Goal: Task Accomplishment & Management: Manage account settings

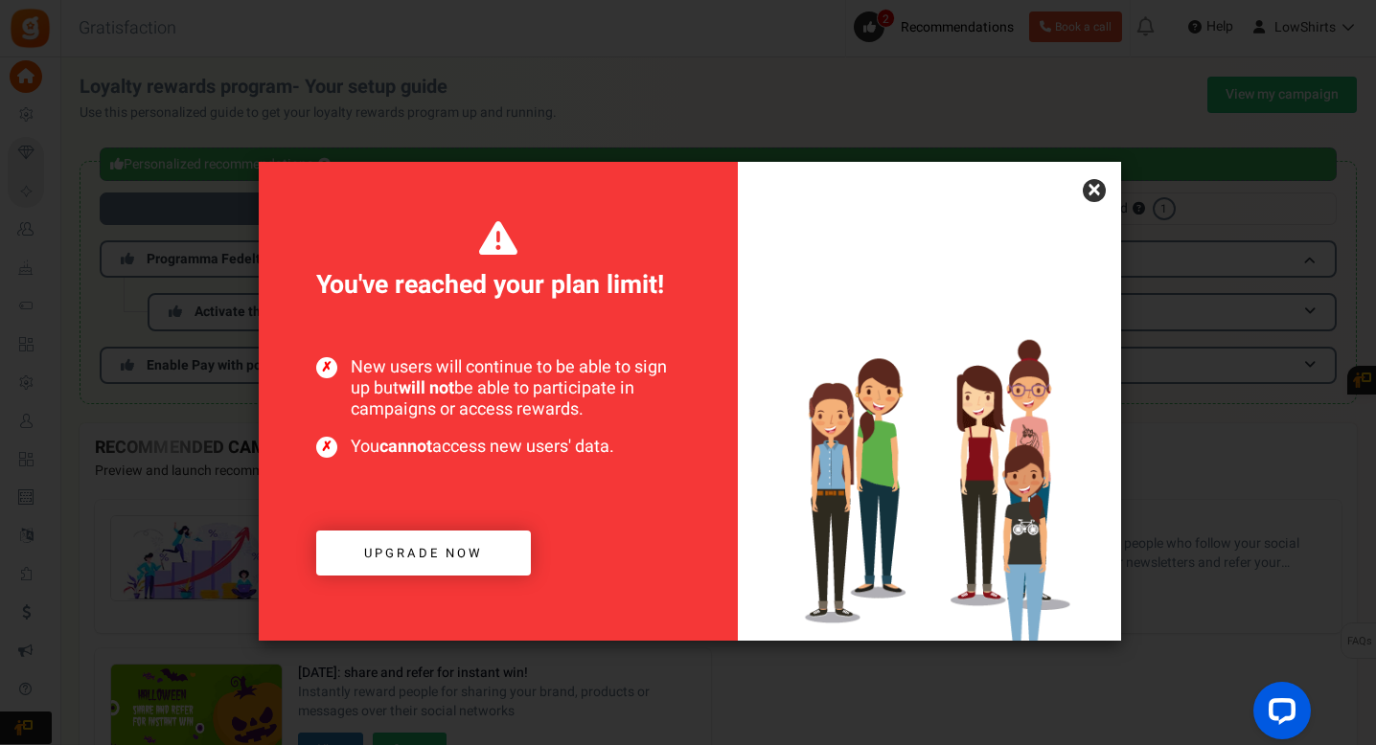
click at [1086, 183] on link "×" at bounding box center [1094, 190] width 23 height 23
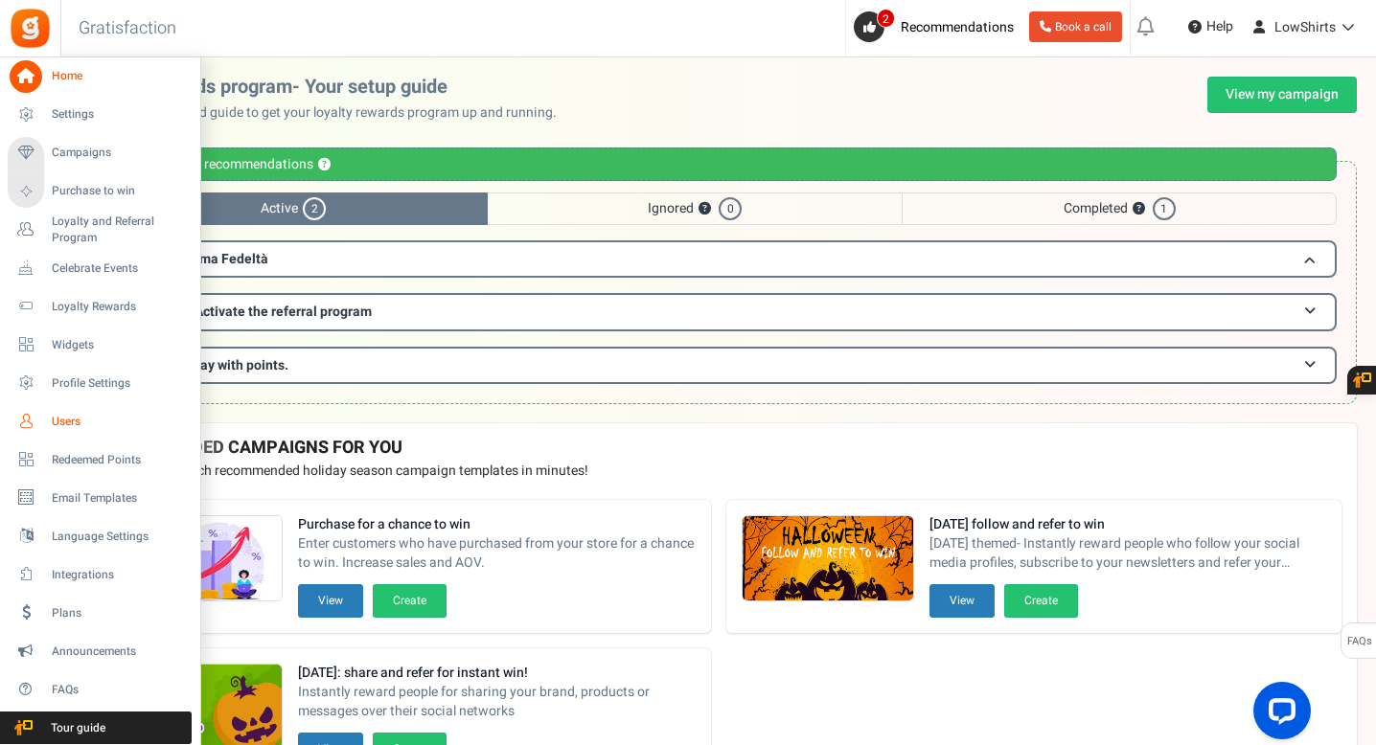
click at [100, 429] on span "Users" at bounding box center [119, 422] width 134 height 16
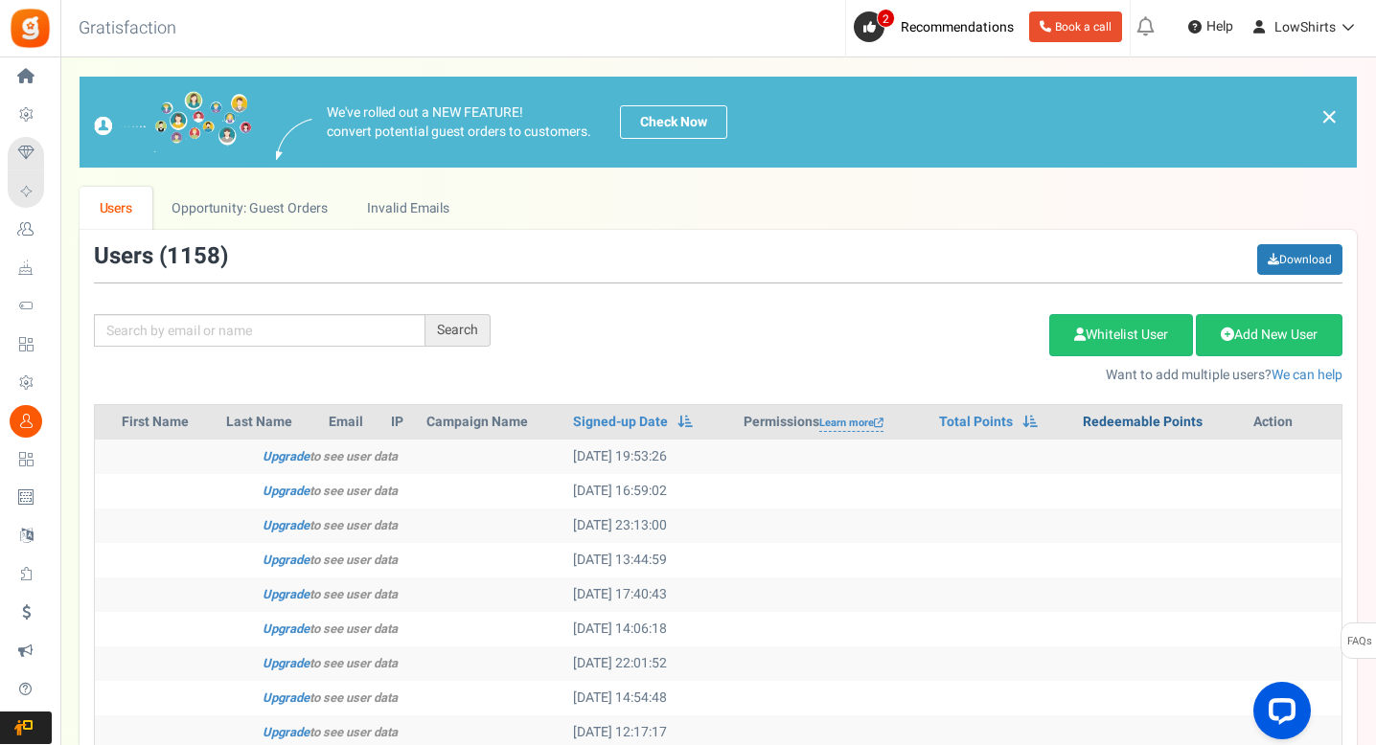
click at [1112, 424] on link "Redeemable Points" at bounding box center [1143, 422] width 120 height 19
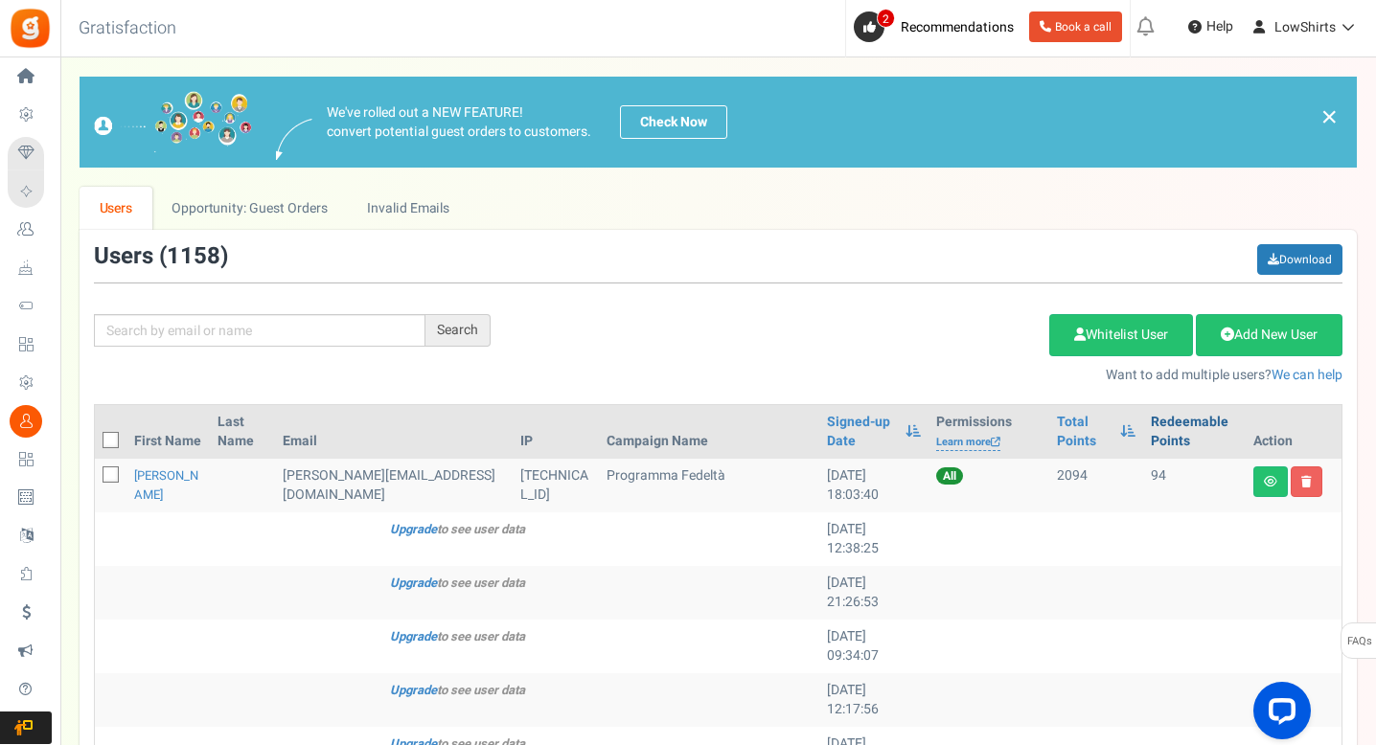
click at [1160, 422] on link "Redeemable Points" at bounding box center [1194, 432] width 87 height 38
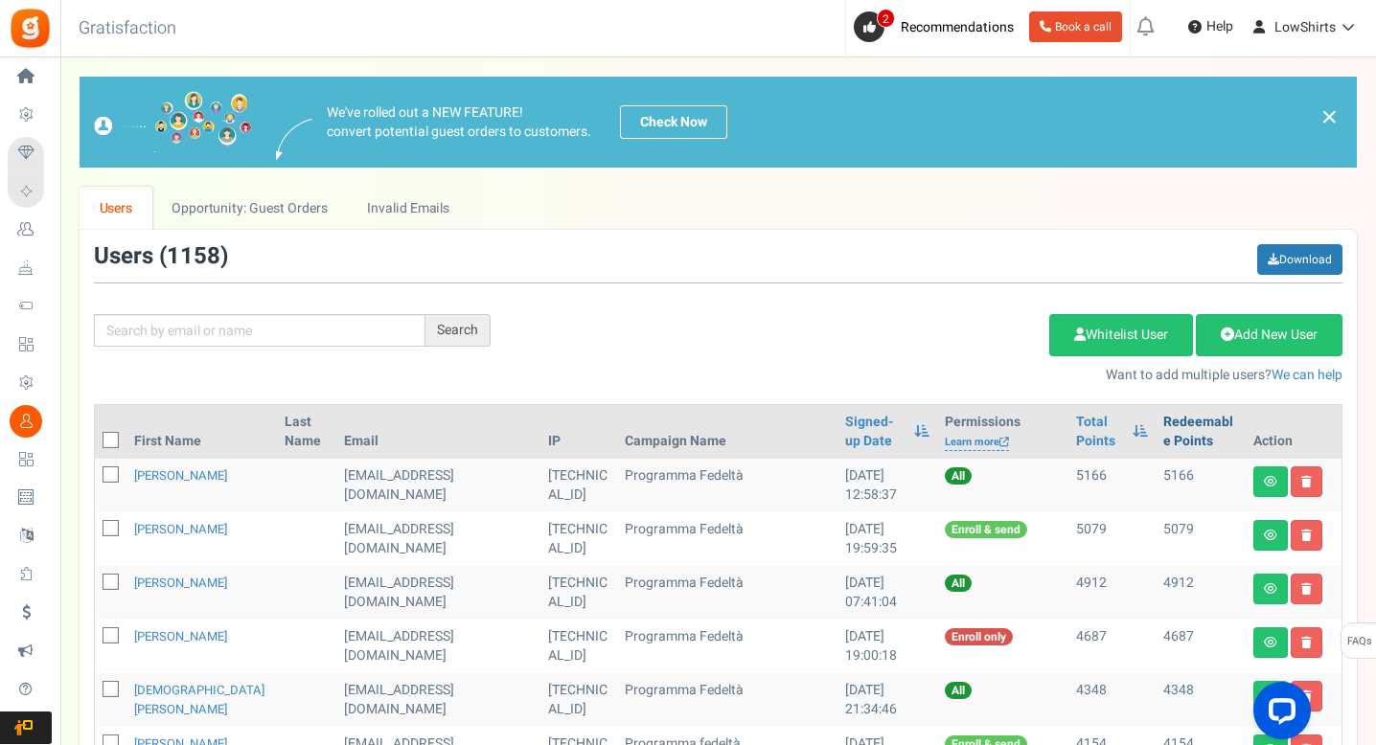
click at [1163, 423] on link "Redeemable Points" at bounding box center [1200, 432] width 75 height 38
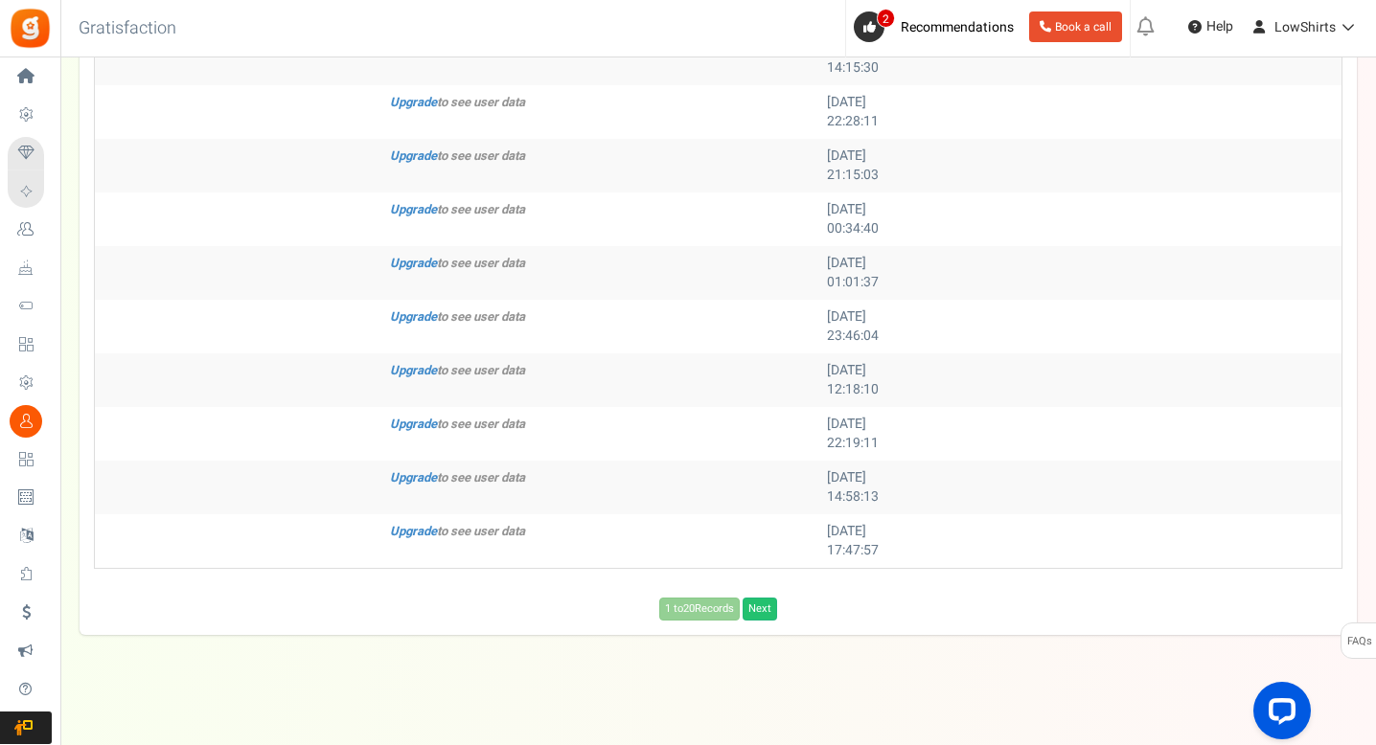
scroll to position [969, 0]
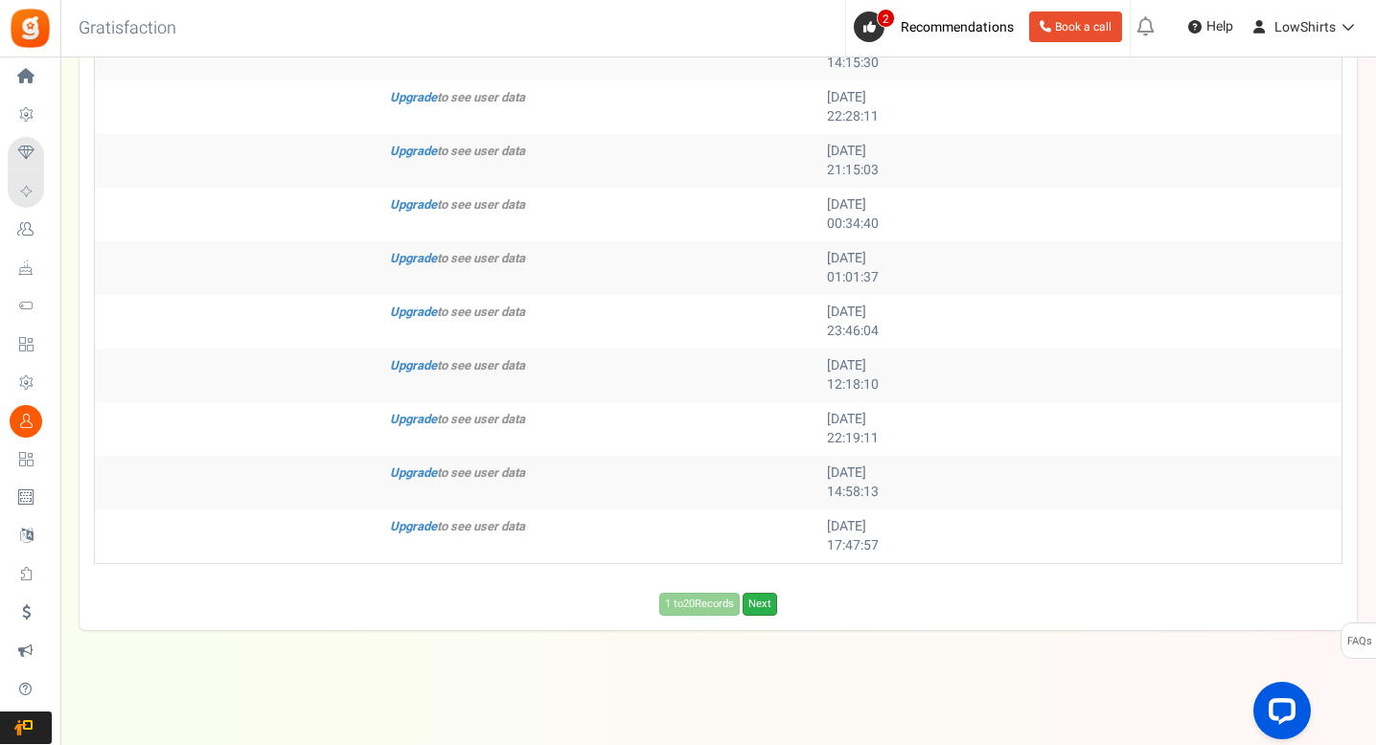
click at [777, 603] on link "Next" at bounding box center [759, 604] width 34 height 23
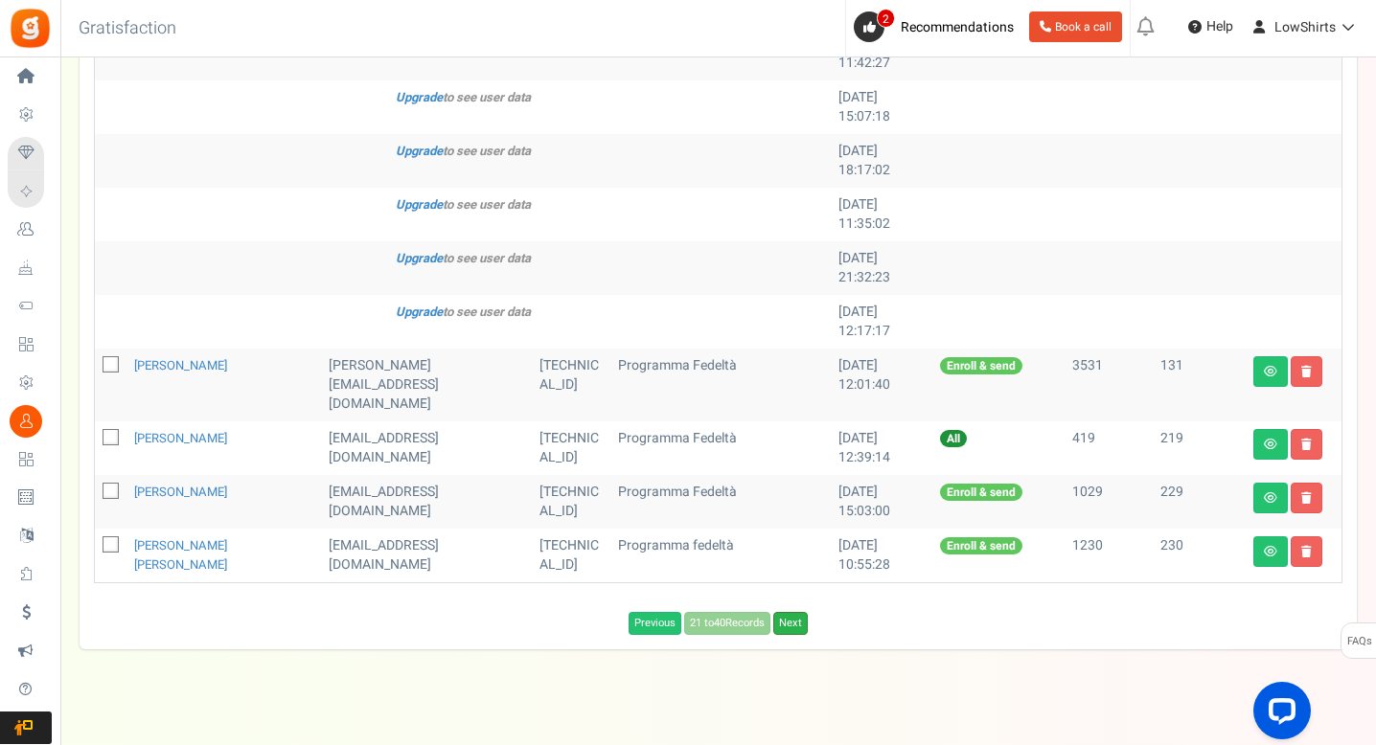
click at [792, 612] on link "Next" at bounding box center [790, 623] width 34 height 23
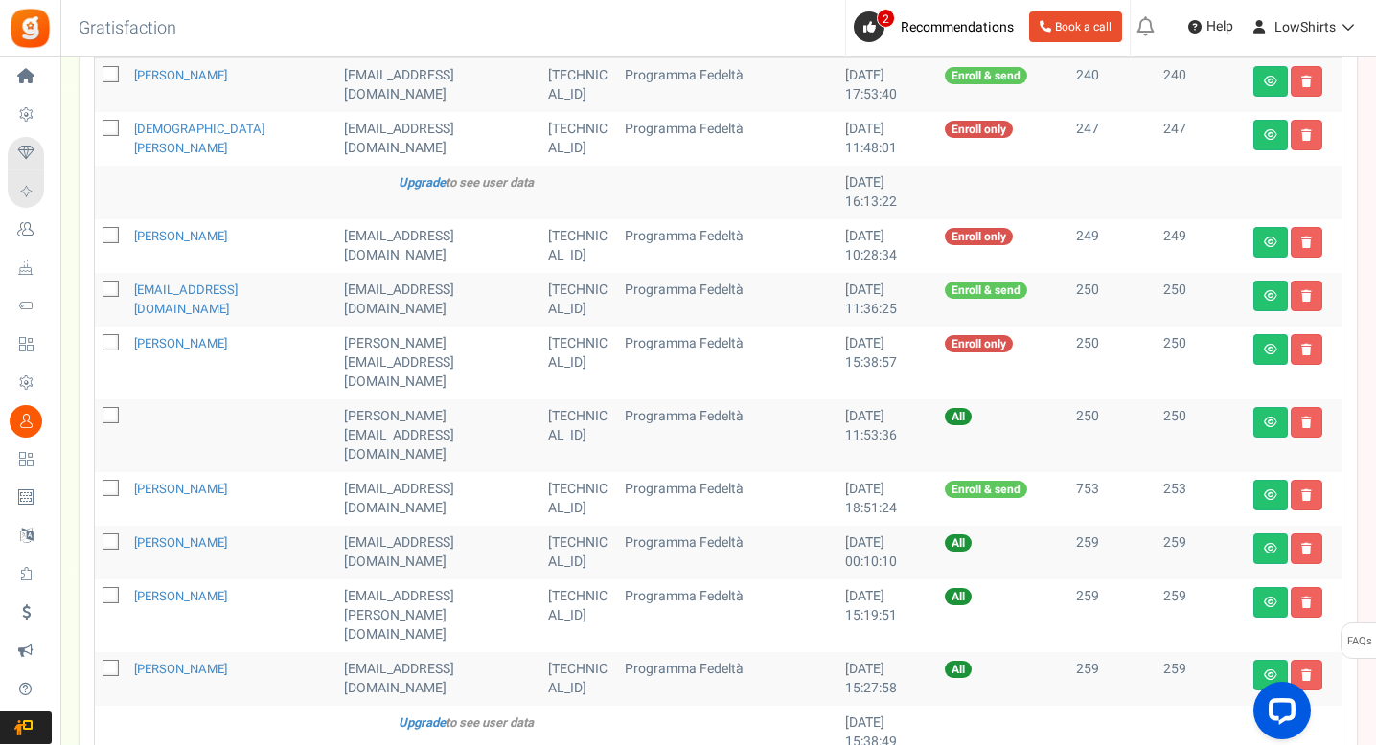
scroll to position [332, 0]
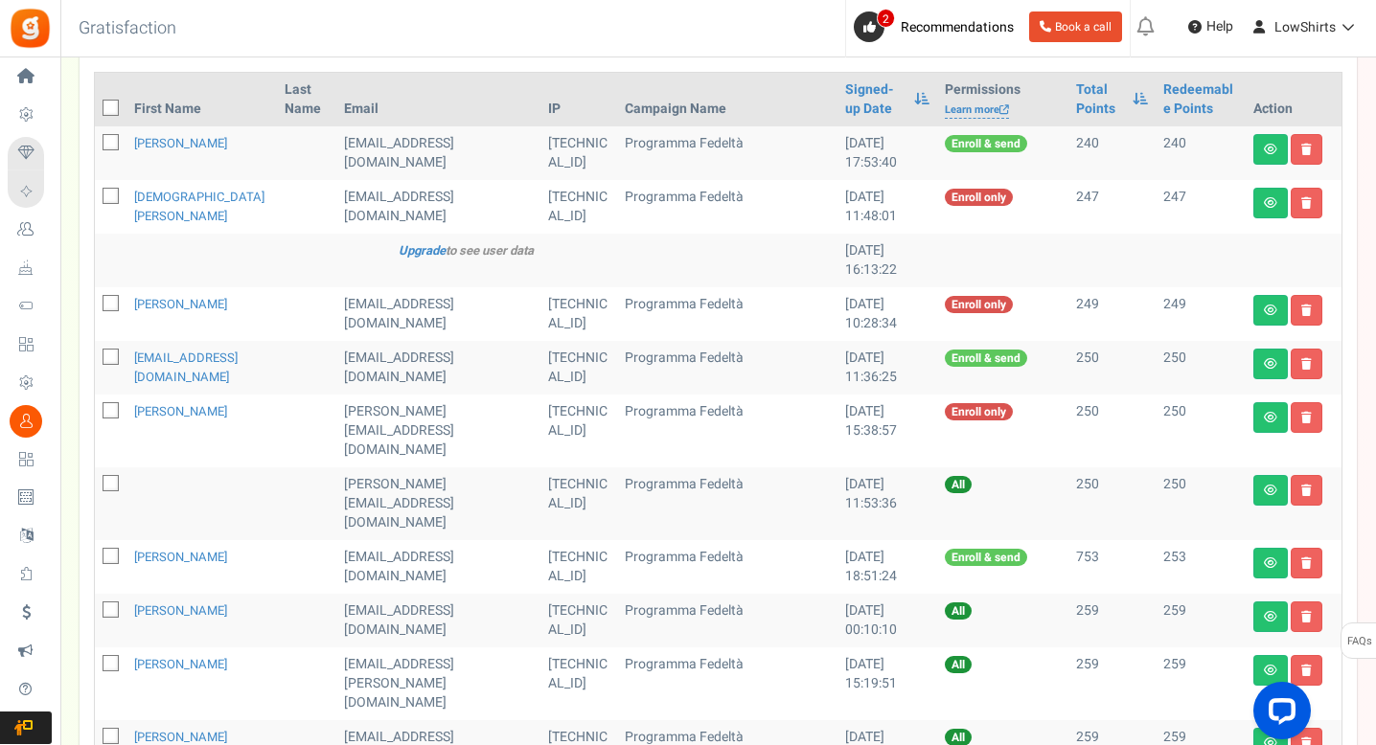
click at [109, 107] on icon at bounding box center [111, 109] width 12 height 12
click at [96, 107] on input "checkbox" at bounding box center [89, 109] width 12 height 12
checkbox input "true"
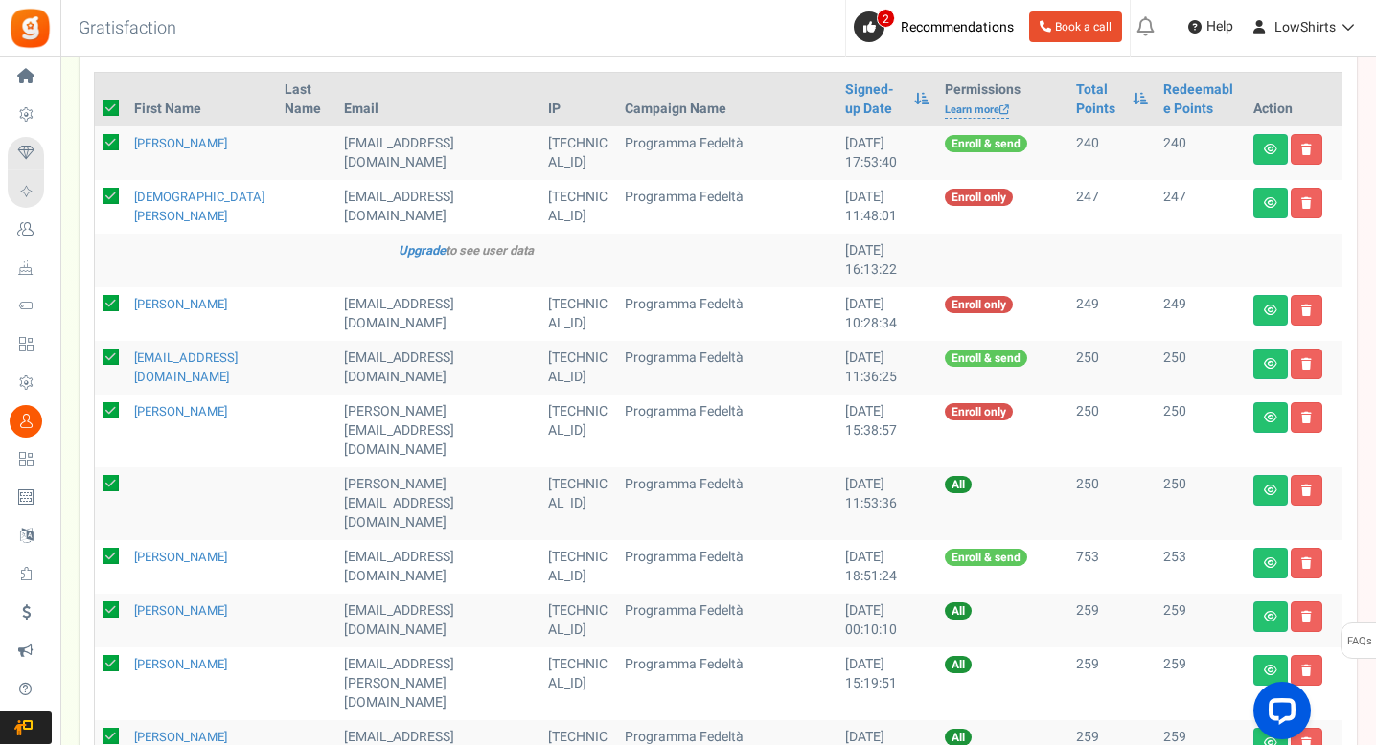
checkbox input "true"
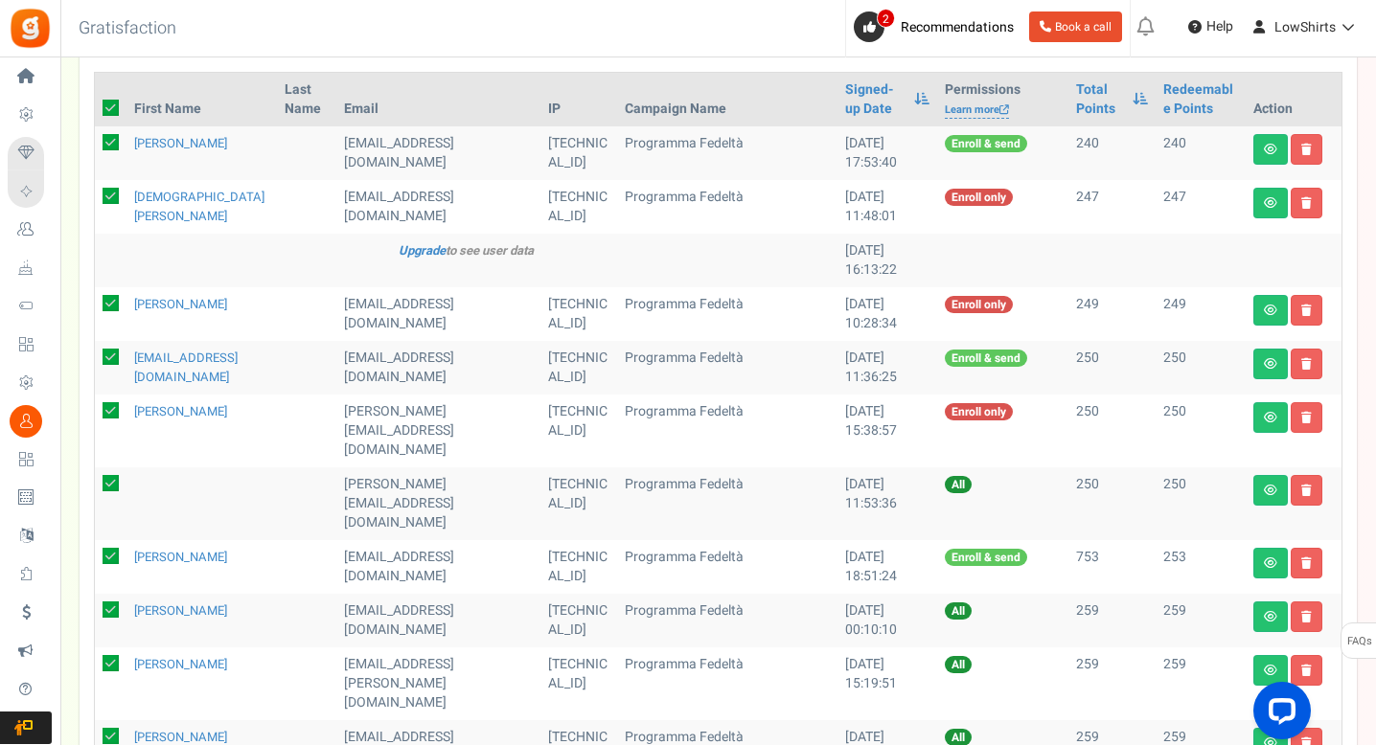
checkbox input "true"
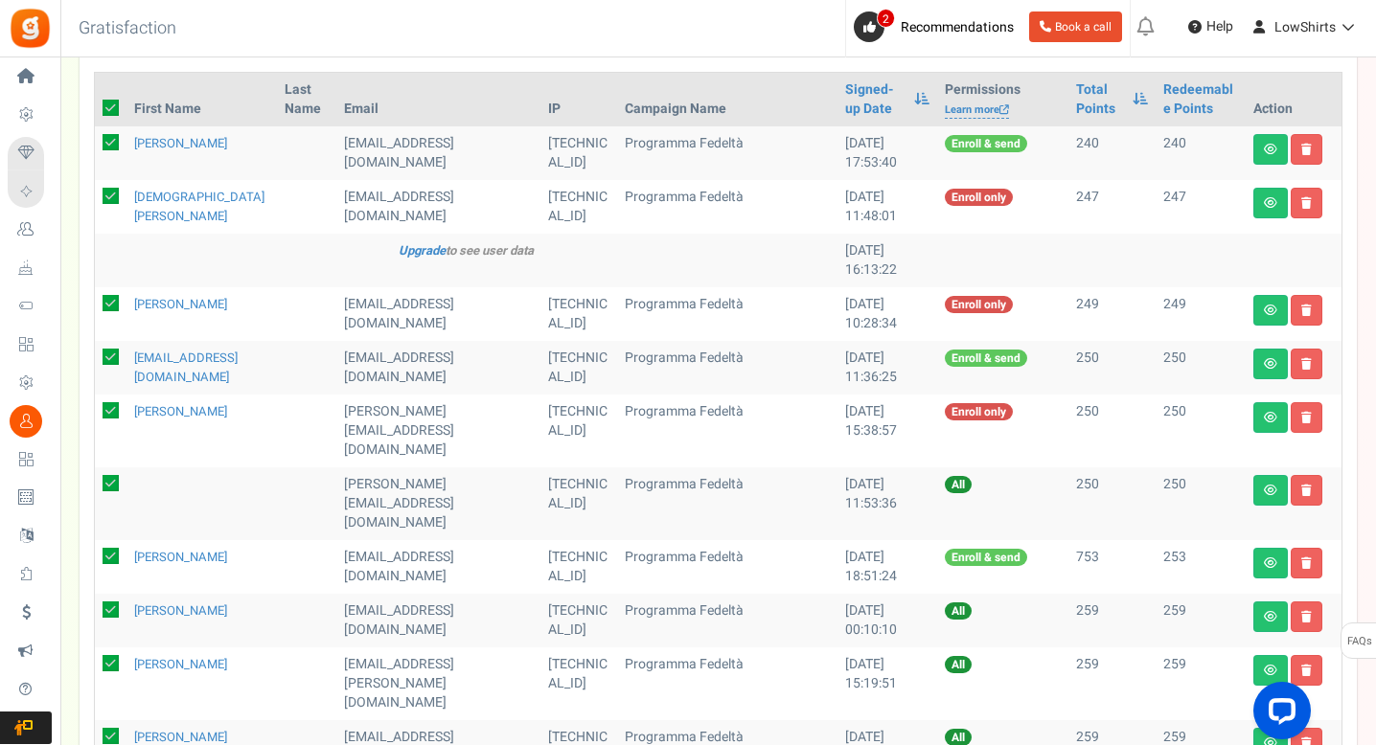
checkbox input "true"
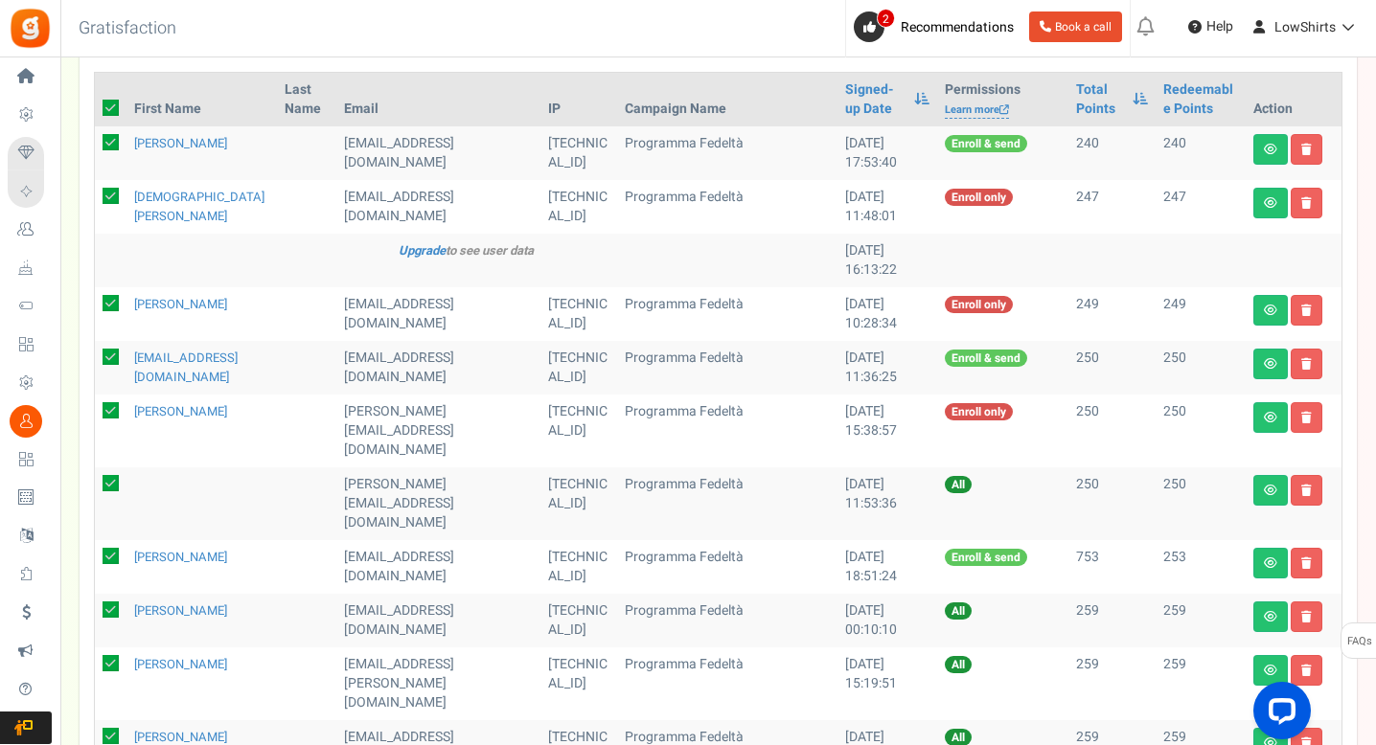
checkbox input "true"
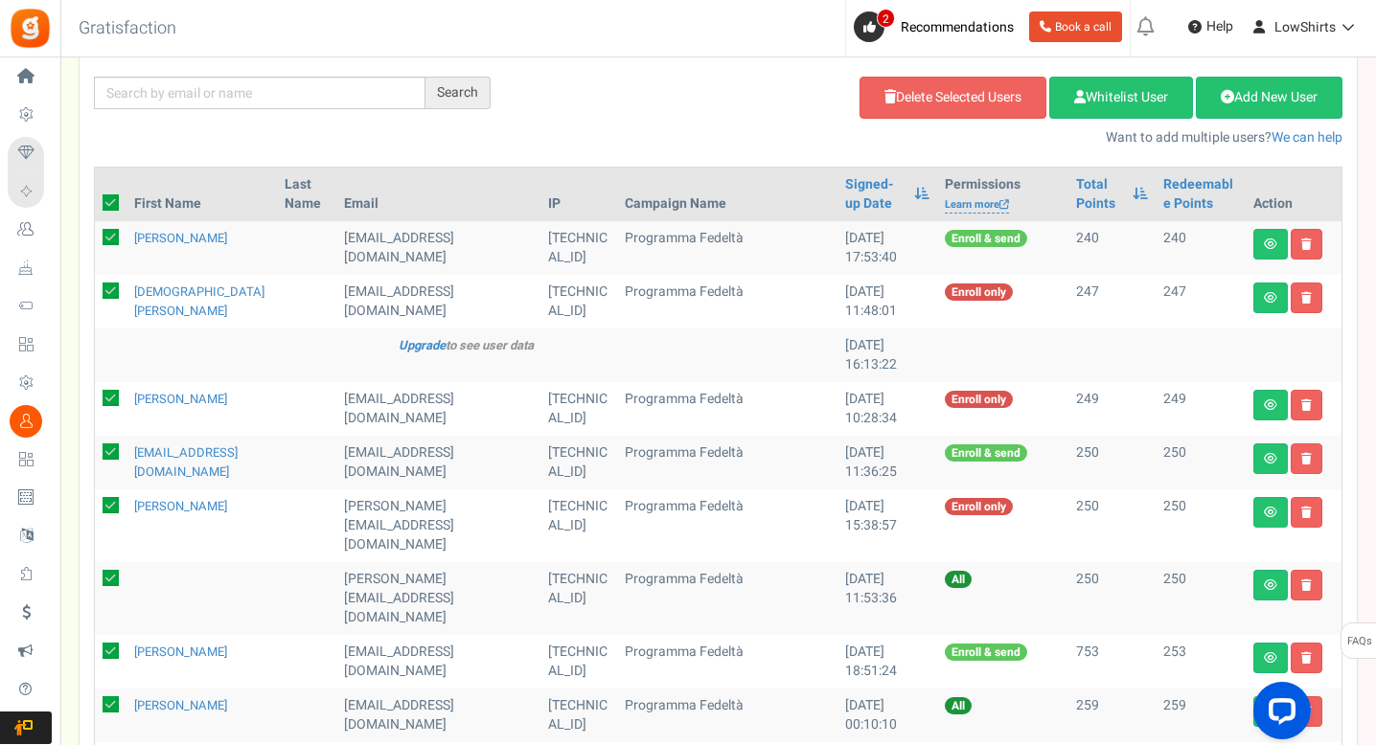
scroll to position [141, 0]
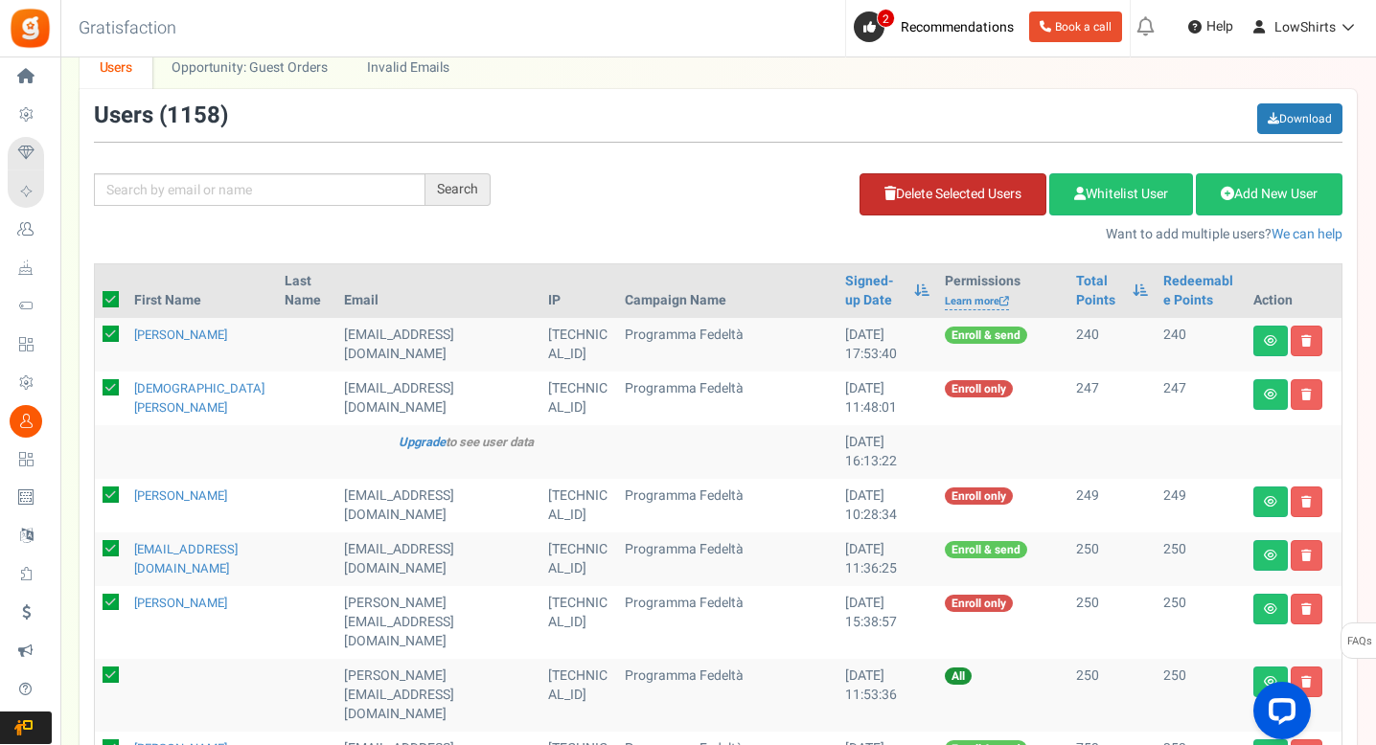
click at [920, 186] on link "Delete Selected Users" at bounding box center [952, 194] width 187 height 42
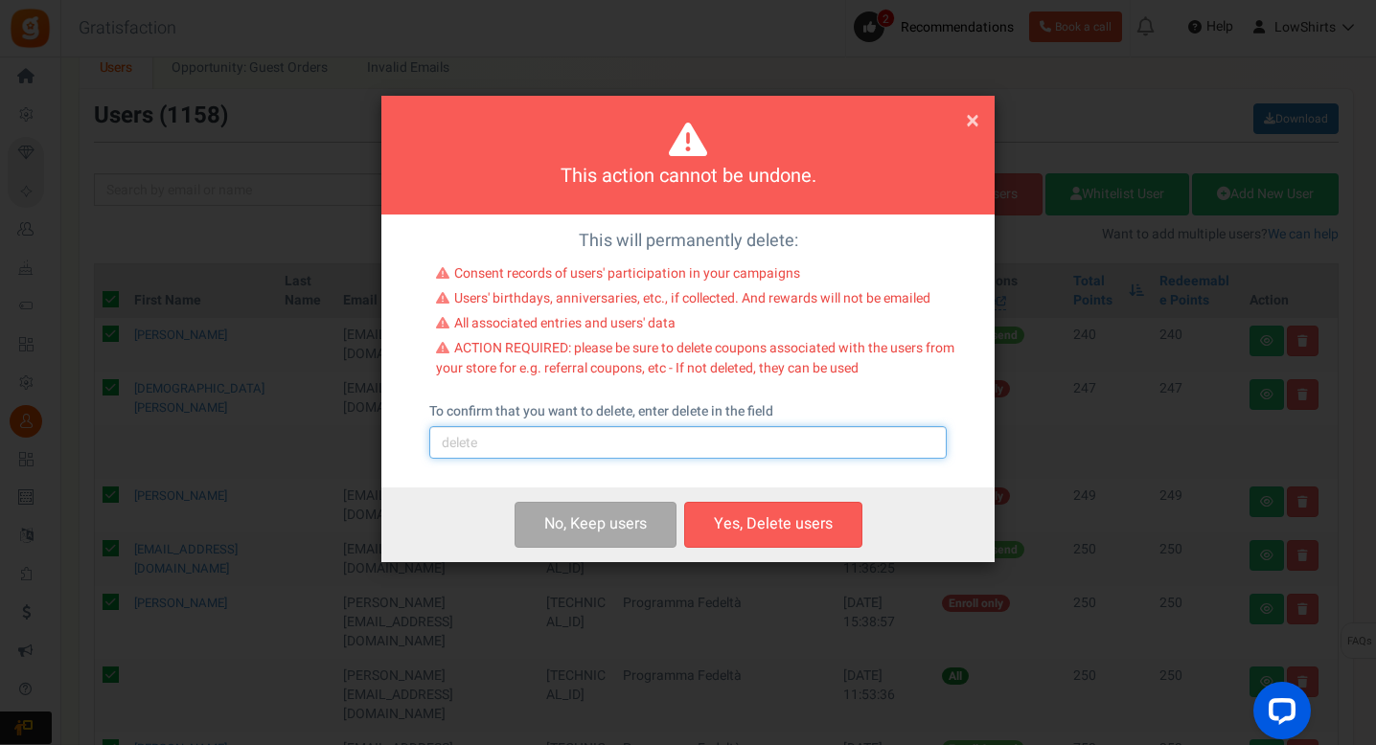
click at [629, 443] on input "text" at bounding box center [687, 442] width 517 height 33
type input "delete"
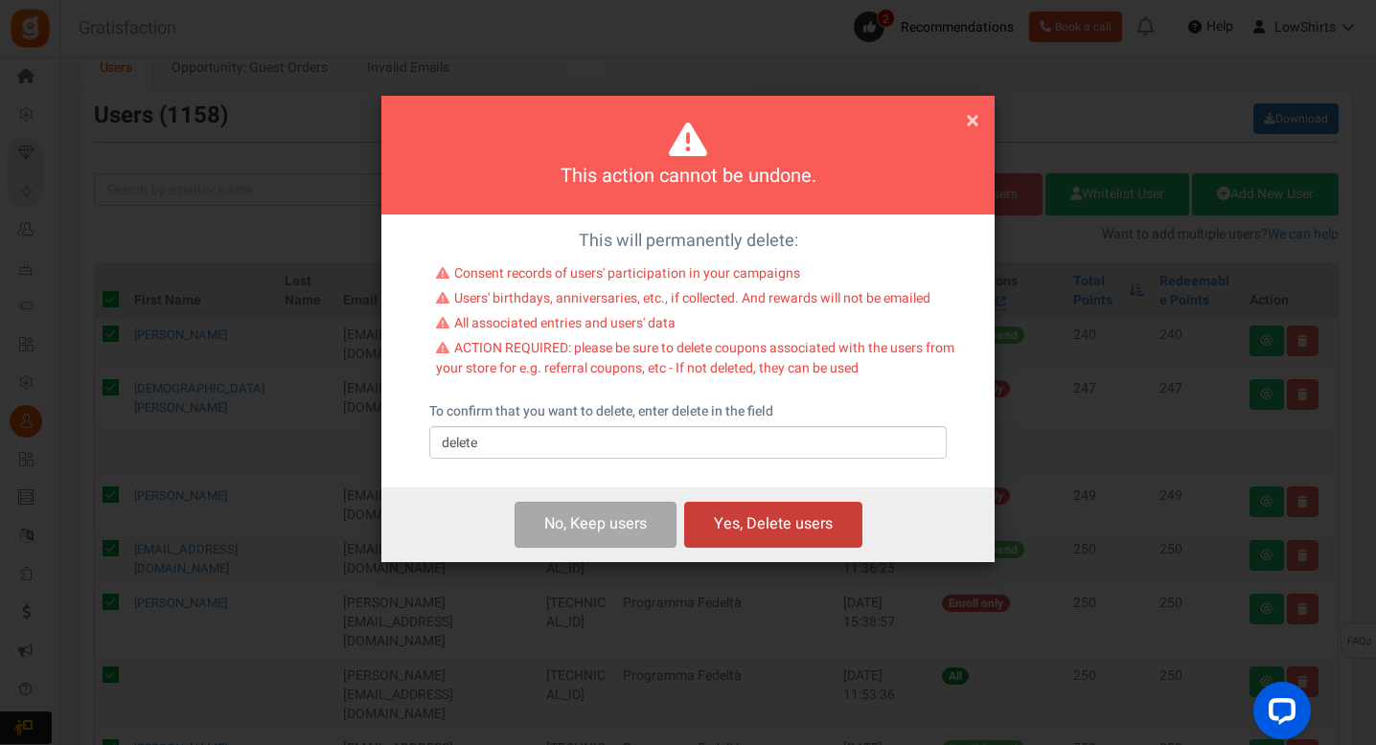
click at [769, 507] on button "Yes, Delete users" at bounding box center [773, 524] width 178 height 45
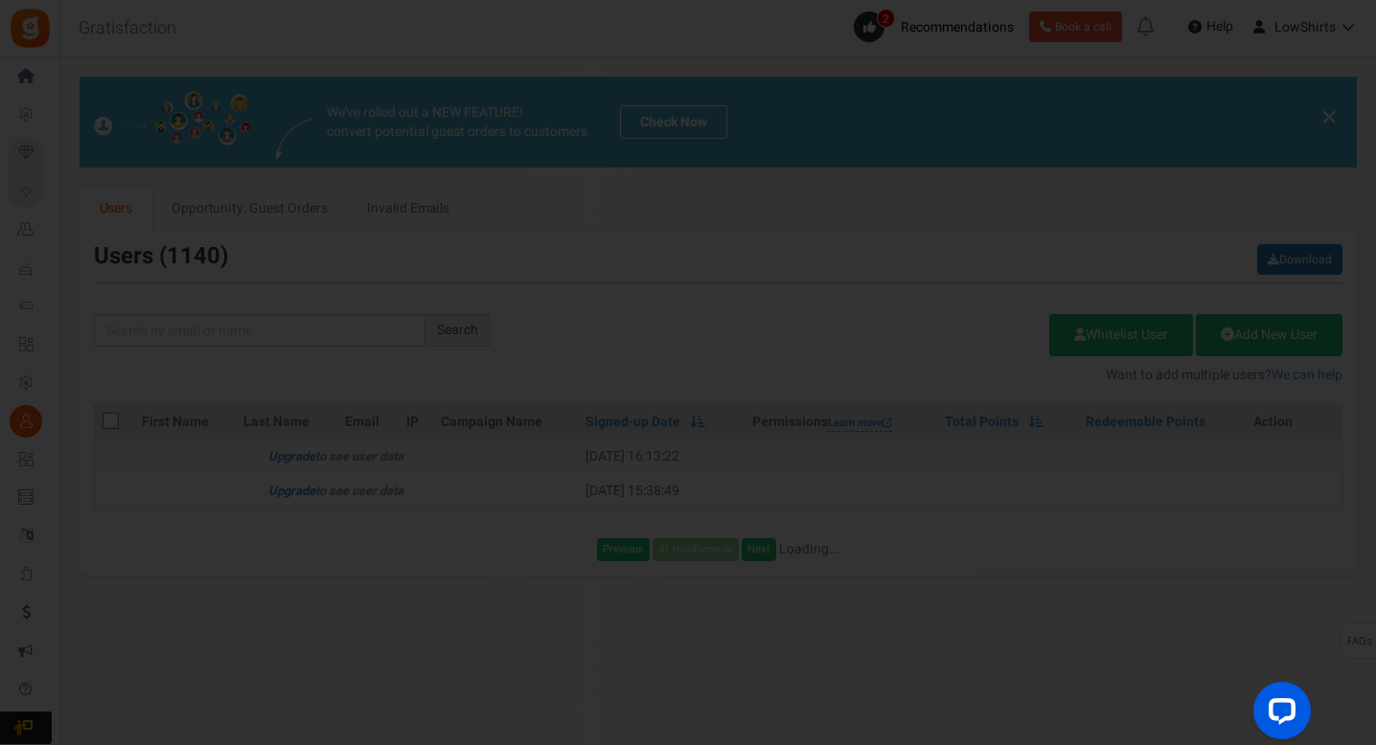
scroll to position [0, 0]
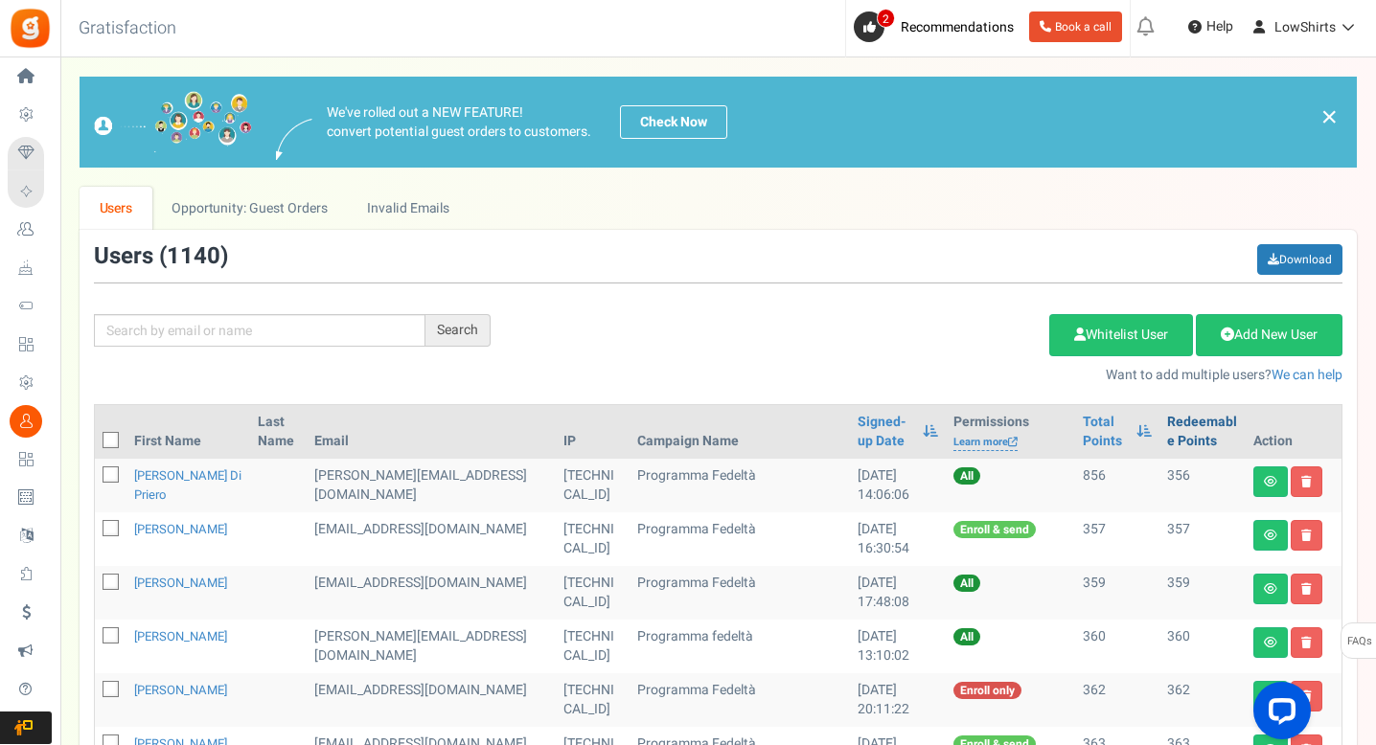
click at [1175, 425] on link "Redeemable Points" at bounding box center [1202, 432] width 71 height 38
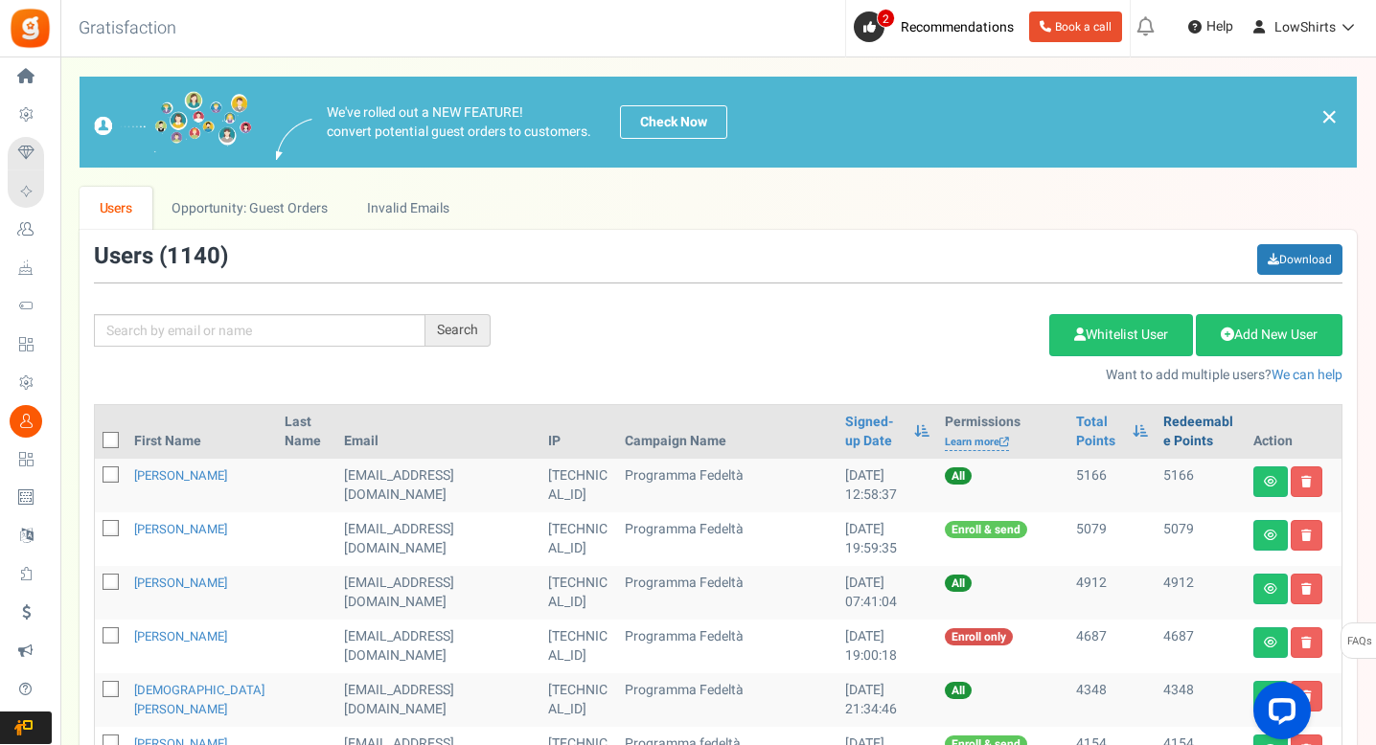
click at [1168, 424] on link "Redeemable Points" at bounding box center [1200, 432] width 75 height 38
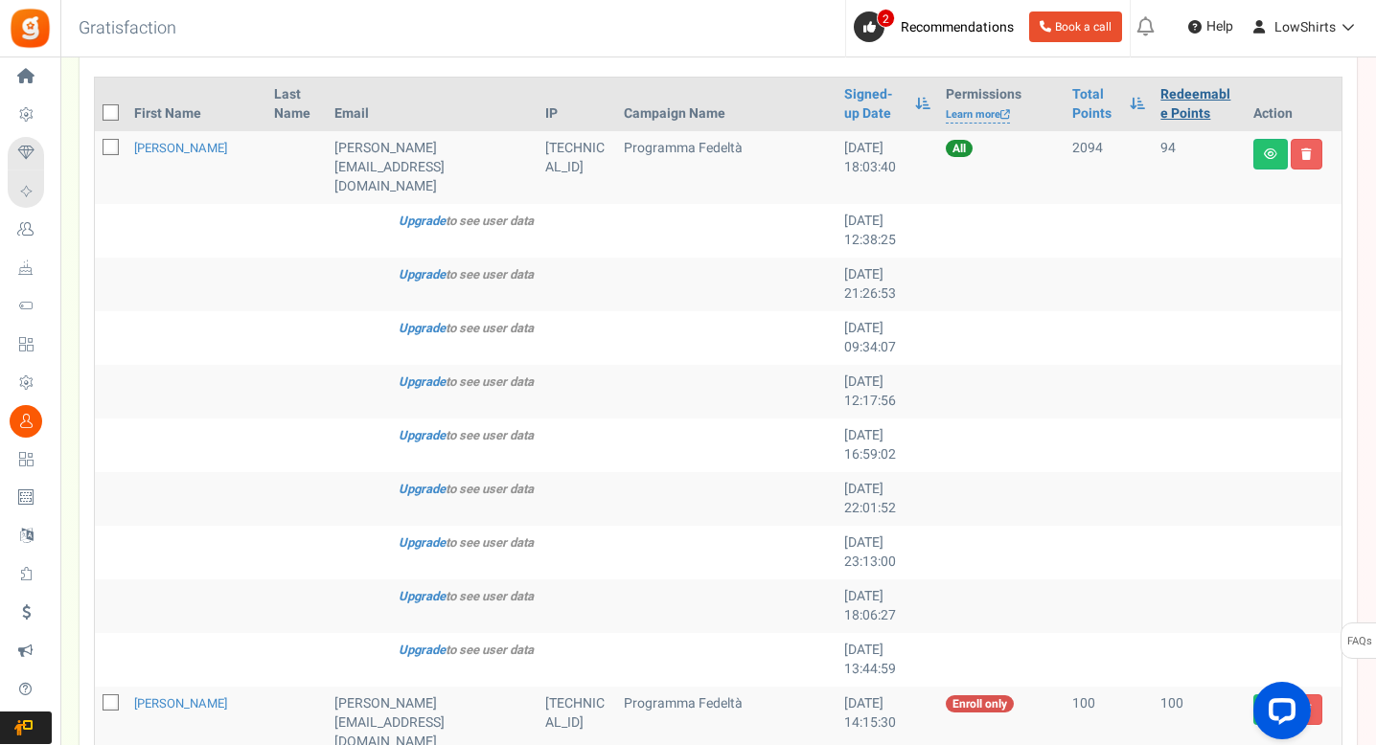
scroll to position [238, 0]
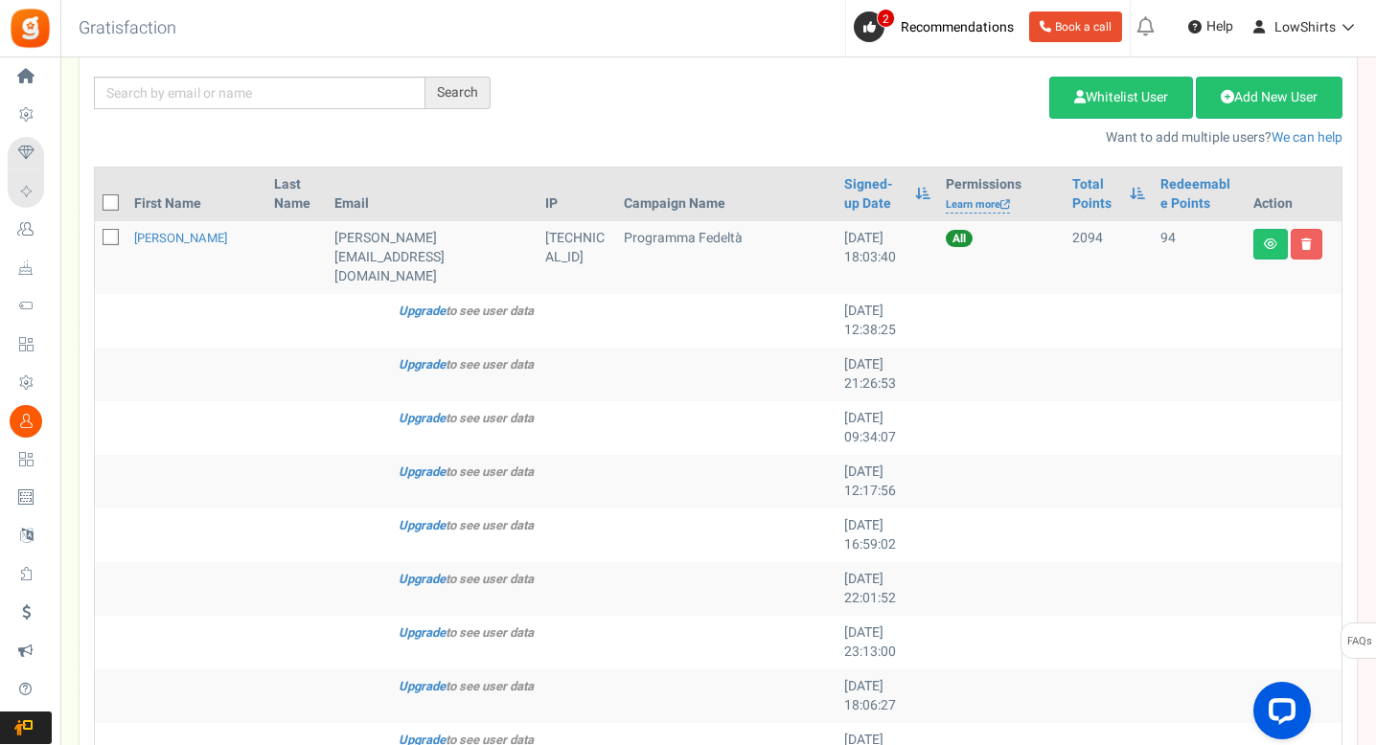
click at [105, 206] on icon at bounding box center [111, 203] width 12 height 12
click at [96, 206] on input "checkbox" at bounding box center [89, 204] width 12 height 12
checkbox input "true"
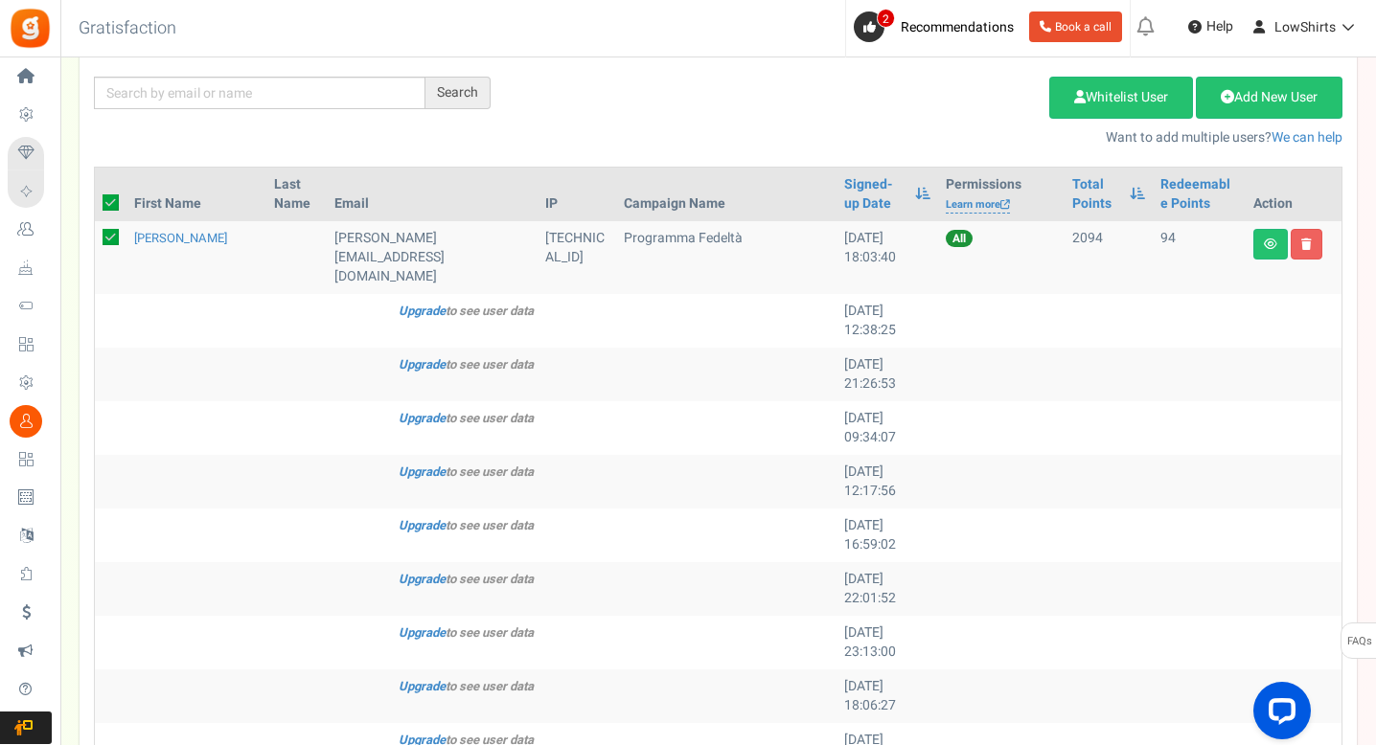
checkbox input "true"
click at [948, 95] on link "Delete Selected Users" at bounding box center [952, 98] width 187 height 42
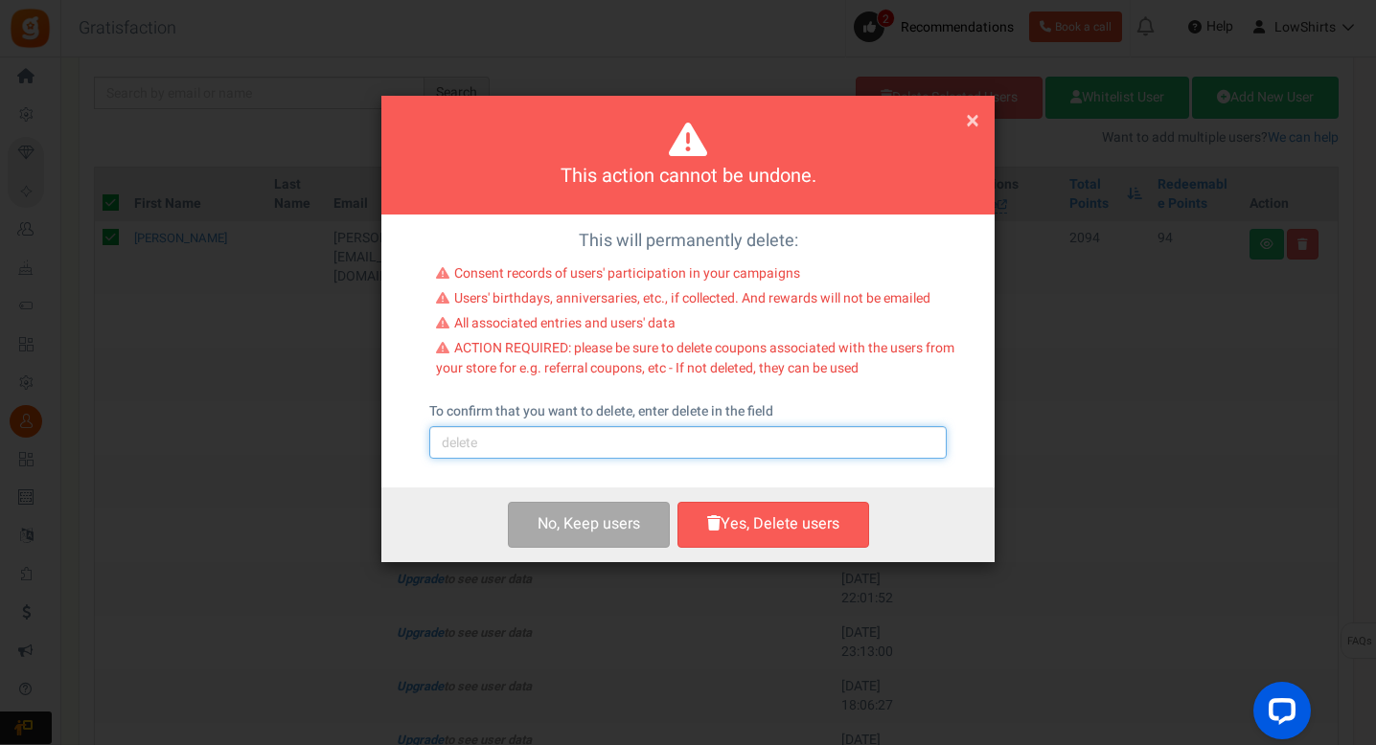
click at [613, 452] on input "text" at bounding box center [687, 442] width 517 height 33
type input "delete"
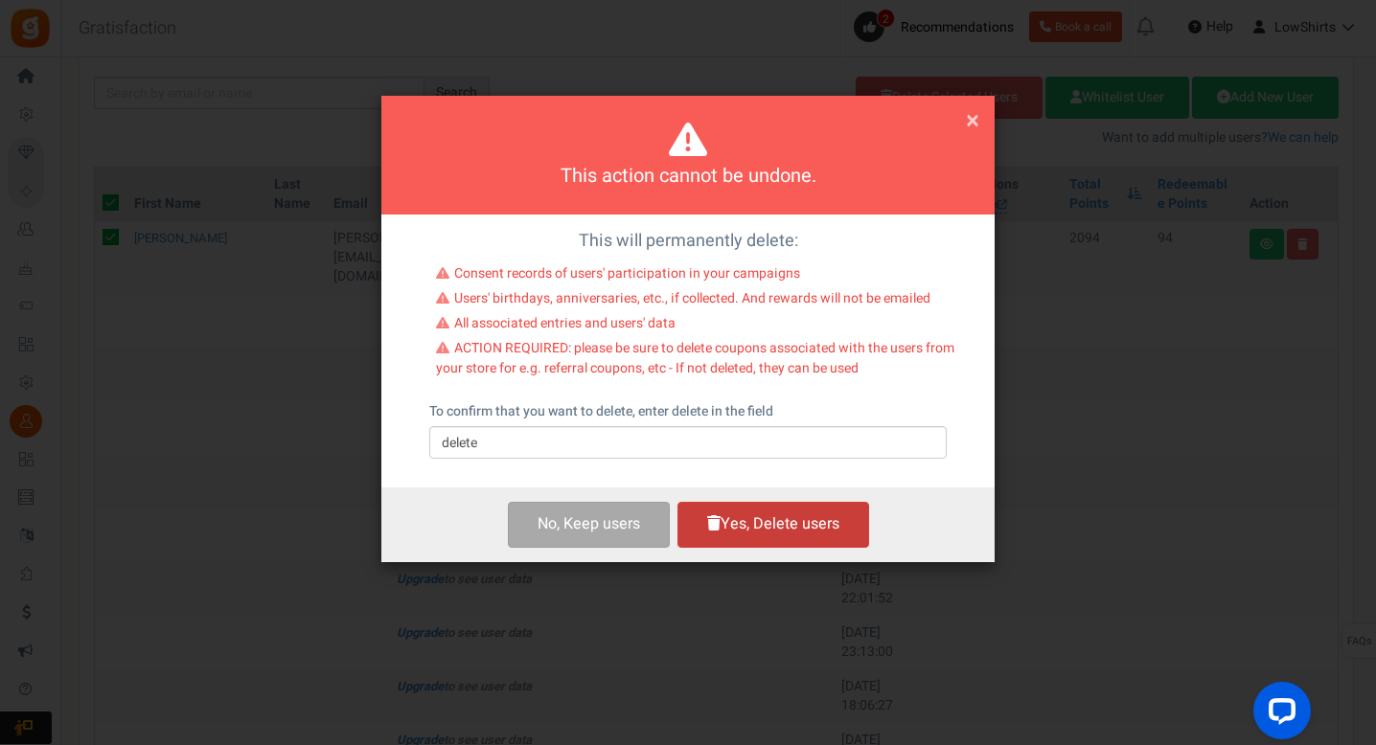
click at [770, 506] on button "Yes, Delete users" at bounding box center [773, 524] width 192 height 45
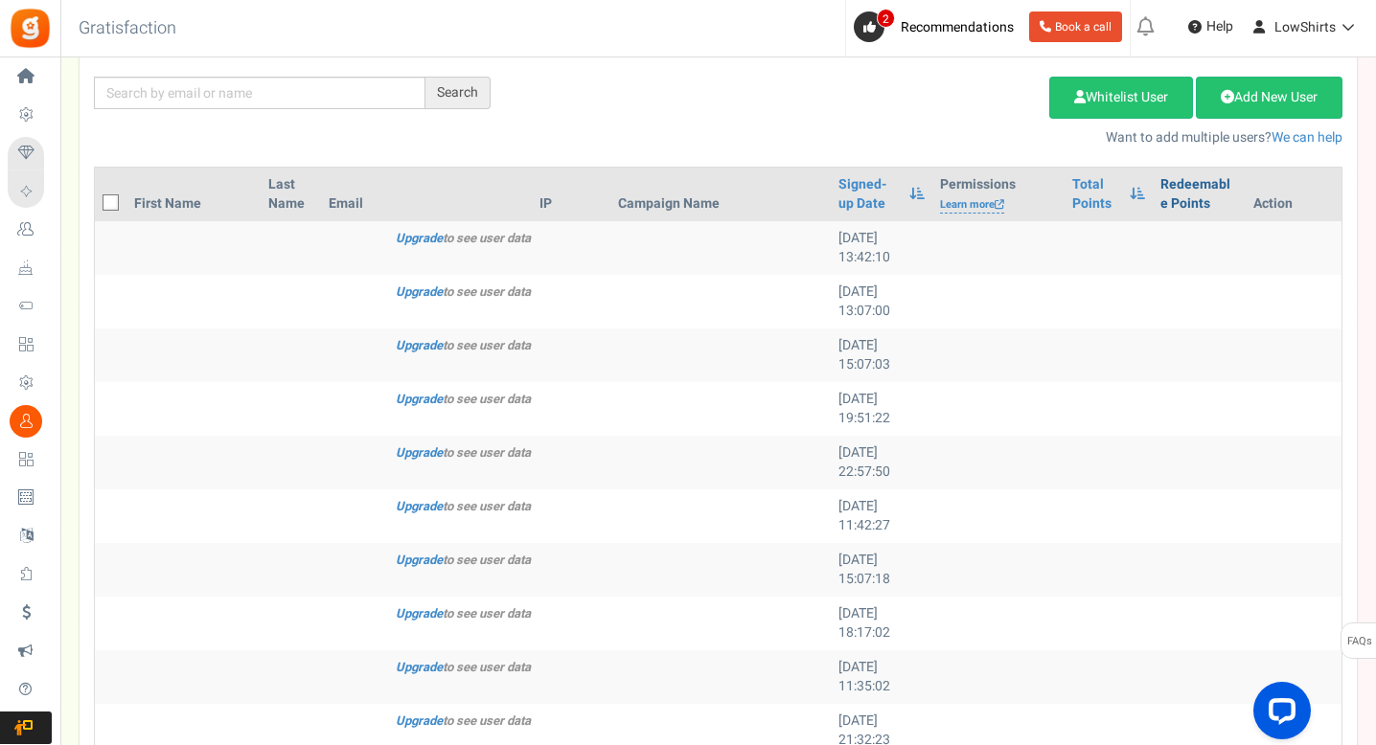
click at [1193, 206] on link "Redeemable Points" at bounding box center [1199, 194] width 78 height 38
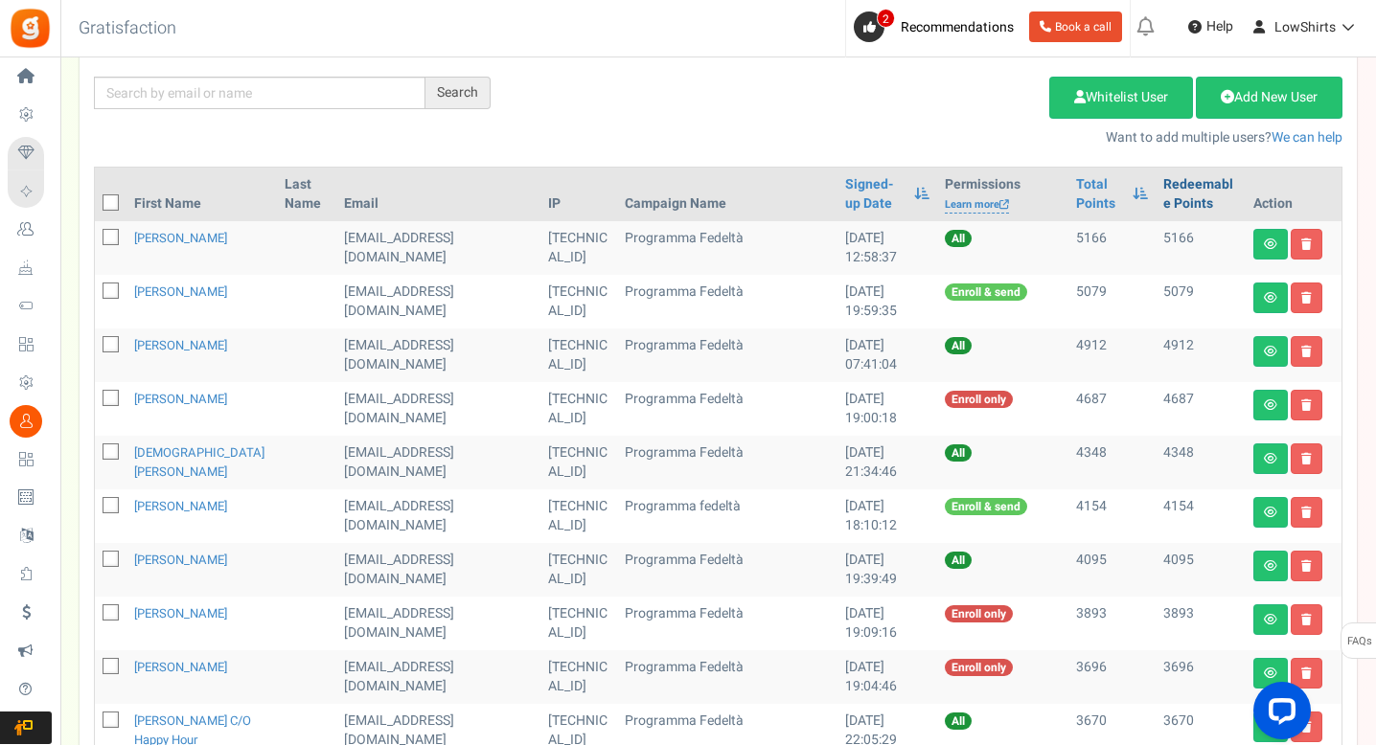
click at [1177, 194] on link "Redeemable Points" at bounding box center [1200, 194] width 75 height 38
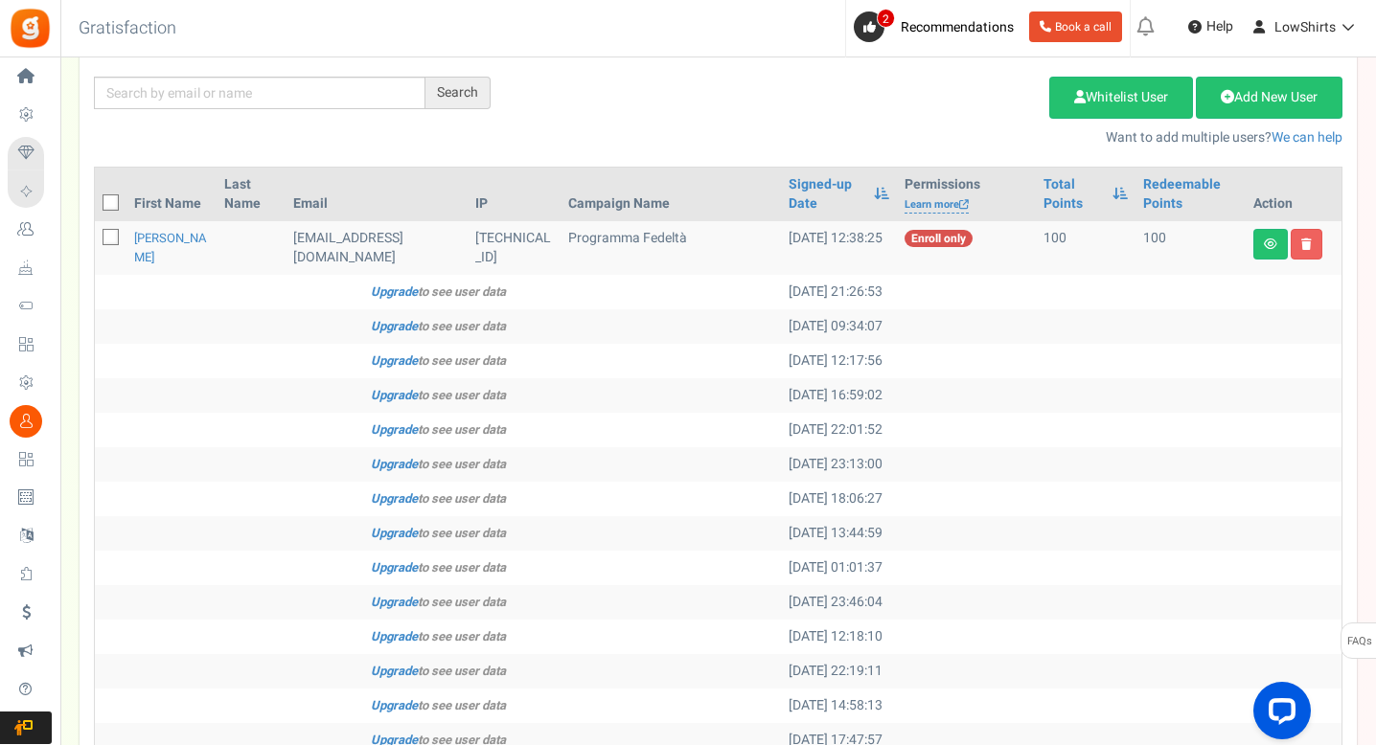
click at [108, 197] on icon at bounding box center [111, 203] width 12 height 12
click at [96, 198] on input "checkbox" at bounding box center [89, 204] width 12 height 12
checkbox input "true"
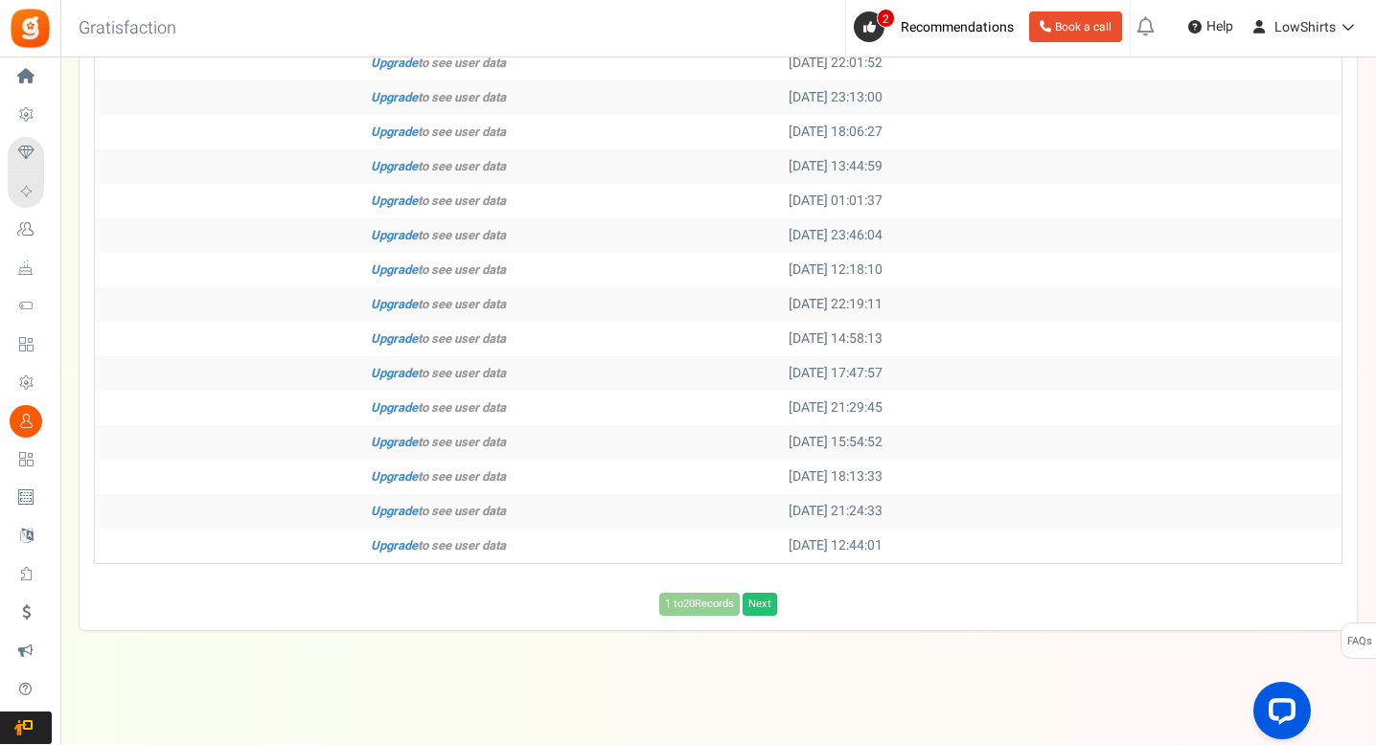
scroll to position [953, 0]
click at [760, 616] on link "Next" at bounding box center [759, 604] width 34 height 23
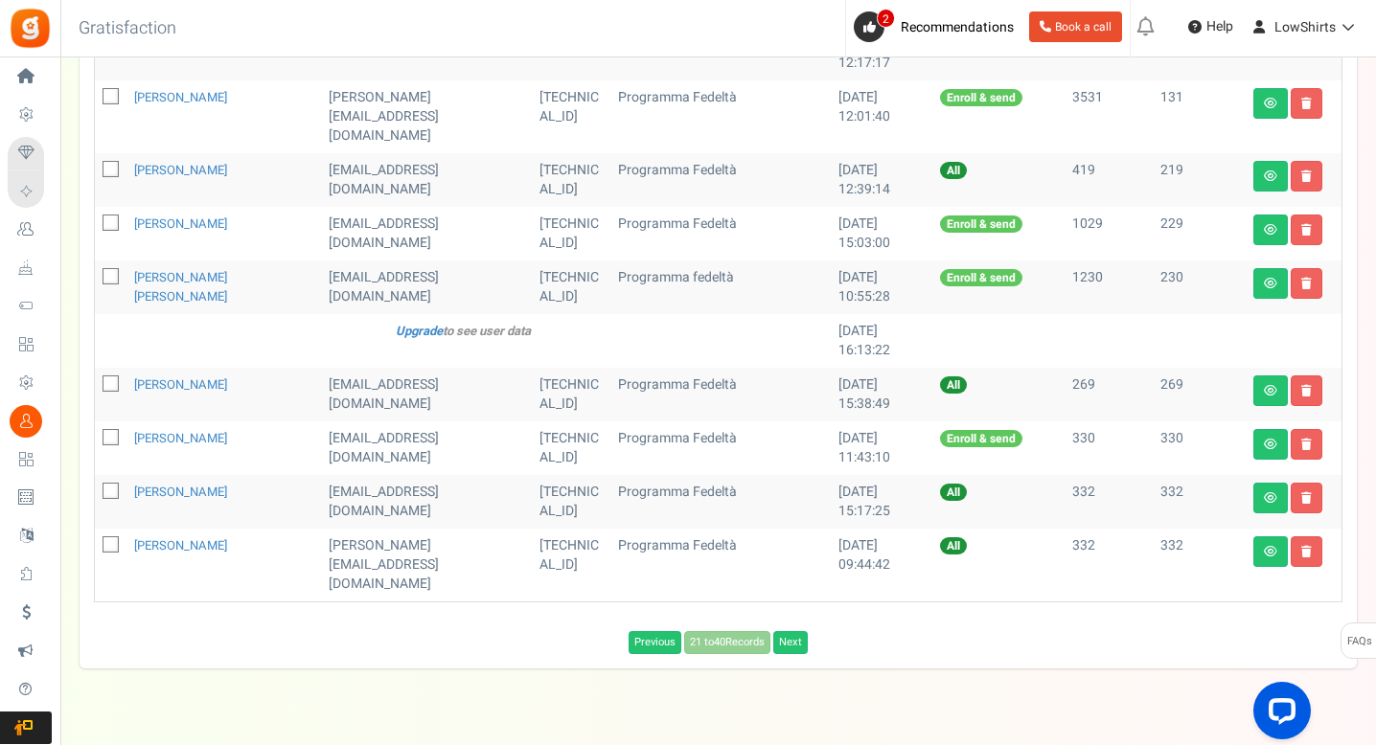
scroll to position [0, 0]
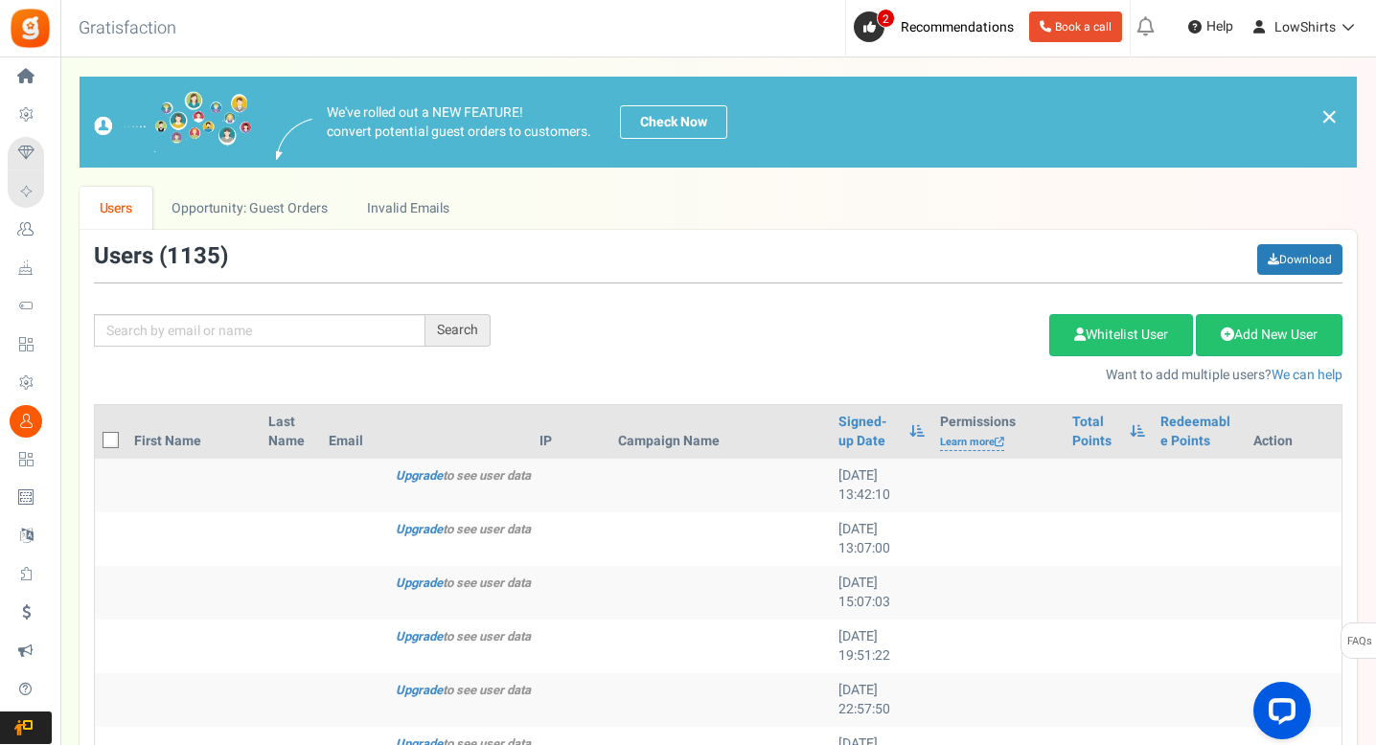
click at [109, 432] on span at bounding box center [111, 440] width 16 height 16
click at [96, 436] on input "checkbox" at bounding box center [89, 442] width 12 height 12
checkbox input "true"
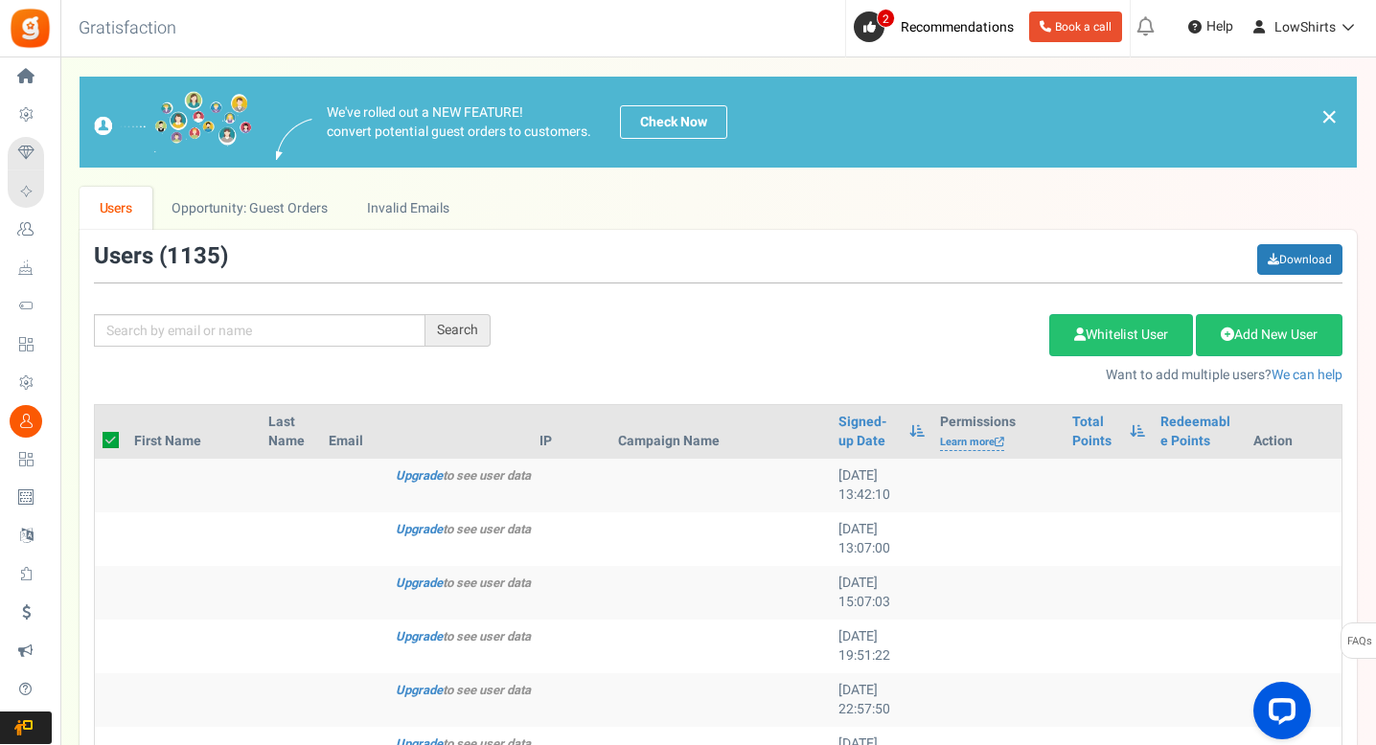
checkbox input "true"
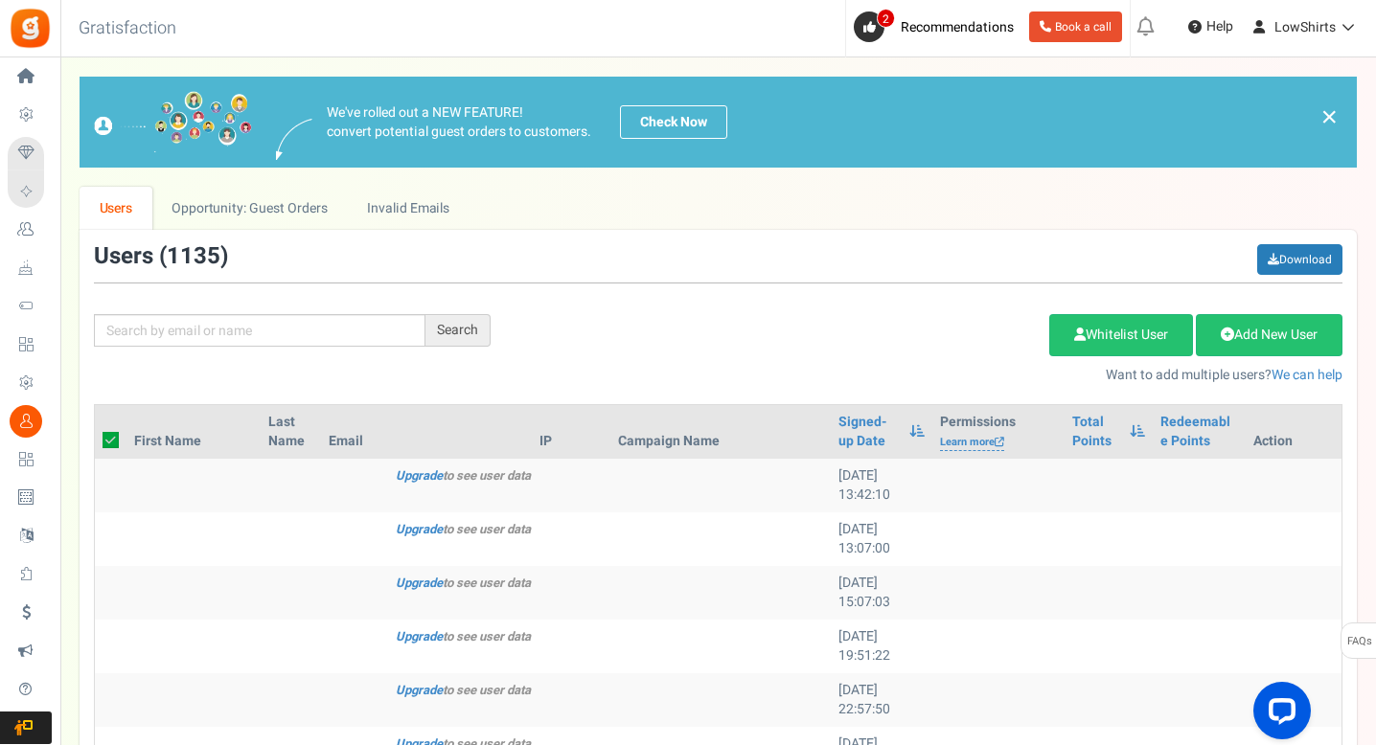
checkbox input "true"
click at [1001, 345] on link "Delete Selected Users" at bounding box center [952, 335] width 187 height 42
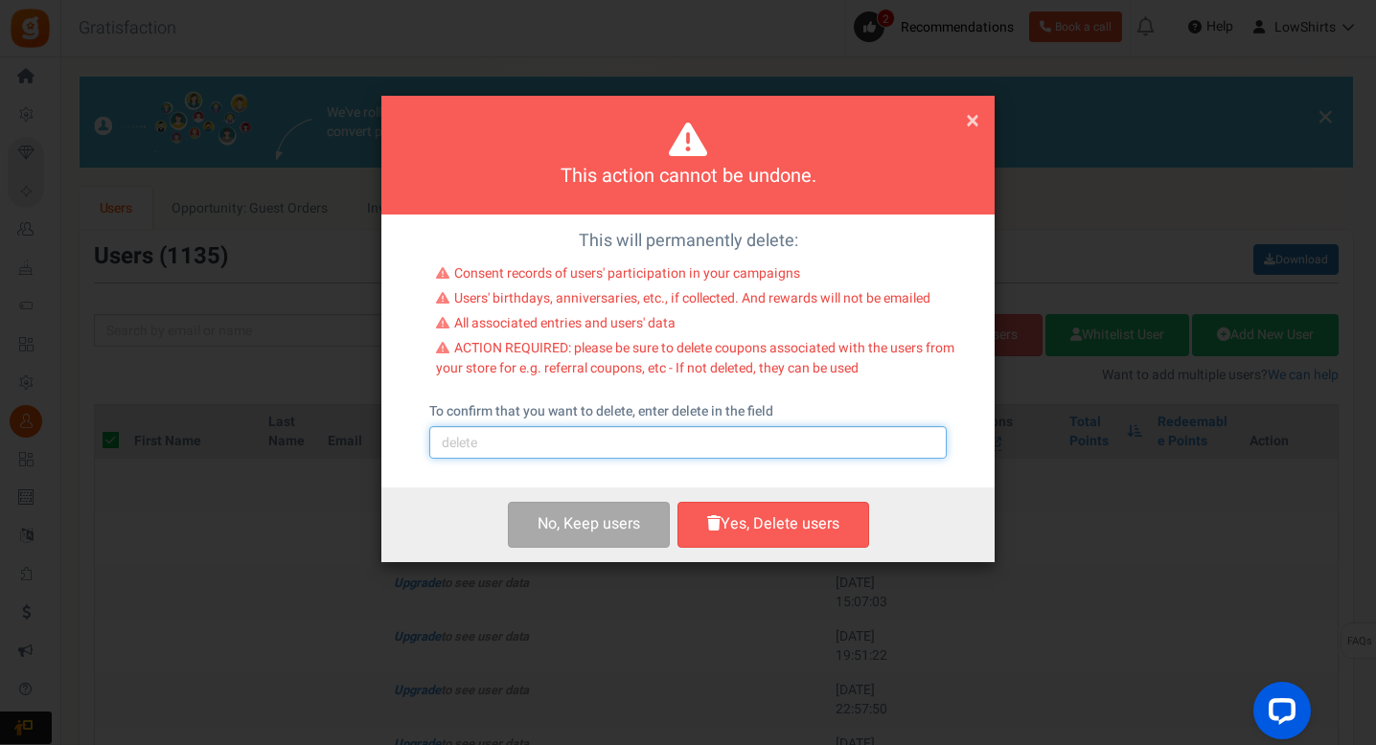
click at [588, 430] on input "text" at bounding box center [687, 442] width 517 height 33
type input "delete"
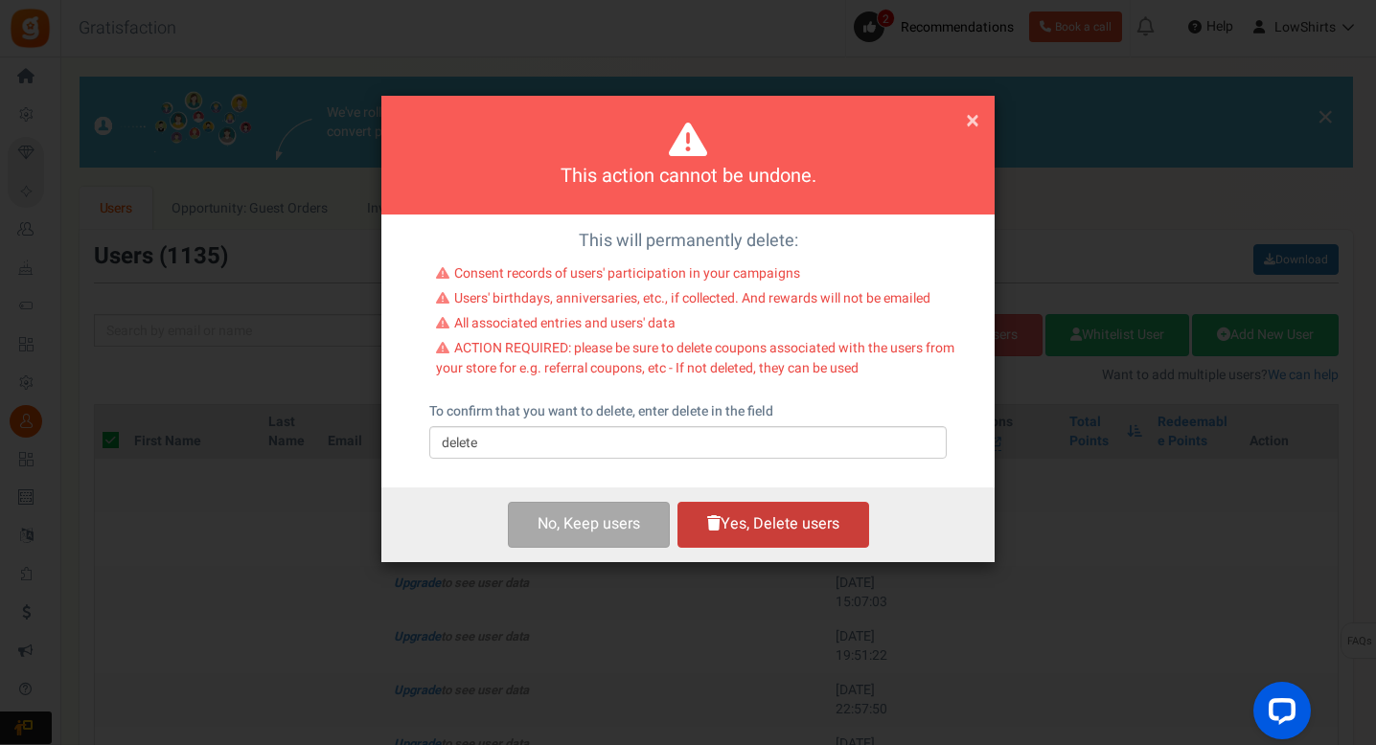
click at [804, 526] on button "Yes, Delete users" at bounding box center [773, 524] width 192 height 45
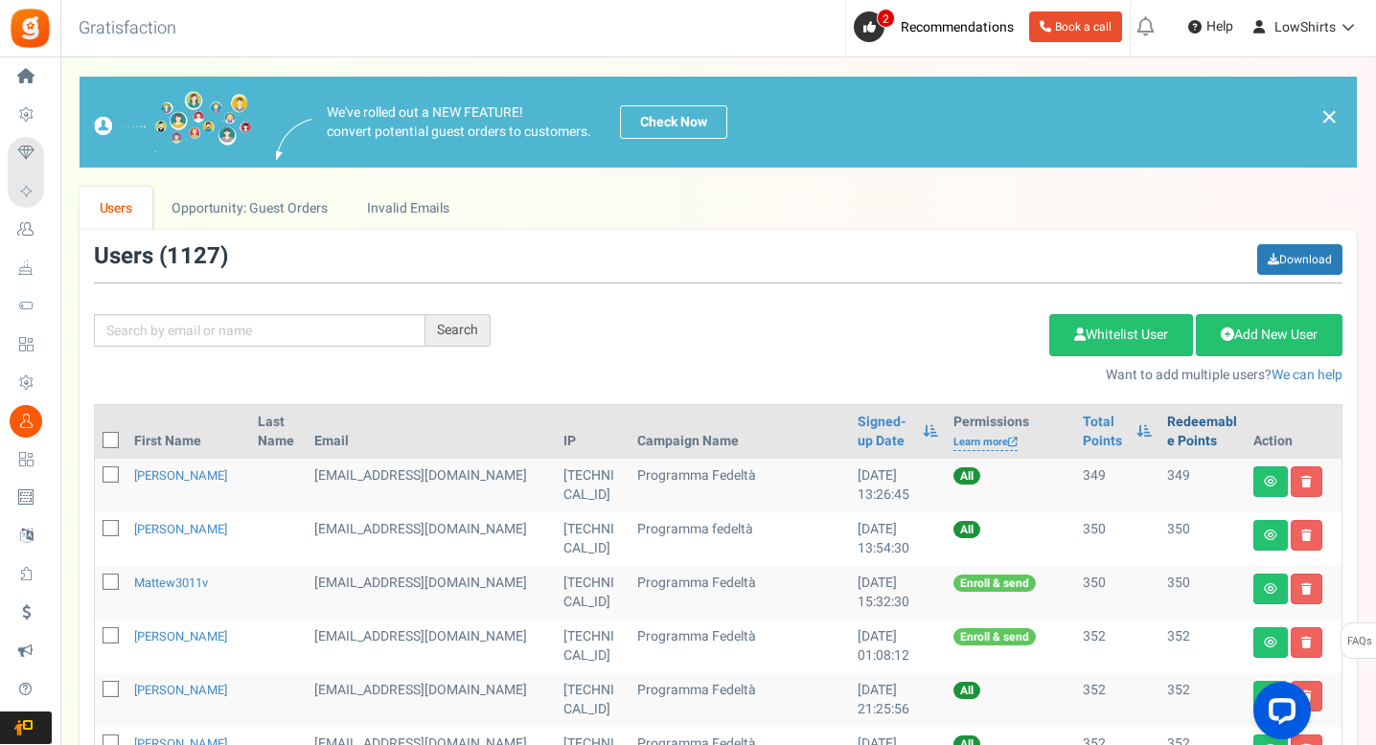
click at [1186, 436] on link "Redeemable Points" at bounding box center [1202, 432] width 71 height 38
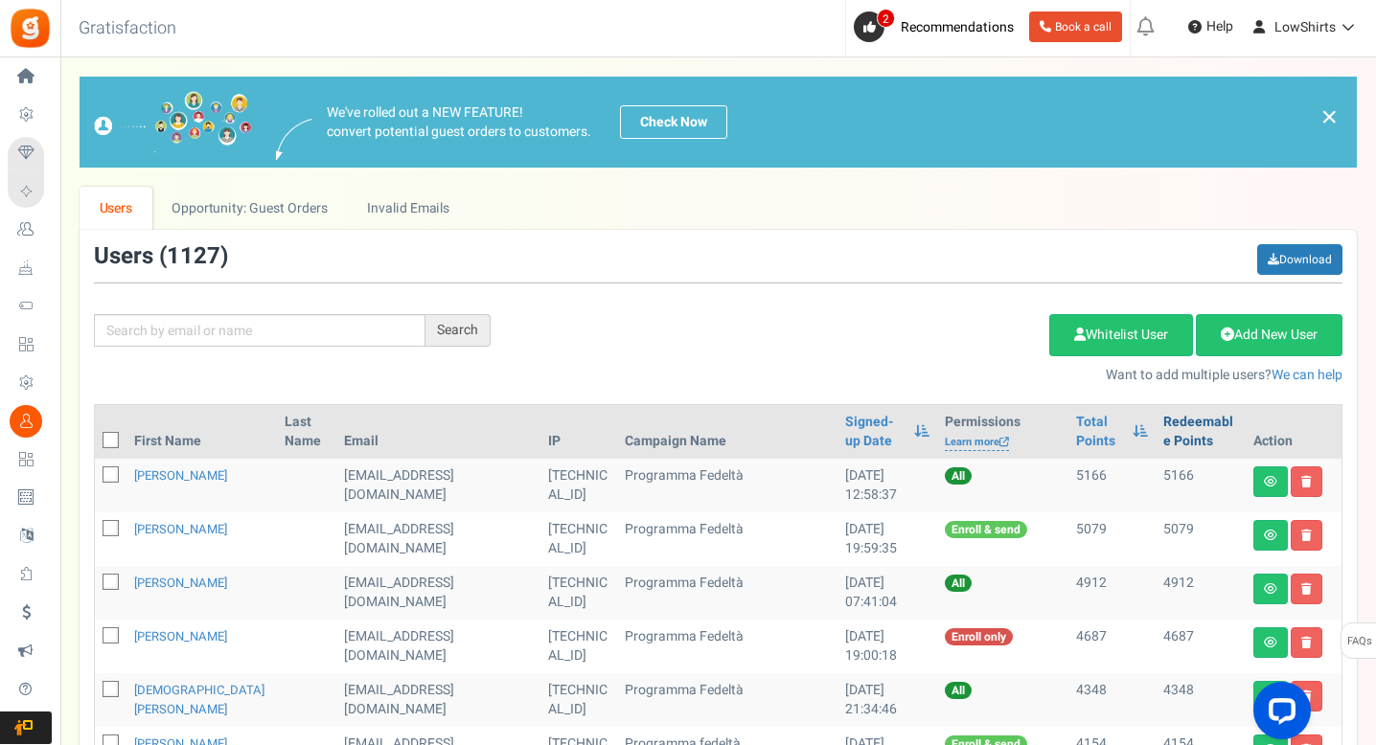
click at [1175, 433] on link "Redeemable Points" at bounding box center [1200, 432] width 75 height 38
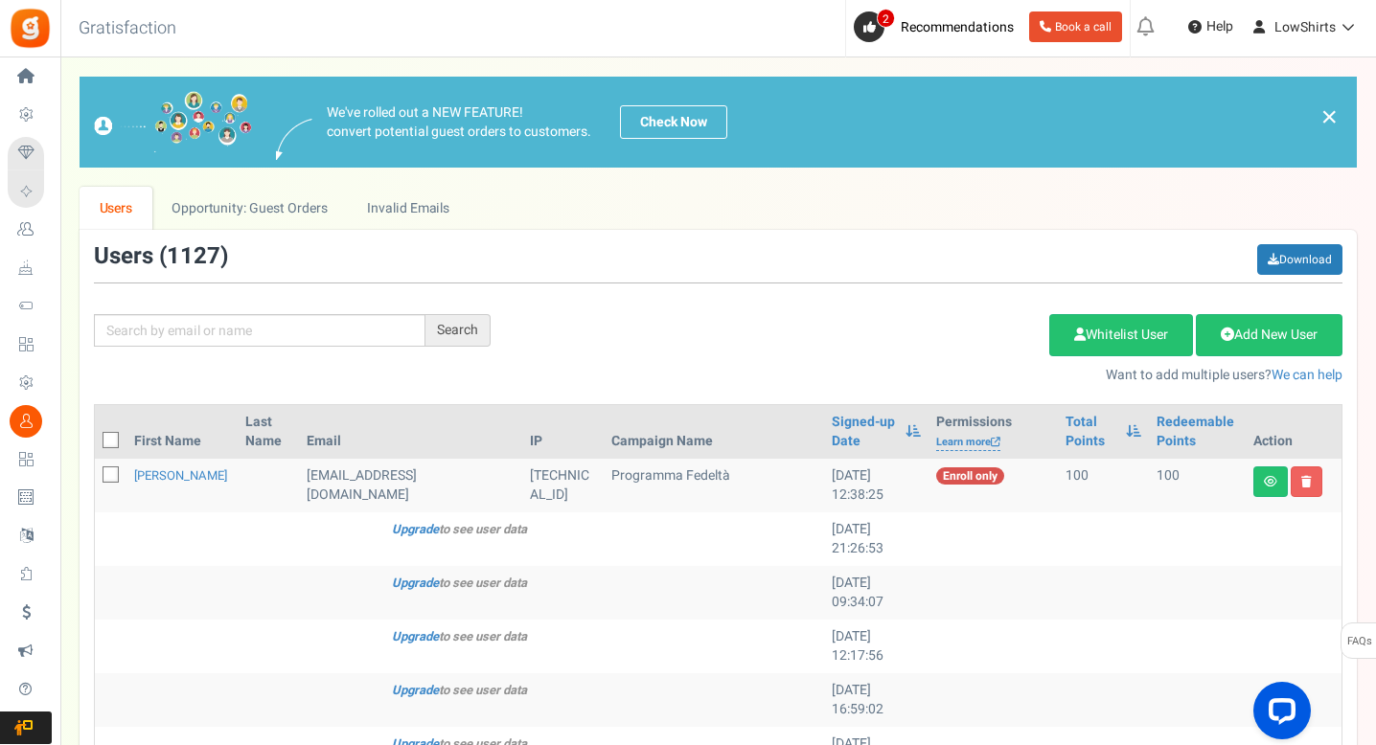
click at [104, 439] on span at bounding box center [111, 440] width 16 height 16
click at [96, 439] on input "checkbox" at bounding box center [89, 442] width 12 height 12
checkbox input "true"
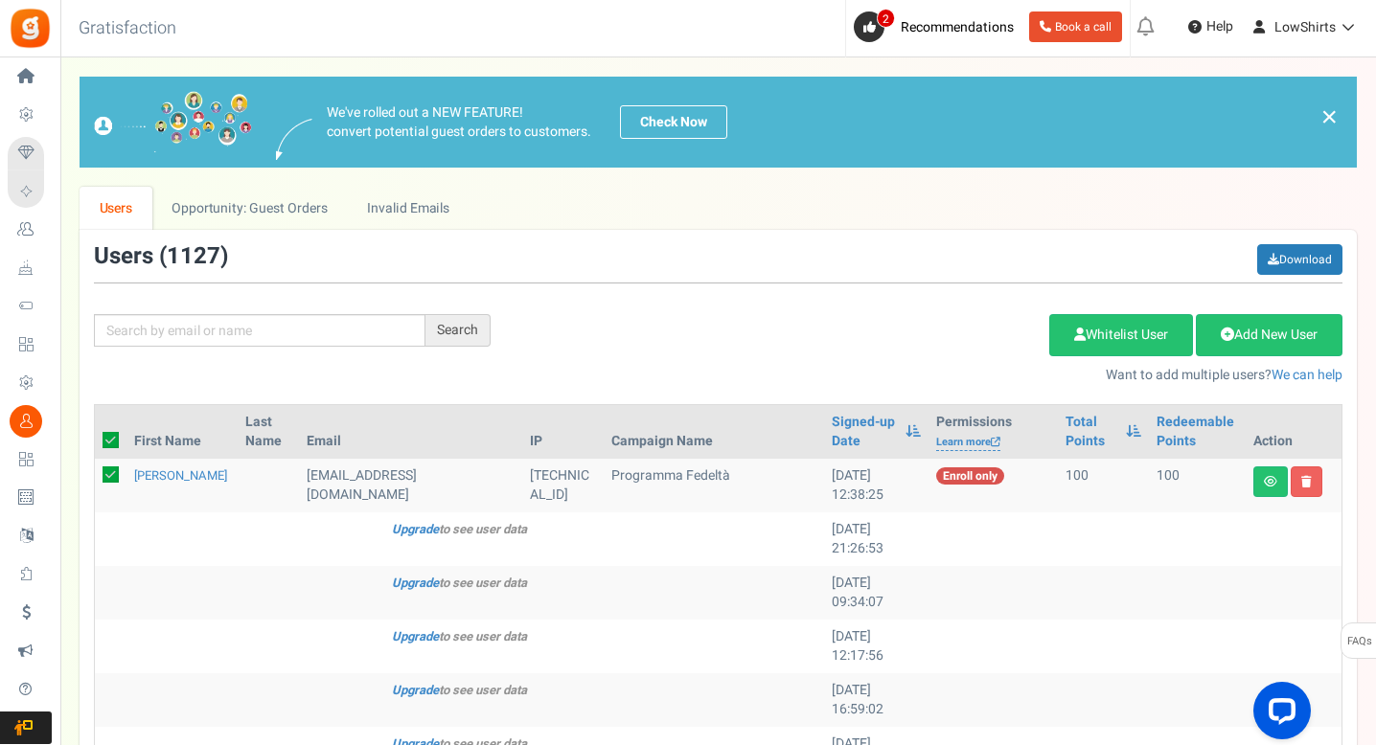
checkbox input "true"
click at [873, 324] on link "Delete Selected Users" at bounding box center [952, 335] width 187 height 42
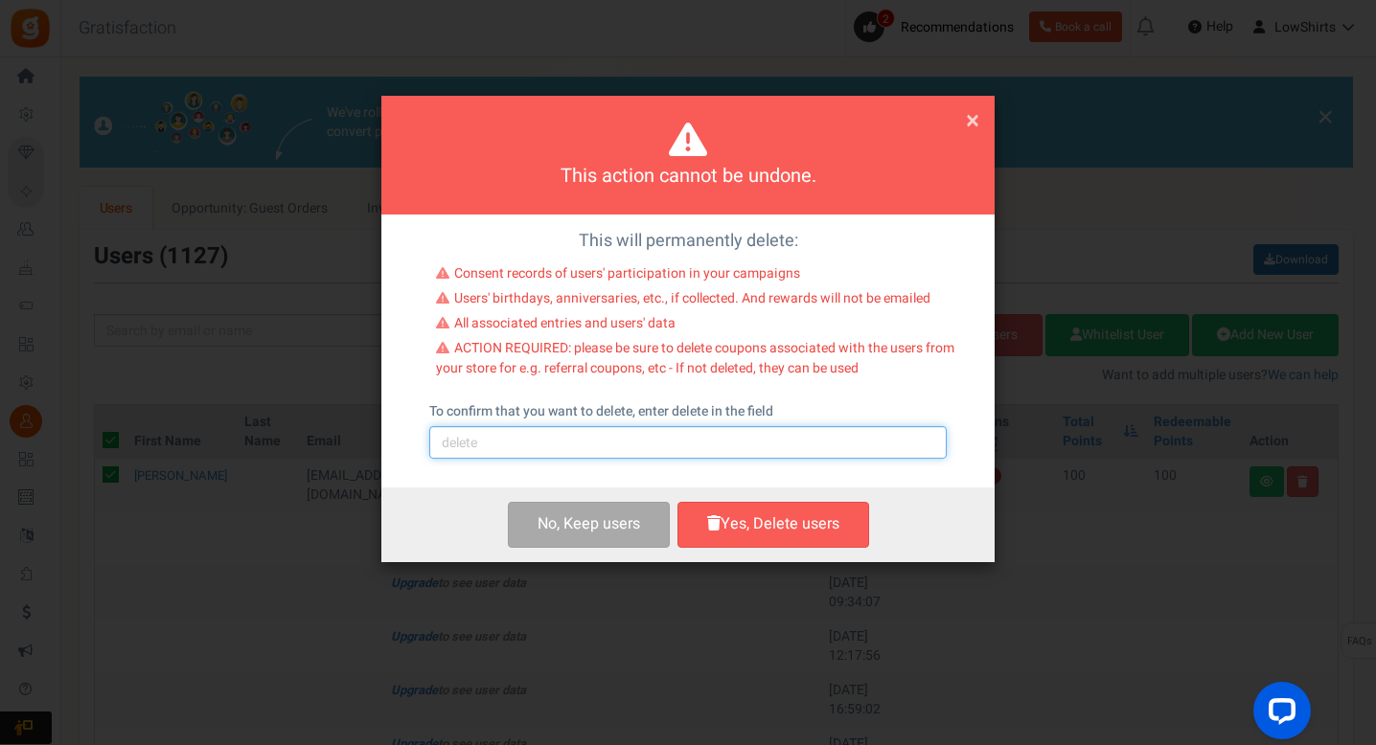
click at [774, 437] on input "text" at bounding box center [687, 442] width 517 height 33
type input "delete"
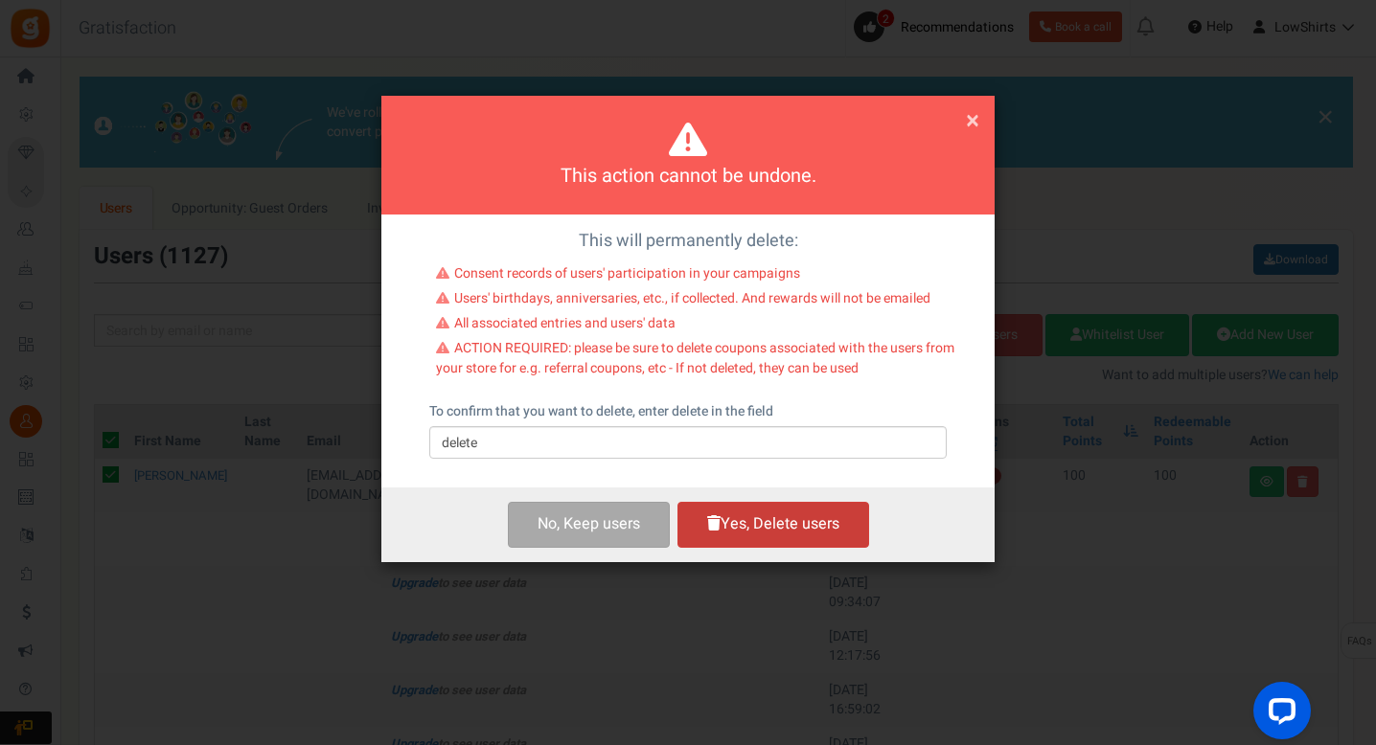
click at [784, 512] on button "Yes, Delete users" at bounding box center [773, 524] width 192 height 45
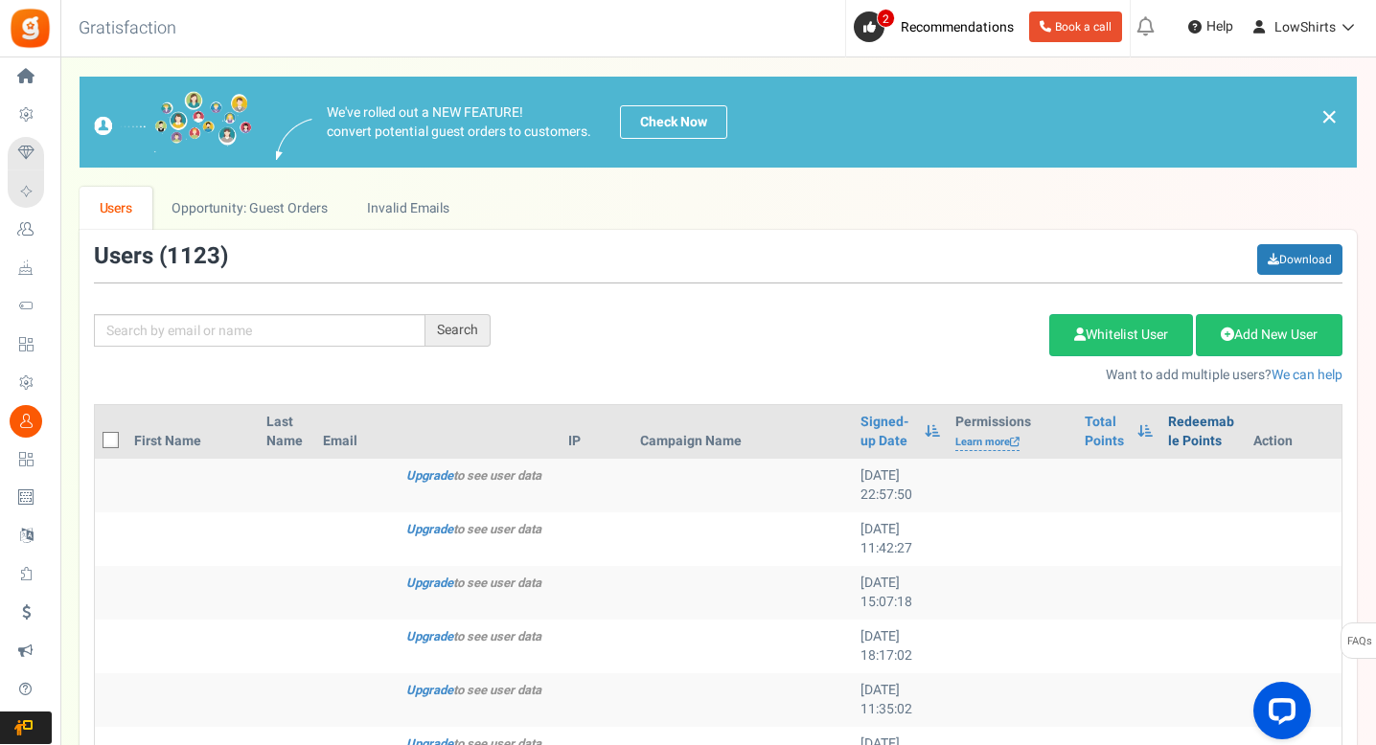
click at [1183, 413] on link "Redeemable Points" at bounding box center [1203, 432] width 70 height 38
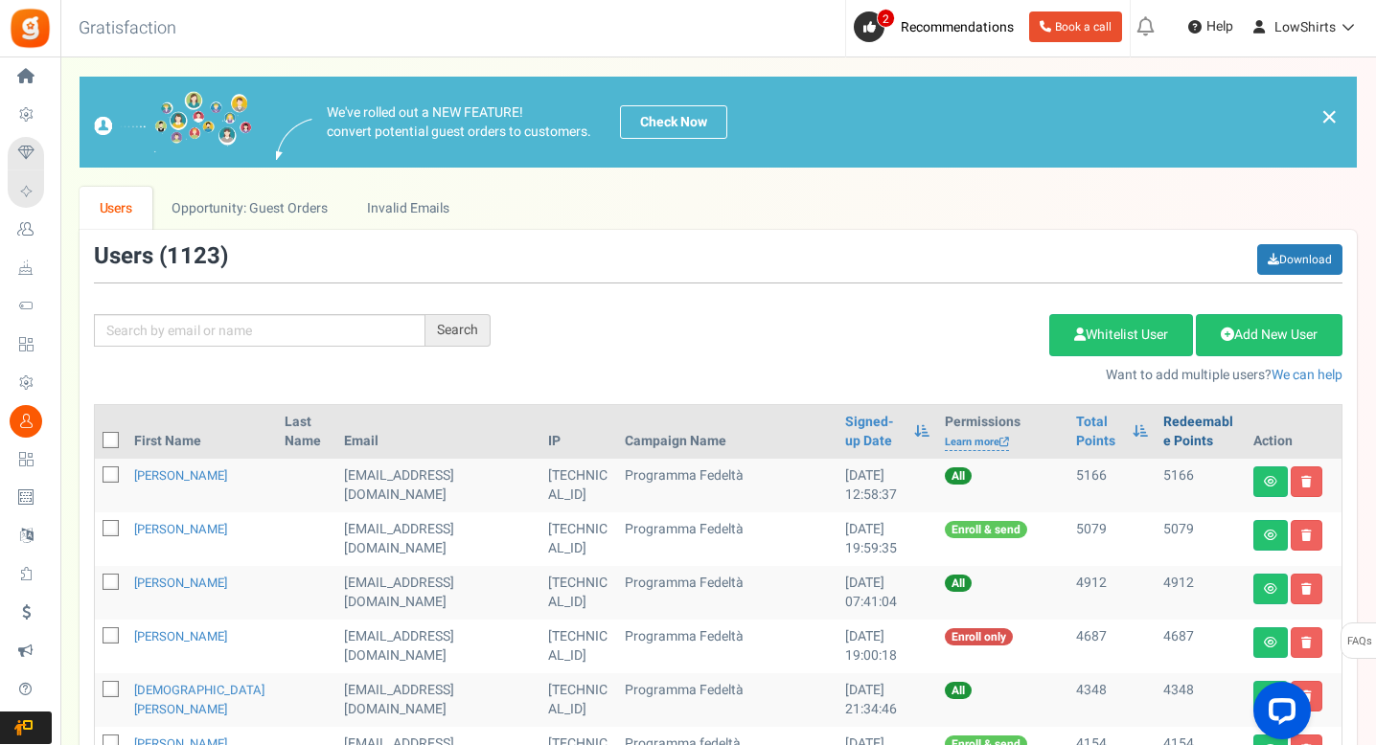
click at [1170, 427] on link "Redeemable Points" at bounding box center [1200, 432] width 75 height 38
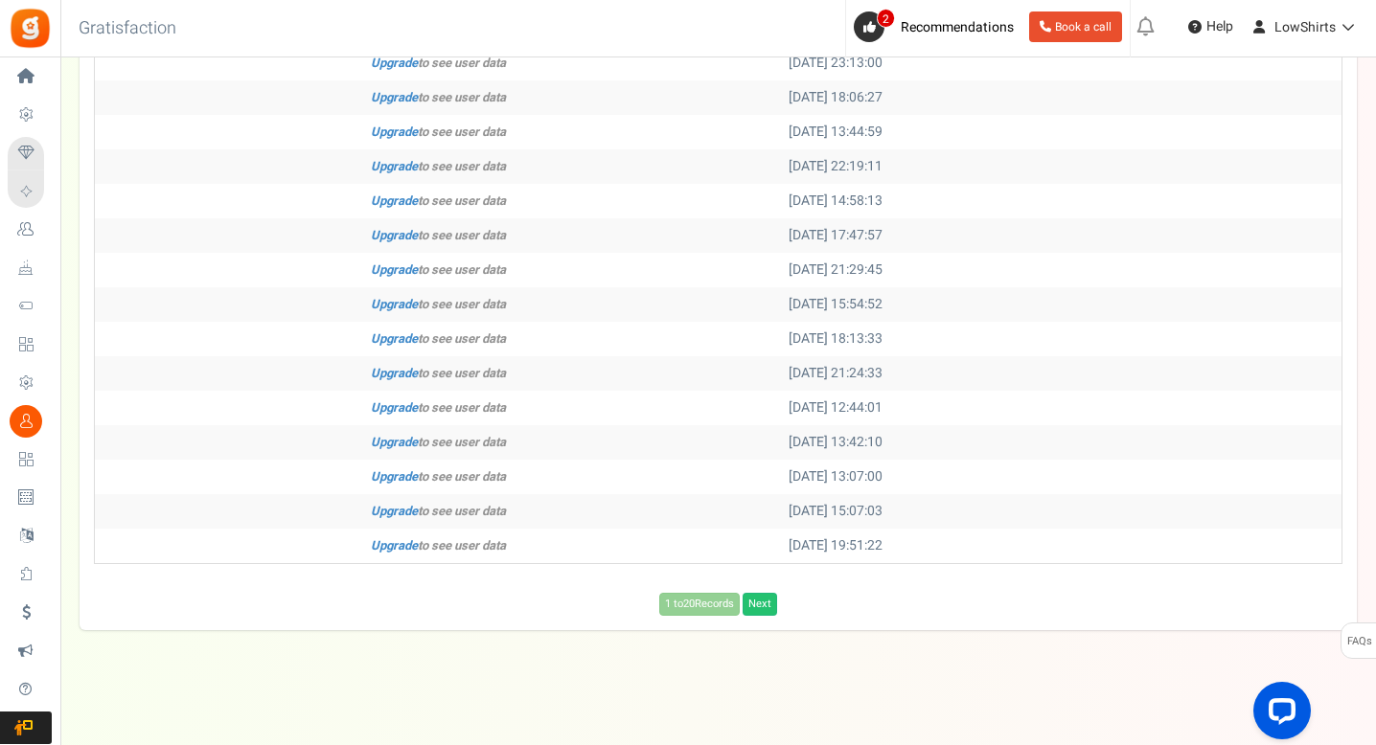
scroll to position [961, 0]
click at [758, 608] on link "Next" at bounding box center [759, 604] width 34 height 23
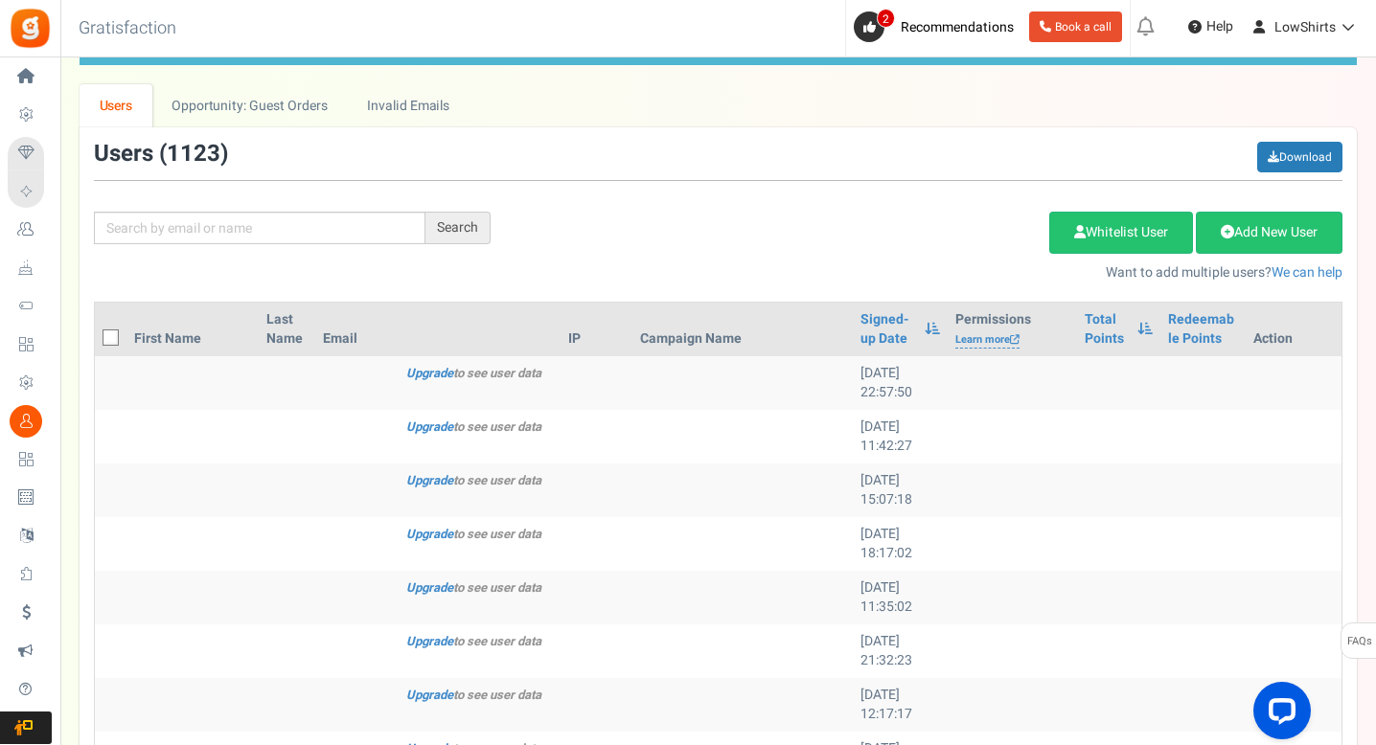
scroll to position [0, 0]
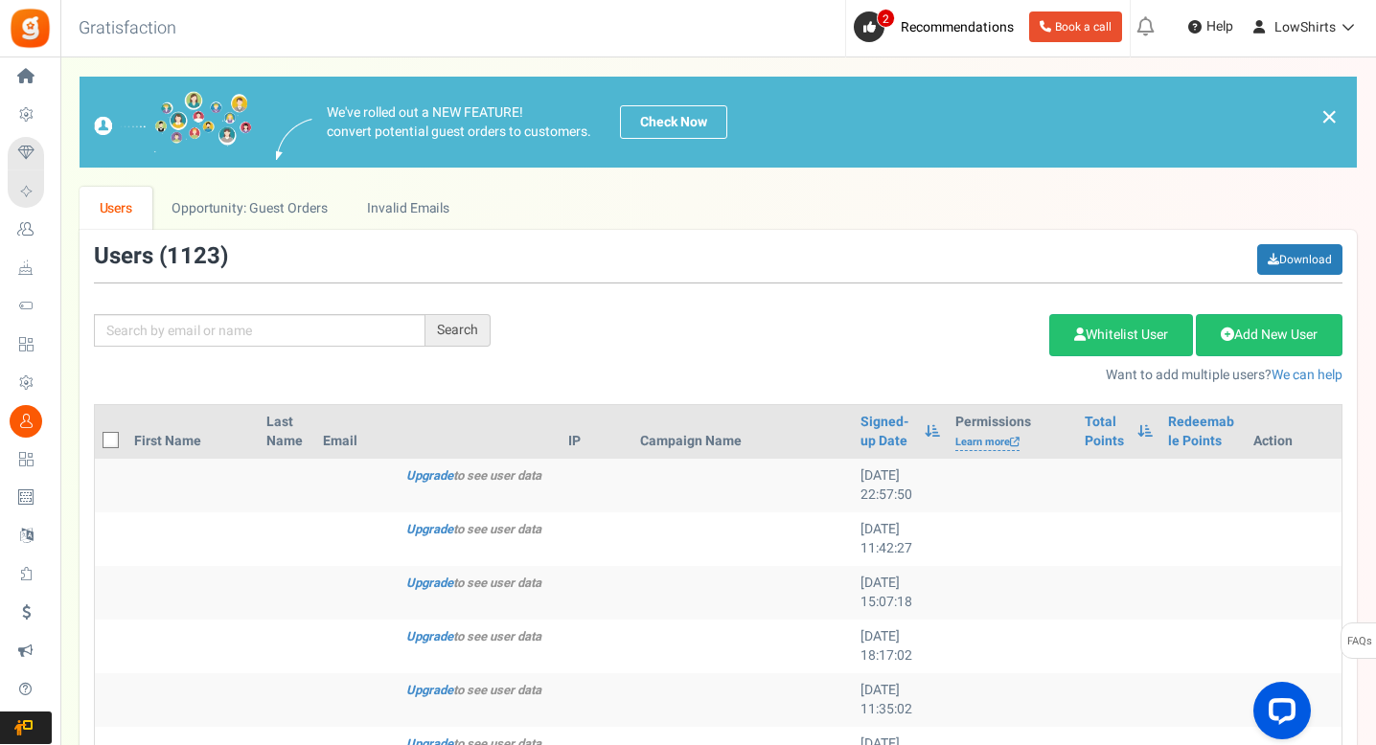
click at [107, 442] on icon at bounding box center [111, 441] width 12 height 12
click at [96, 442] on input "checkbox" at bounding box center [89, 442] width 12 height 12
checkbox input "true"
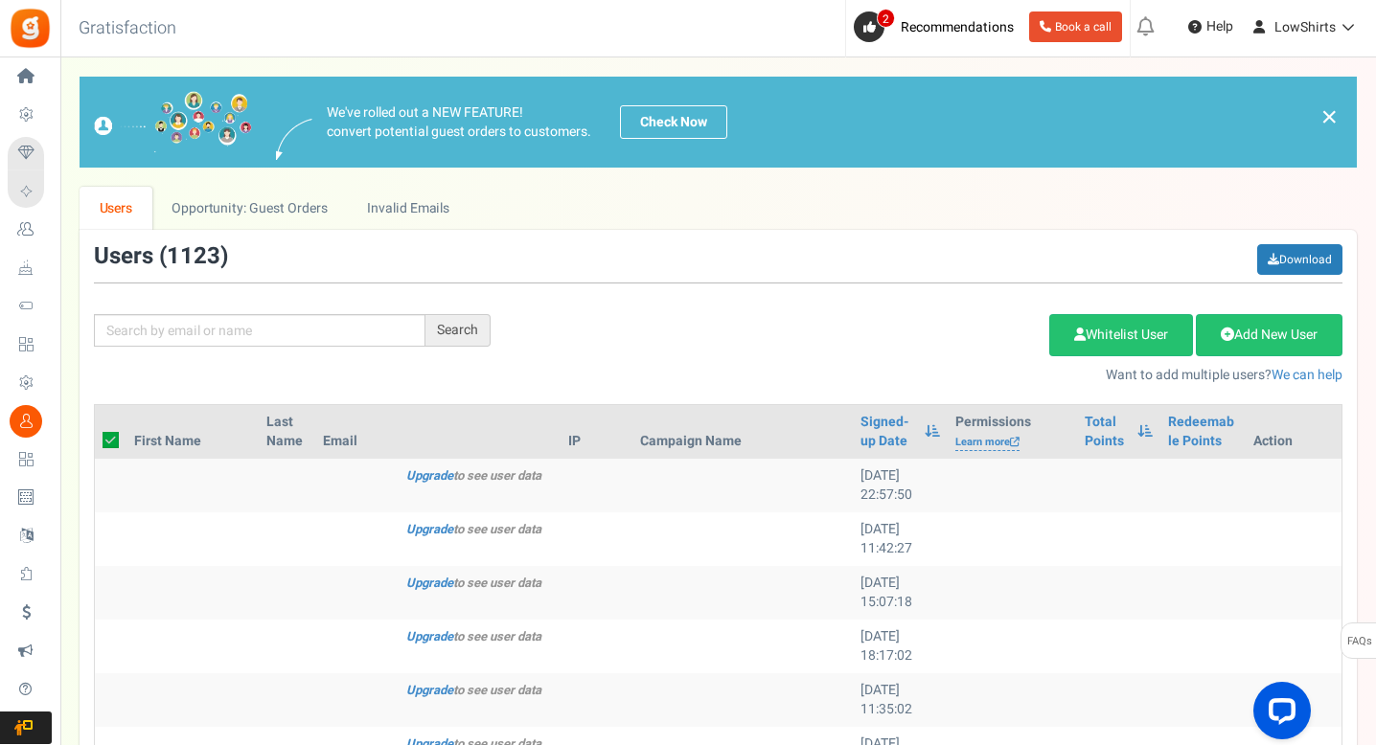
checkbox input "true"
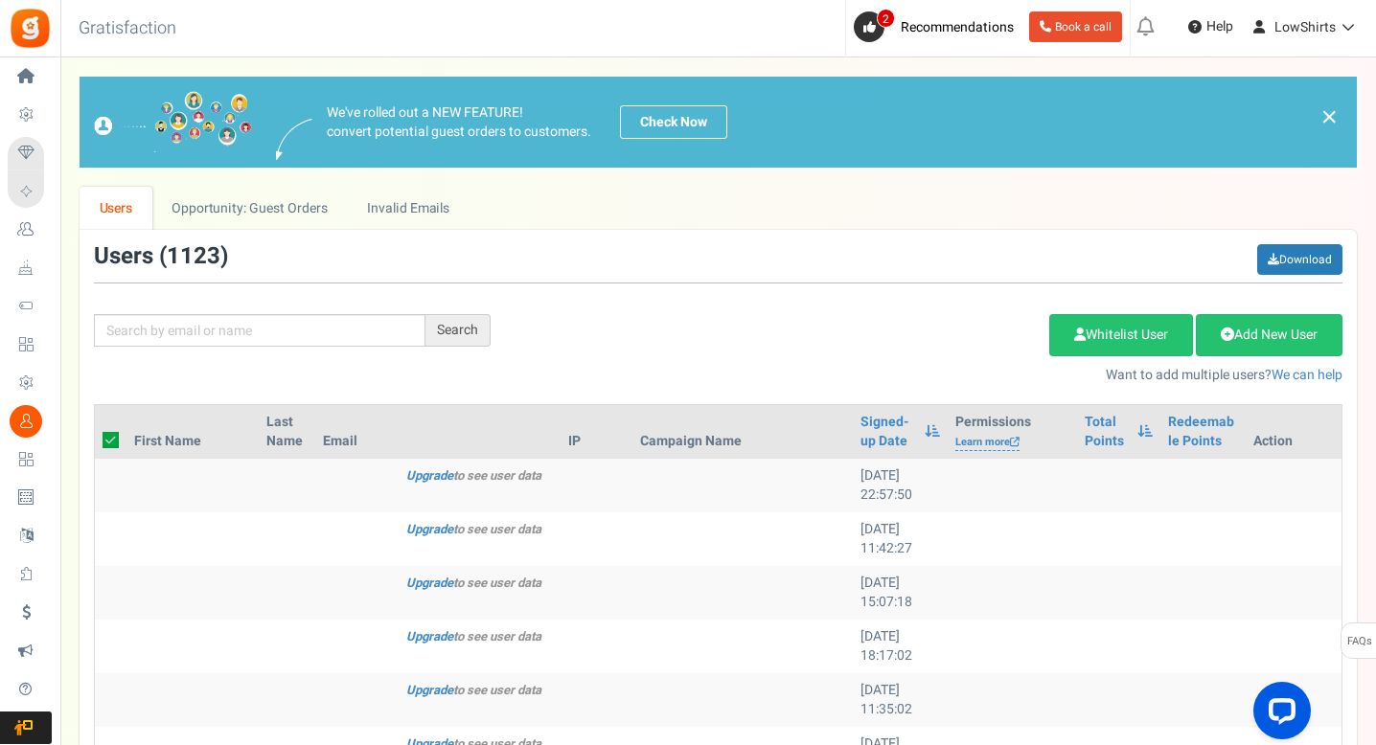
checkbox input "true"
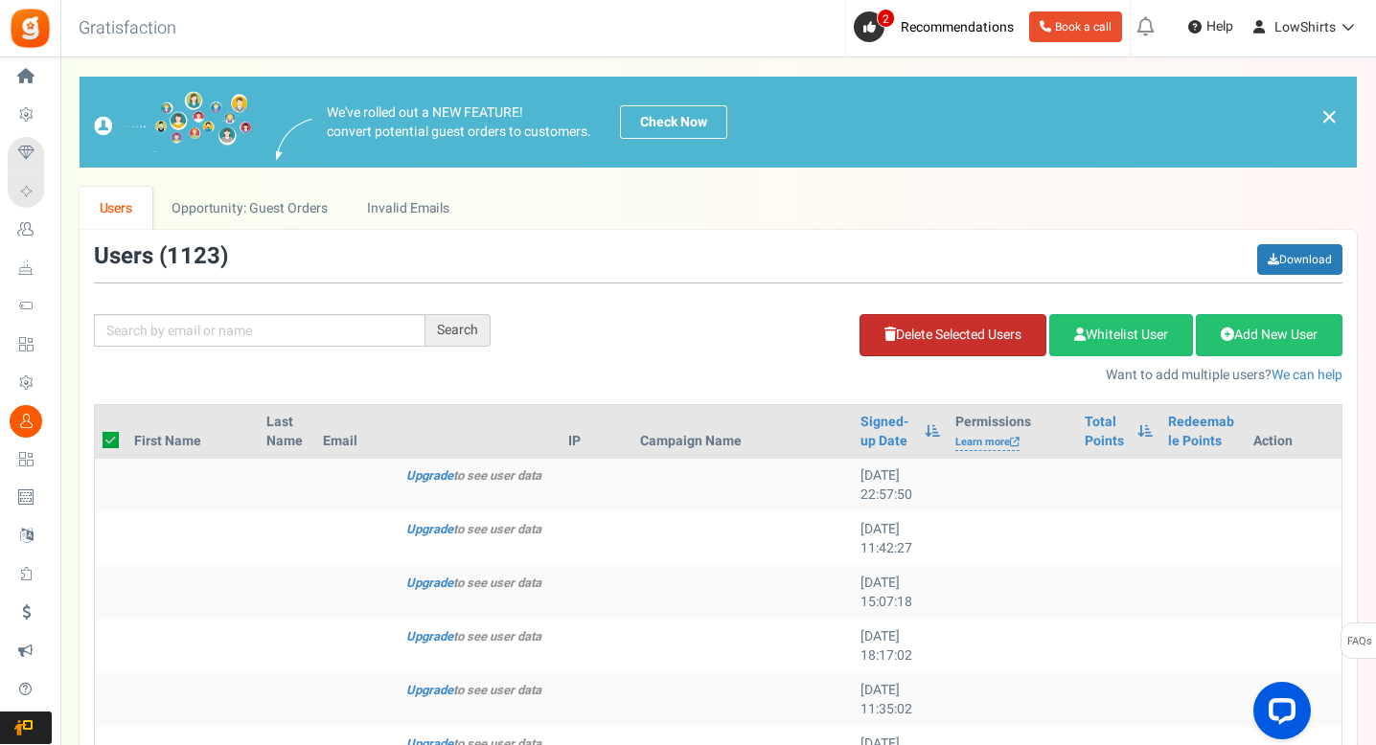
click at [887, 314] on link "Delete Selected Users" at bounding box center [952, 335] width 187 height 42
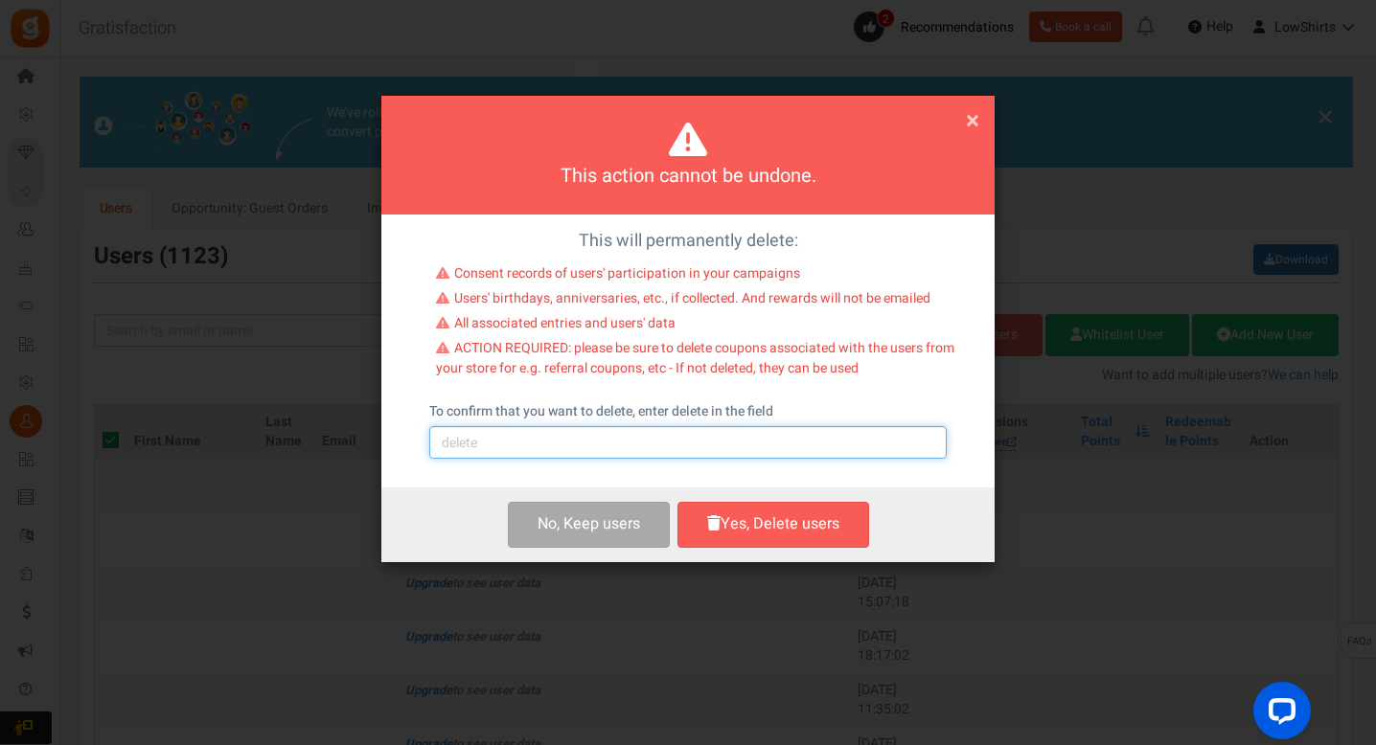
click at [656, 430] on input "text" at bounding box center [687, 442] width 517 height 33
type input "delete"
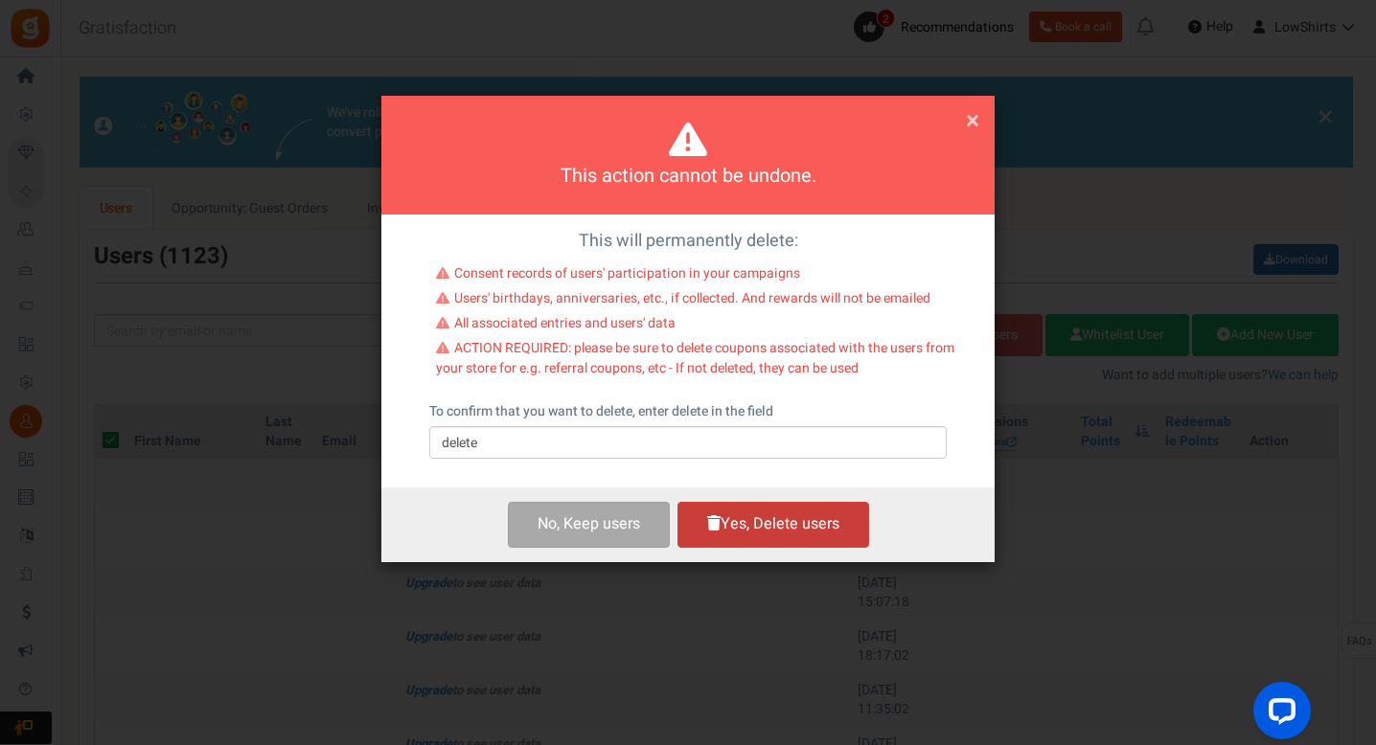
click at [822, 506] on button "Yes, Delete users" at bounding box center [773, 524] width 192 height 45
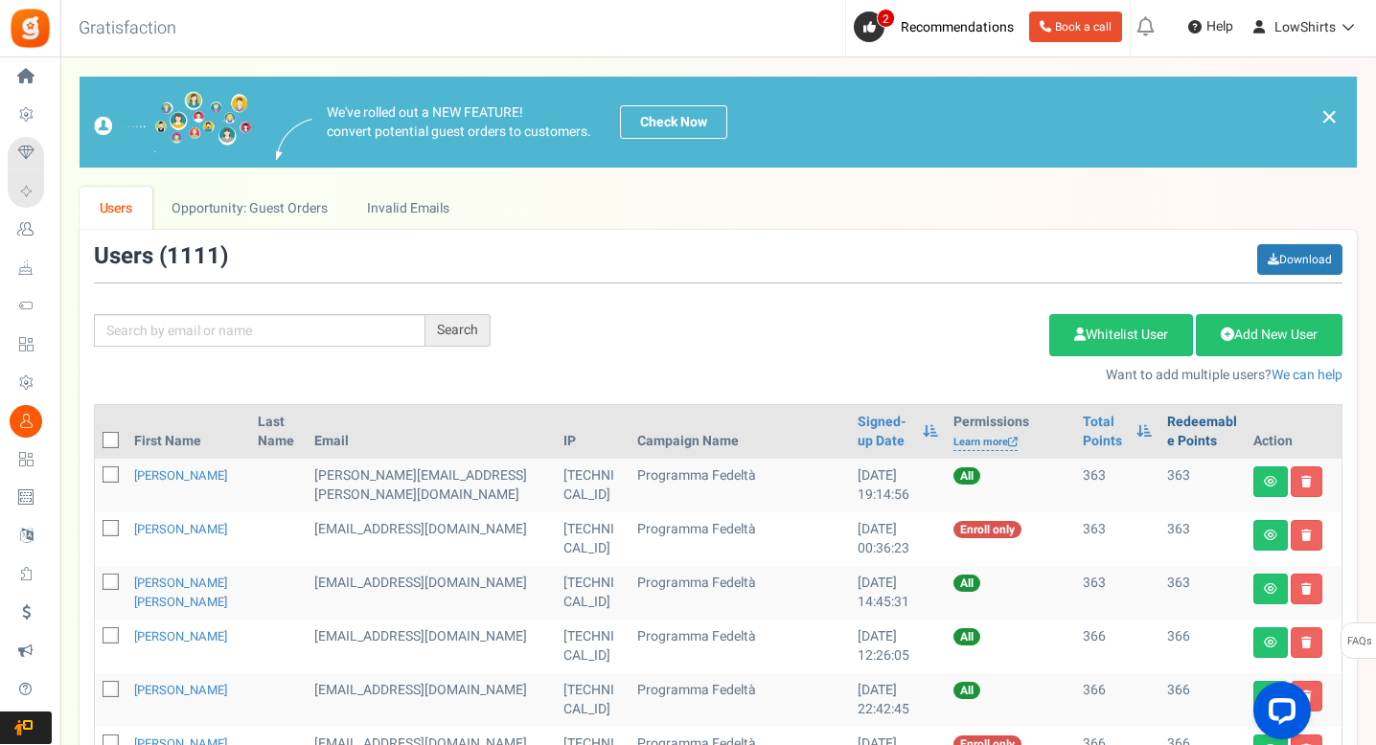
click at [1167, 427] on link "Redeemable Points" at bounding box center [1202, 432] width 71 height 38
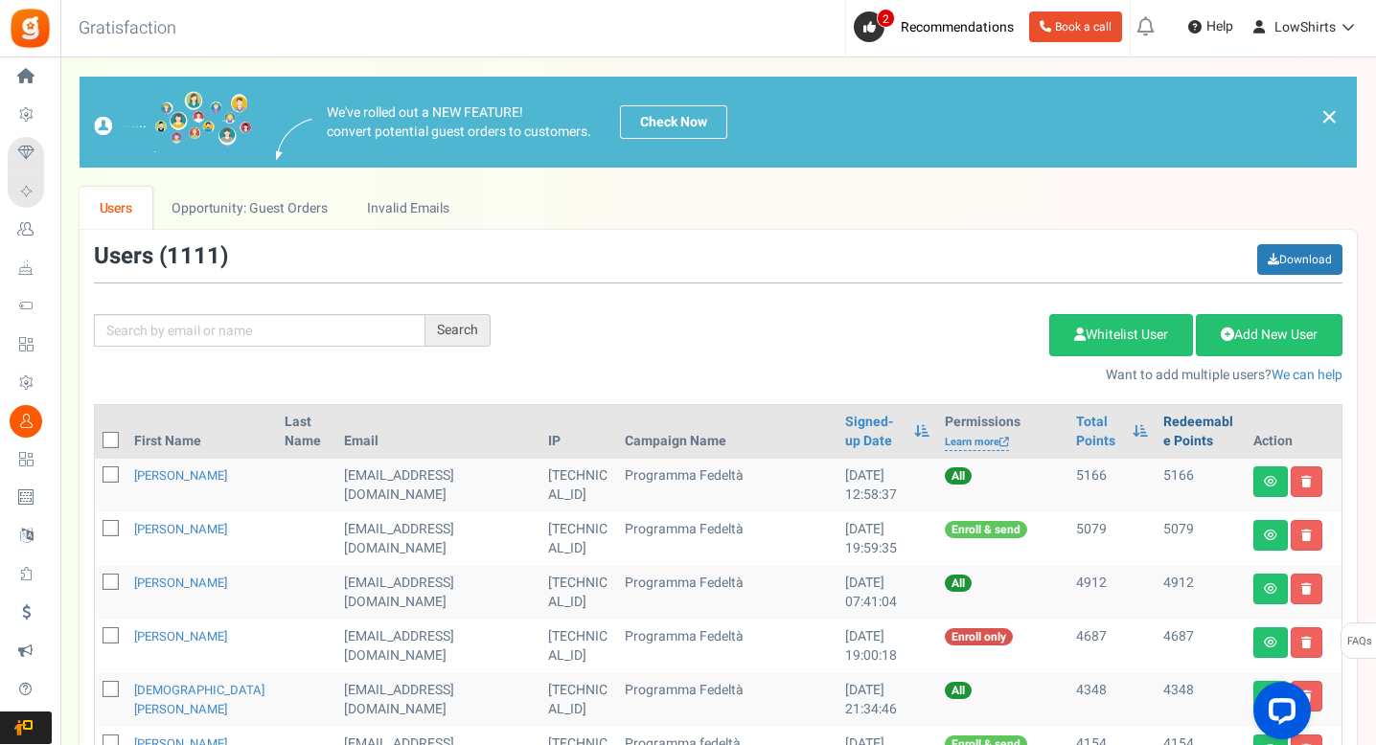
click at [1166, 427] on link "Redeemable Points" at bounding box center [1200, 432] width 75 height 38
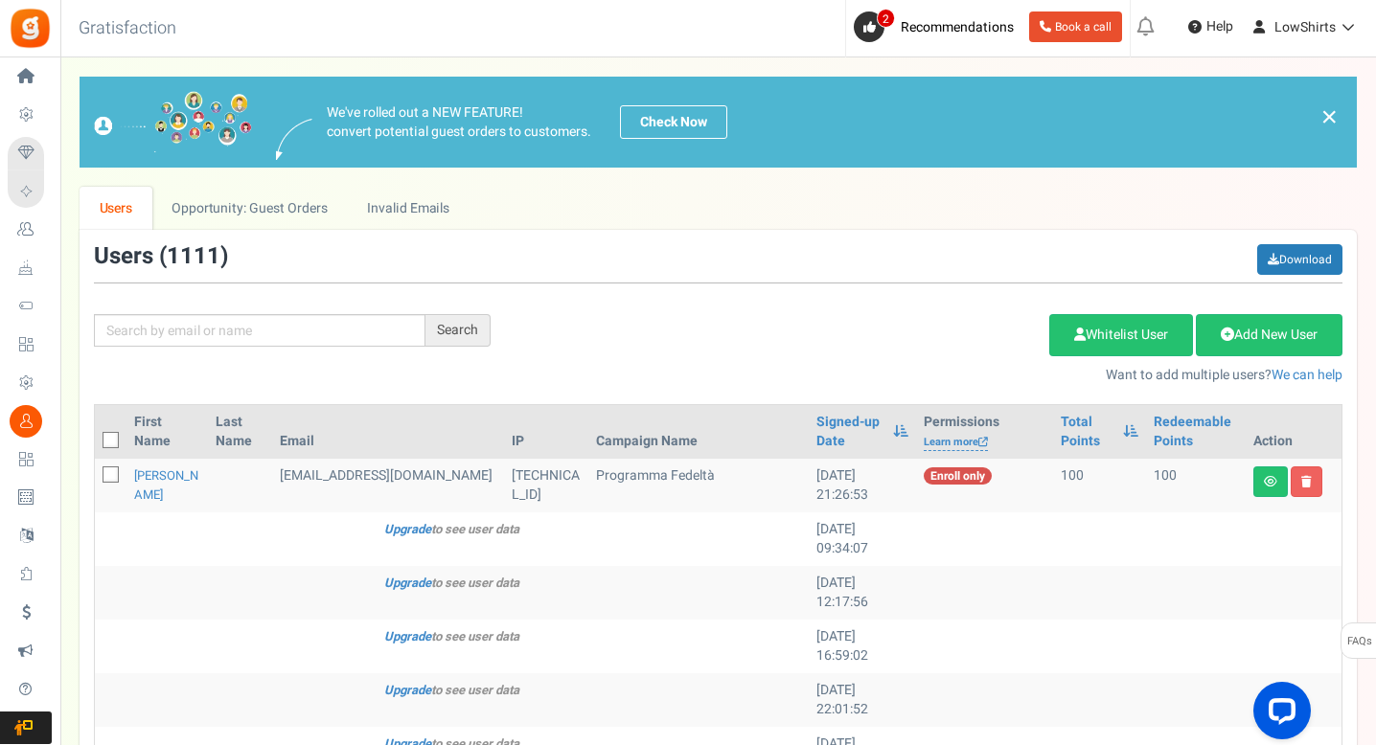
click at [105, 443] on icon at bounding box center [111, 441] width 12 height 12
click at [96, 443] on input "checkbox" at bounding box center [89, 442] width 12 height 12
checkbox input "true"
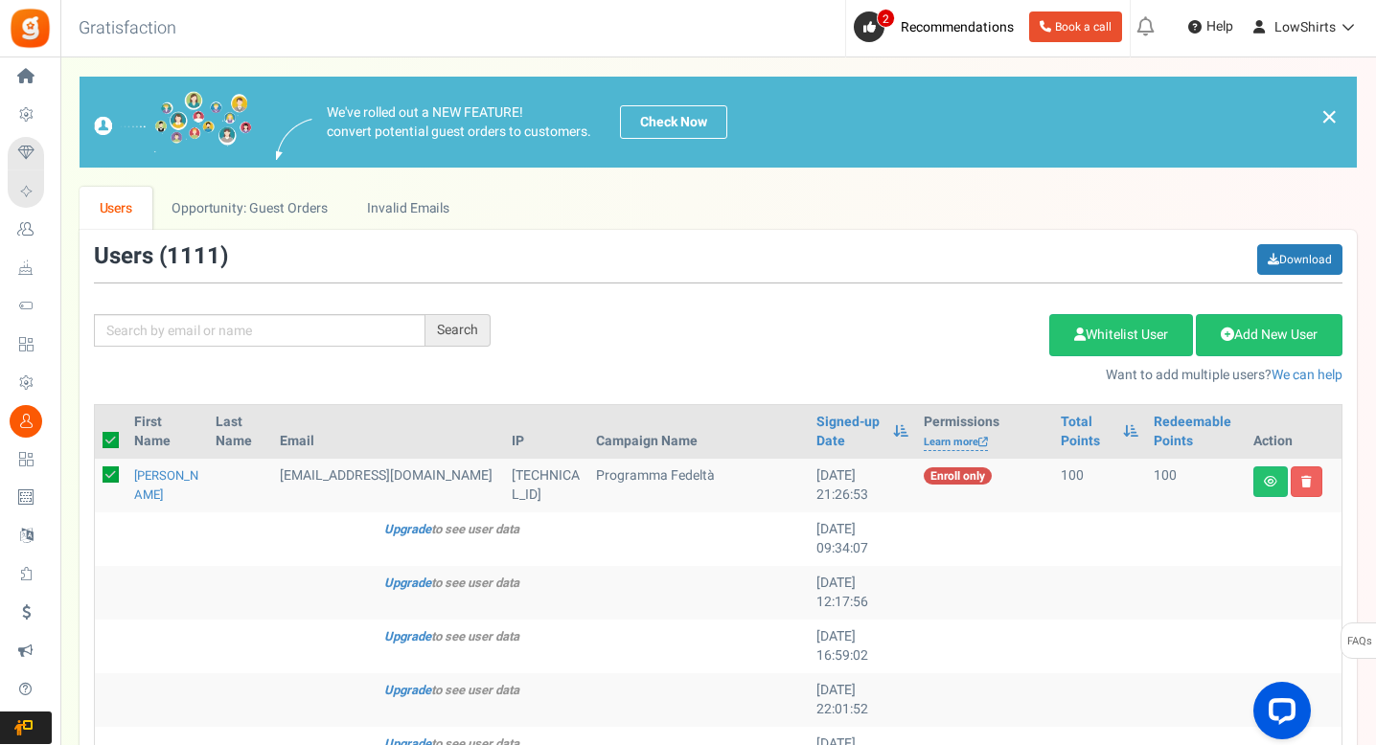
checkbox input "true"
click at [955, 362] on div "Add Etsy Order Delete Selected Users Import Users Spam Protection Subtract Poin…" at bounding box center [931, 344] width 852 height 82
click at [955, 349] on link "Delete Selected Users" at bounding box center [952, 335] width 187 height 42
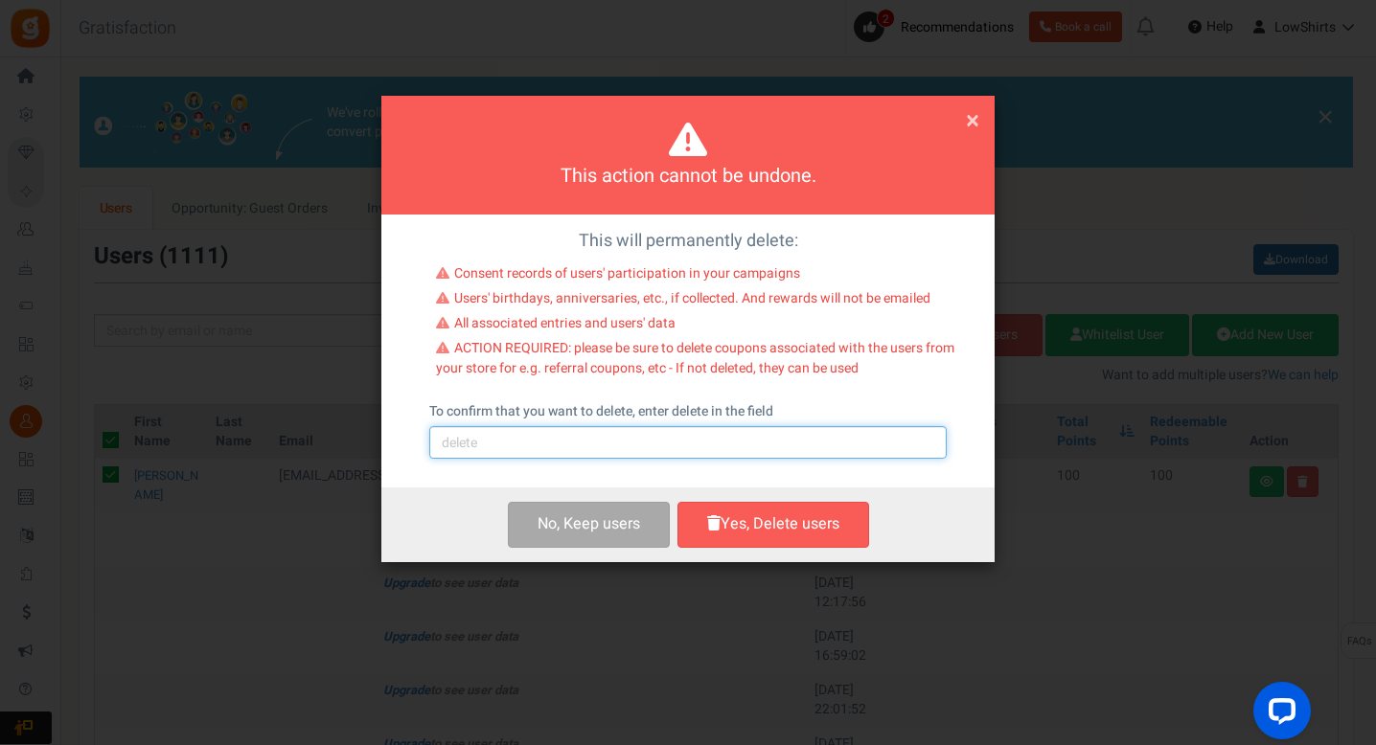
click at [607, 429] on input "text" at bounding box center [687, 442] width 517 height 33
type input "delete"
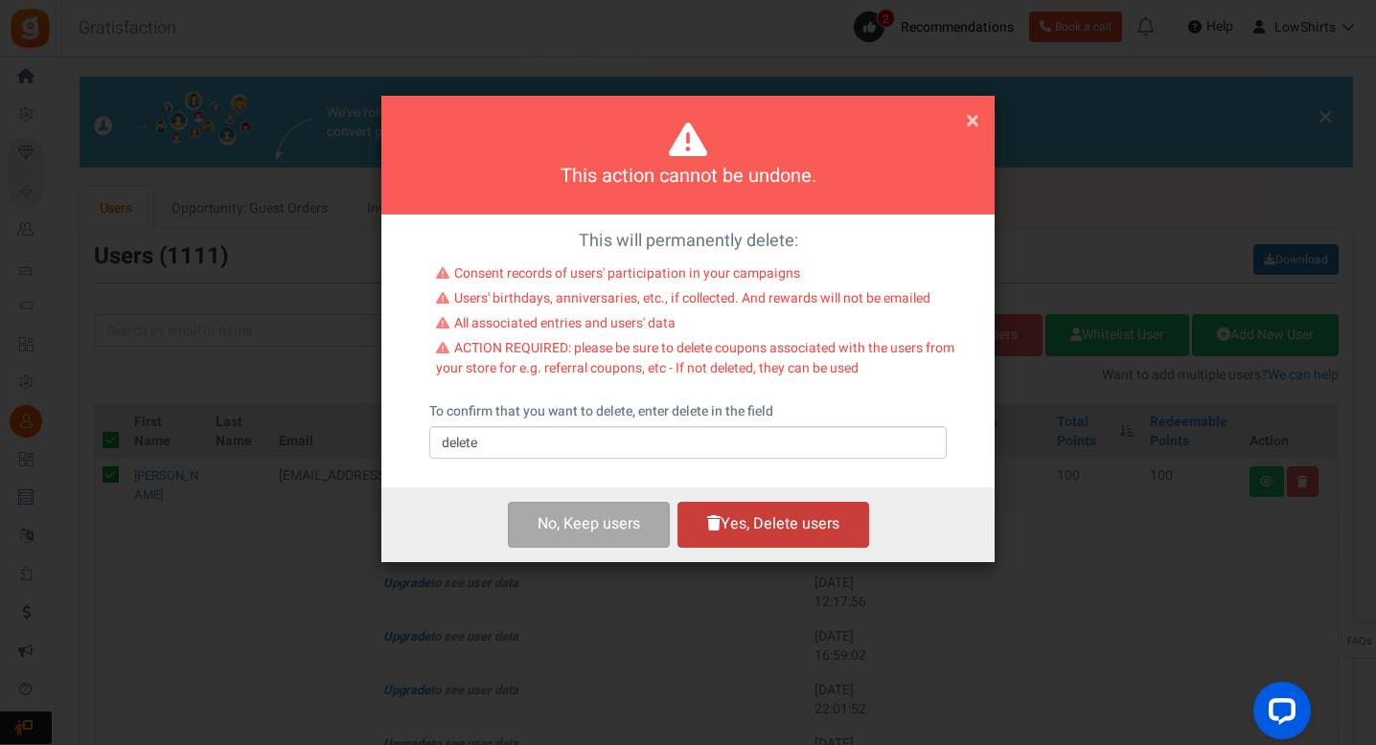
click at [762, 516] on button "Yes, Delete users" at bounding box center [773, 524] width 192 height 45
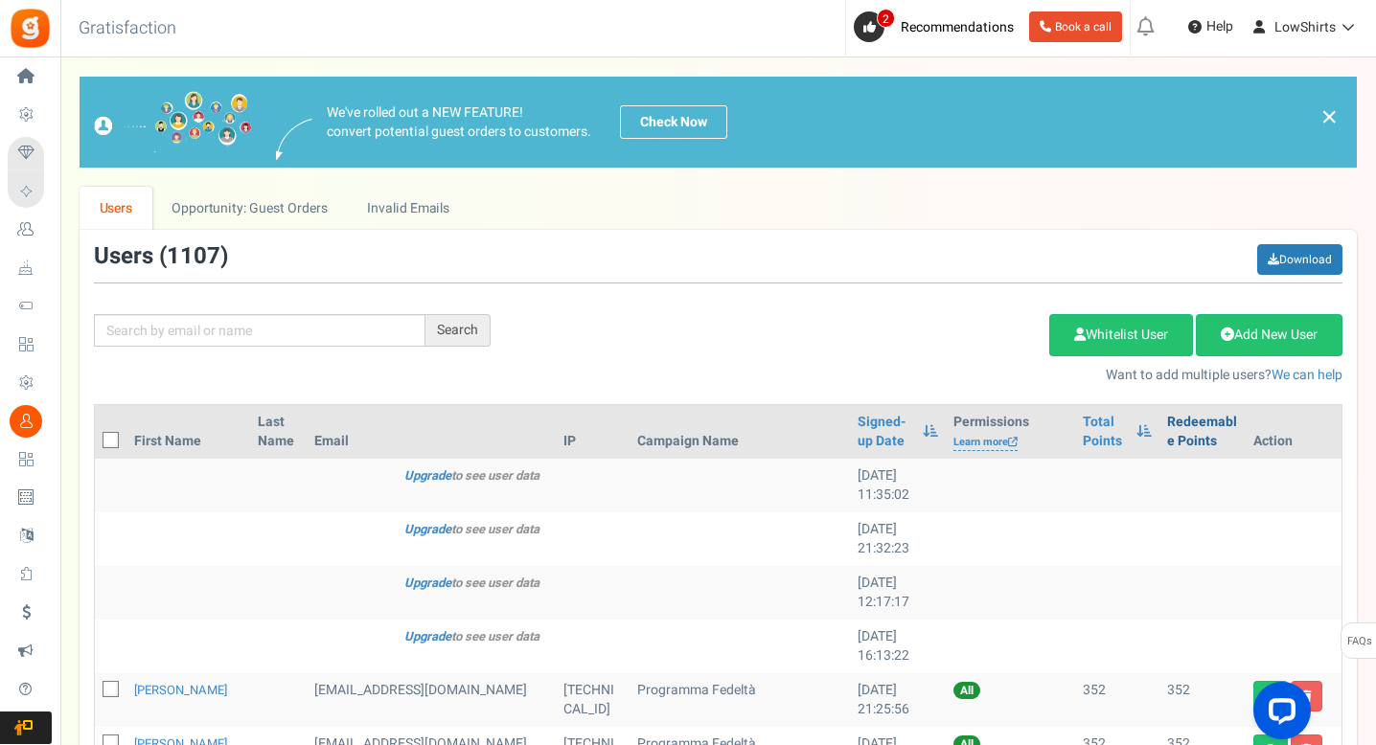
click at [1179, 443] on link "Redeemable Points" at bounding box center [1202, 432] width 71 height 38
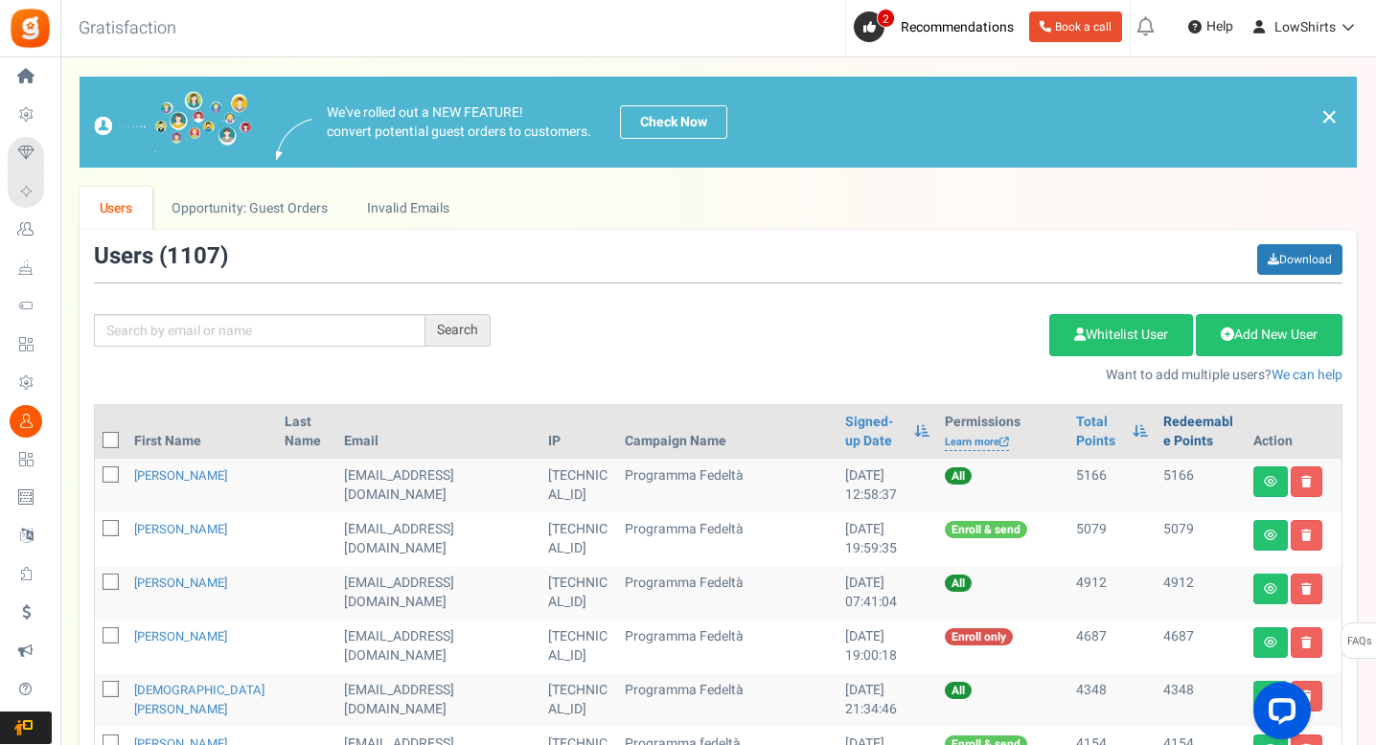
click at [1178, 435] on link "Redeemable Points" at bounding box center [1200, 432] width 75 height 38
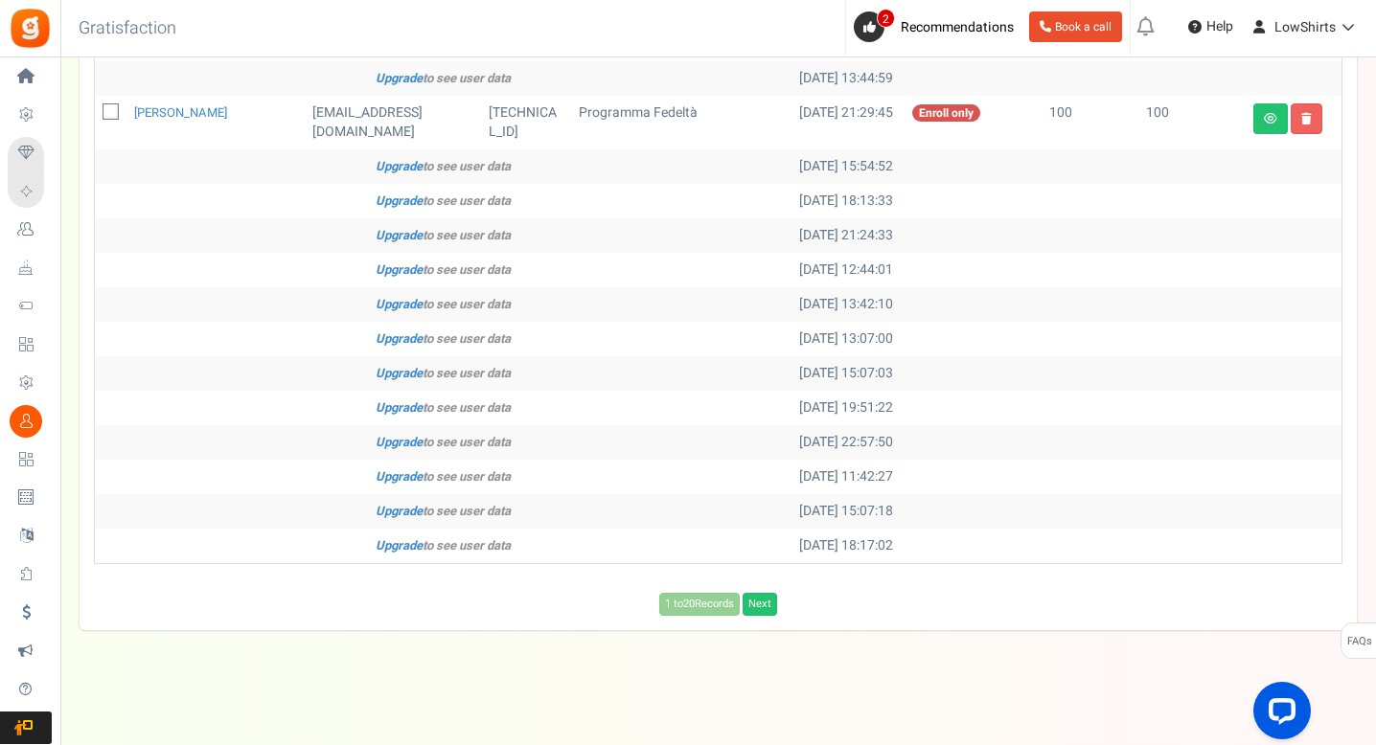
scroll to position [969, 0]
click at [762, 604] on link "Next" at bounding box center [759, 604] width 34 height 23
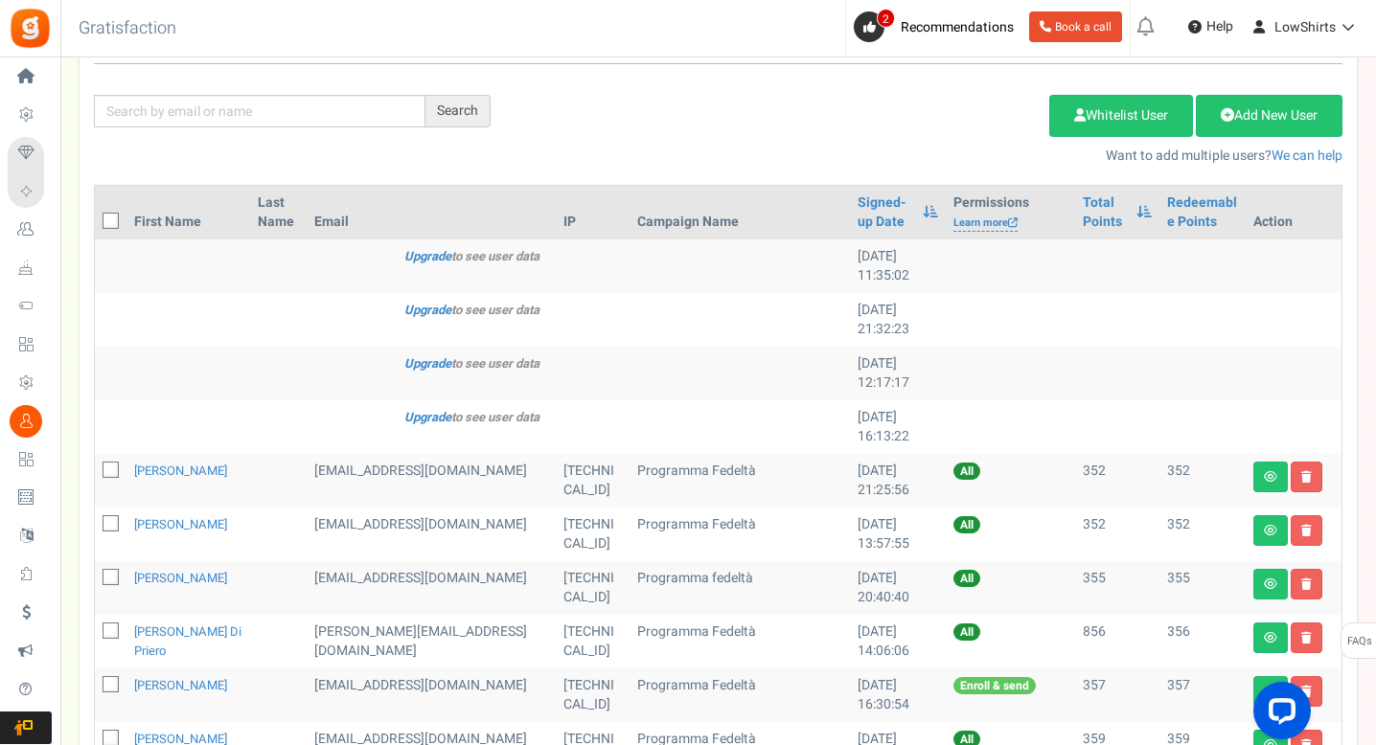
scroll to position [11, 0]
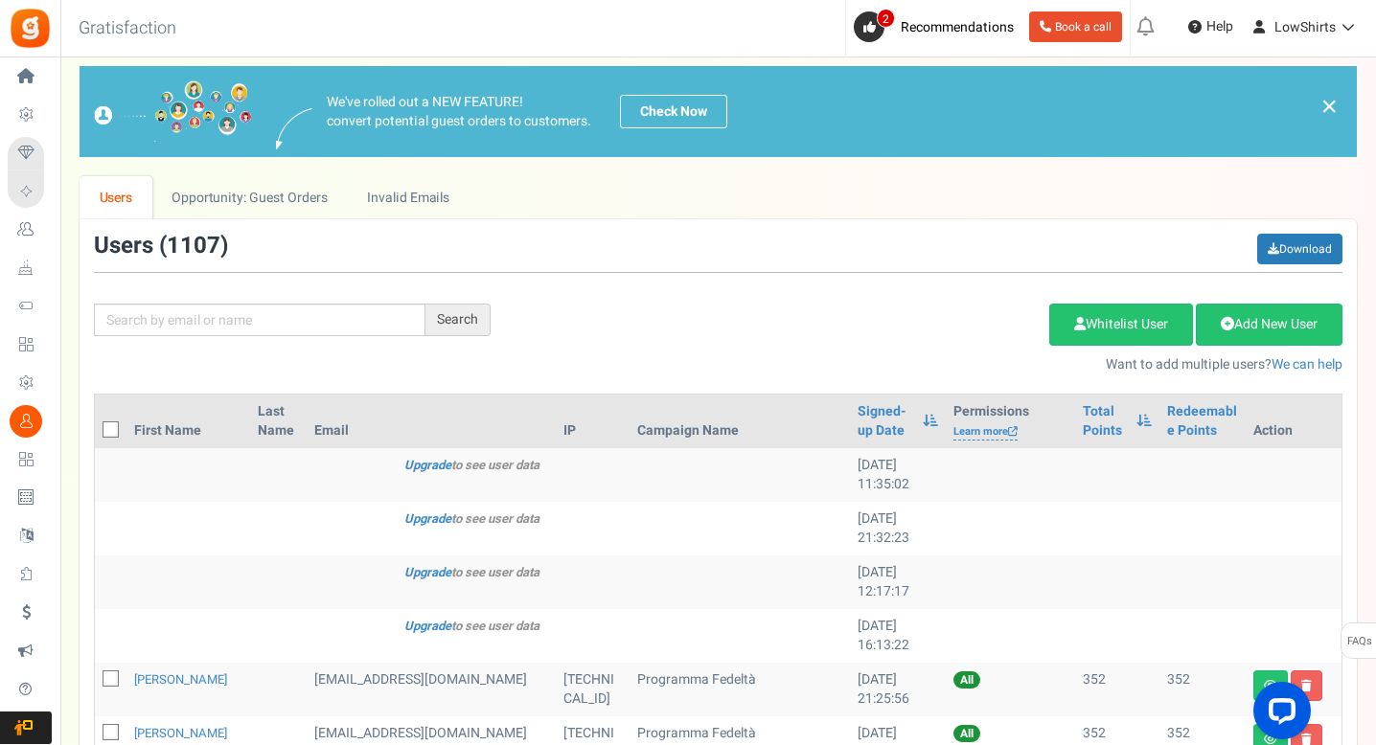
click at [106, 431] on icon at bounding box center [111, 430] width 12 height 12
click at [96, 431] on input "checkbox" at bounding box center [89, 431] width 12 height 12
checkbox input "true"
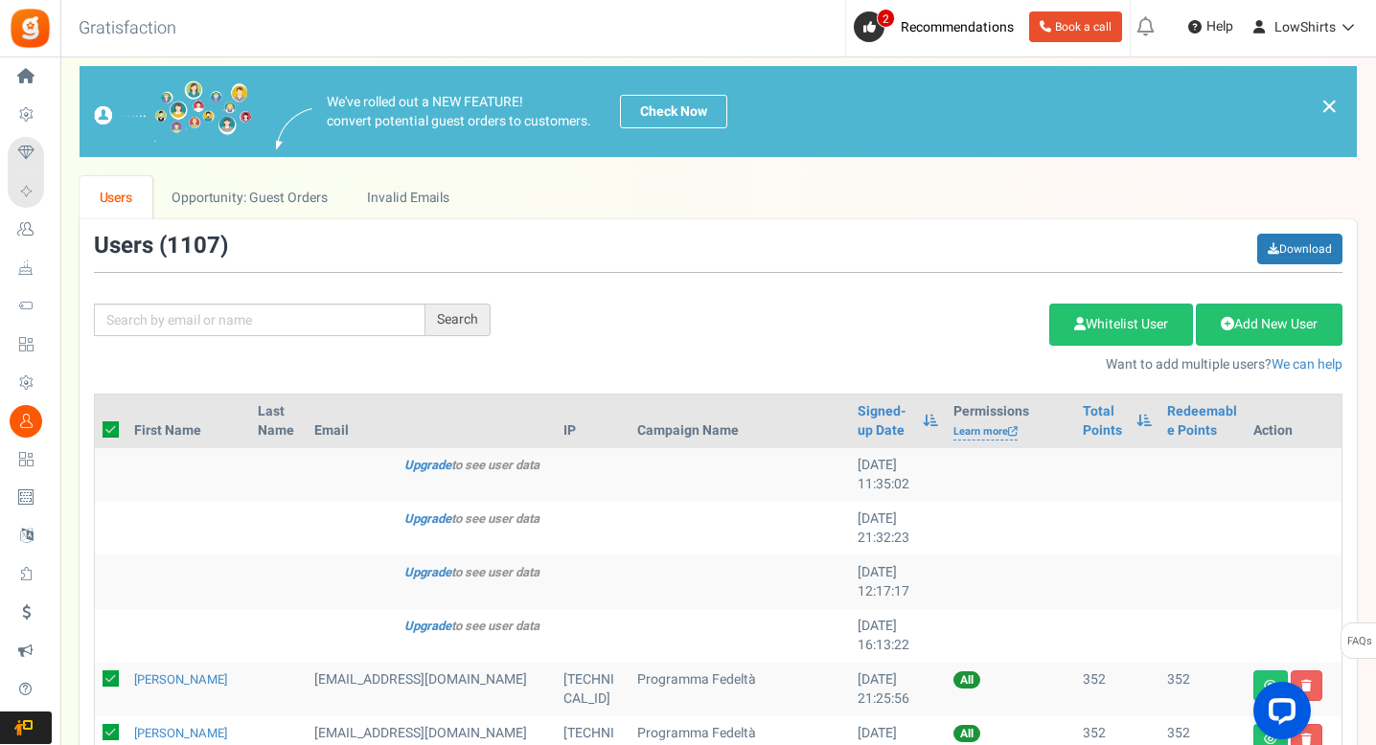
checkbox input "true"
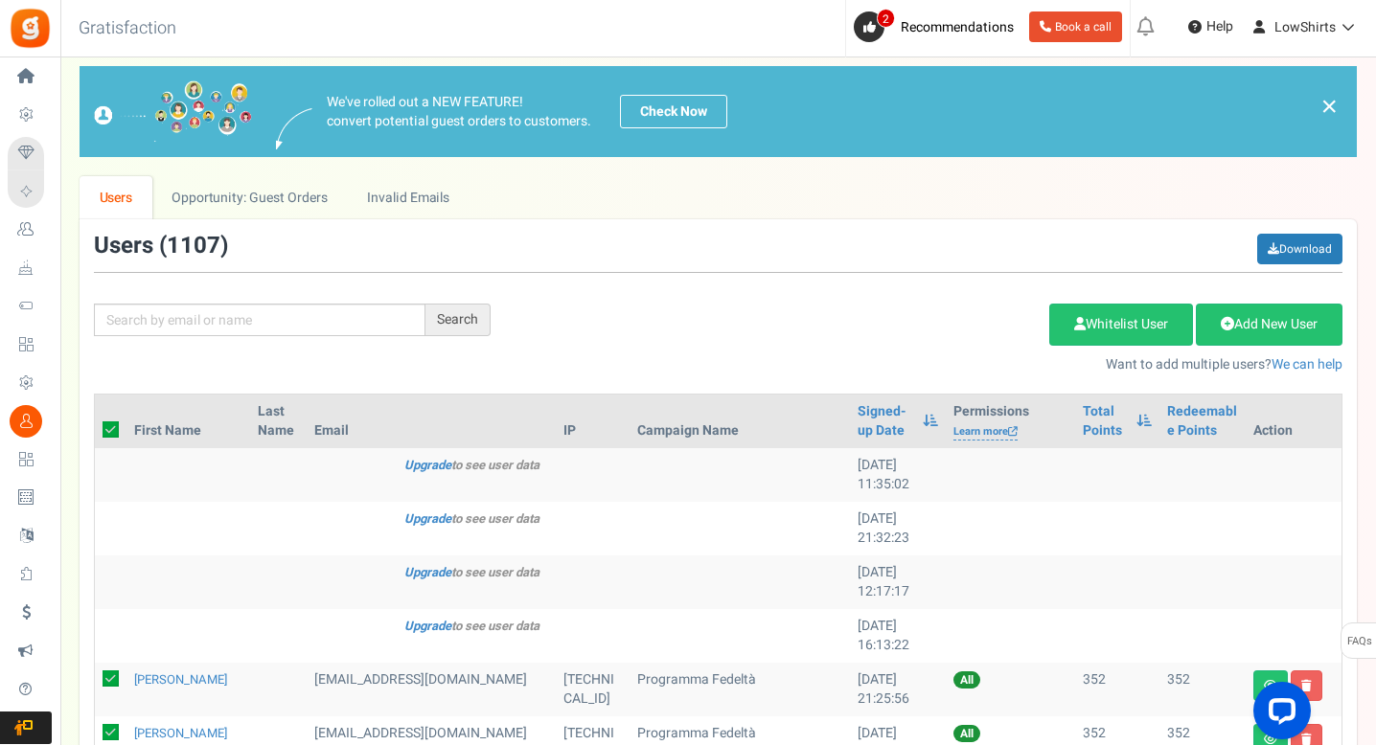
checkbox input "true"
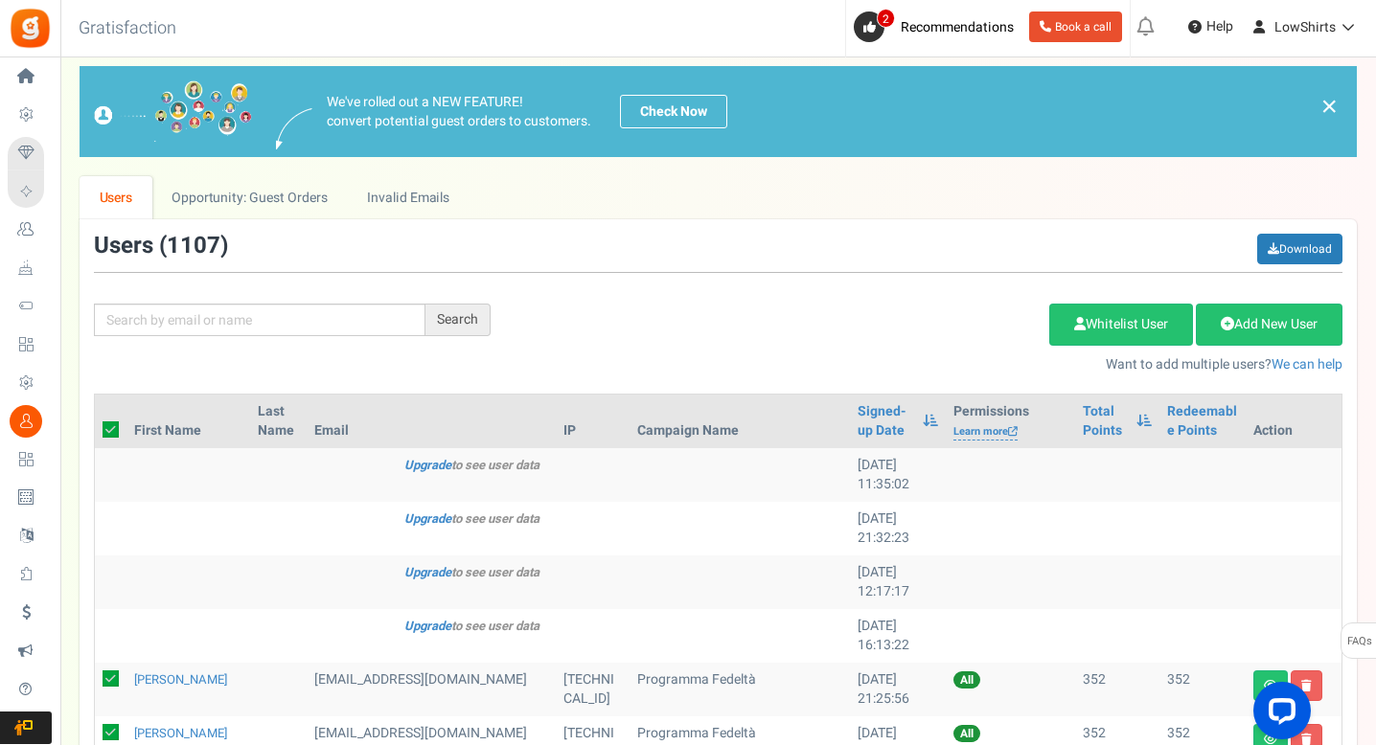
checkbox input "true"
click at [933, 332] on link "Delete Selected Users" at bounding box center [952, 325] width 187 height 42
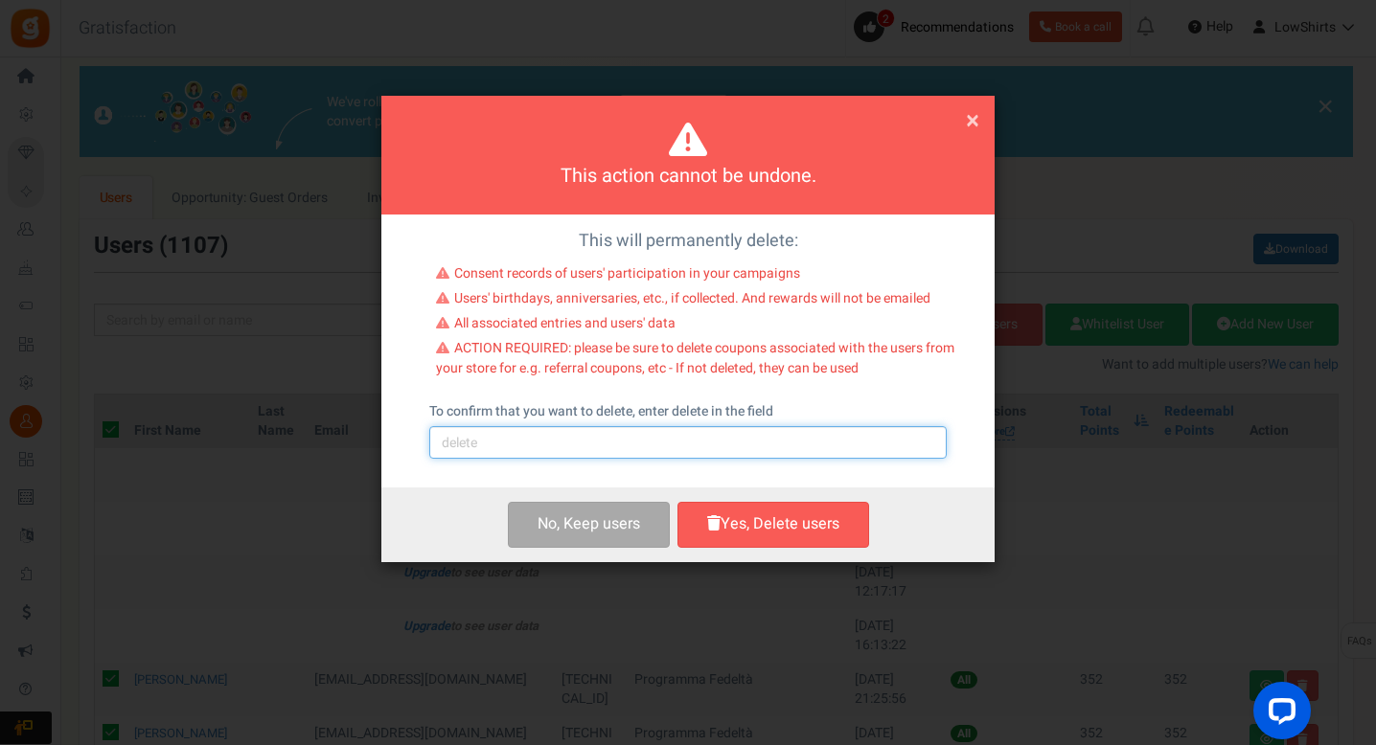
click at [656, 428] on input "text" at bounding box center [687, 442] width 517 height 33
type input "delete"
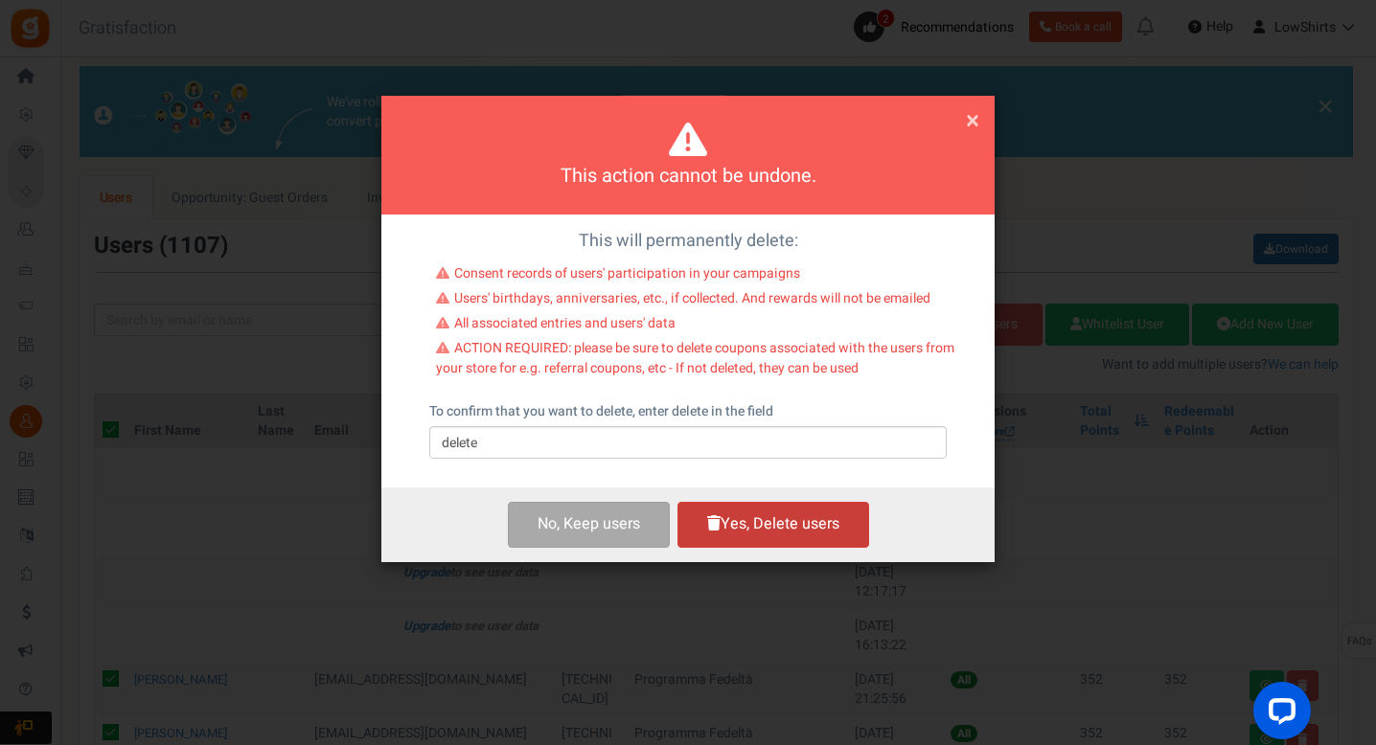
click at [754, 512] on button "Yes, Delete users" at bounding box center [773, 524] width 192 height 45
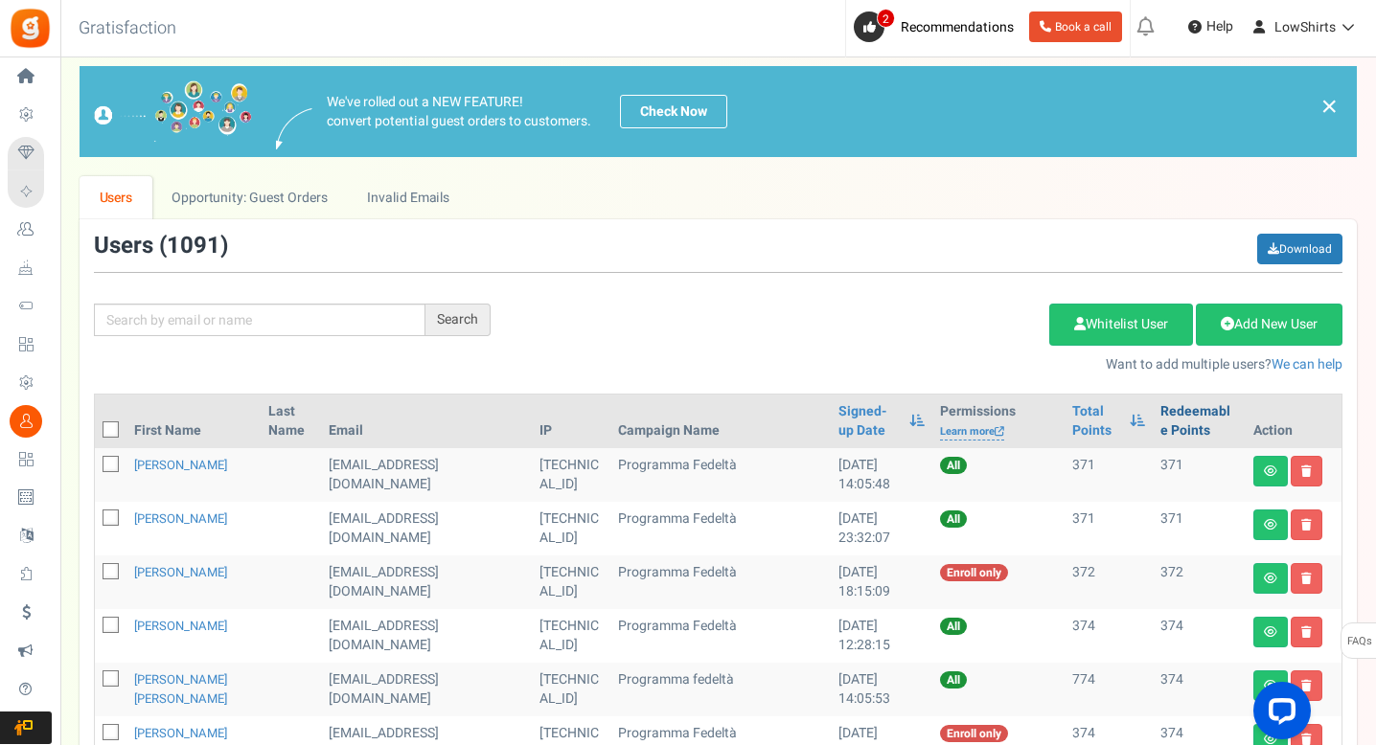
click at [1182, 407] on link "Redeemable Points" at bounding box center [1199, 421] width 78 height 38
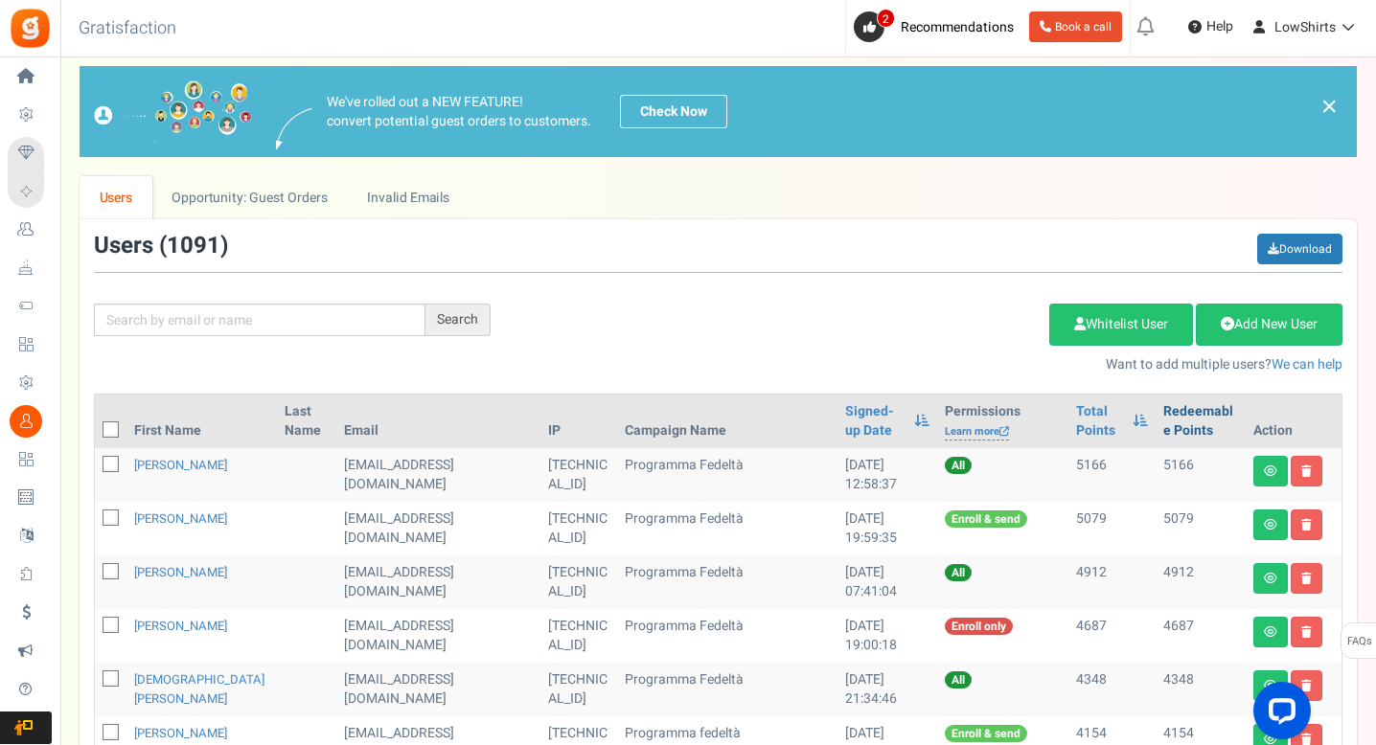
click at [1170, 409] on link "Redeemable Points" at bounding box center [1200, 421] width 75 height 38
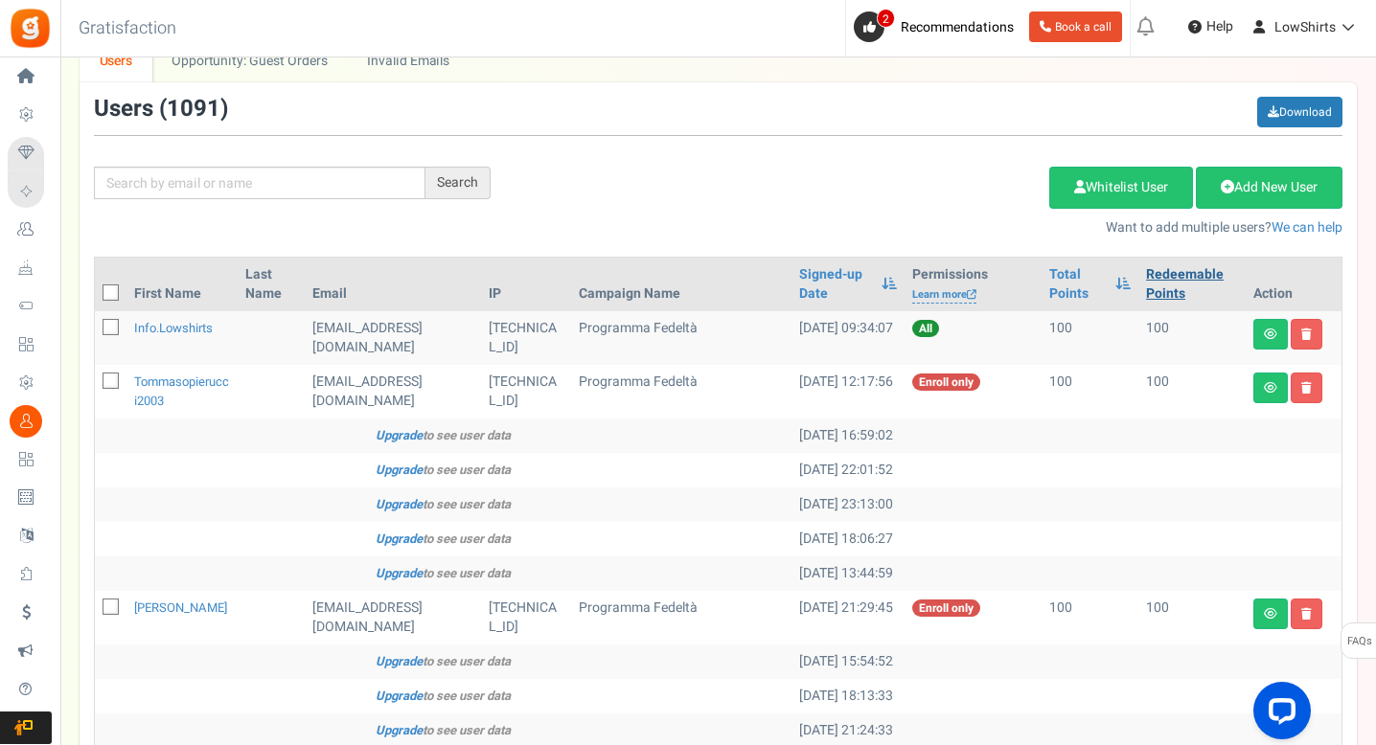
scroll to position [0, 0]
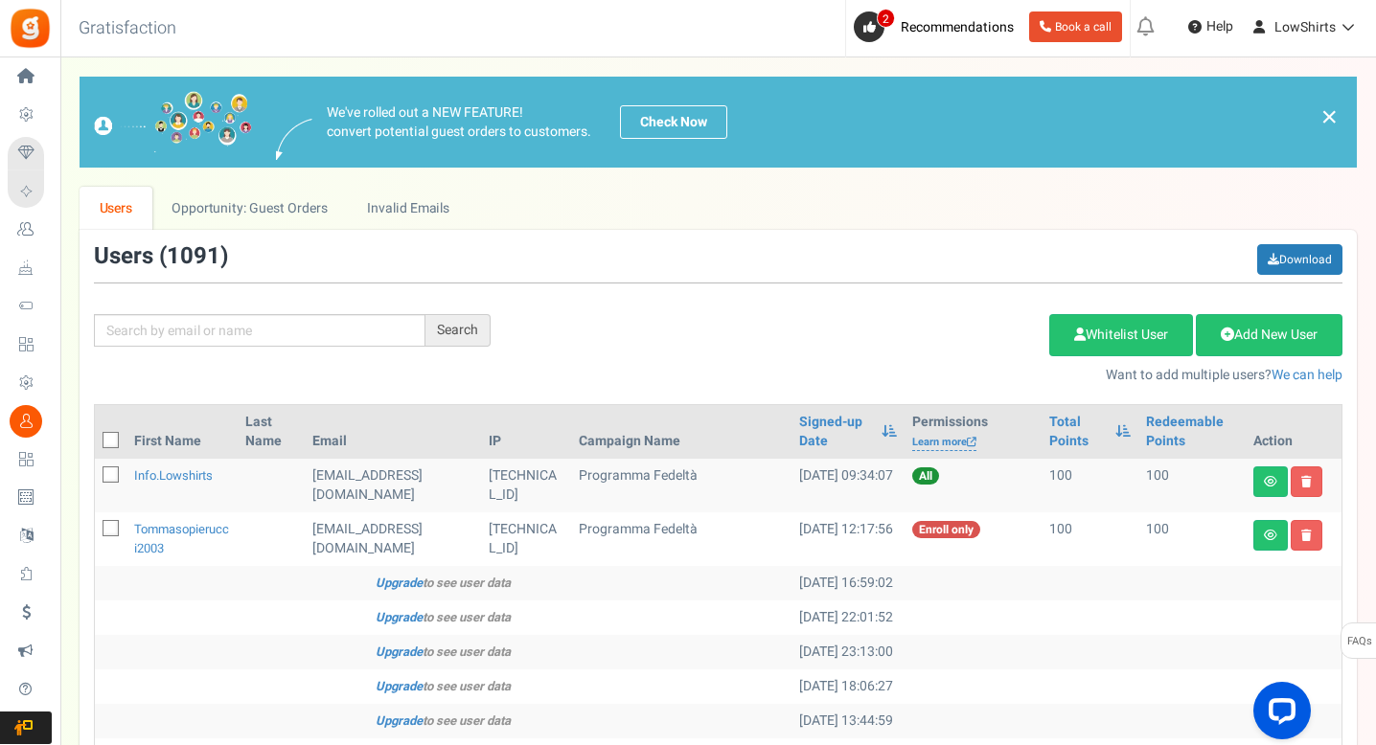
click at [107, 440] on icon at bounding box center [111, 441] width 12 height 12
click at [96, 440] on input "checkbox" at bounding box center [89, 442] width 12 height 12
checkbox input "true"
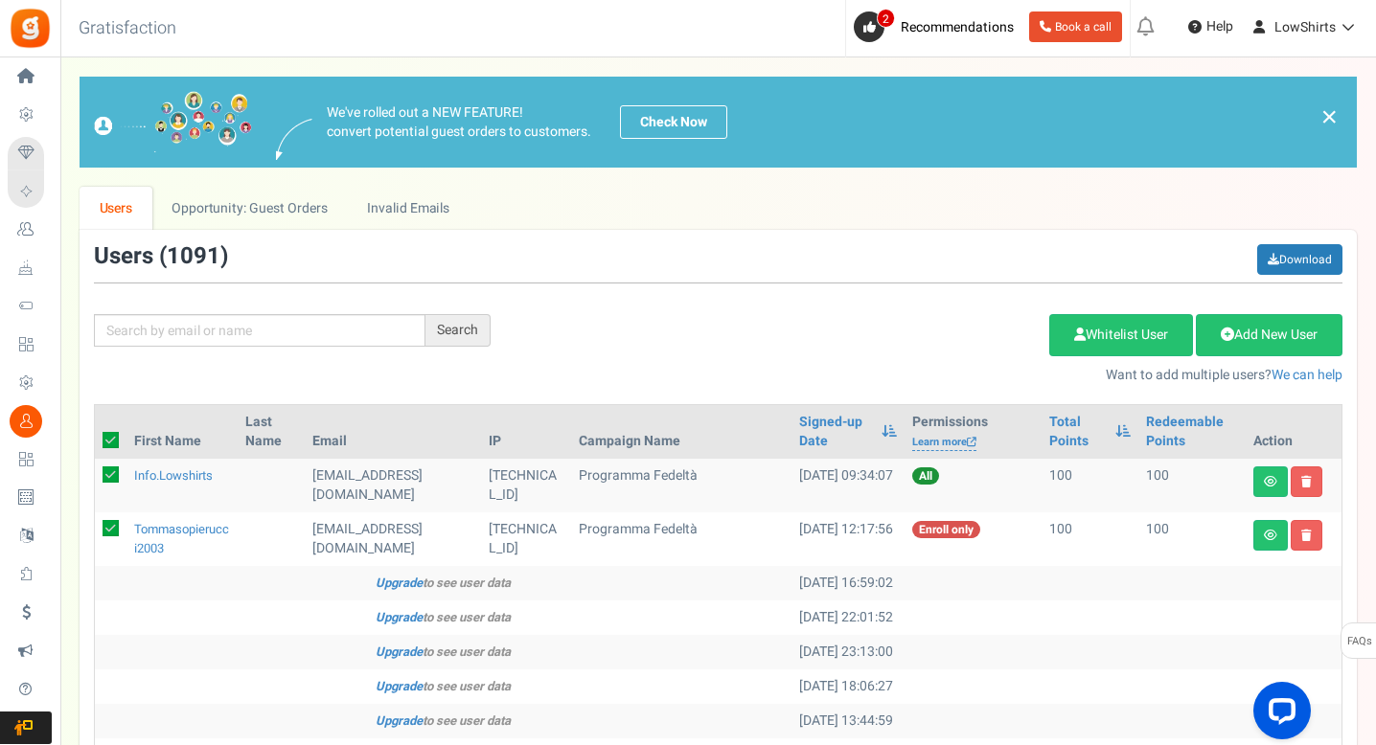
checkbox input "true"
click at [975, 341] on link "Delete Selected Users" at bounding box center [952, 335] width 187 height 42
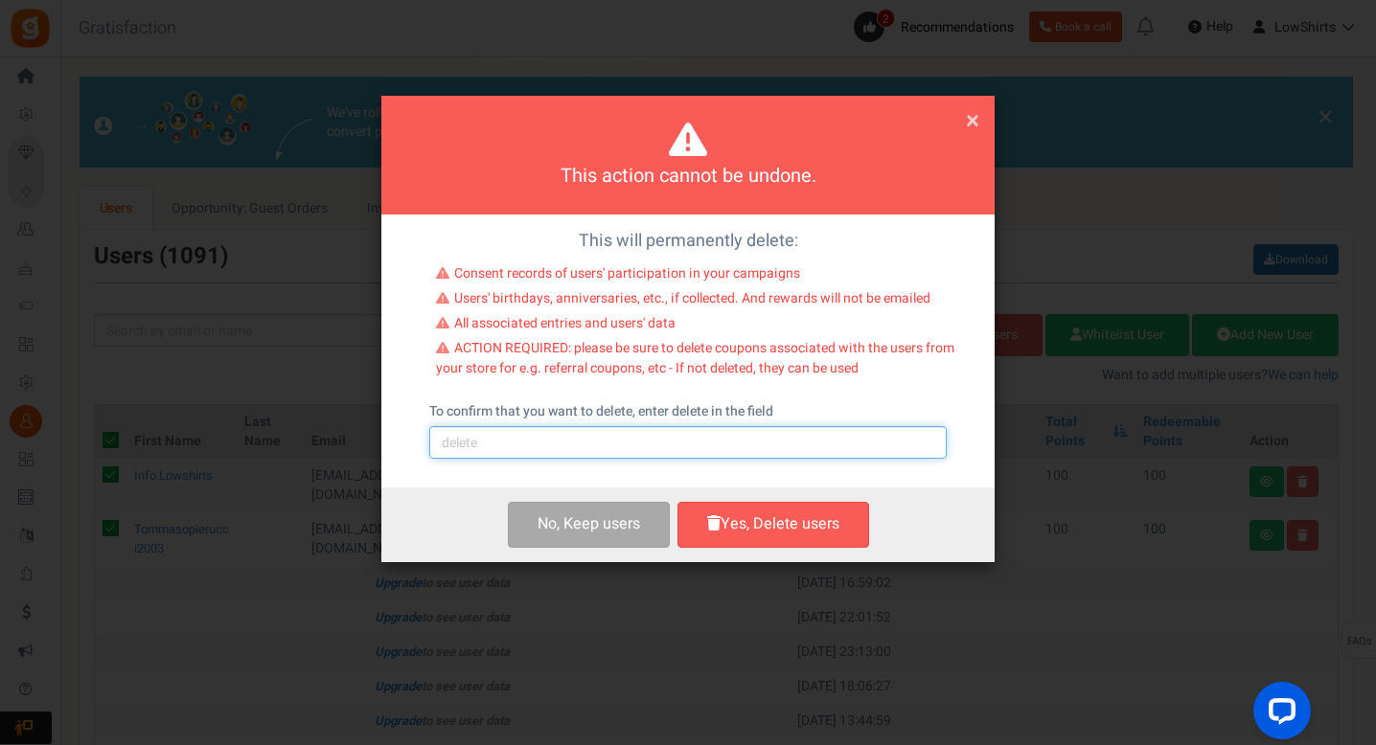
click at [738, 431] on input "text" at bounding box center [687, 442] width 517 height 33
type input "delete"
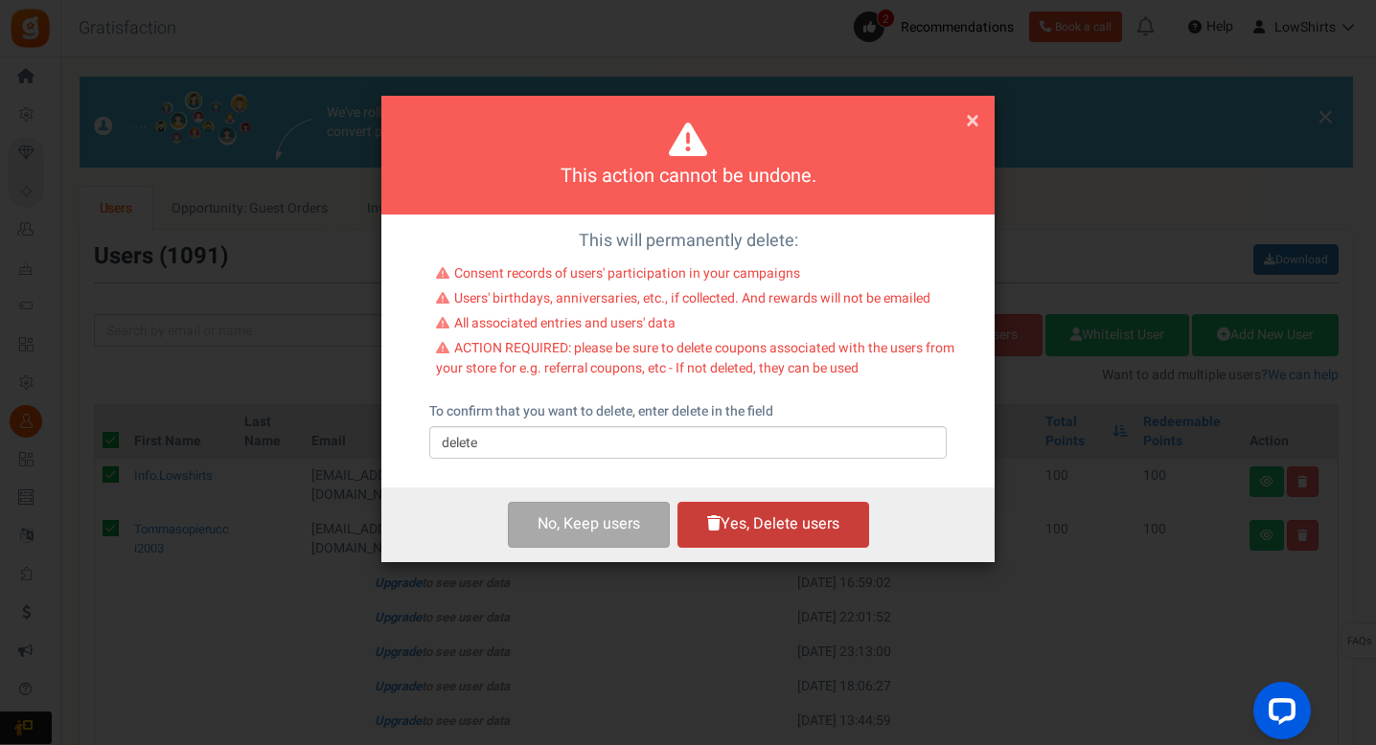
click at [780, 535] on button "Yes, Delete users" at bounding box center [773, 524] width 192 height 45
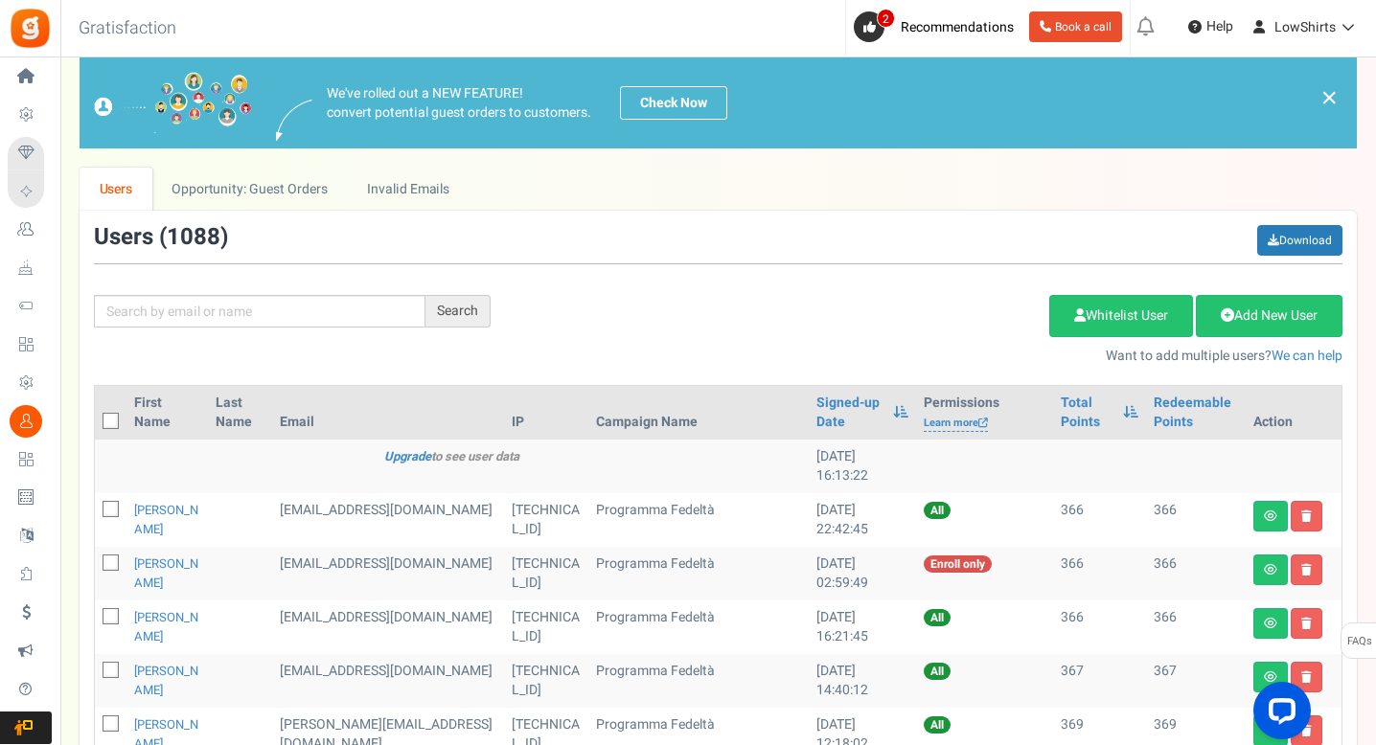
scroll to position [39, 0]
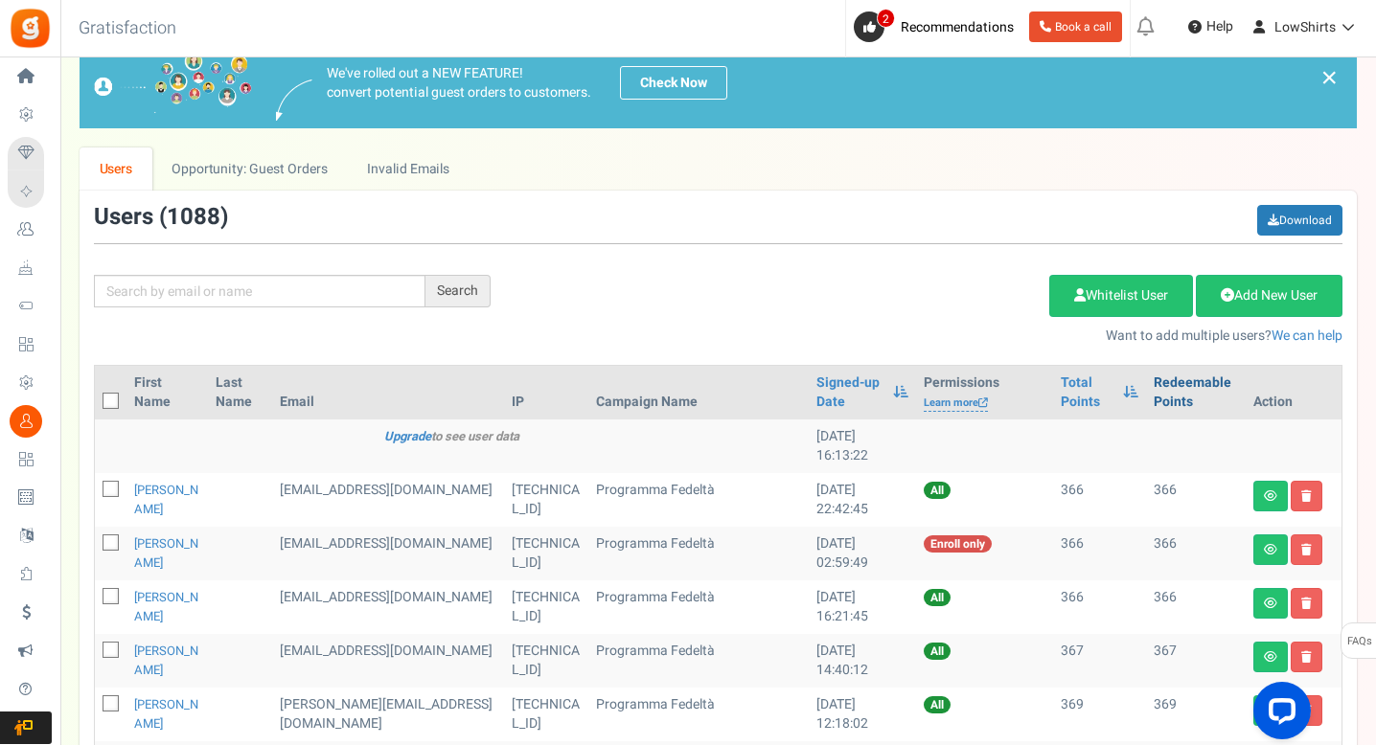
click at [1174, 395] on link "Redeemable Points" at bounding box center [1195, 393] width 84 height 38
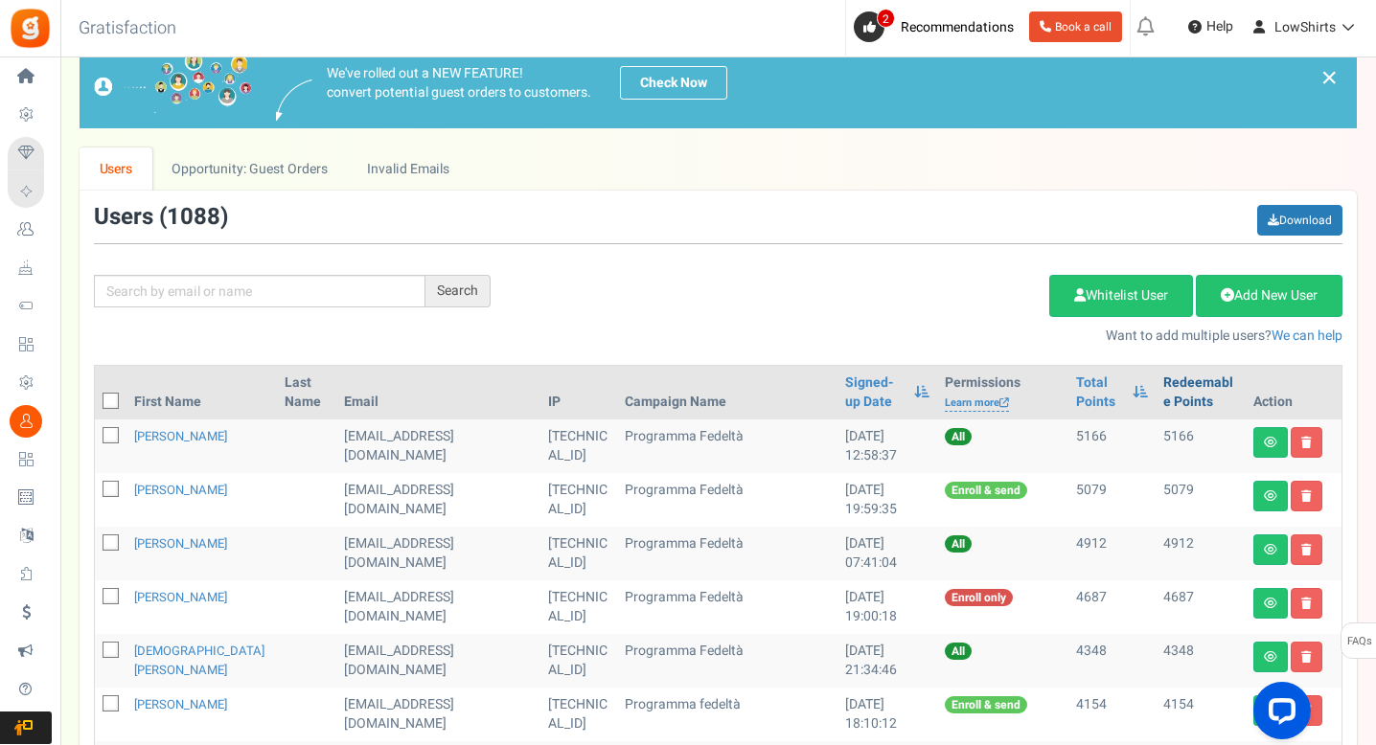
click at [1173, 395] on link "Redeemable Points" at bounding box center [1200, 393] width 75 height 38
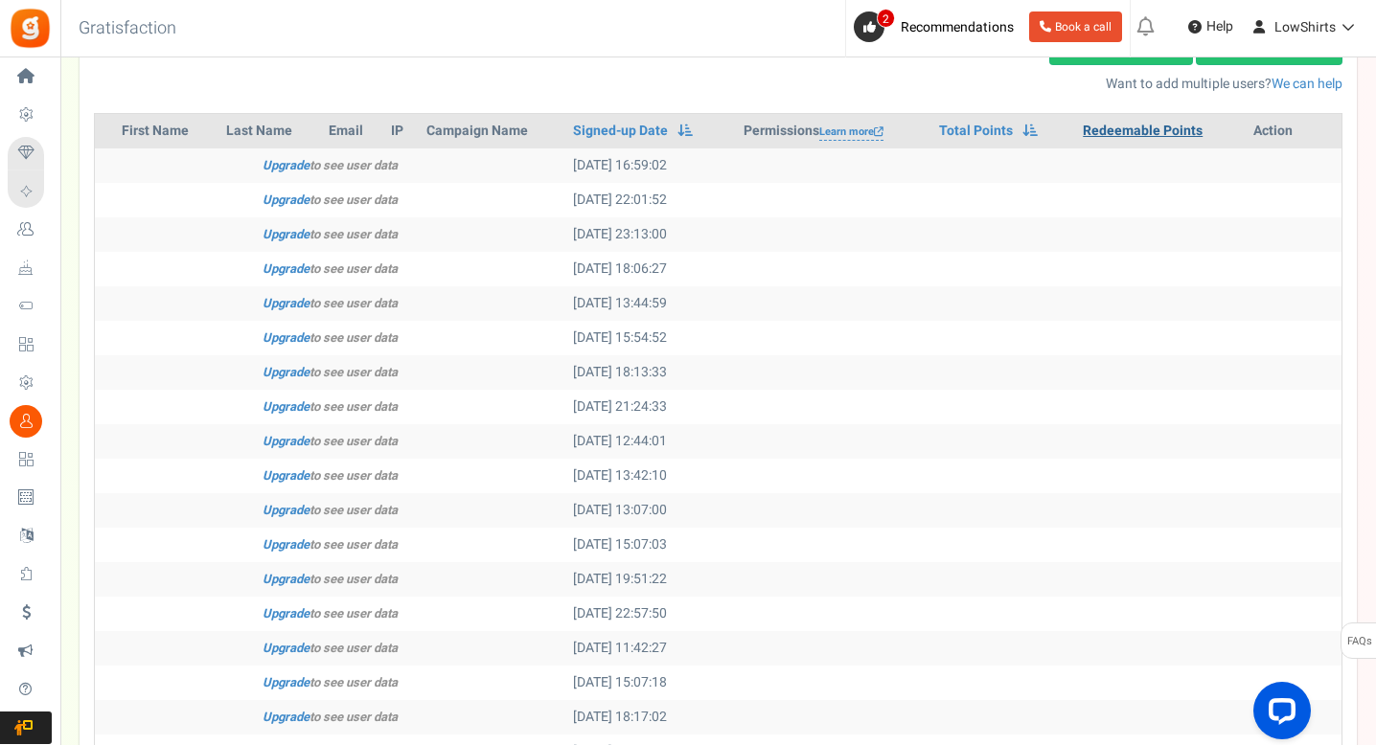
scroll to position [566, 0]
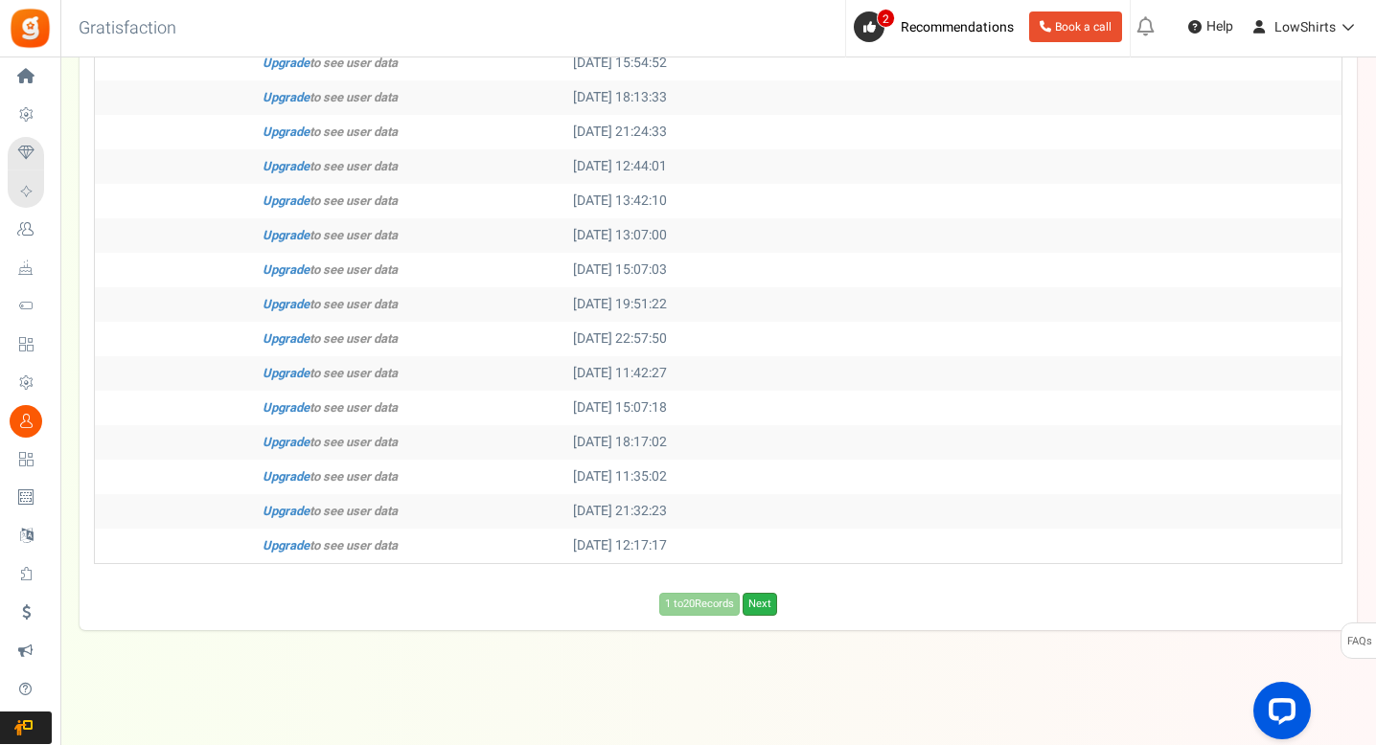
click at [754, 610] on link "Next" at bounding box center [759, 604] width 34 height 23
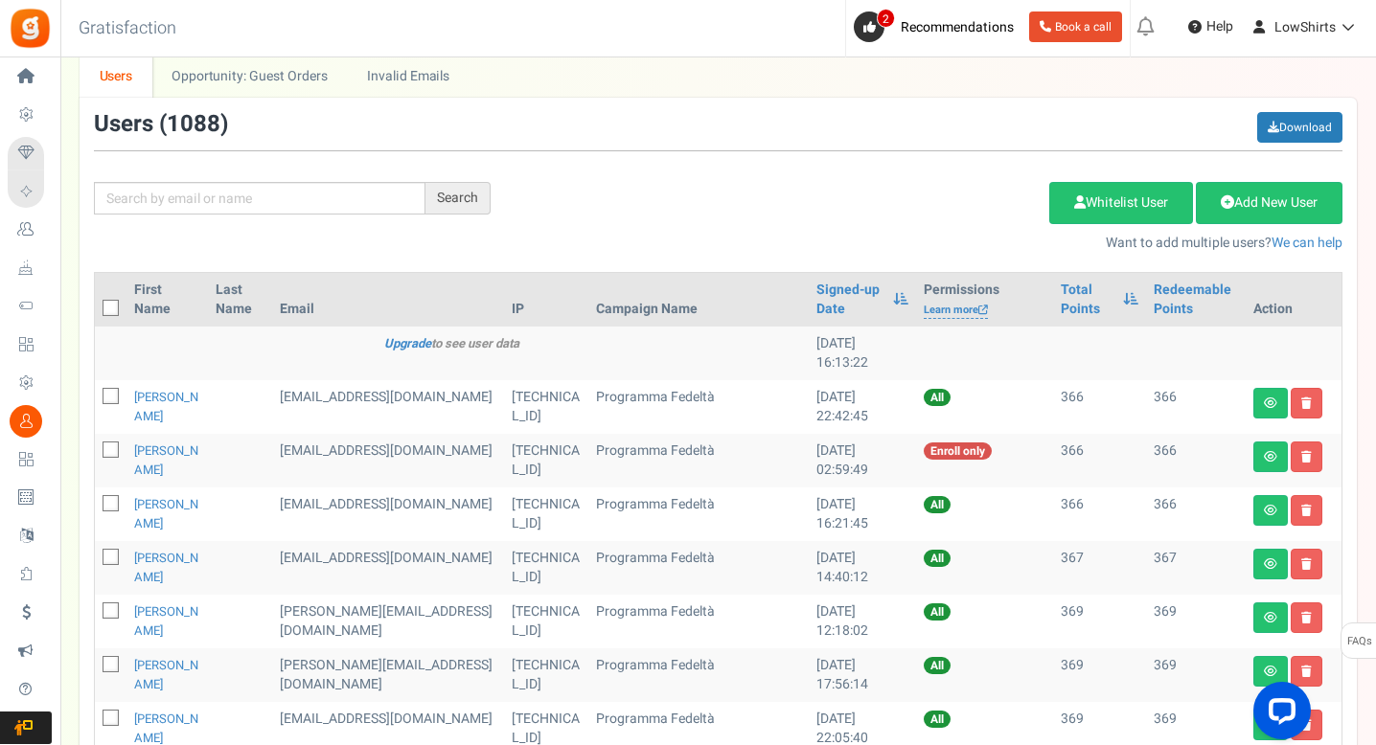
scroll to position [0, 0]
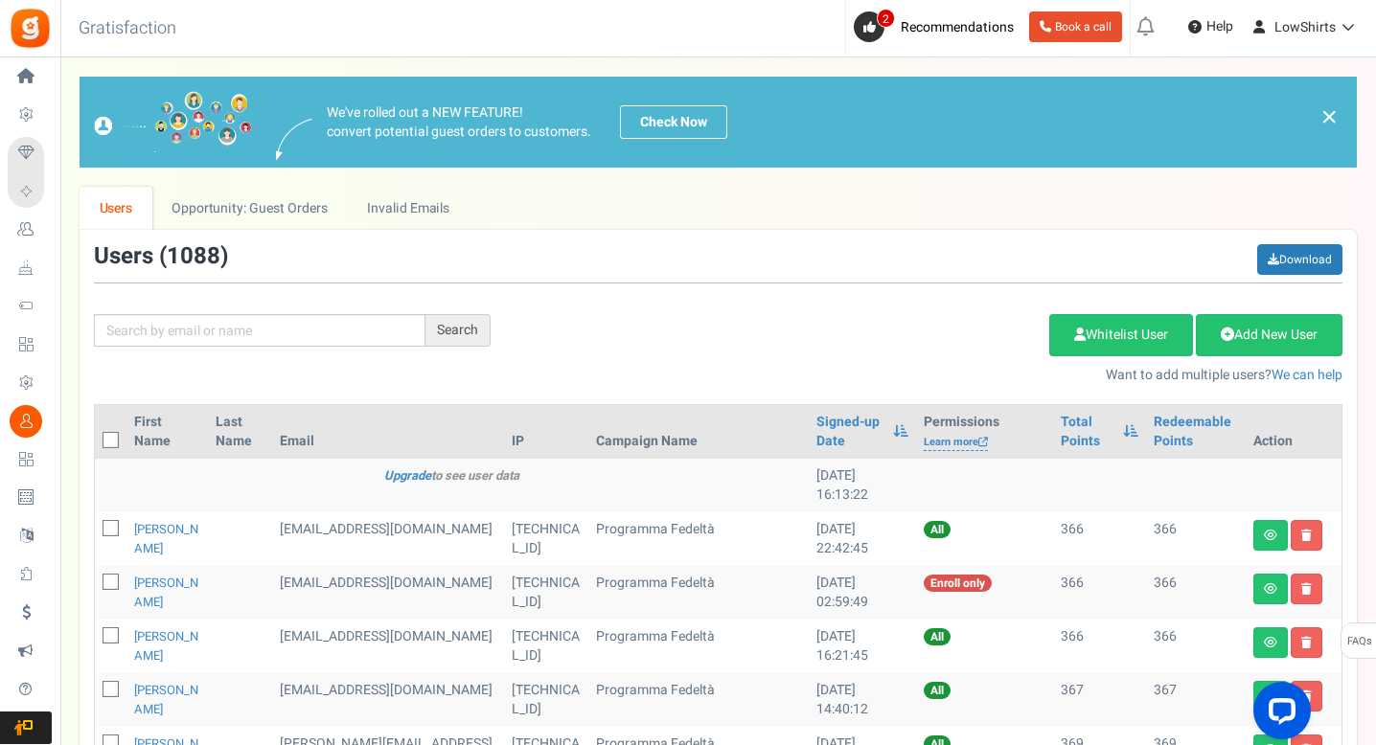
click at [113, 433] on span at bounding box center [111, 440] width 16 height 16
click at [96, 436] on input "checkbox" at bounding box center [89, 442] width 12 height 12
checkbox input "true"
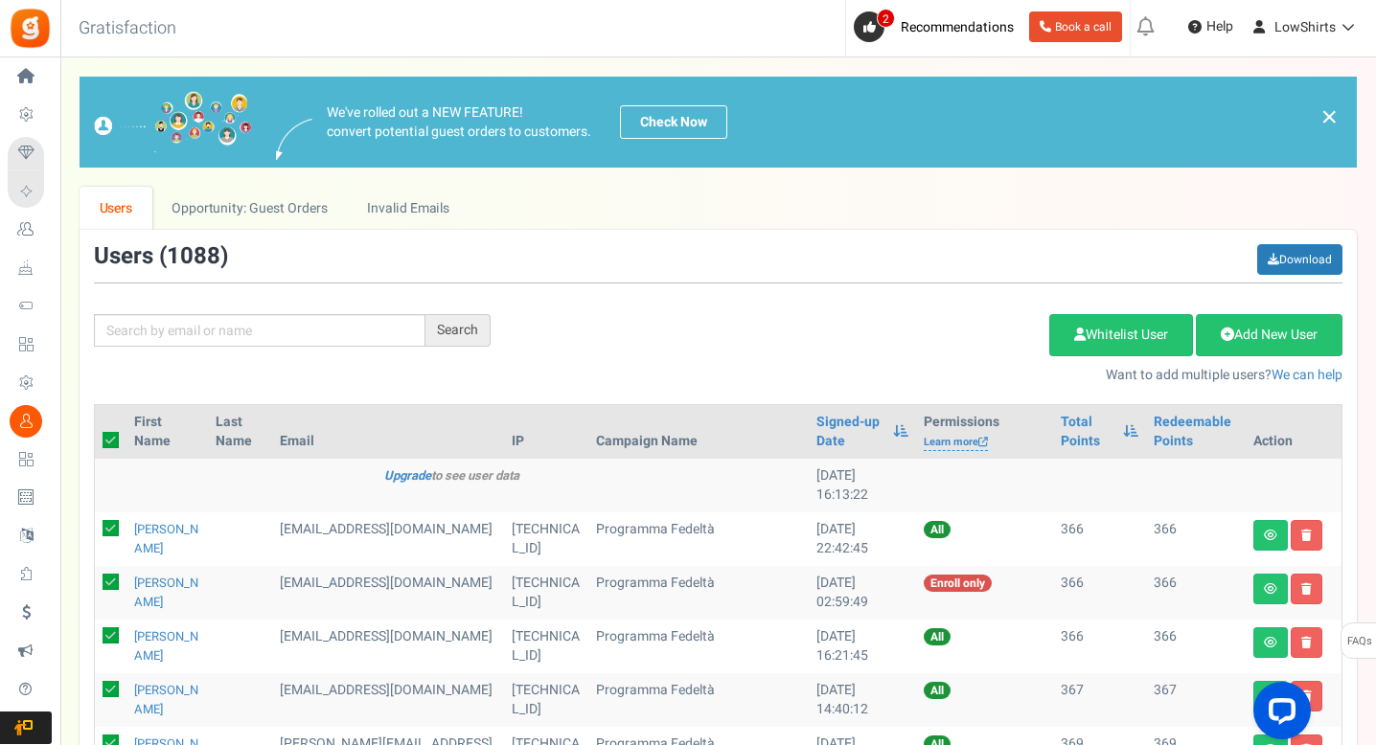
checkbox input "true"
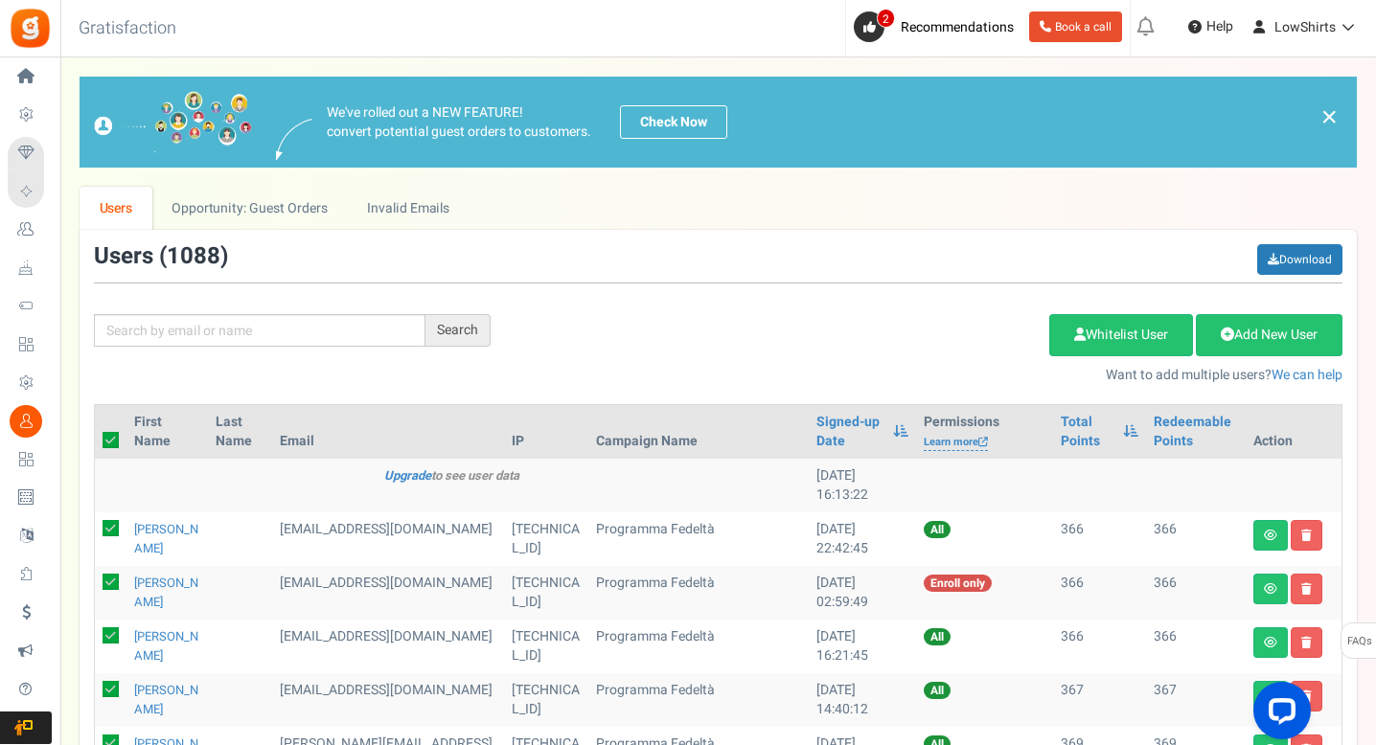
checkbox input "true"
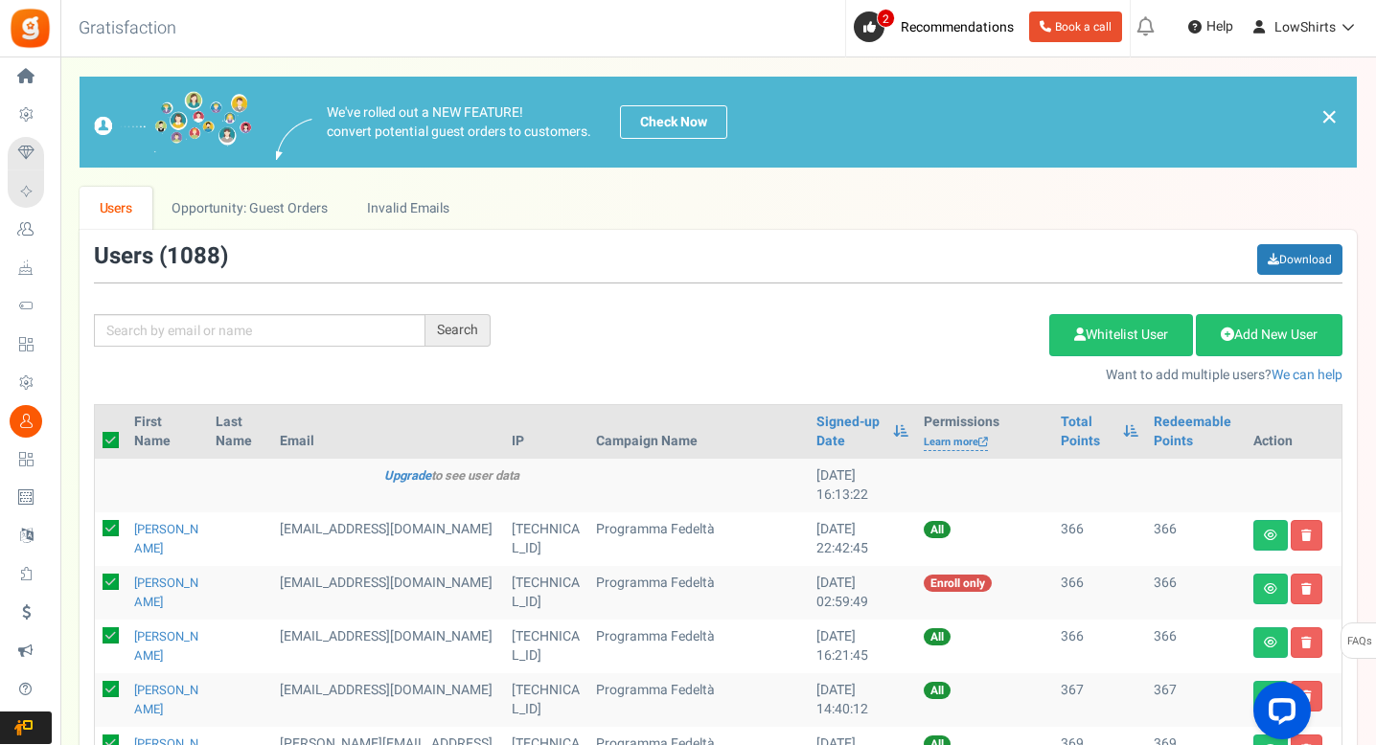
checkbox input "true"
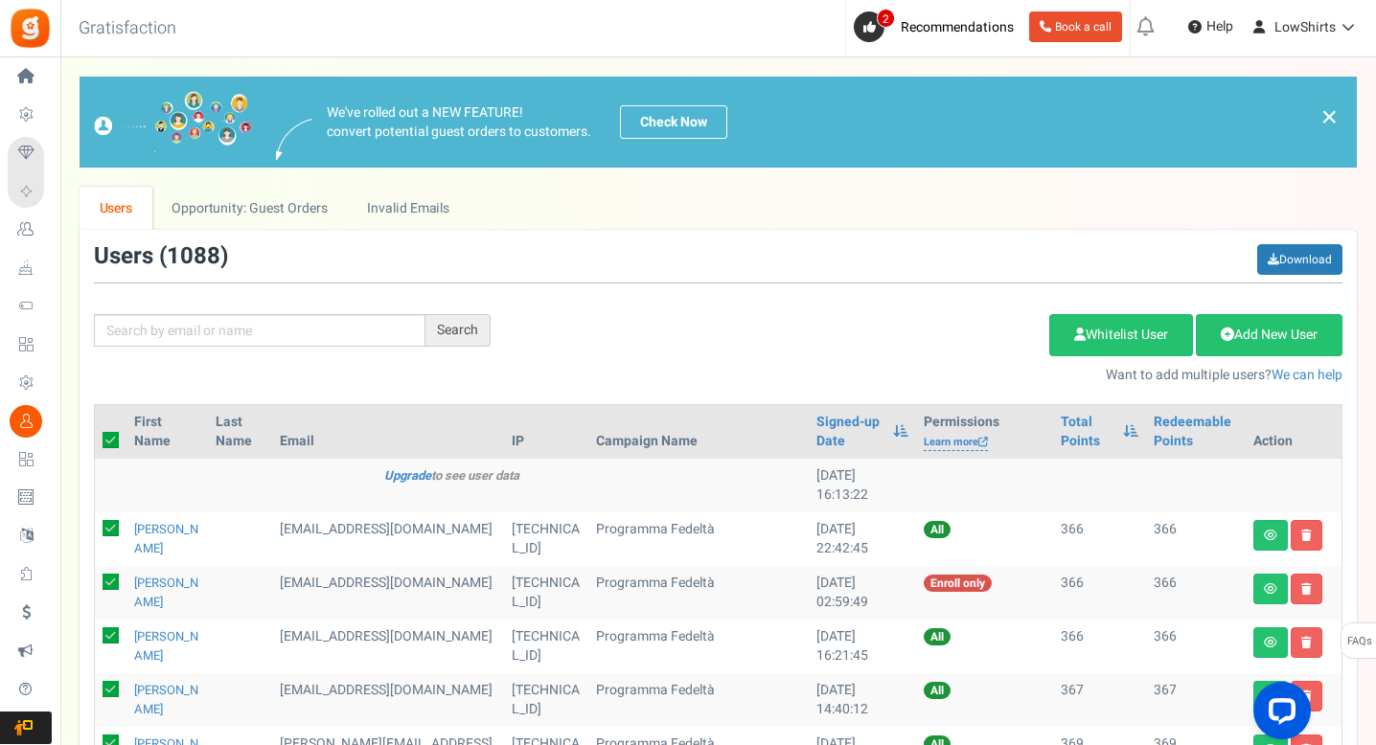
checkbox input "true"
click at [1005, 322] on link "Delete Selected Users" at bounding box center [952, 335] width 187 height 42
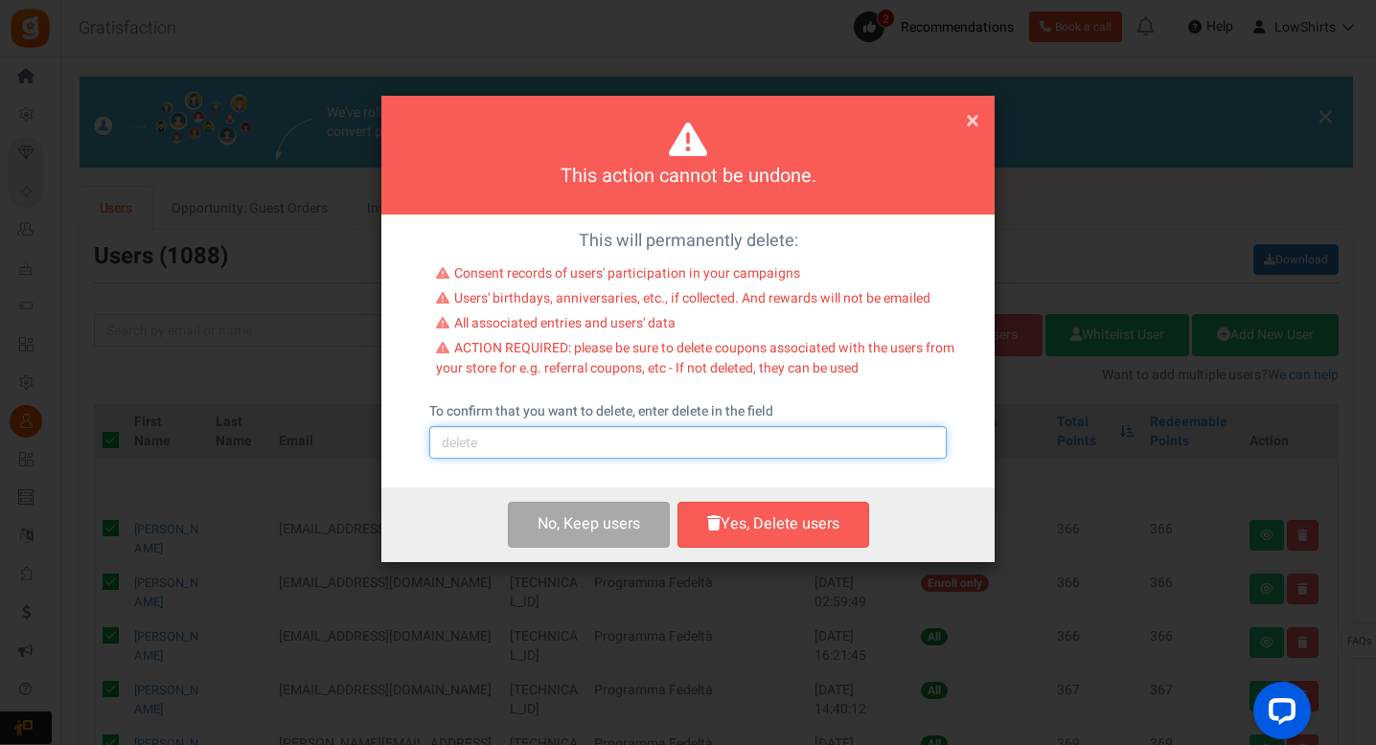
click at [705, 446] on input "text" at bounding box center [687, 442] width 517 height 33
type input "delete"
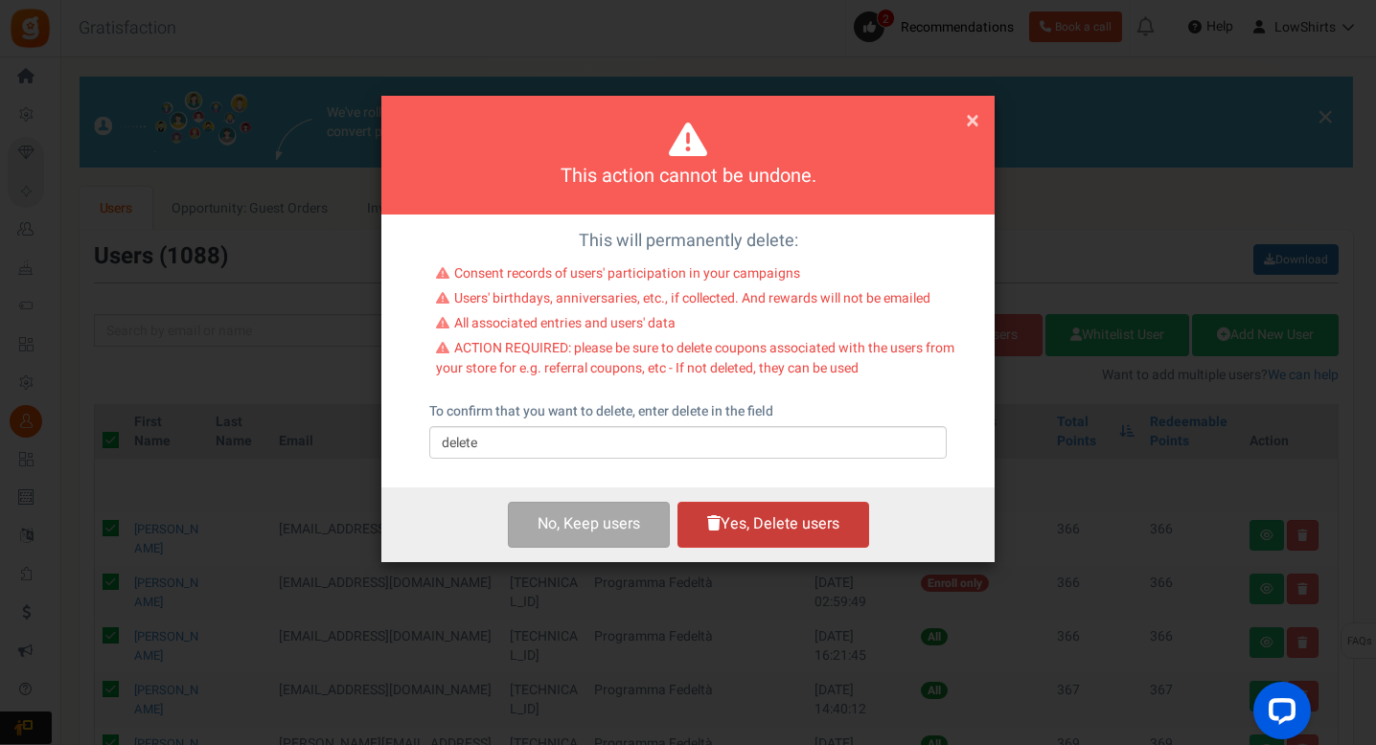
click at [773, 533] on button "Yes, Delete users" at bounding box center [773, 524] width 192 height 45
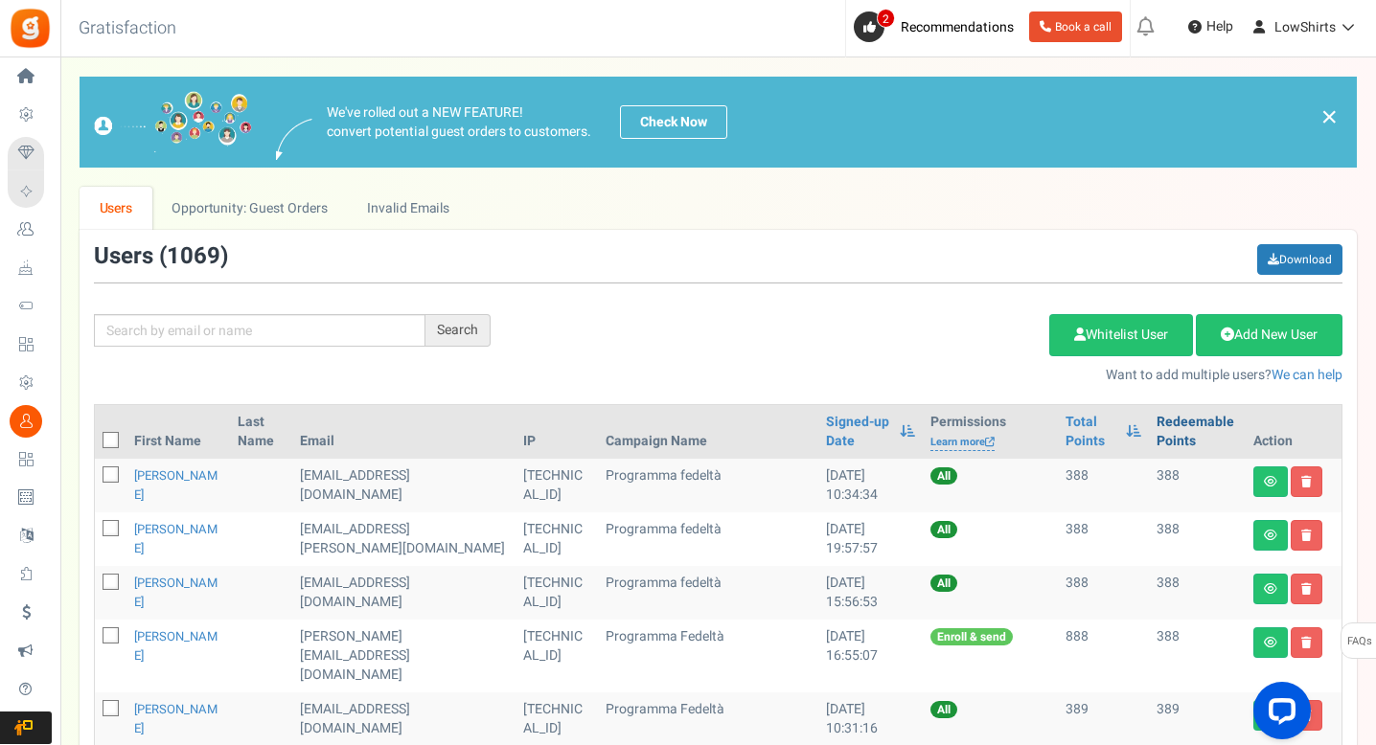
click at [1156, 429] on link "Redeemable Points" at bounding box center [1196, 432] width 81 height 38
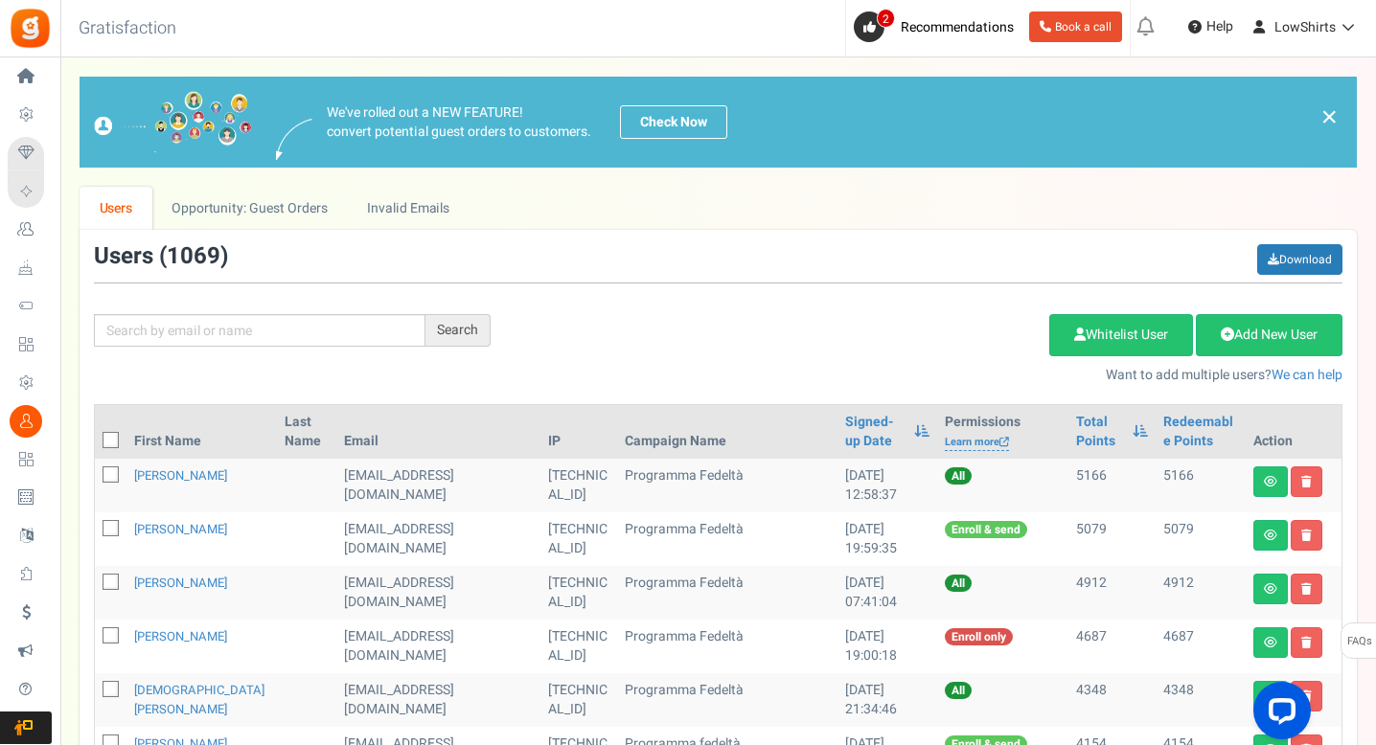
click at [1155, 427] on th "Redeemable Points" at bounding box center [1200, 432] width 90 height 54
click at [1163, 427] on link "Redeemable Points" at bounding box center [1200, 432] width 75 height 38
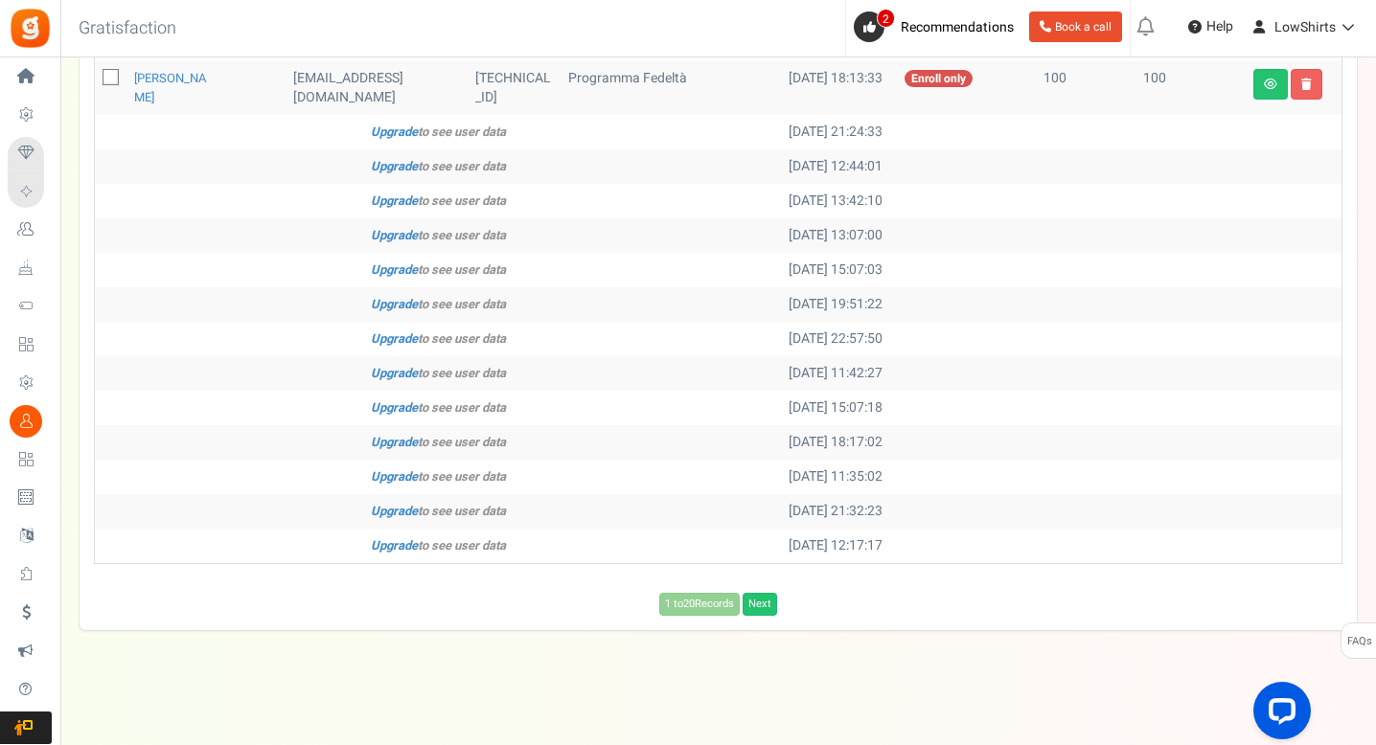
scroll to position [969, 0]
click at [758, 595] on link "Next" at bounding box center [759, 604] width 34 height 23
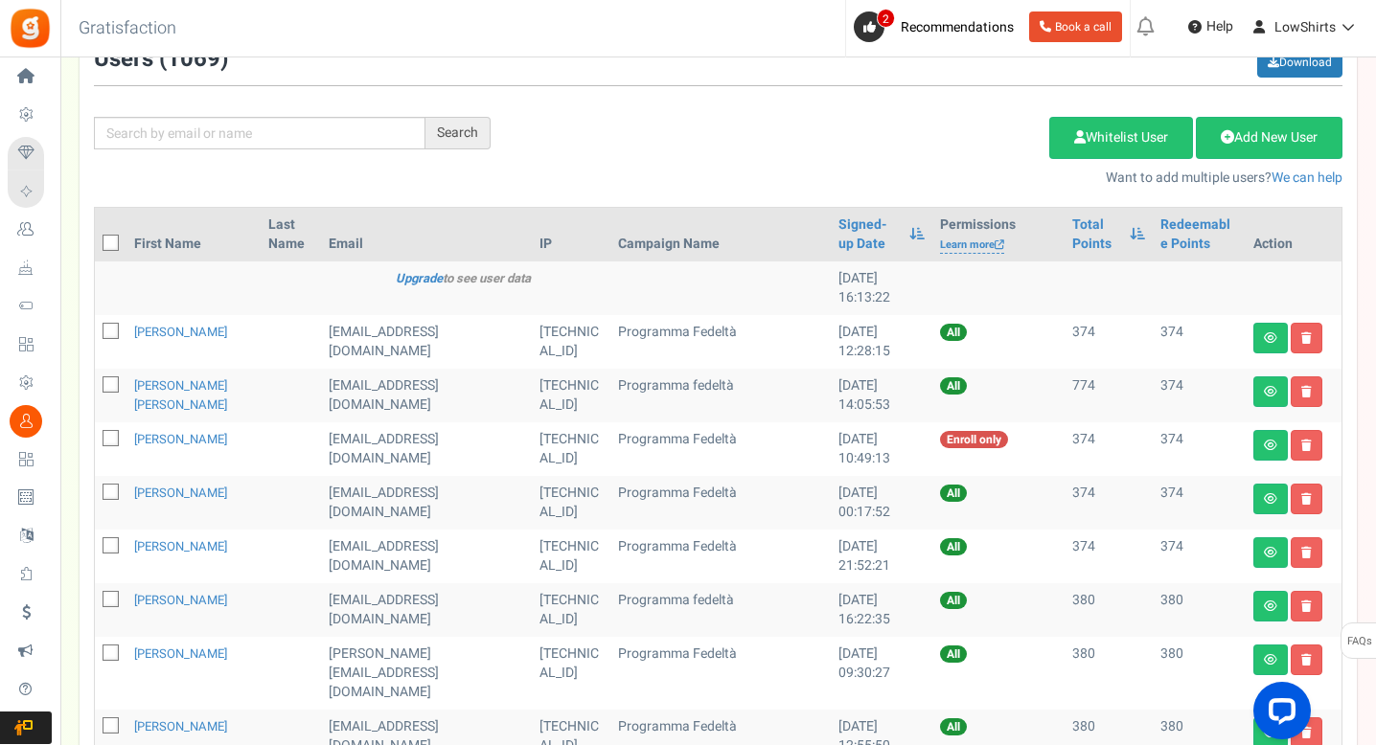
scroll to position [0, 0]
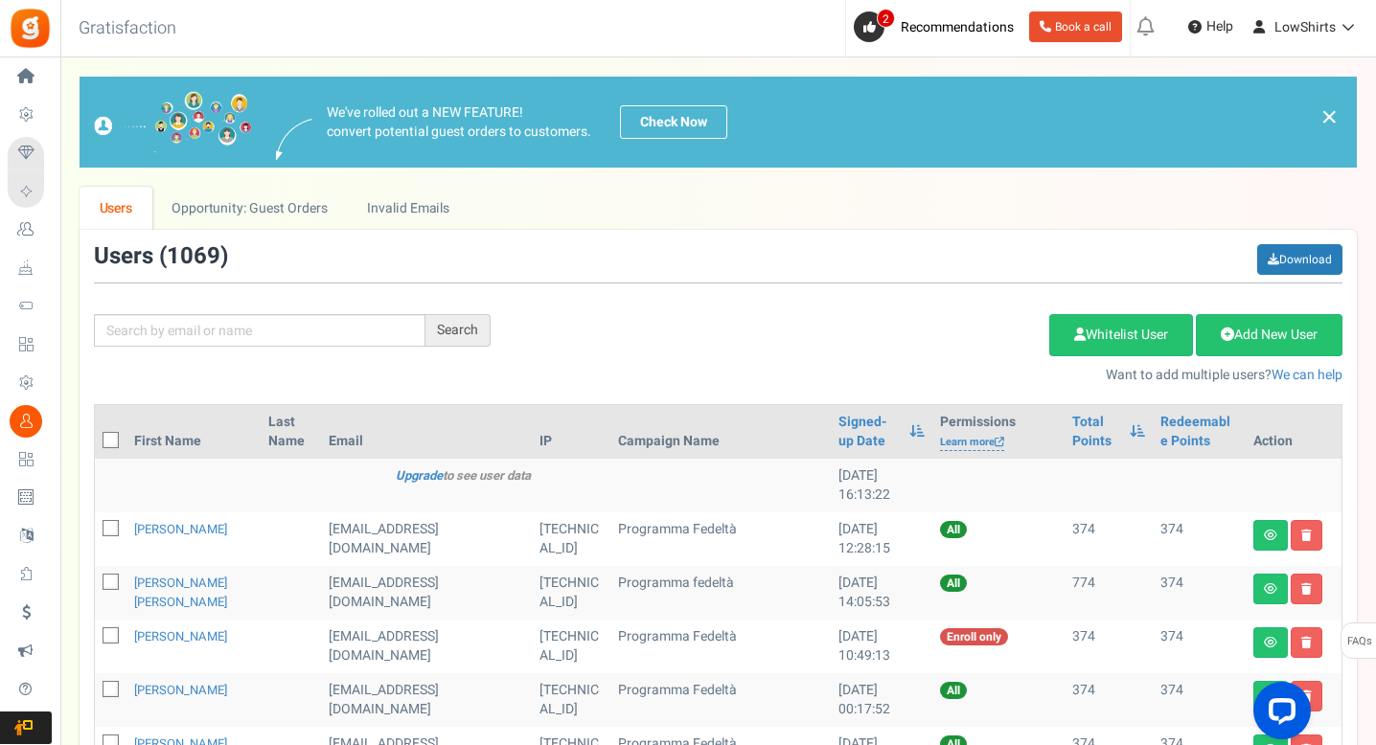
click at [110, 432] on span at bounding box center [111, 440] width 16 height 16
click at [96, 436] on input "checkbox" at bounding box center [89, 442] width 12 height 12
checkbox input "true"
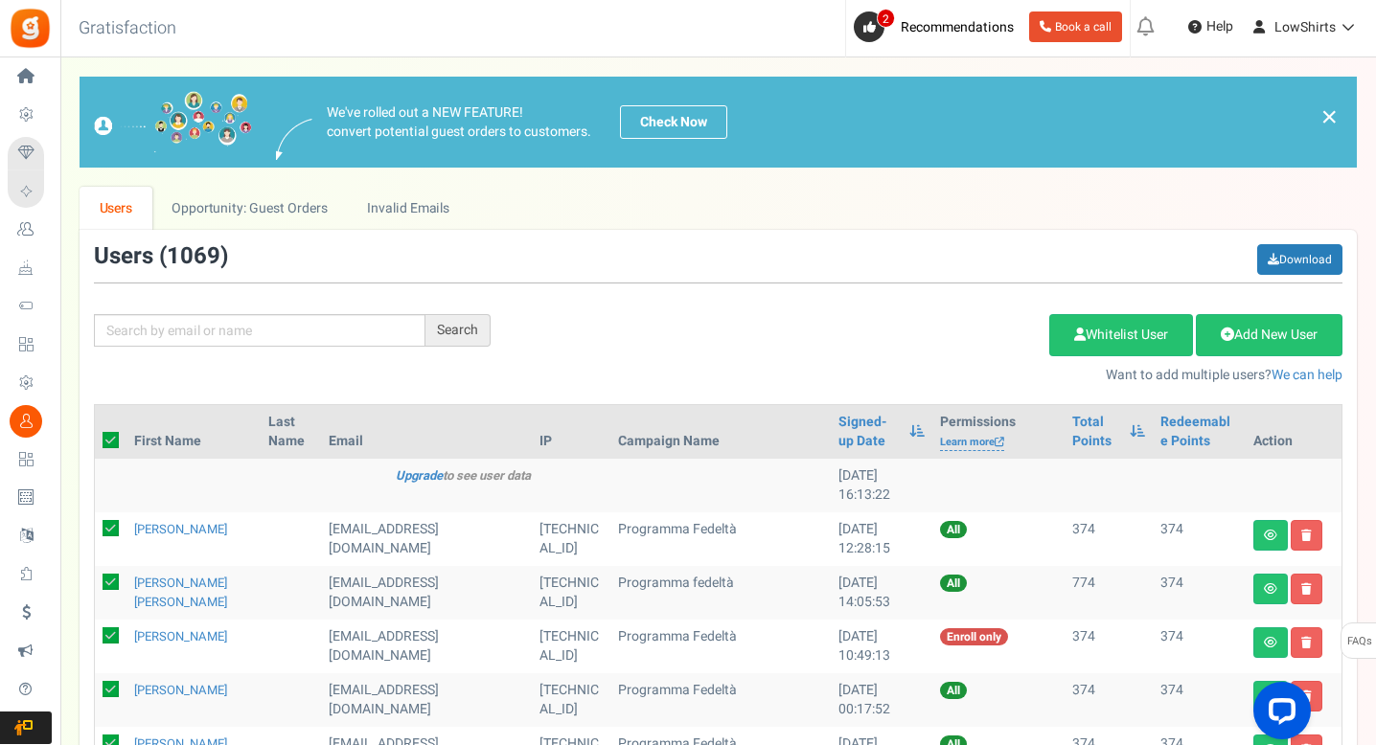
checkbox input "true"
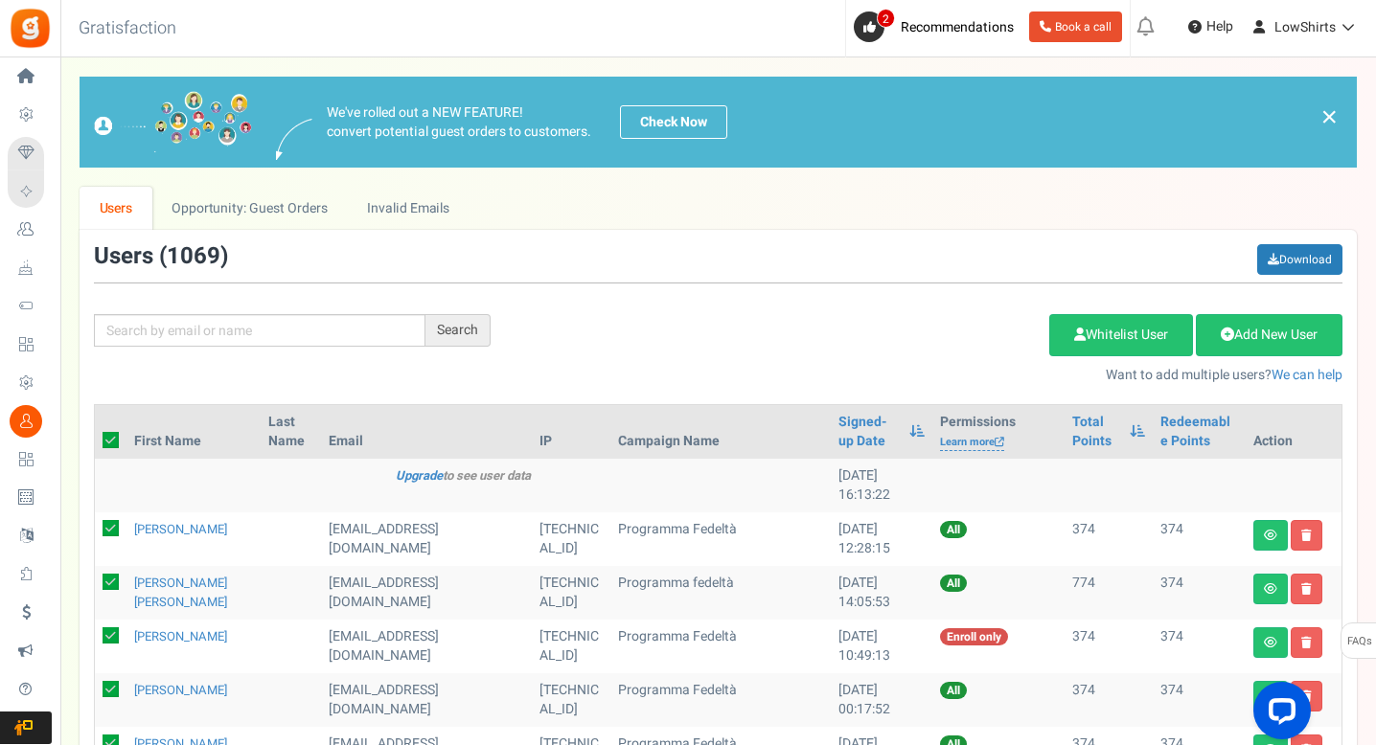
checkbox input "true"
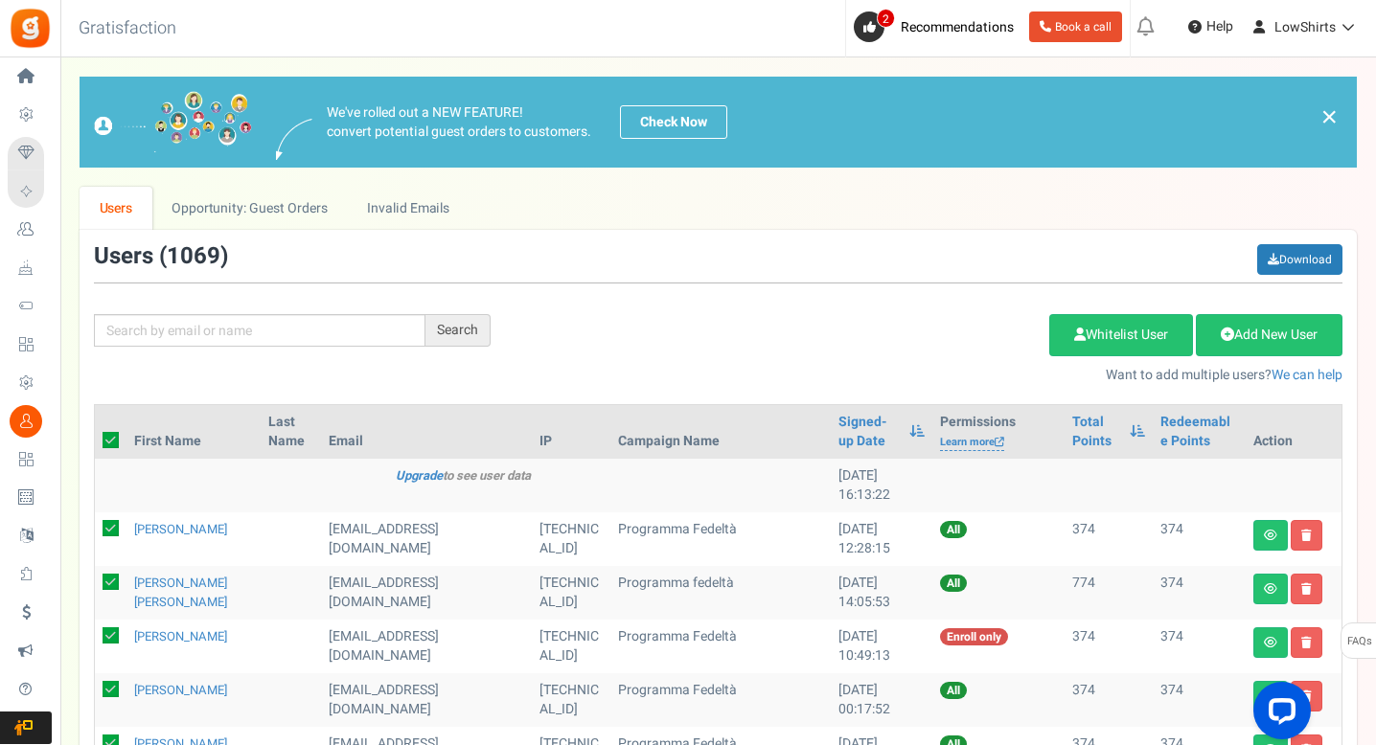
checkbox input "true"
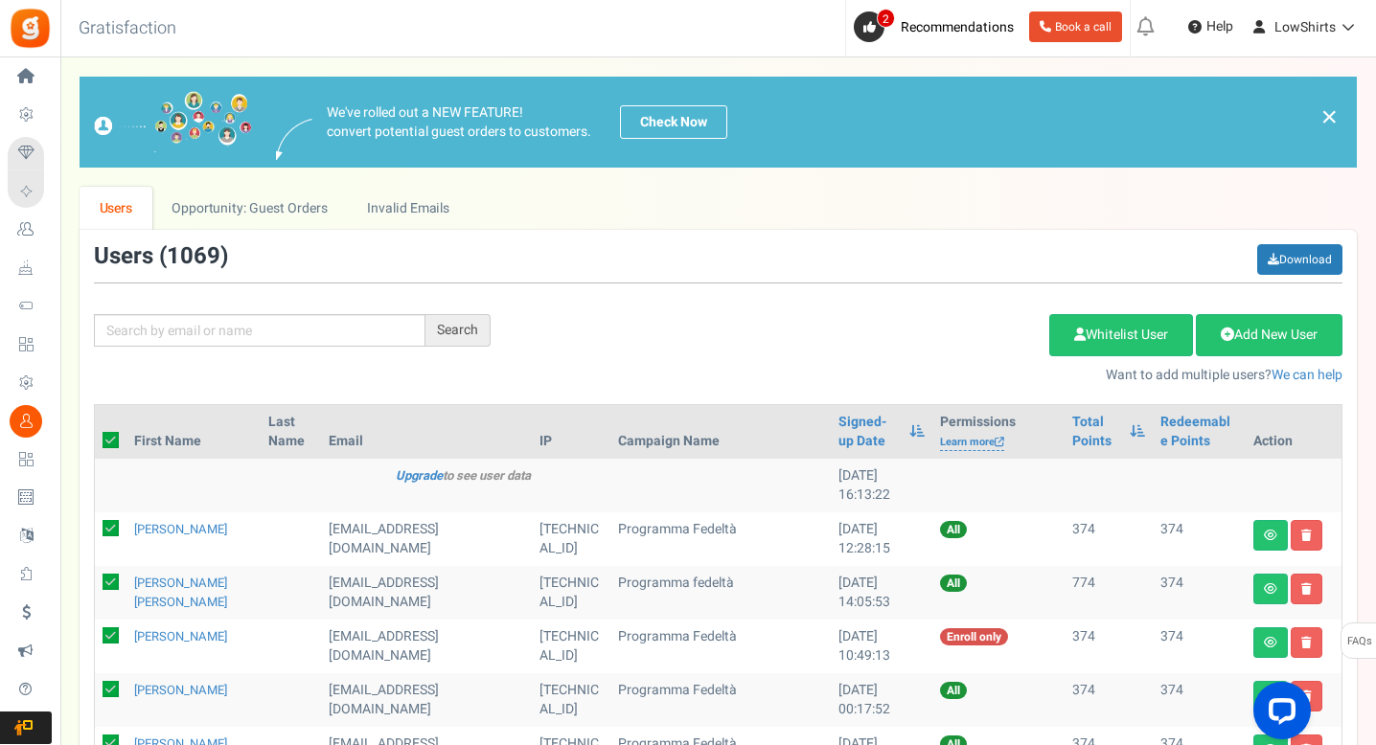
checkbox input "true"
click at [975, 336] on link "Delete Selected Users" at bounding box center [952, 335] width 187 height 42
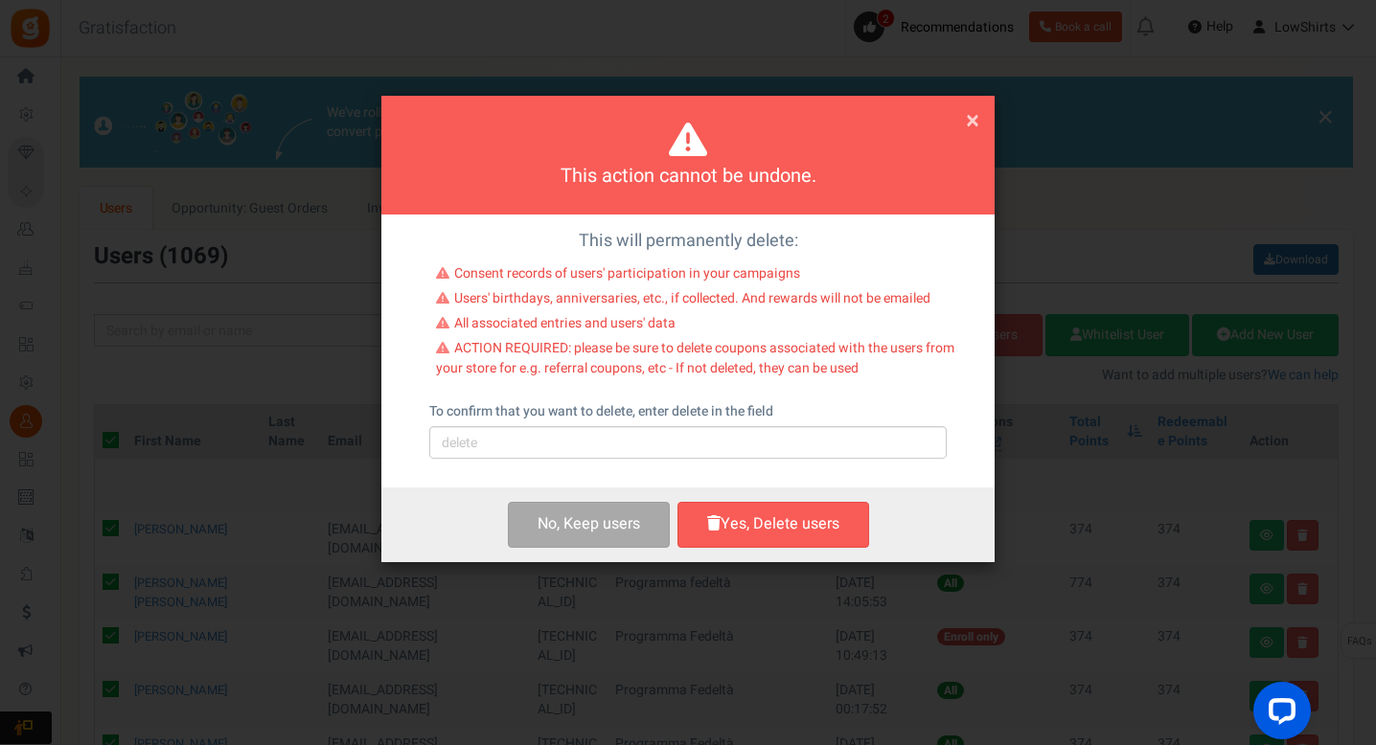
click at [692, 426] on div "To confirm that you want to delete, enter delete in the field Please type 'dele…" at bounding box center [687, 430] width 517 height 57
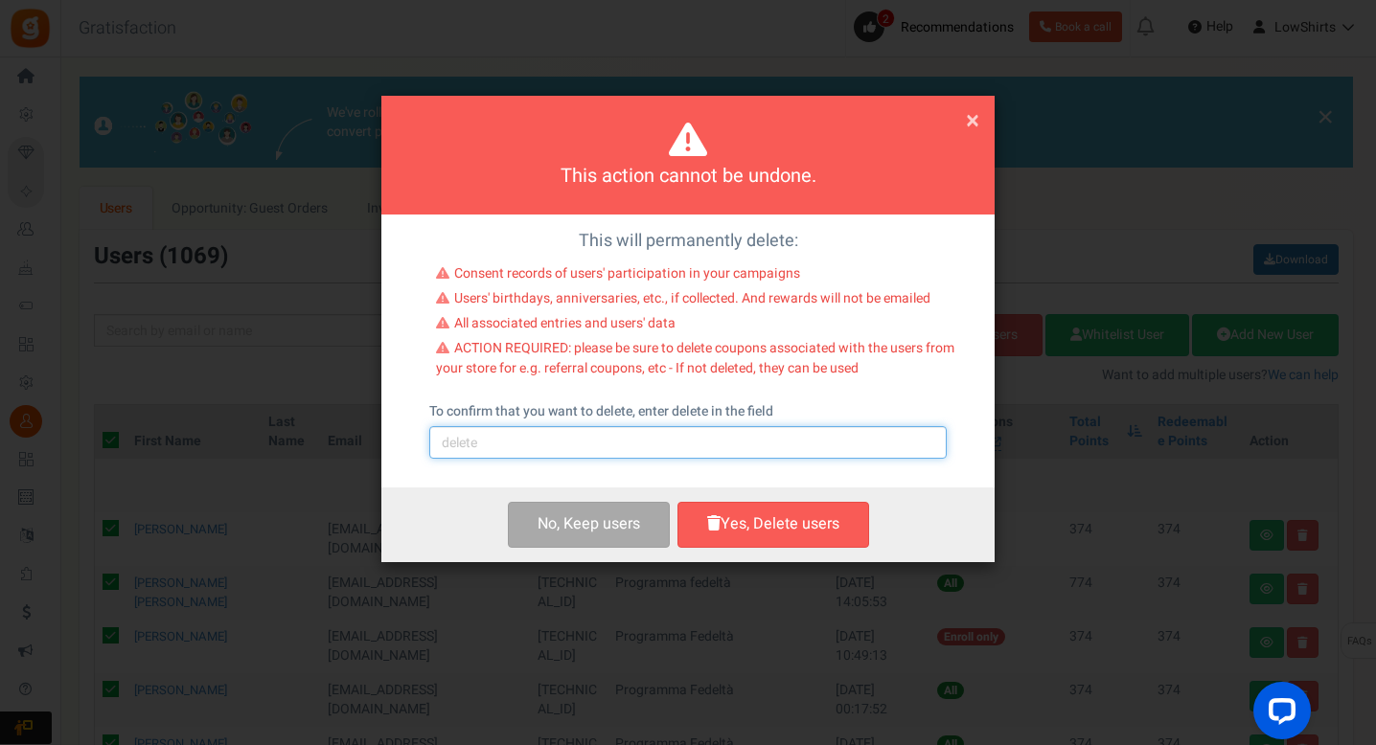
click at [689, 431] on input "text" at bounding box center [687, 442] width 517 height 33
type input "delete"
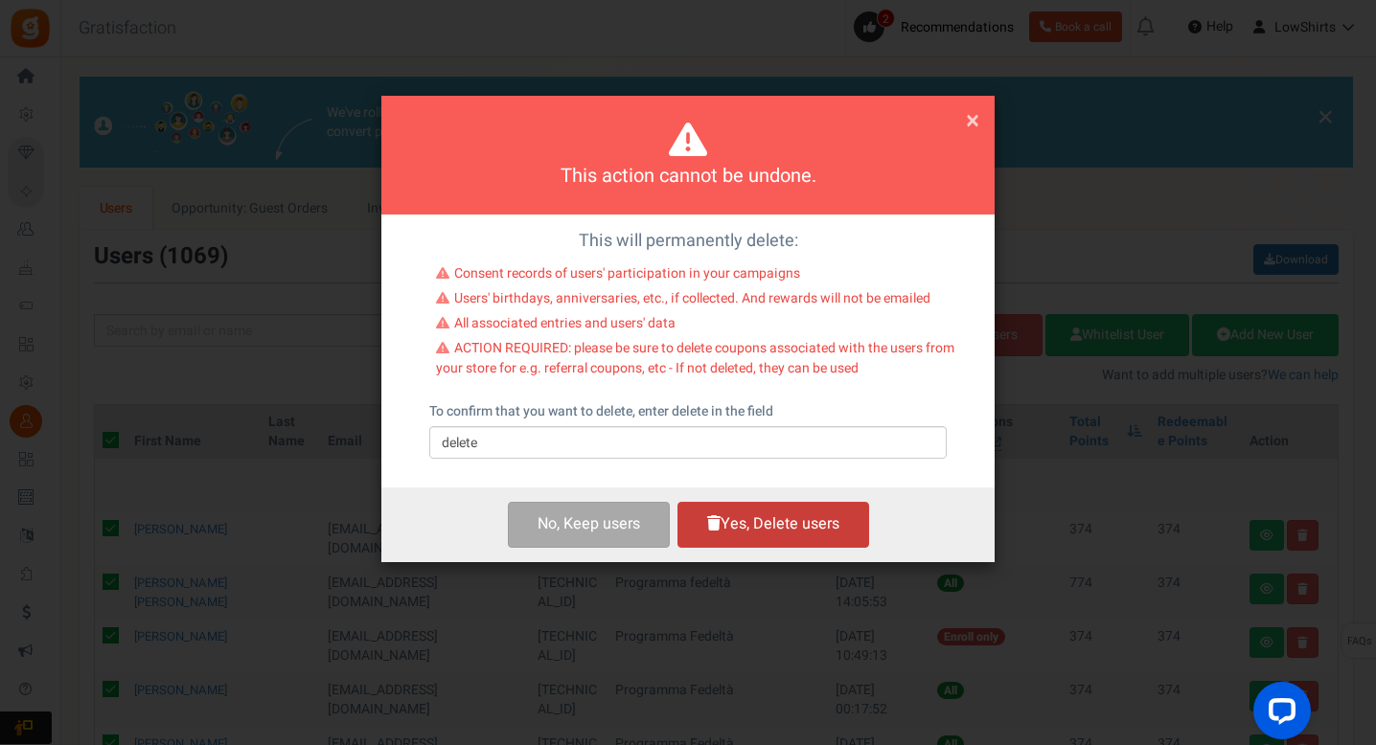
click at [737, 520] on button "Yes, Delete users" at bounding box center [773, 524] width 192 height 45
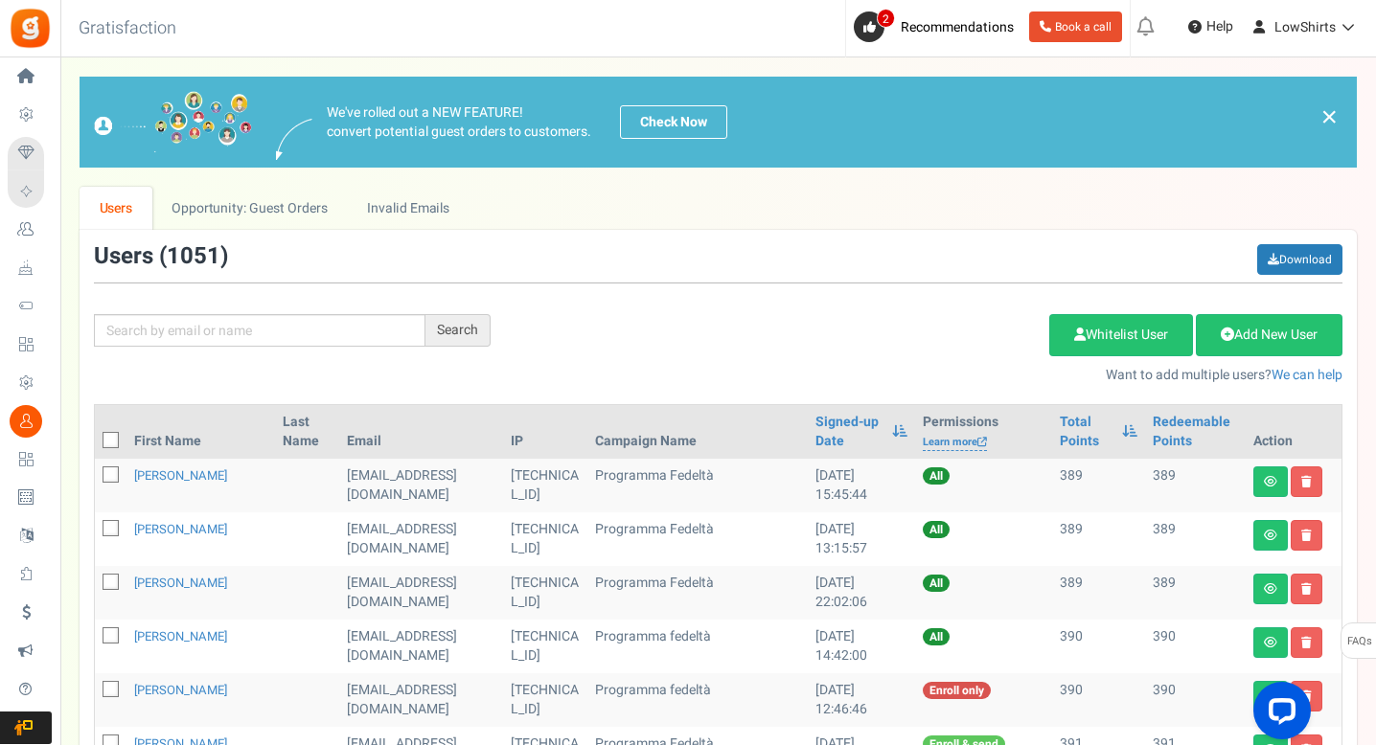
click at [1149, 422] on th "Redeemable Points" at bounding box center [1195, 432] width 101 height 54
click at [1160, 422] on link "Redeemable Points" at bounding box center [1195, 432] width 85 height 38
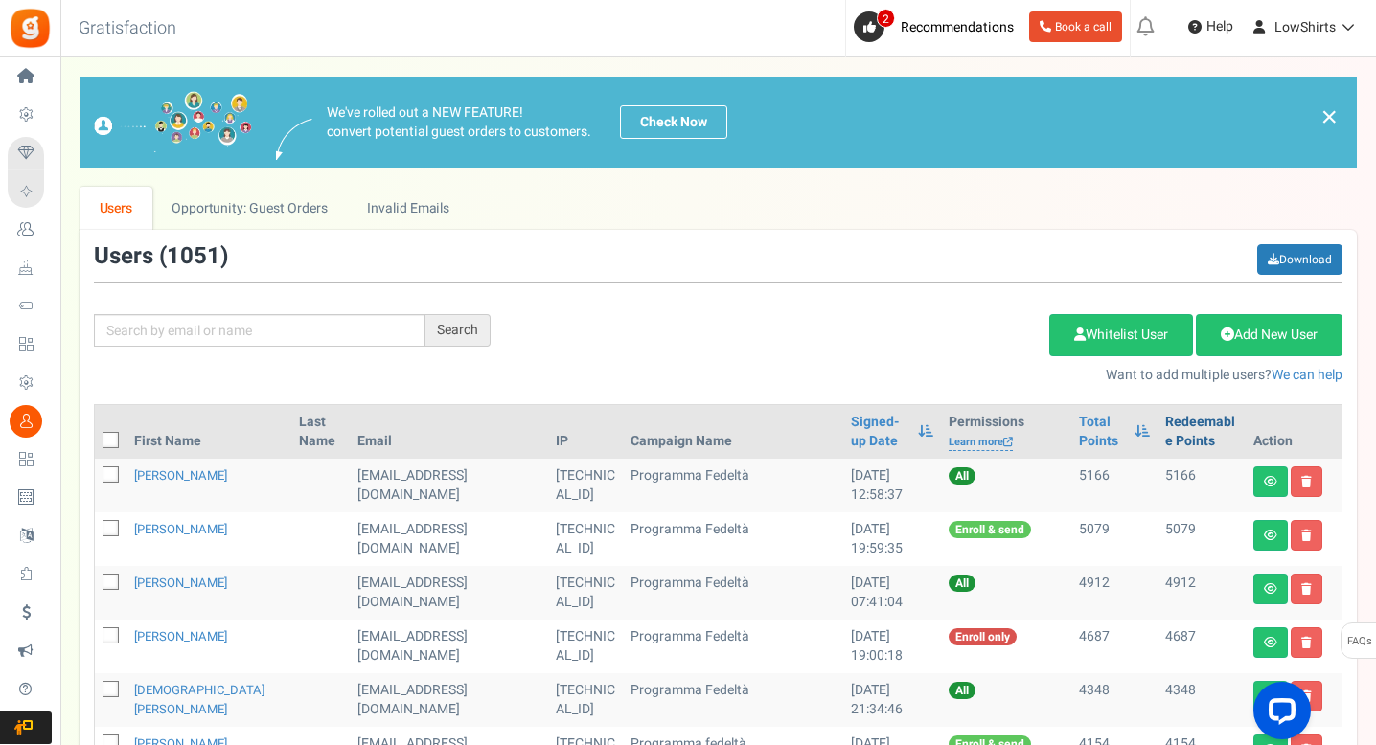
click at [1165, 422] on link "Redeemable Points" at bounding box center [1201, 432] width 73 height 38
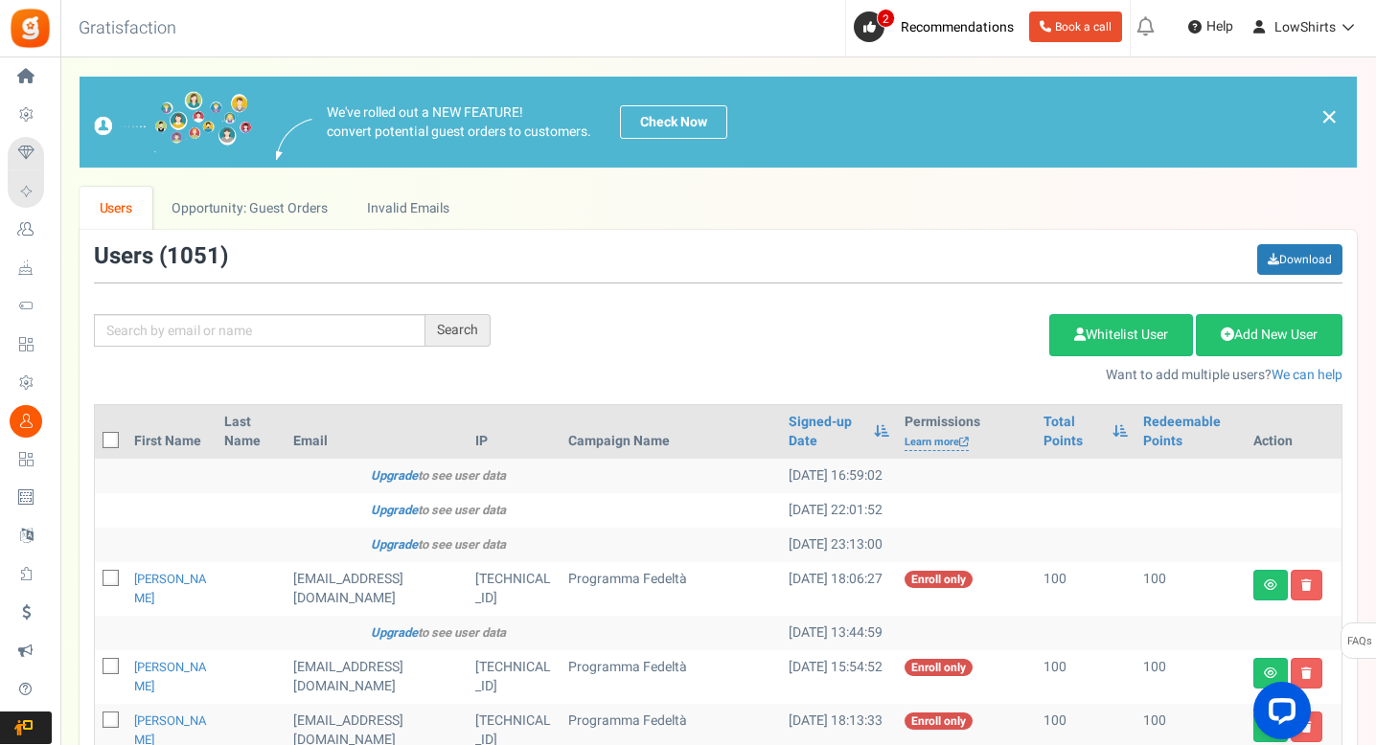
click at [103, 438] on span at bounding box center [111, 440] width 16 height 16
click at [96, 438] on input "checkbox" at bounding box center [89, 442] width 12 height 12
checkbox input "true"
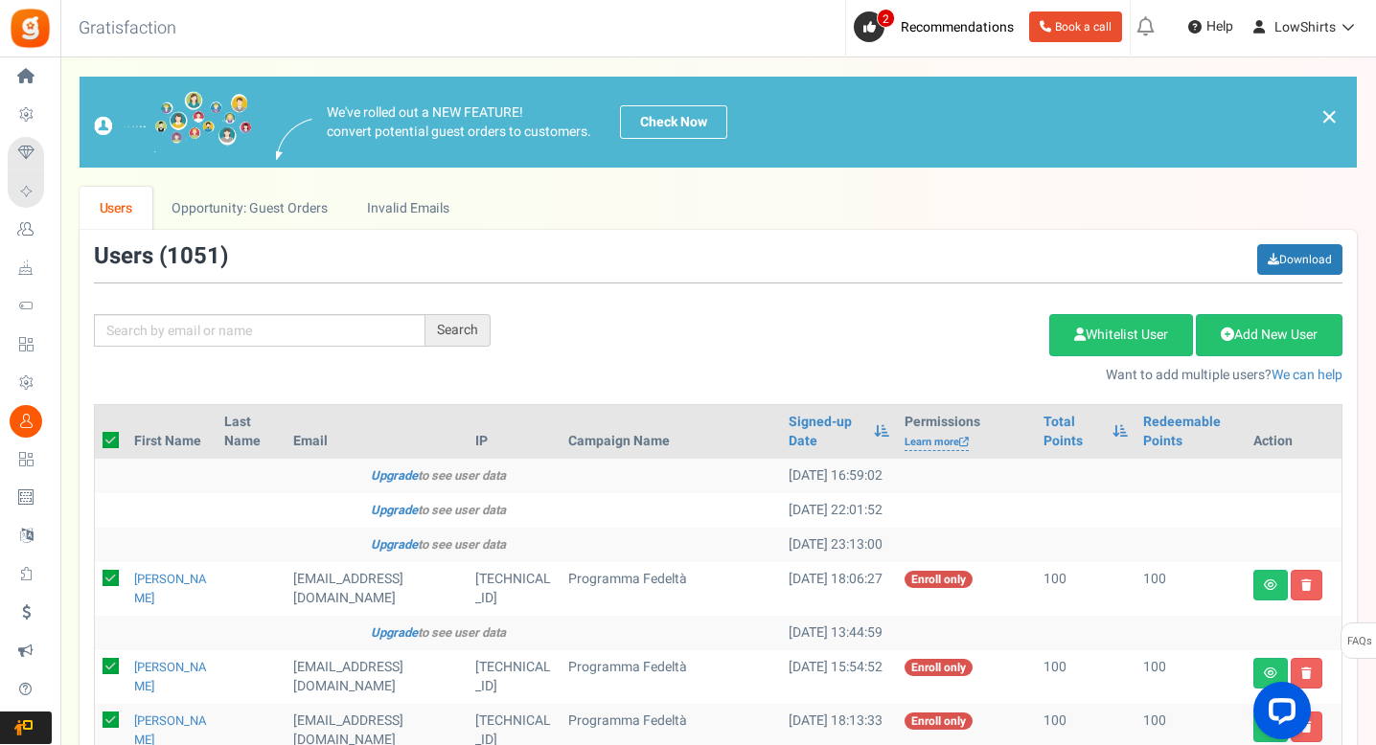
checkbox input "true"
click at [900, 343] on link "Delete Selected Users" at bounding box center [952, 335] width 187 height 42
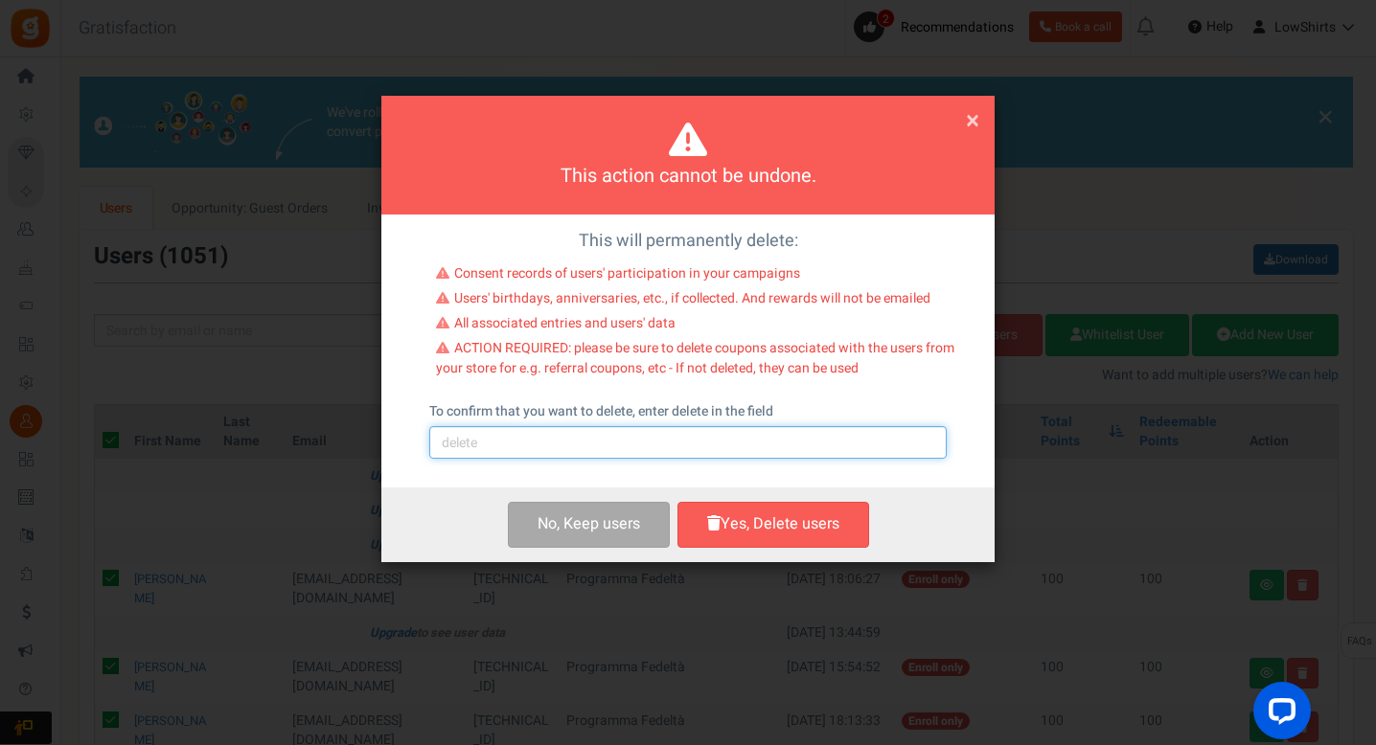
click at [706, 439] on input "text" at bounding box center [687, 442] width 517 height 33
type input "delete"
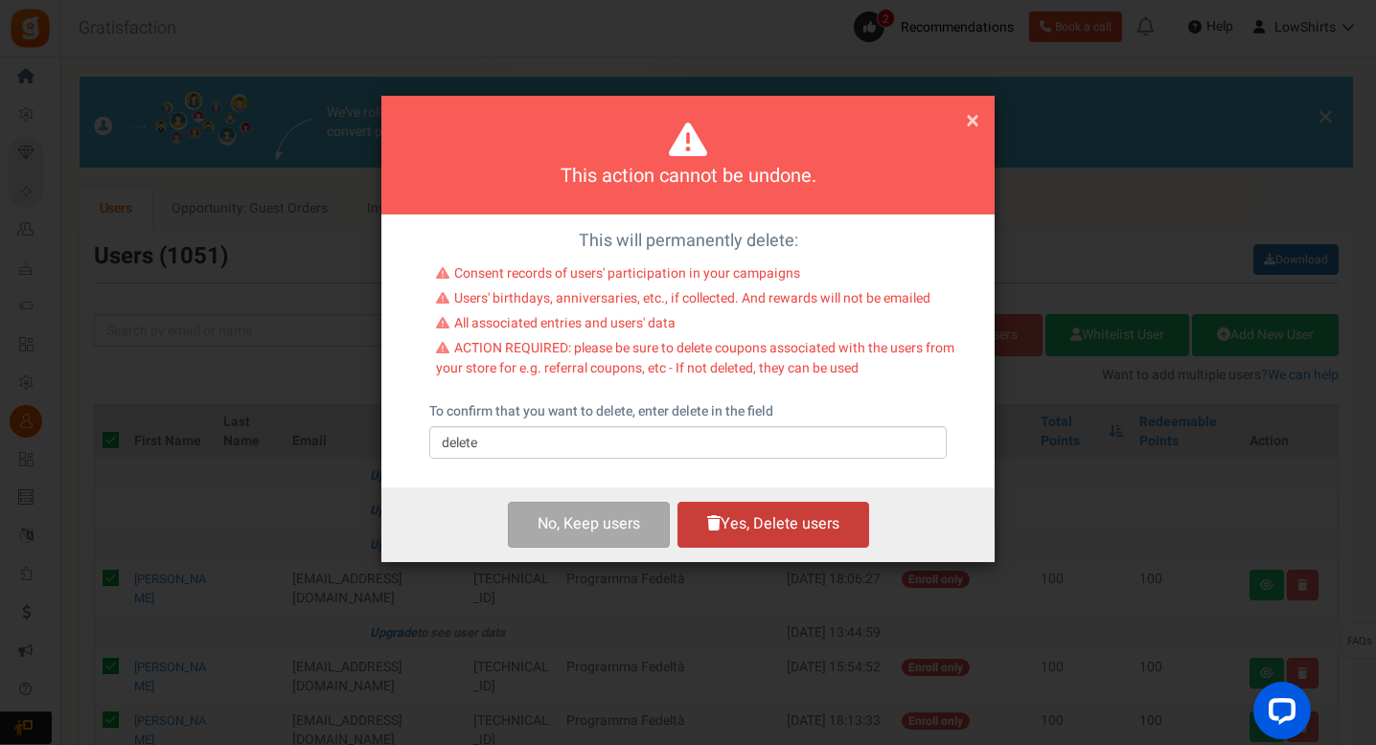
click at [795, 520] on button "Yes, Delete users" at bounding box center [773, 524] width 192 height 45
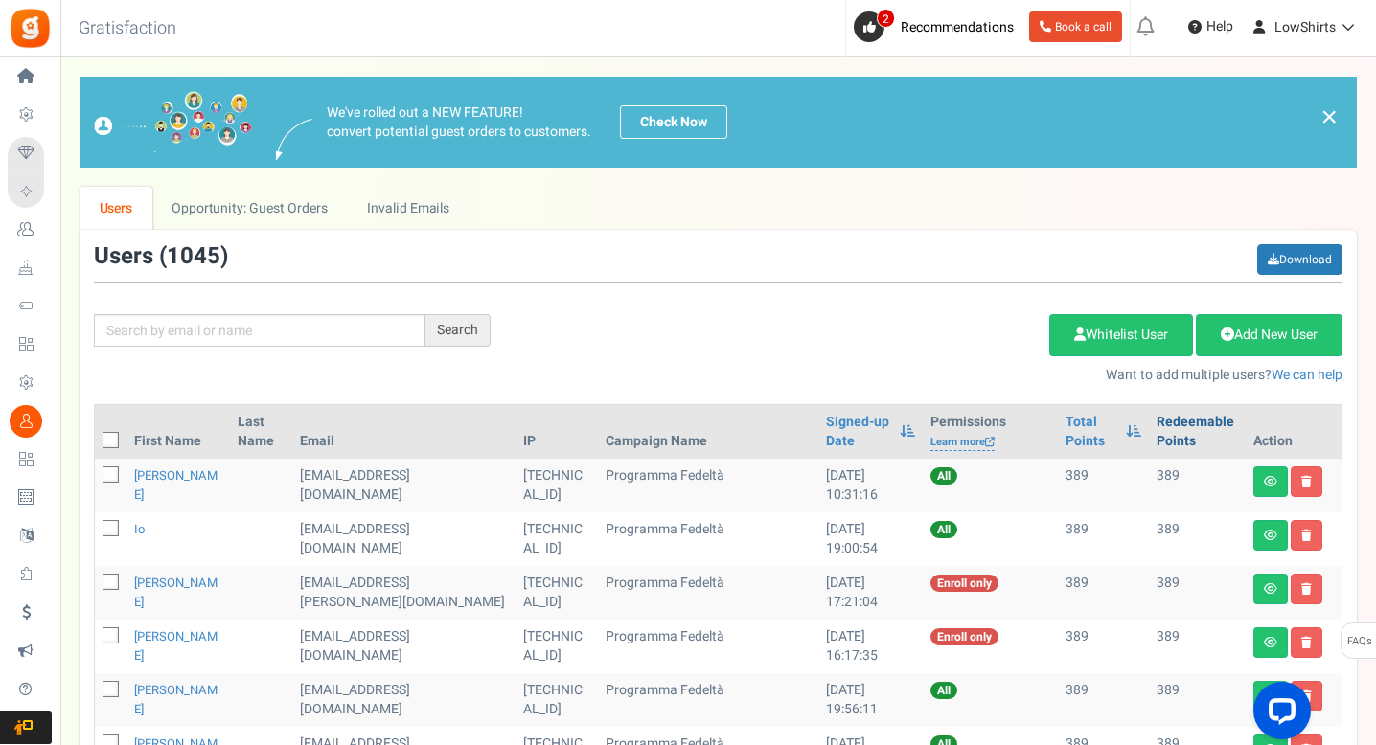
click at [1163, 448] on link "Redeemable Points" at bounding box center [1196, 432] width 81 height 38
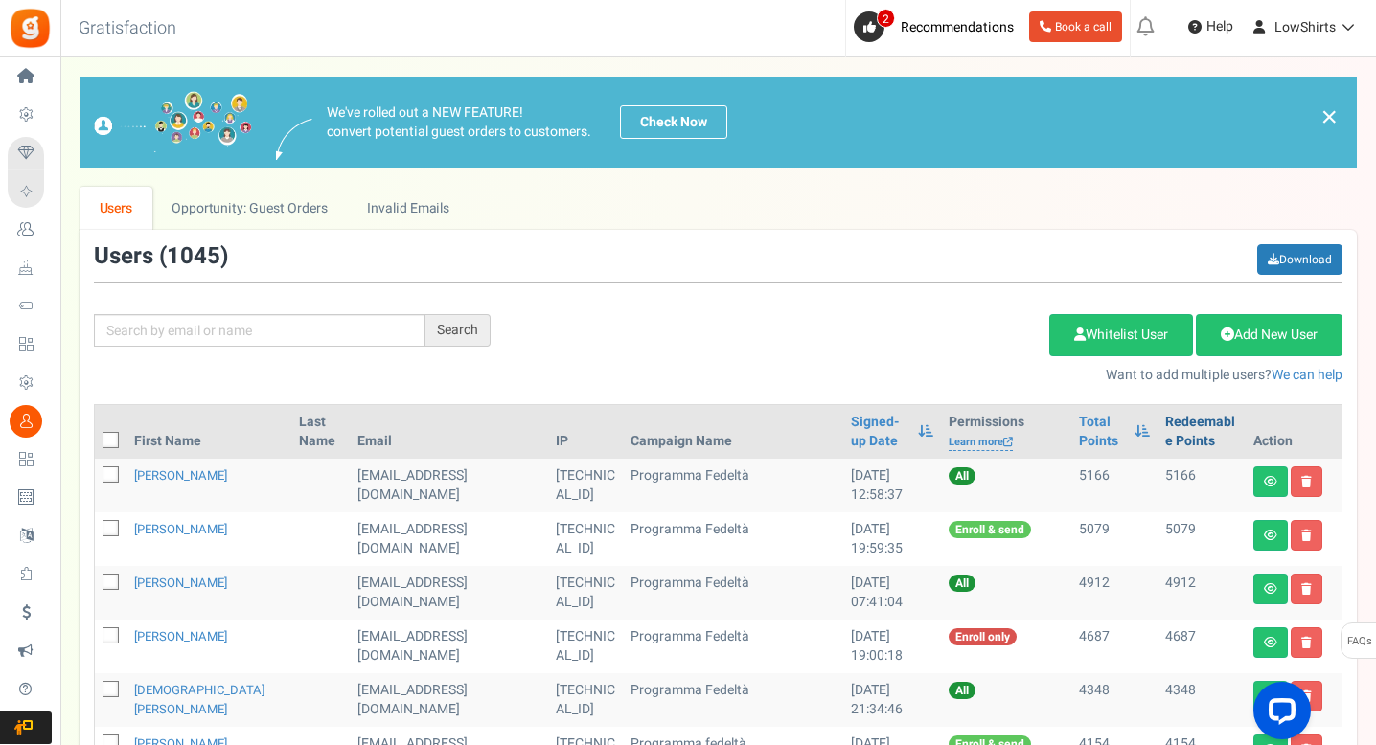
click at [1165, 441] on link "Redeemable Points" at bounding box center [1201, 432] width 73 height 38
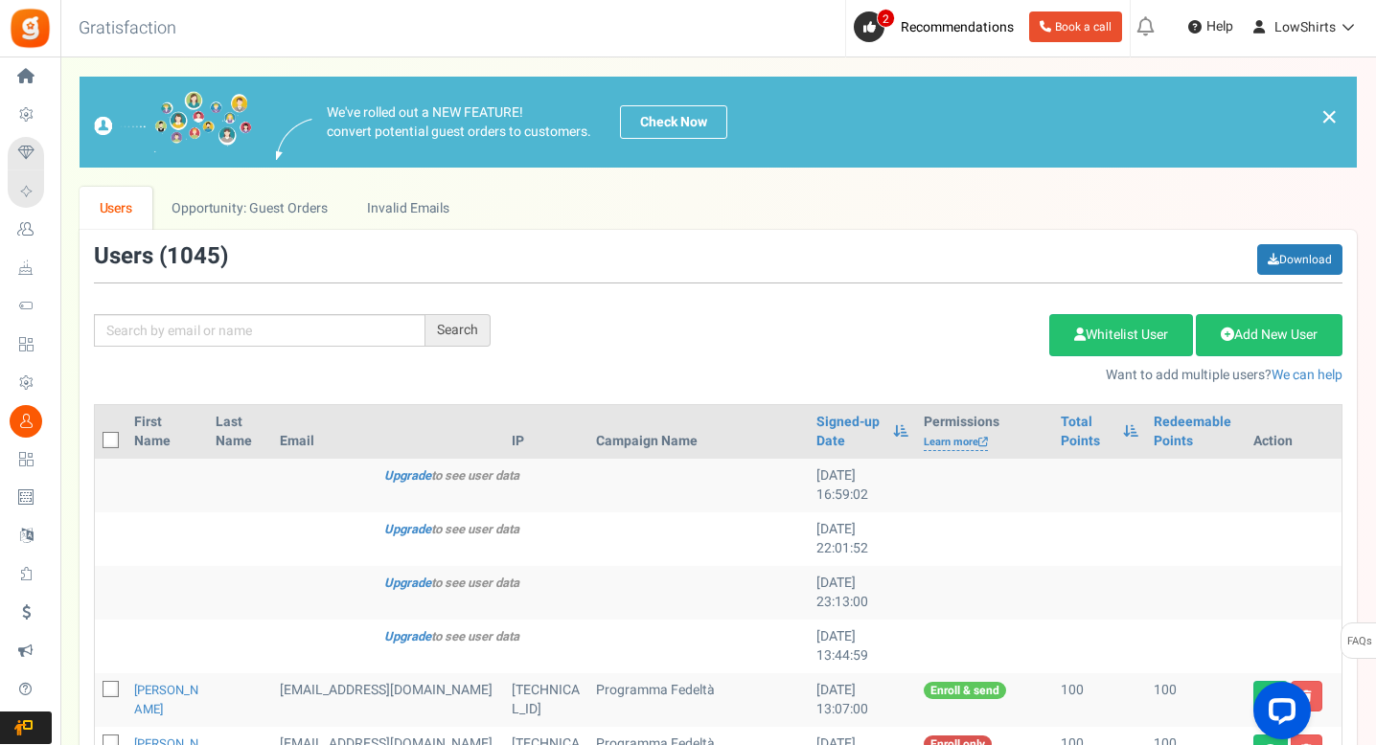
click at [112, 446] on icon at bounding box center [111, 441] width 12 height 12
click at [96, 446] on input "checkbox" at bounding box center [89, 442] width 12 height 12
checkbox input "true"
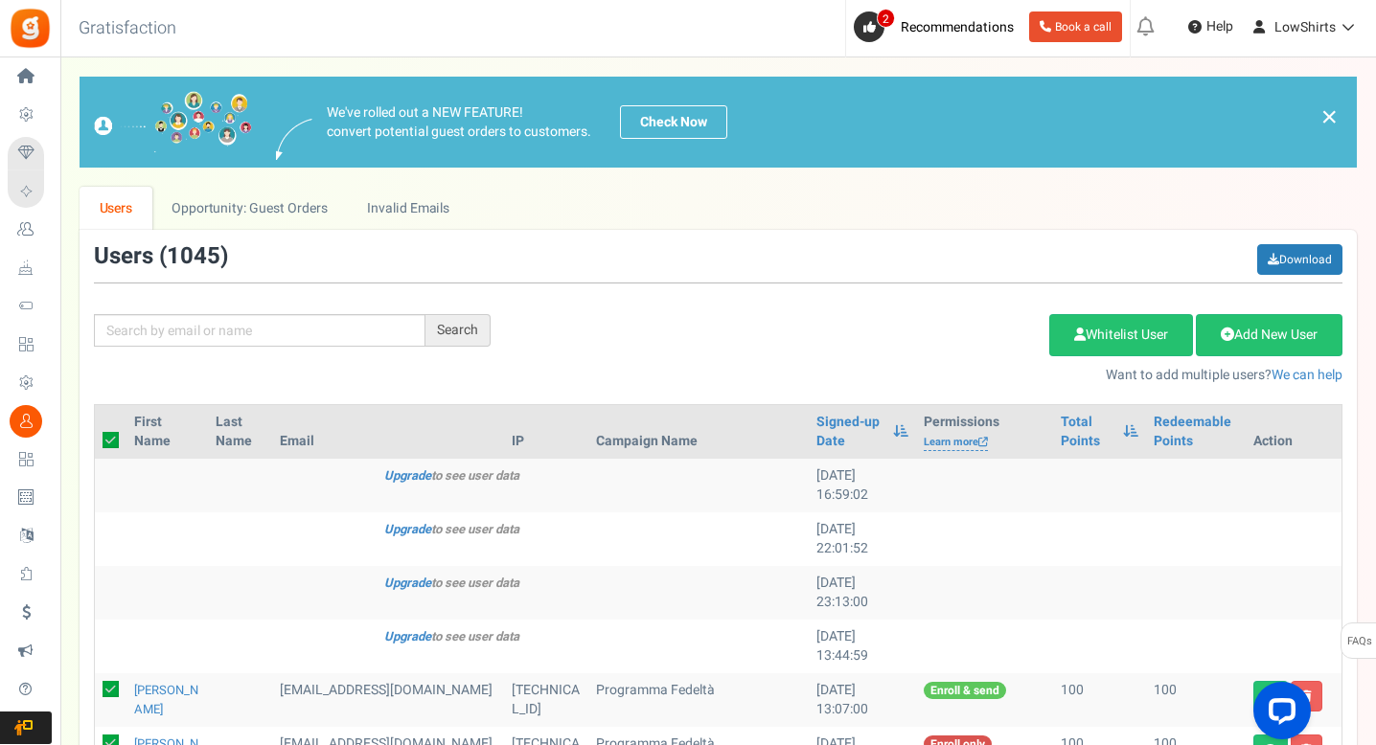
checkbox input "true"
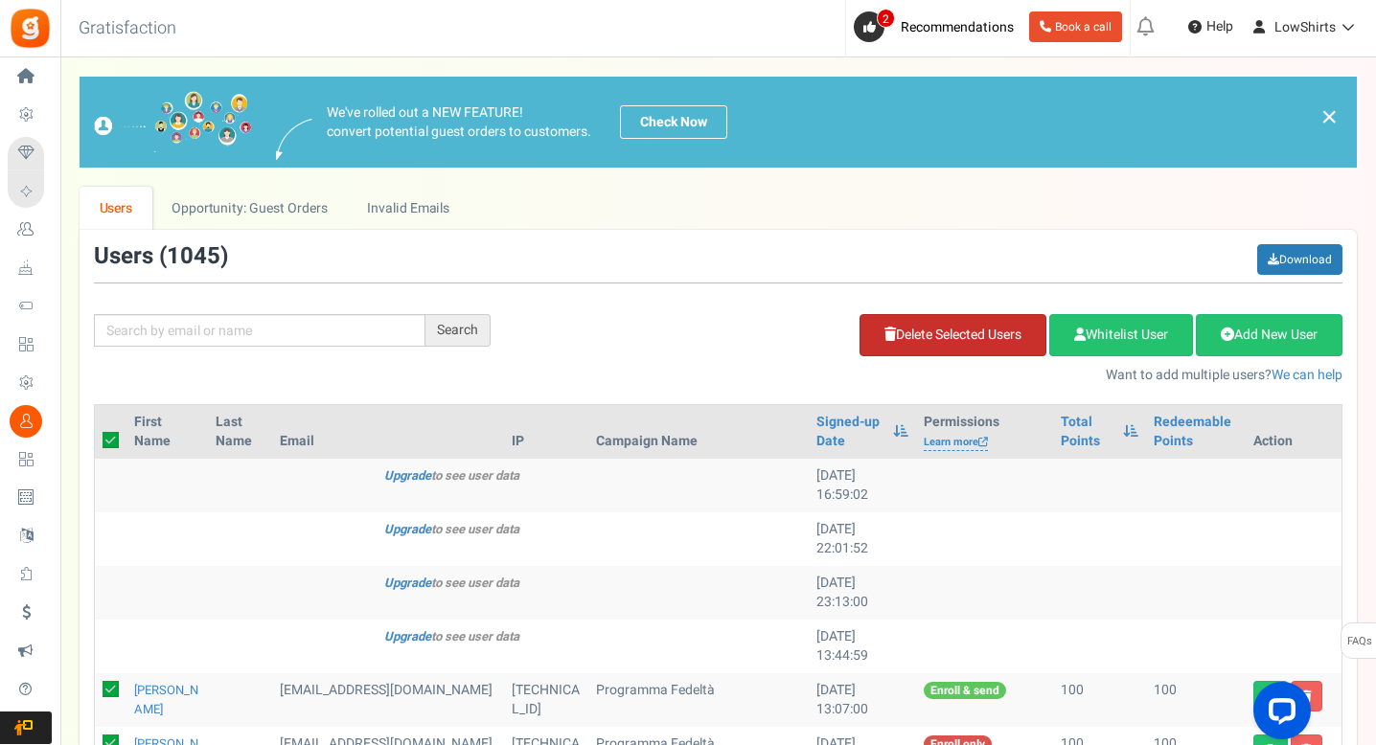
click at [972, 336] on link "Delete Selected Users" at bounding box center [952, 335] width 187 height 42
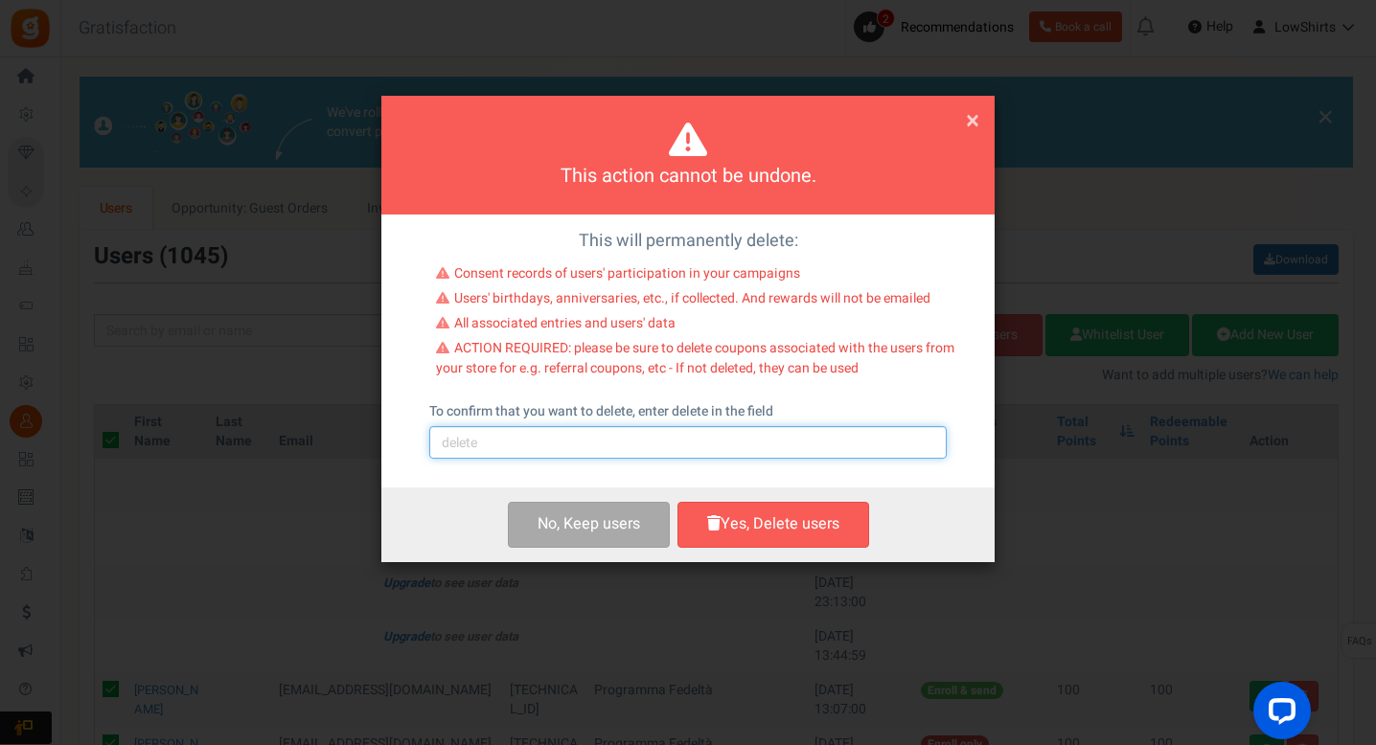
click at [737, 446] on input "text" at bounding box center [687, 442] width 517 height 33
type input "delete"
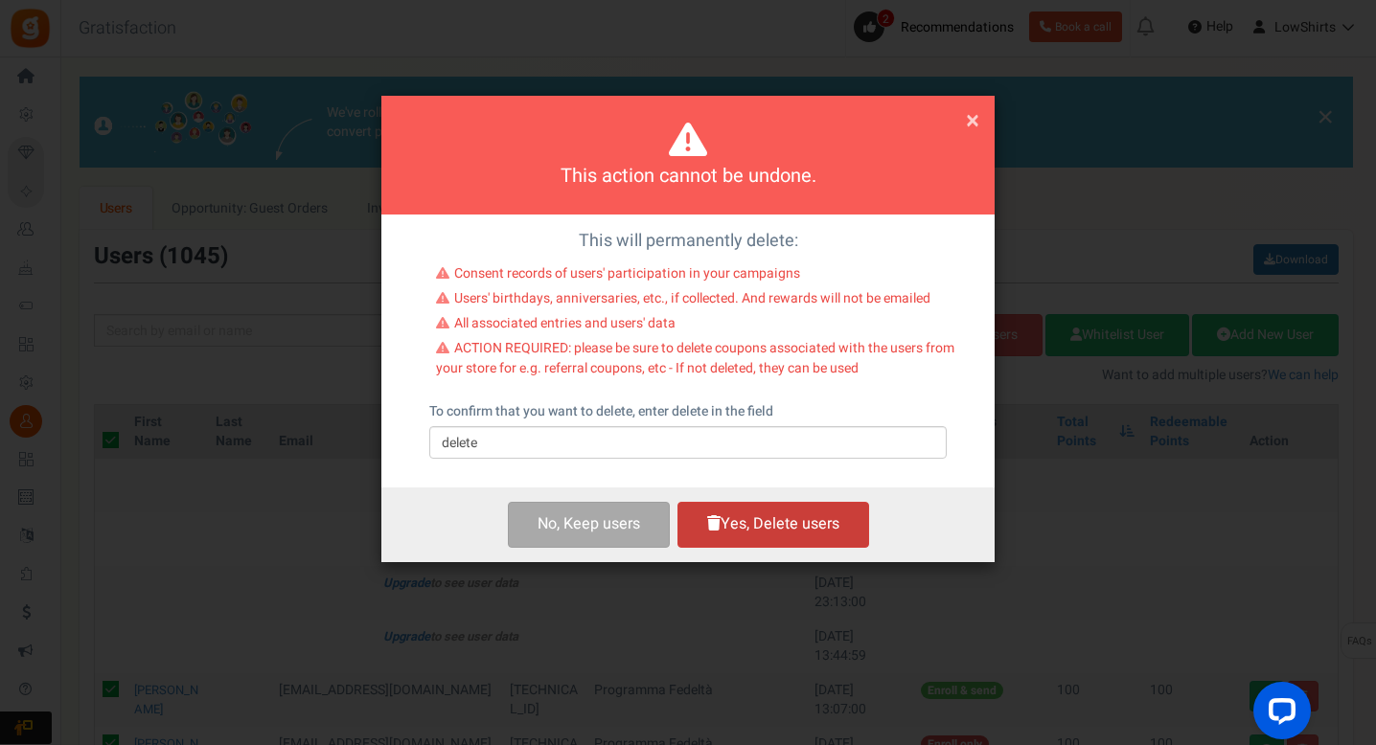
click at [783, 521] on button "Yes, Delete users" at bounding box center [773, 524] width 192 height 45
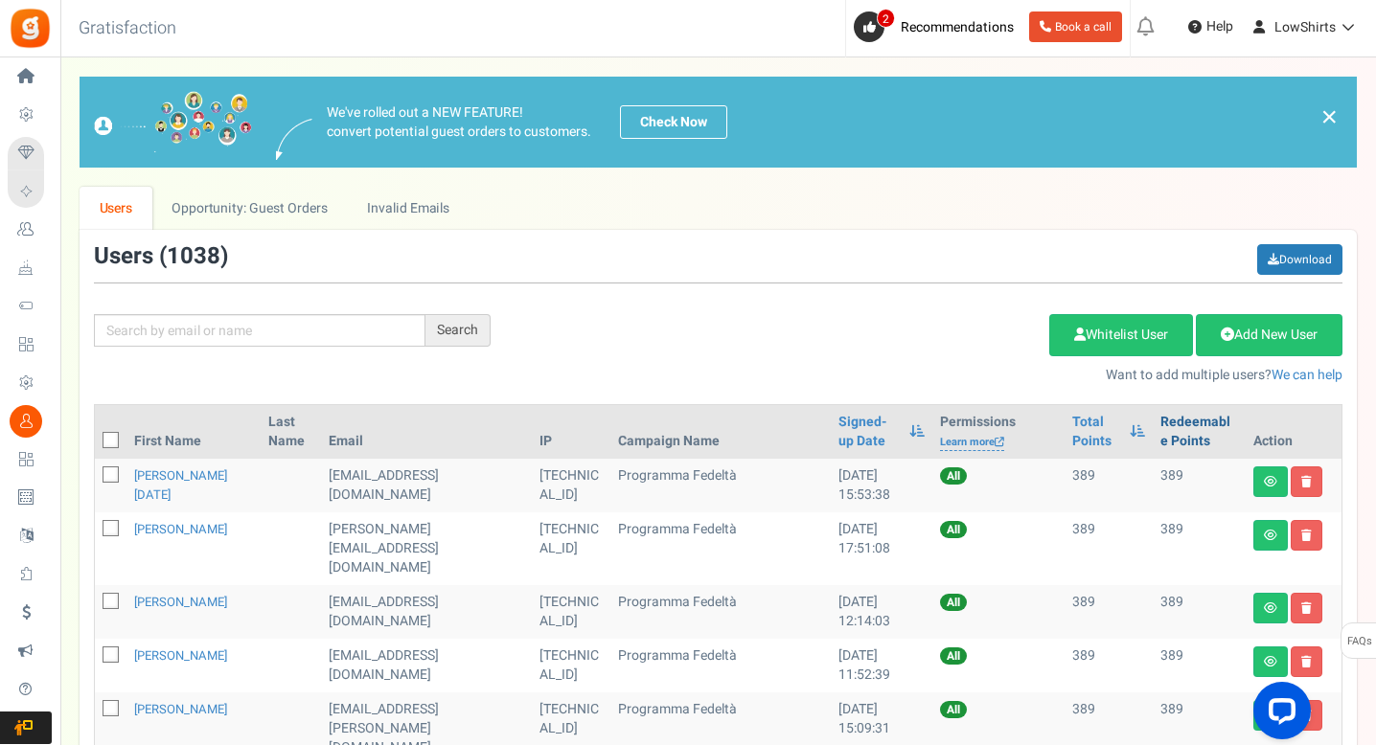
click at [1187, 437] on link "Redeemable Points" at bounding box center [1199, 432] width 78 height 38
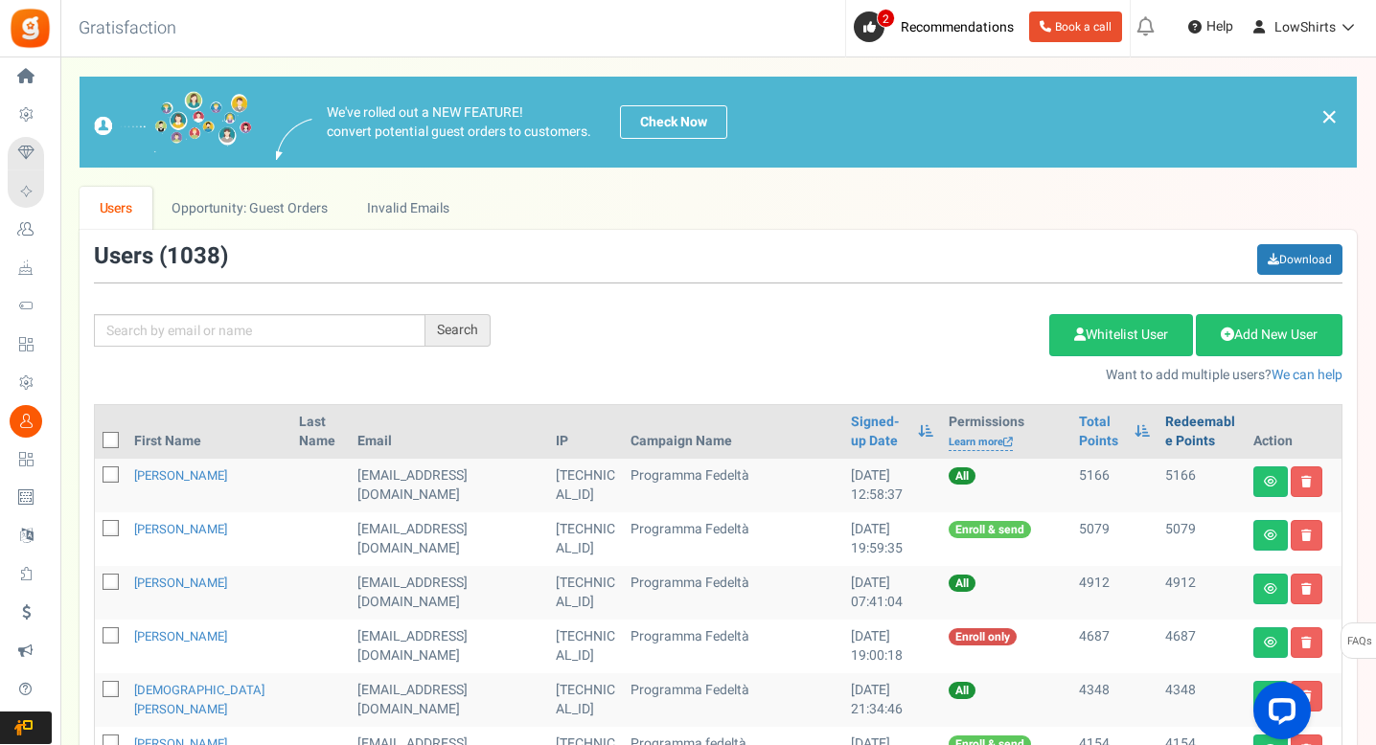
click at [1166, 432] on link "Redeemable Points" at bounding box center [1201, 432] width 73 height 38
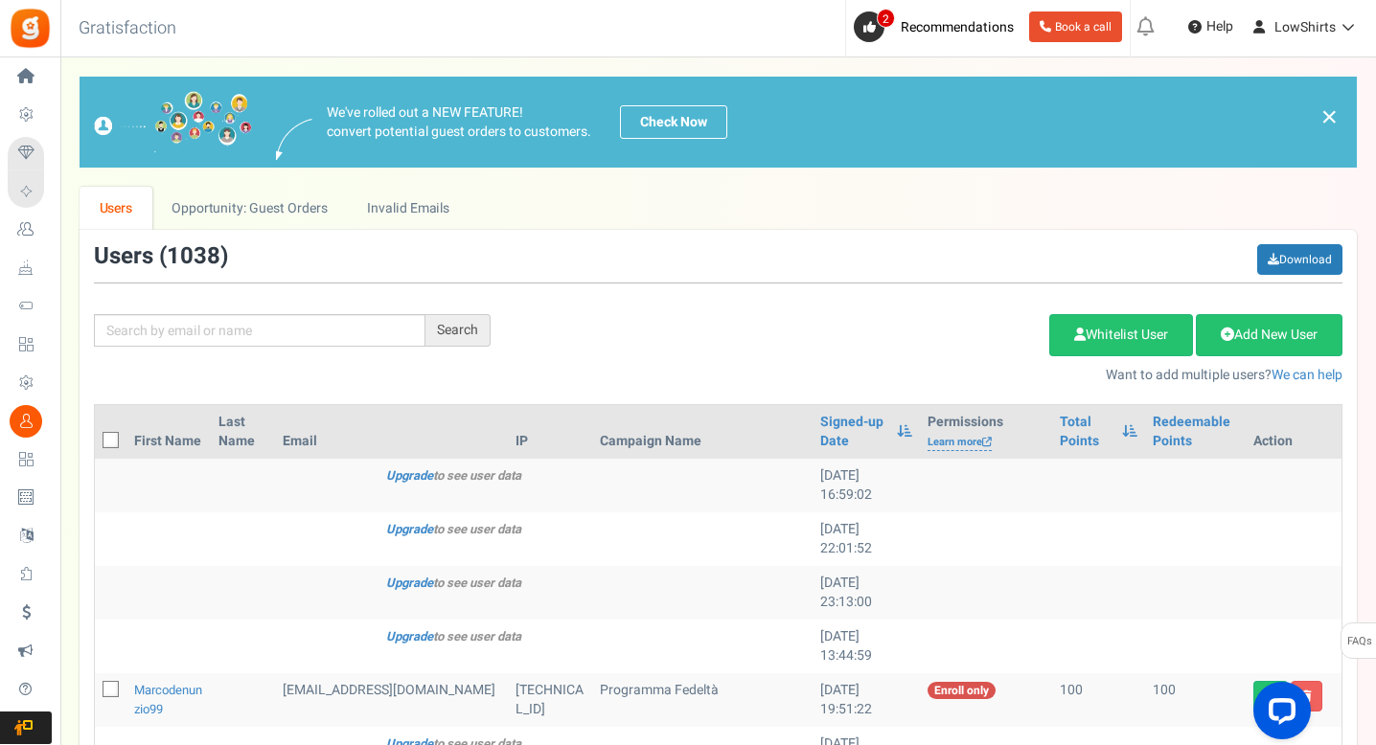
click at [112, 441] on icon at bounding box center [111, 441] width 12 height 12
click at [96, 441] on input "checkbox" at bounding box center [89, 442] width 12 height 12
checkbox input "true"
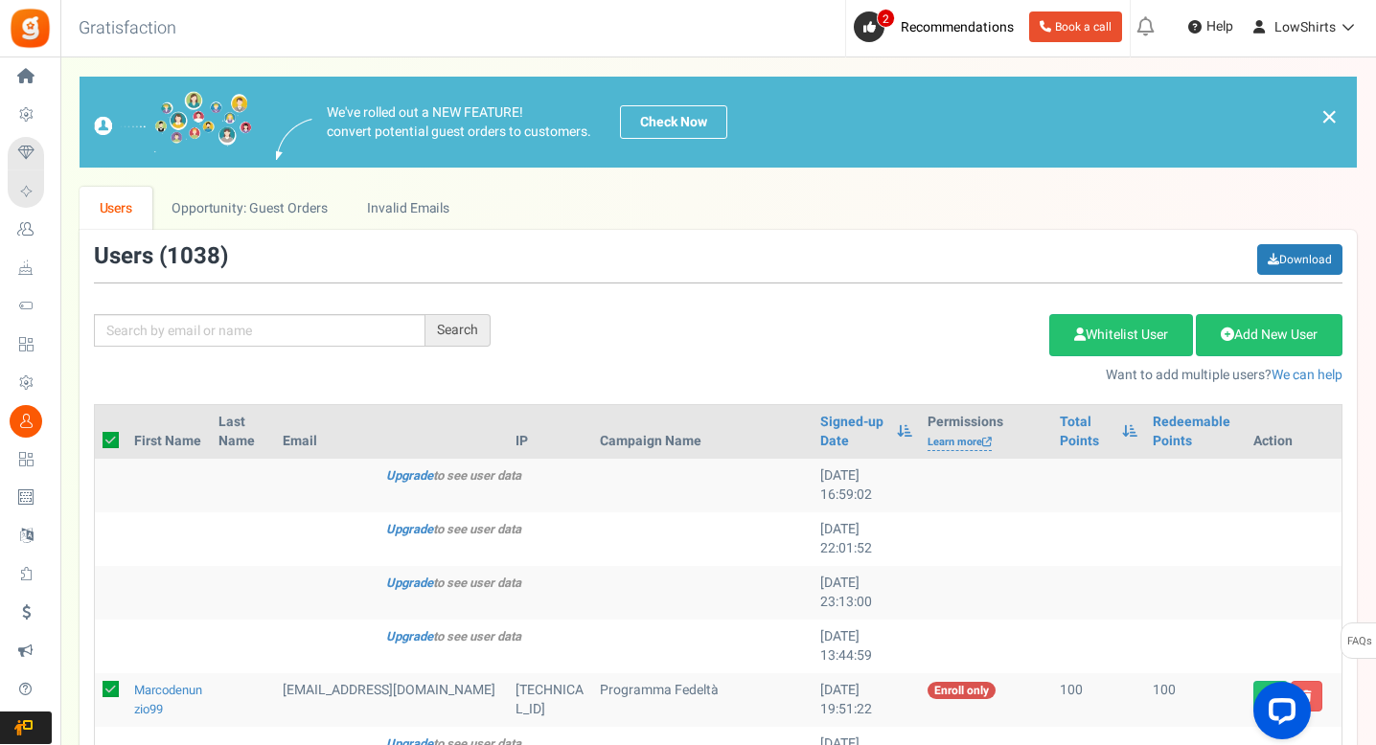
checkbox input "true"
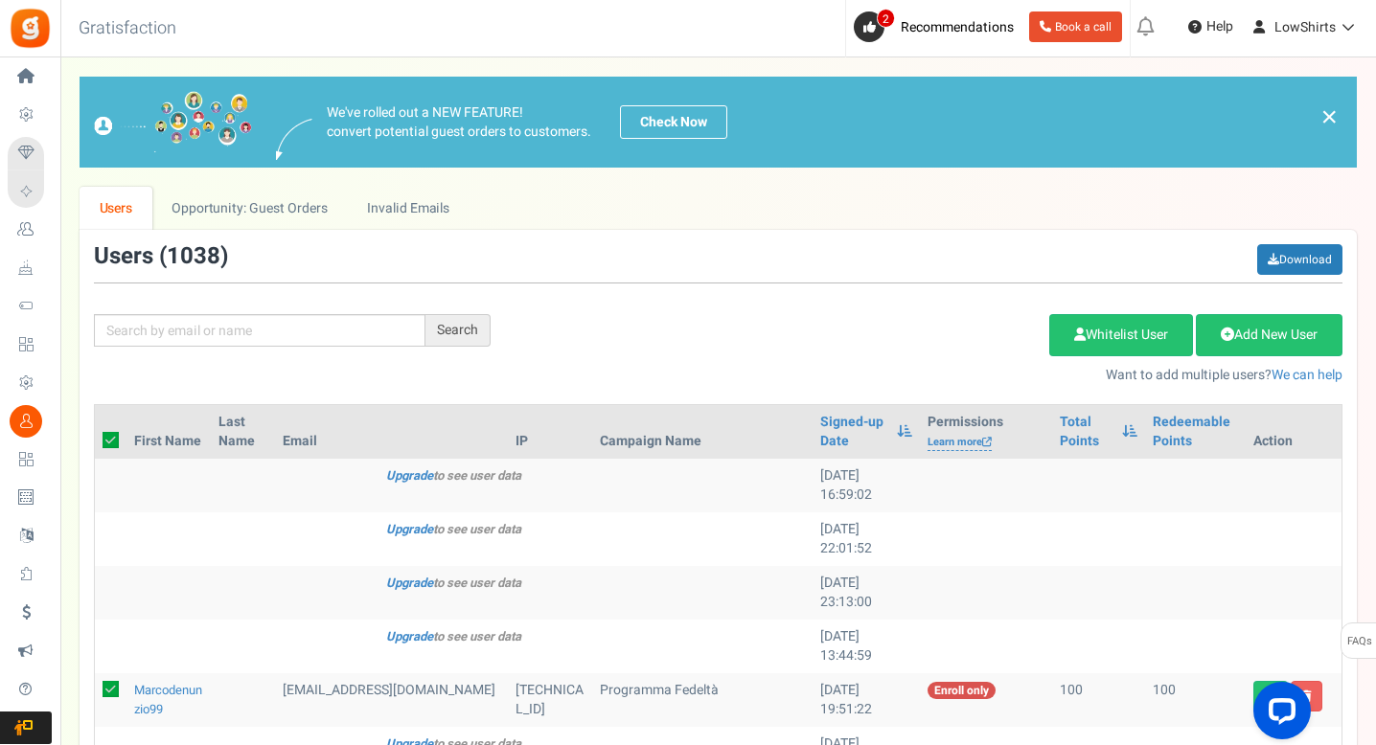
checkbox input "true"
click at [1024, 339] on link "Delete Selected Users" at bounding box center [952, 335] width 187 height 42
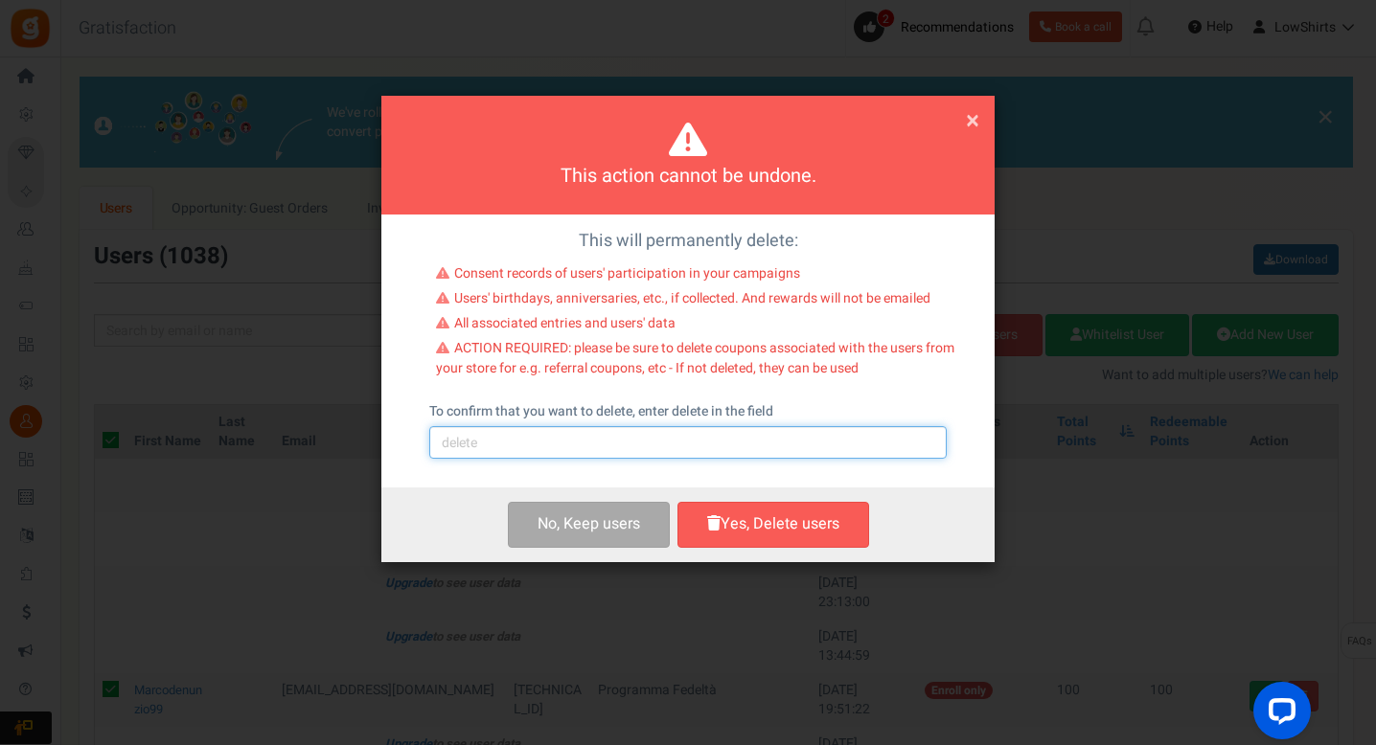
click at [690, 443] on input "text" at bounding box center [687, 442] width 517 height 33
type input "delete"
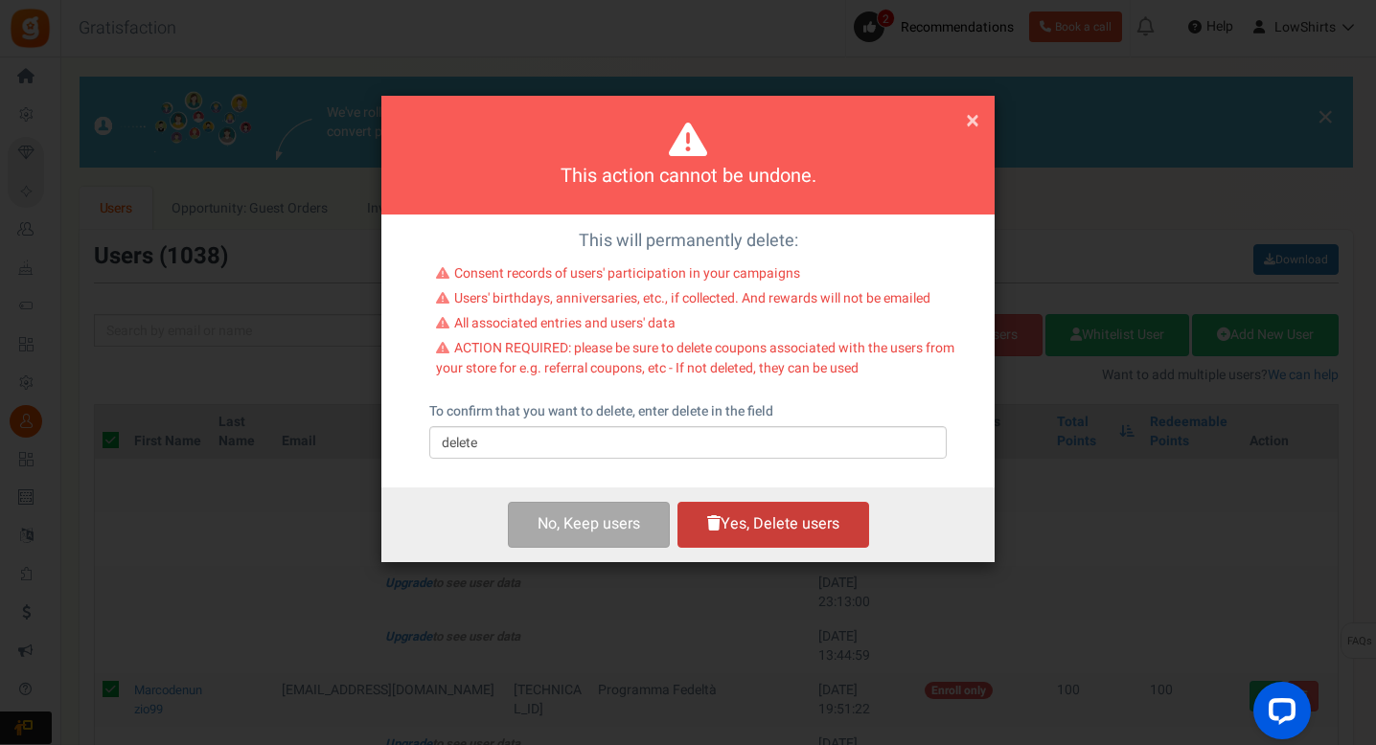
click at [737, 531] on button "Yes, Delete users" at bounding box center [773, 524] width 192 height 45
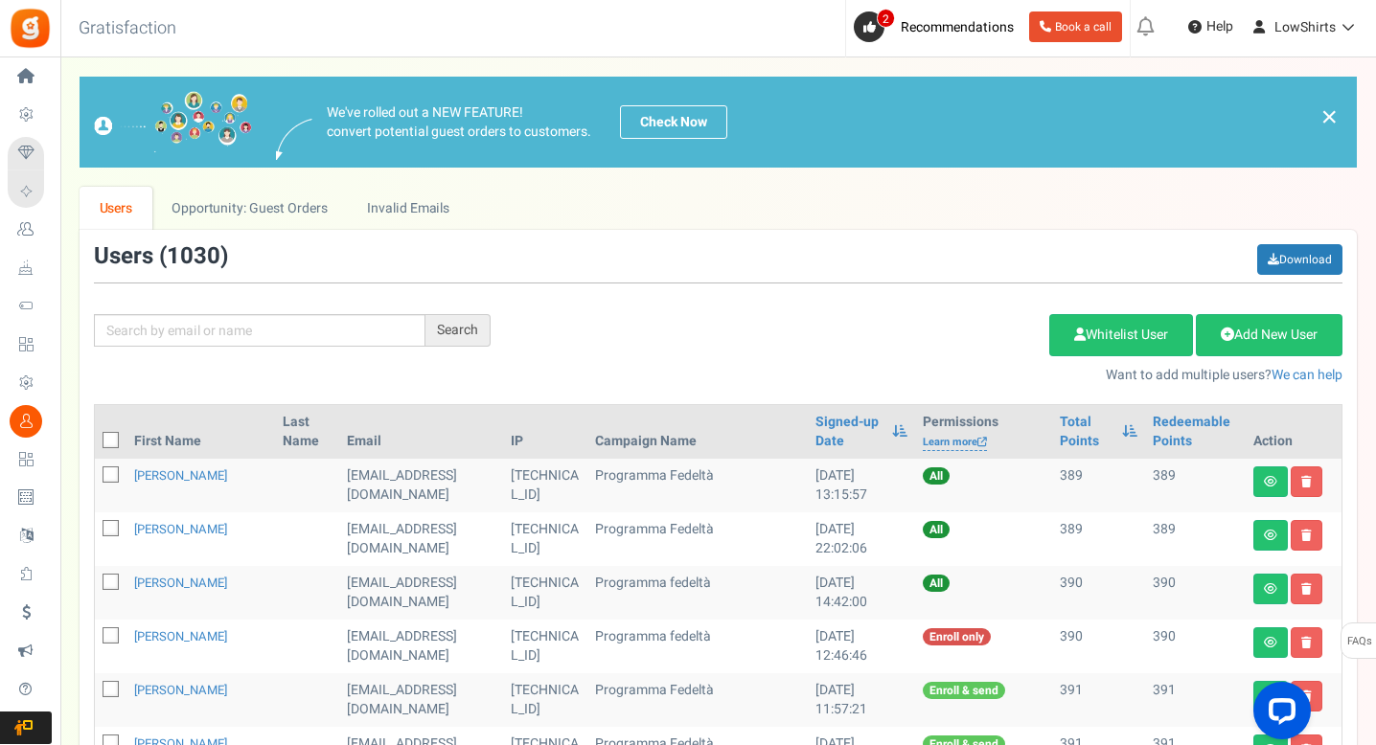
click at [1153, 406] on th "Redeemable Points" at bounding box center [1195, 432] width 101 height 54
click at [1153, 407] on th "Redeemable Points" at bounding box center [1195, 432] width 101 height 54
click at [1158, 429] on link "Redeemable Points" at bounding box center [1195, 432] width 85 height 38
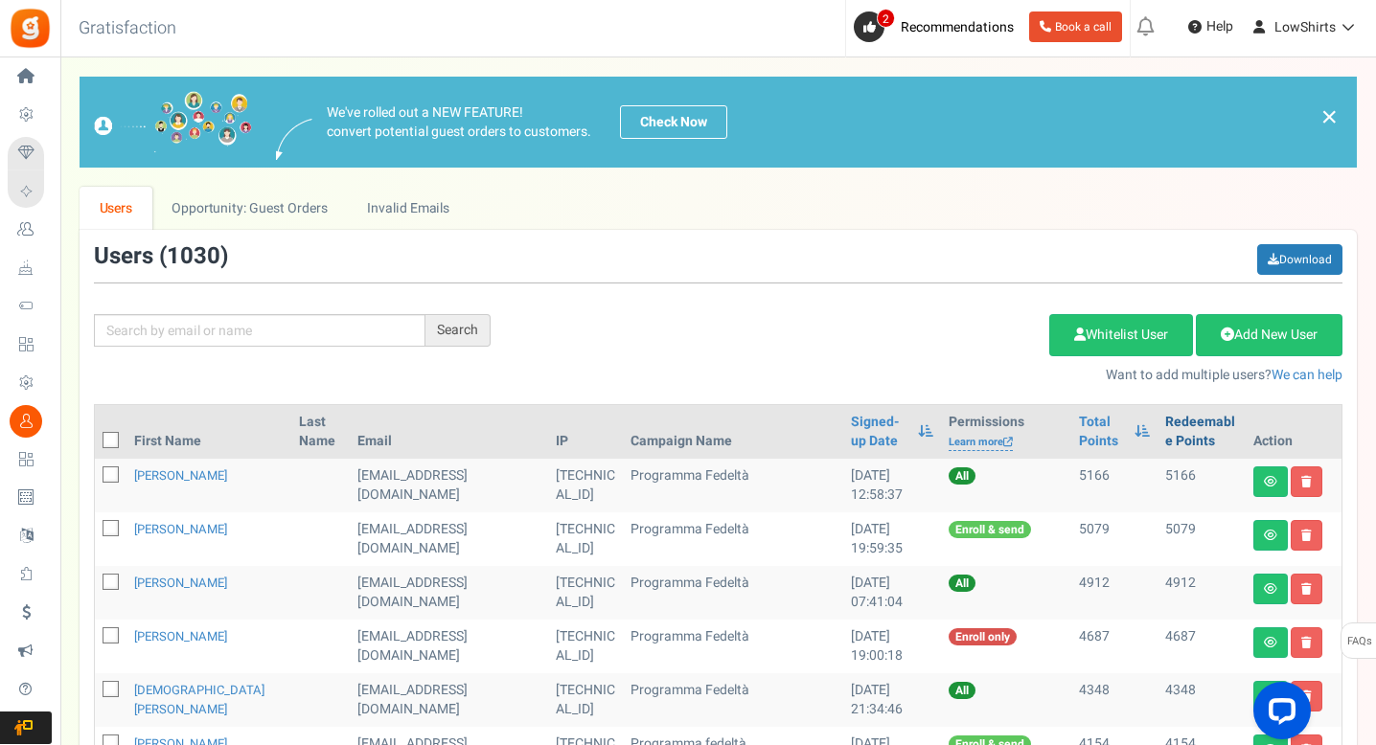
click at [1165, 429] on link "Redeemable Points" at bounding box center [1201, 432] width 73 height 38
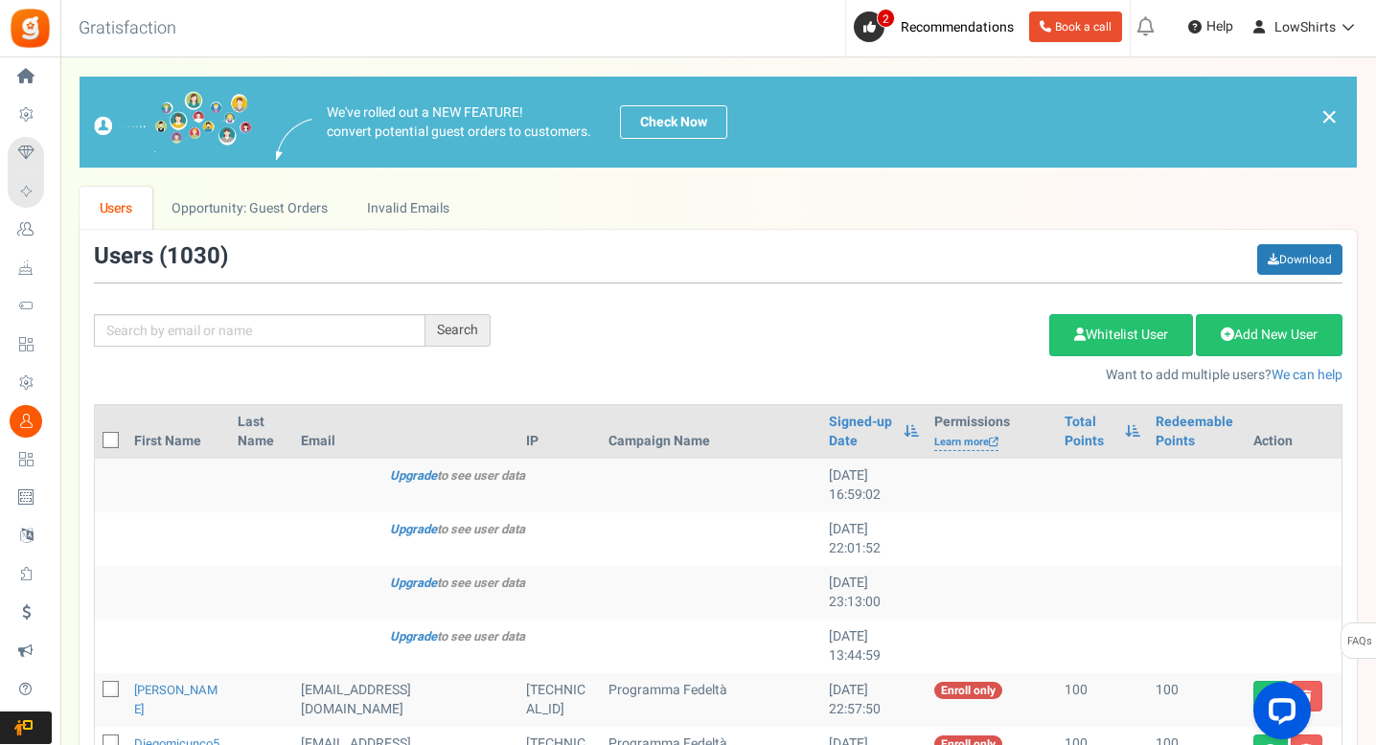
click at [109, 440] on icon at bounding box center [111, 441] width 12 height 12
click at [96, 440] on input "checkbox" at bounding box center [89, 442] width 12 height 12
checkbox input "true"
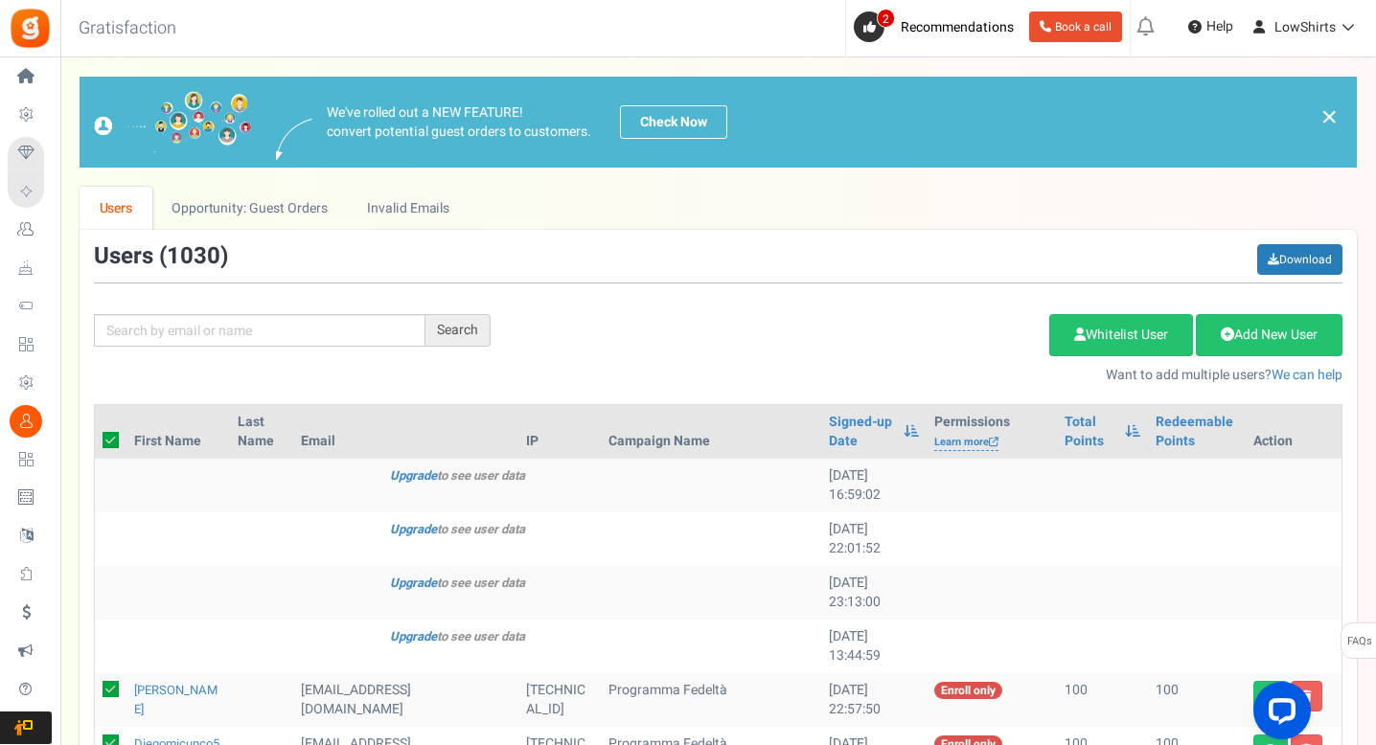
checkbox input "true"
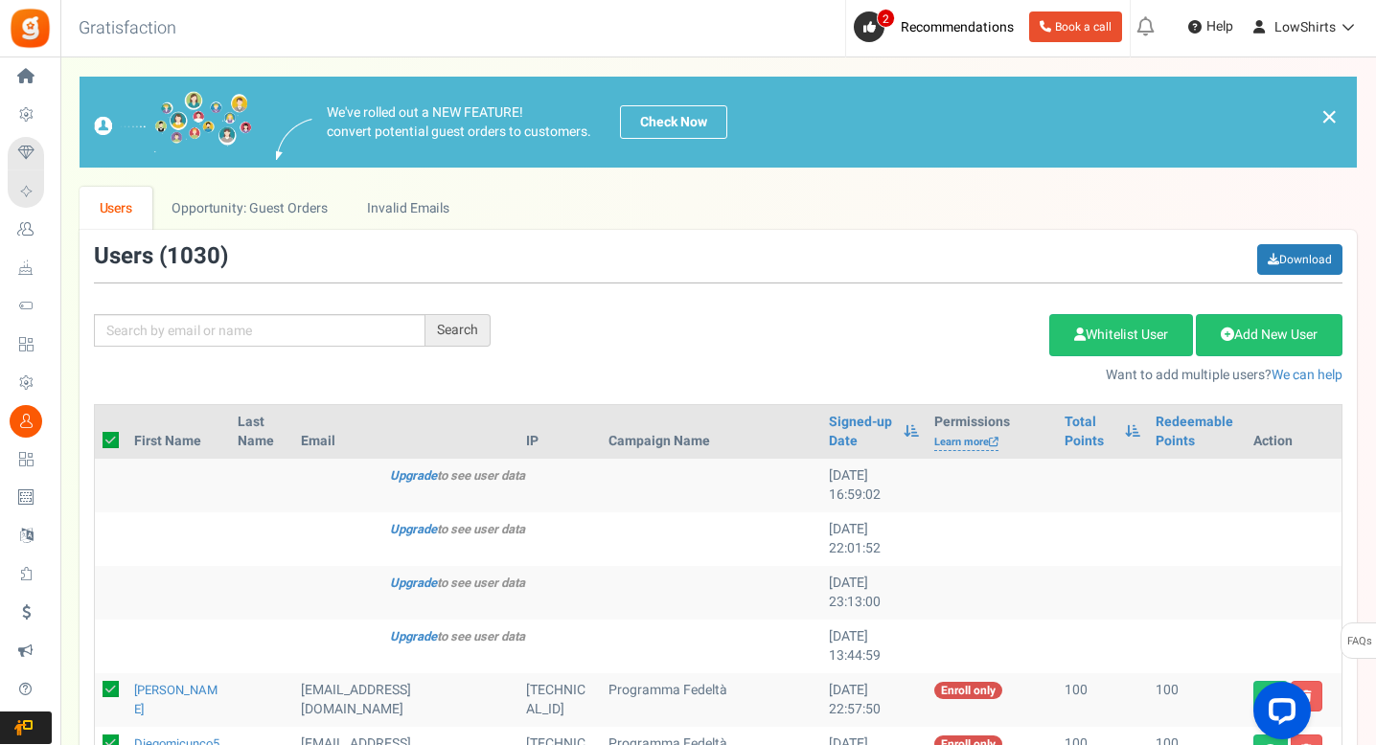
checkbox input "true"
click at [935, 348] on link "Delete Selected Users" at bounding box center [952, 335] width 187 height 42
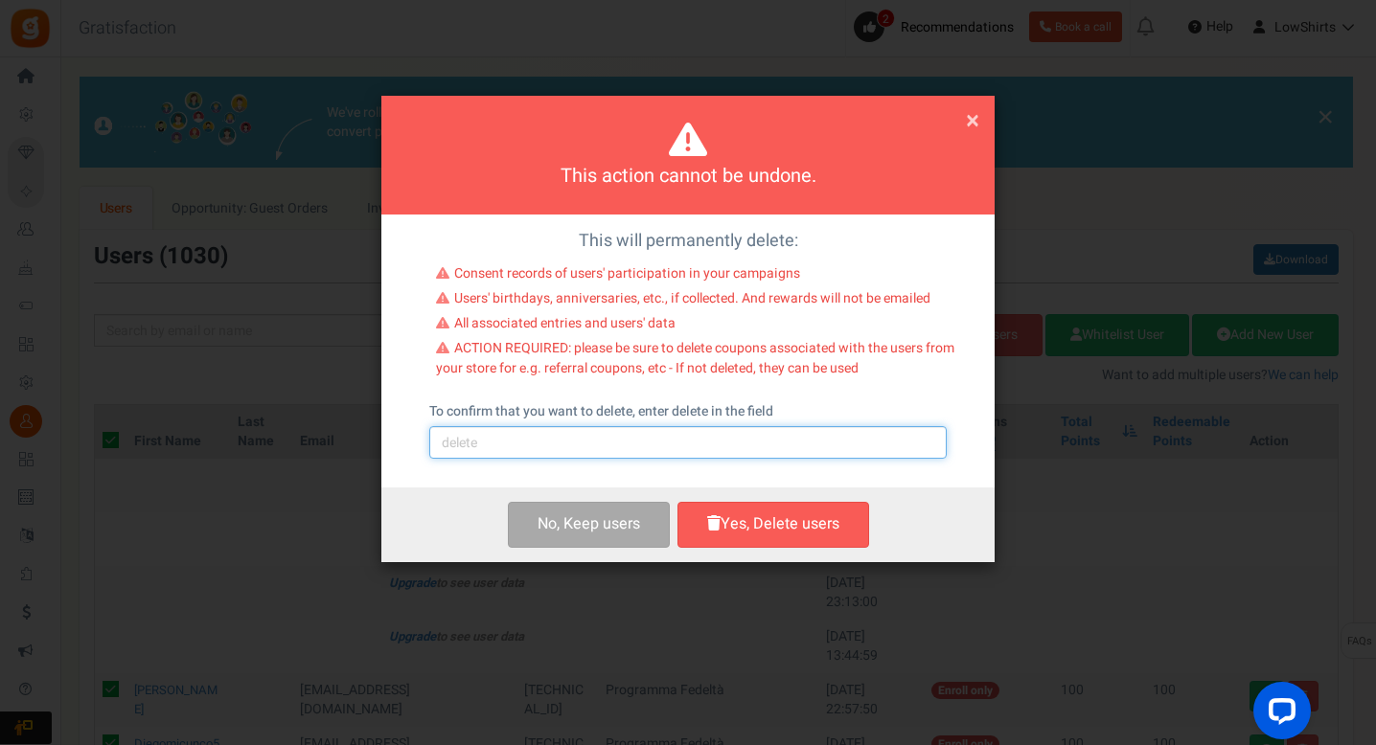
click at [678, 452] on input "text" at bounding box center [687, 442] width 517 height 33
type input "delete"
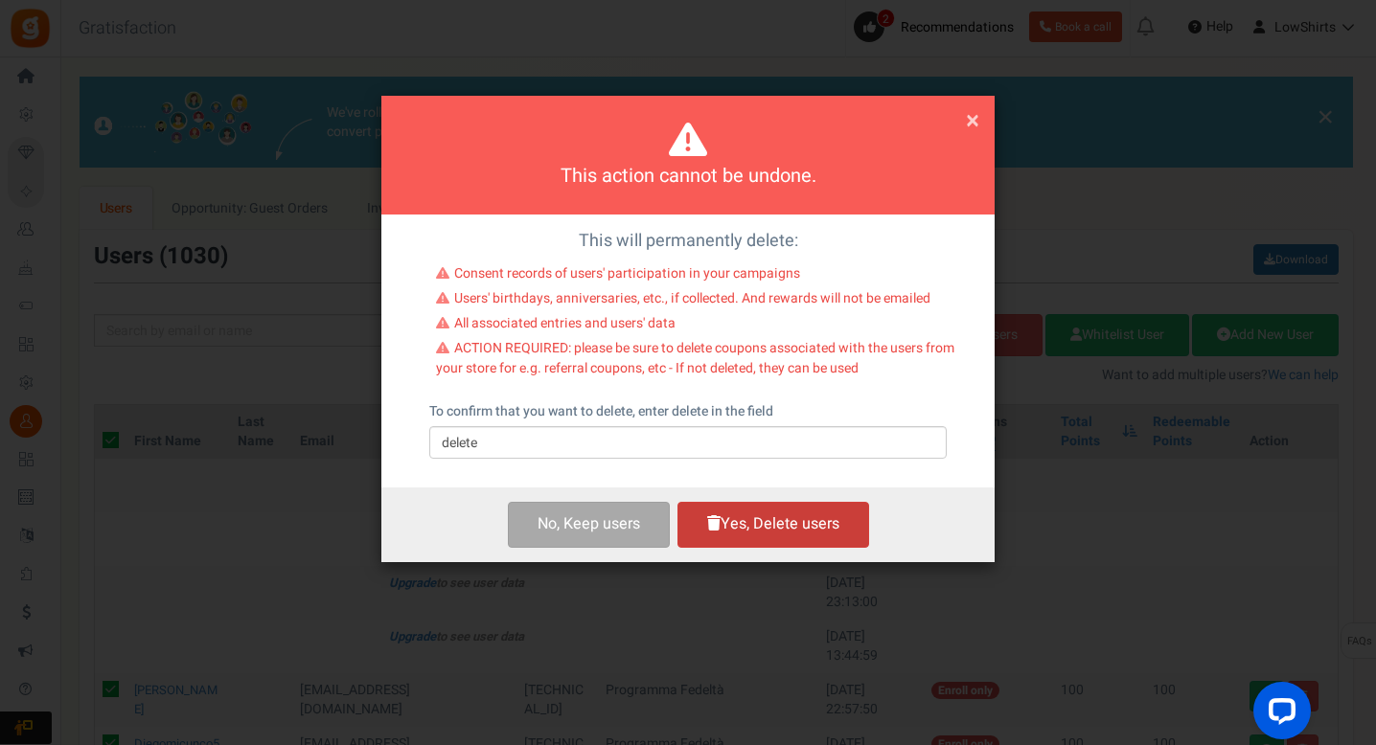
click at [760, 504] on button "Yes, Delete users" at bounding box center [773, 524] width 192 height 45
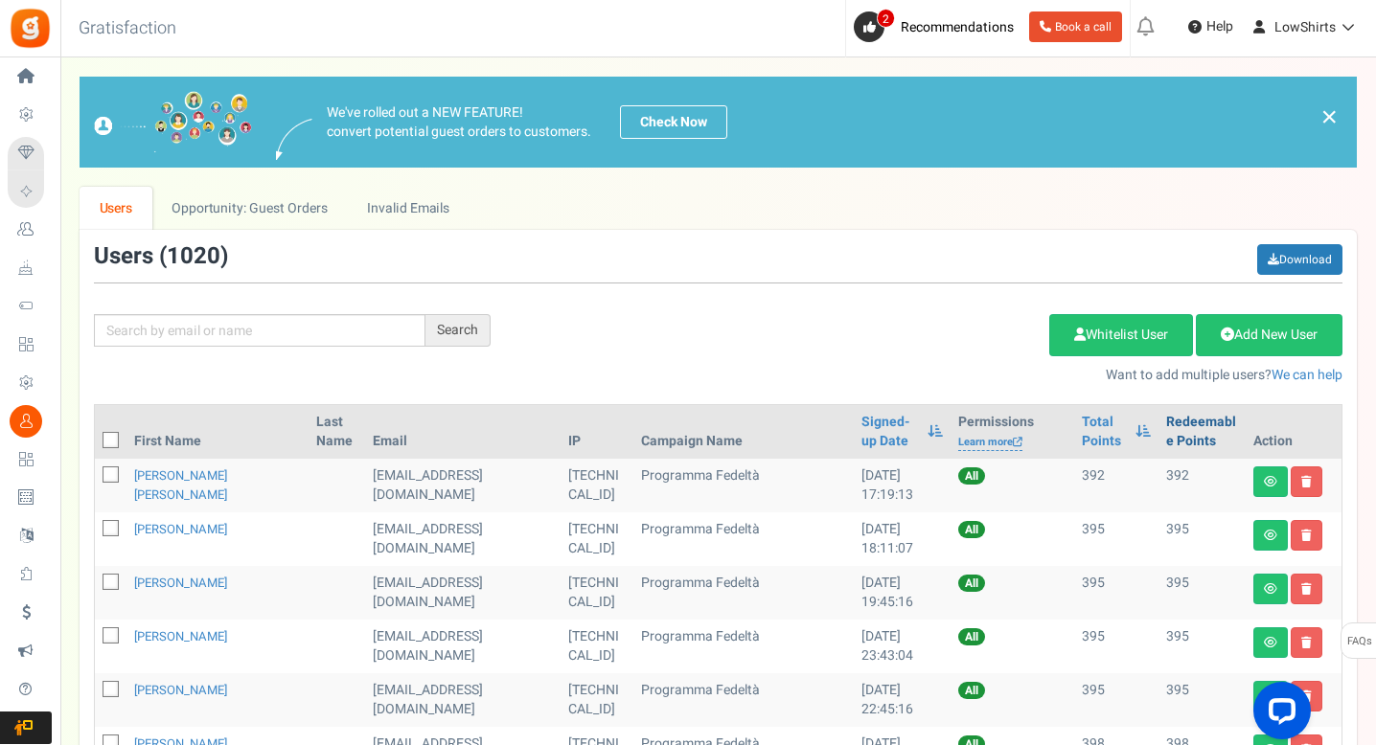
click at [1166, 428] on link "Redeemable Points" at bounding box center [1202, 432] width 72 height 38
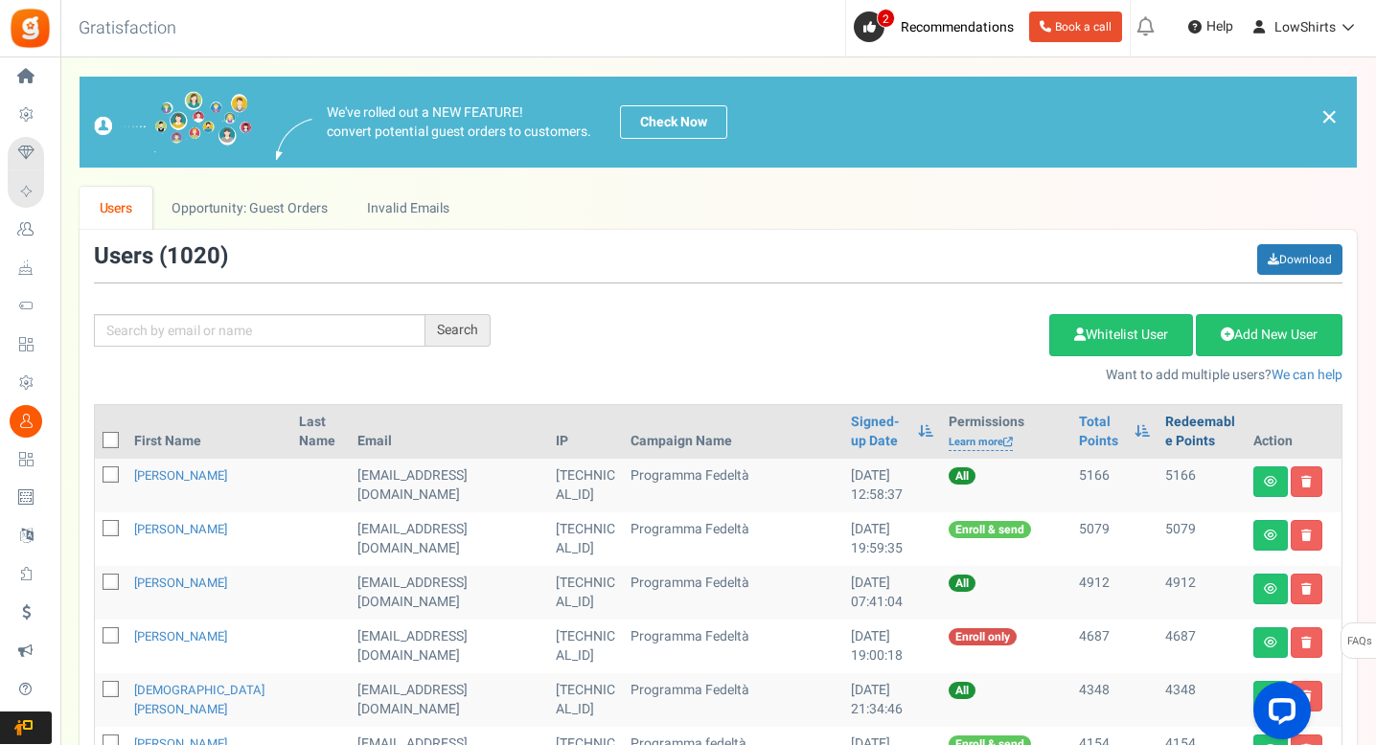
click at [1165, 428] on link "Redeemable Points" at bounding box center [1201, 432] width 73 height 38
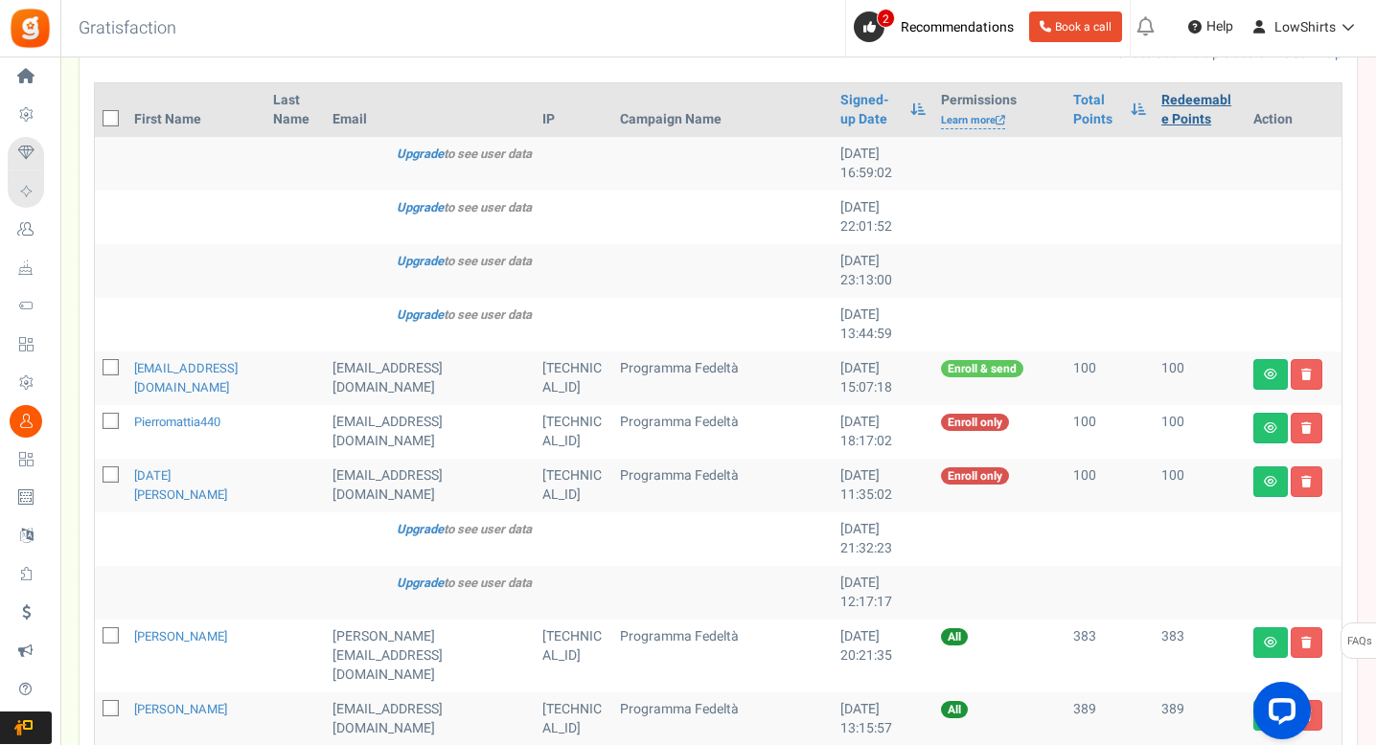
scroll to position [9, 0]
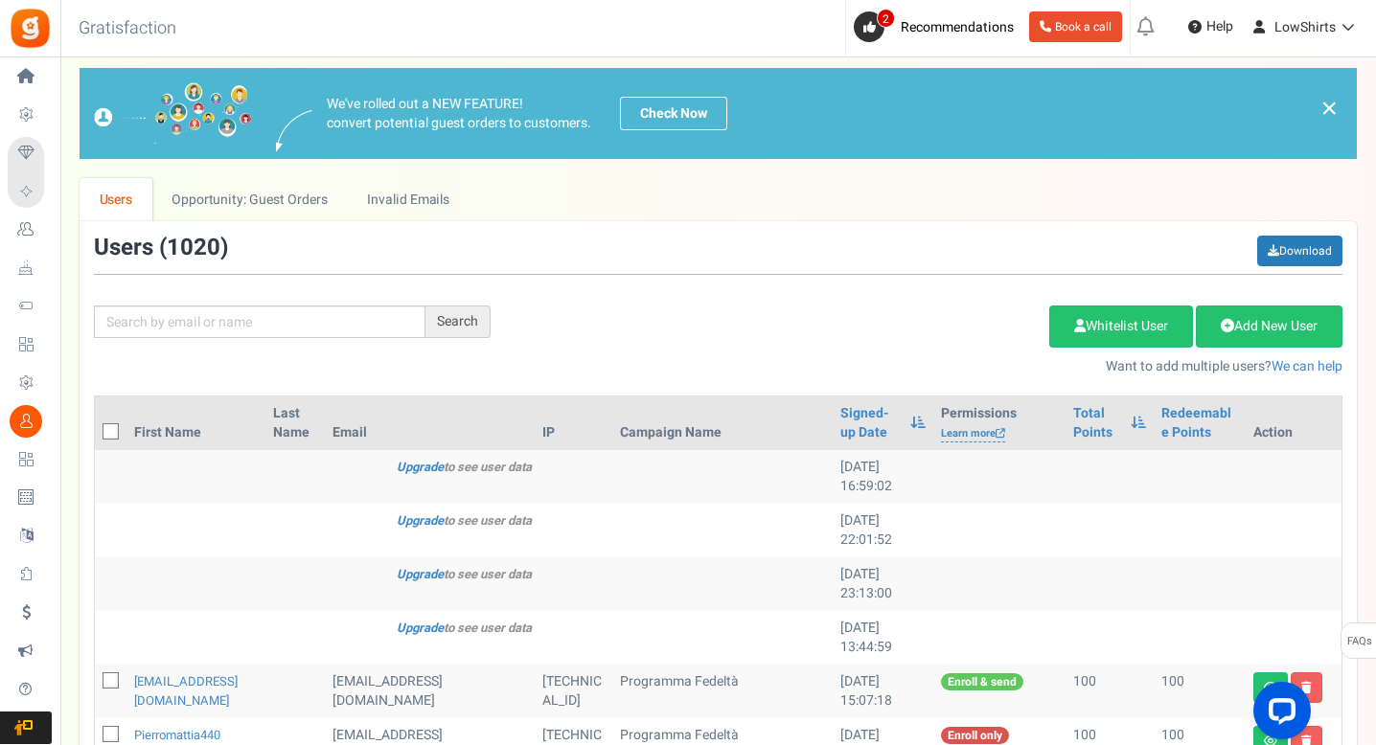
click at [99, 438] on th at bounding box center [111, 424] width 32 height 54
click at [104, 433] on span at bounding box center [111, 431] width 16 height 16
click at [96, 433] on input "checkbox" at bounding box center [89, 433] width 12 height 12
checkbox input "true"
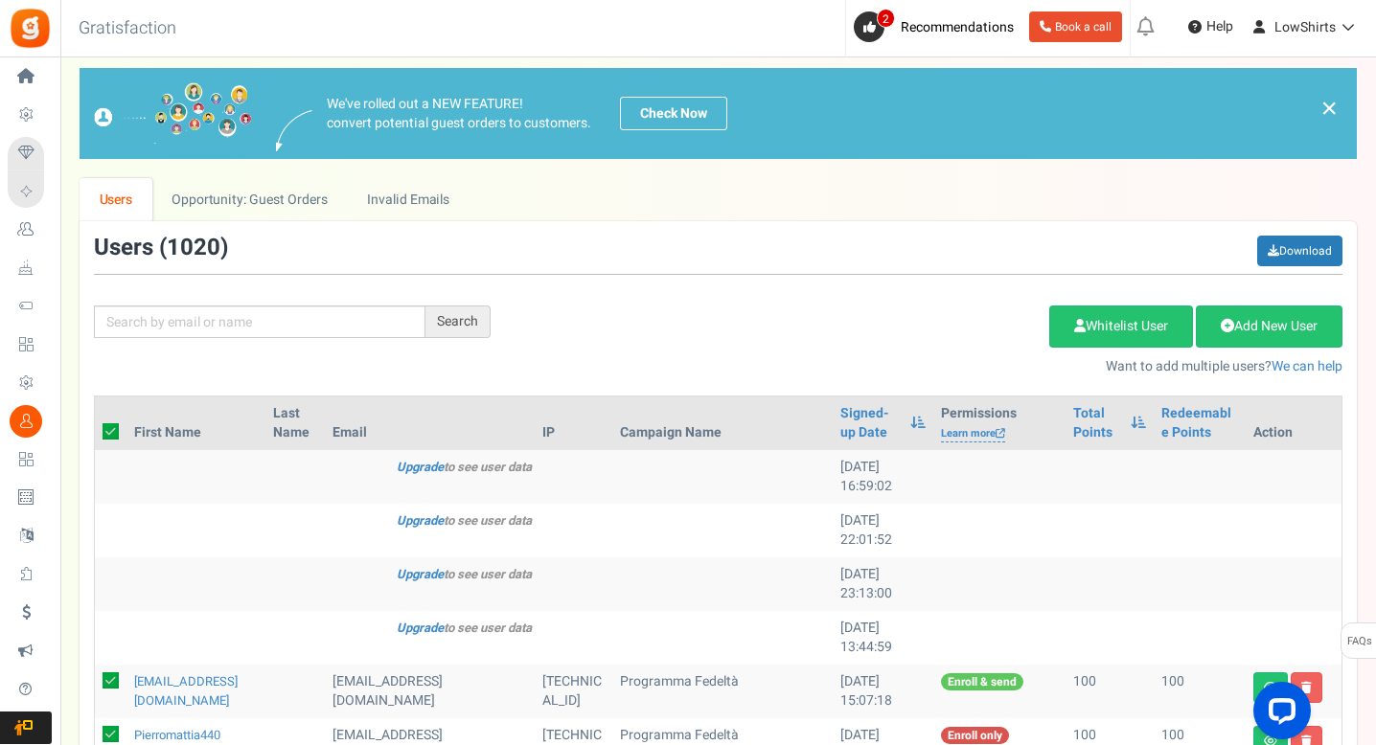
checkbox input "true"
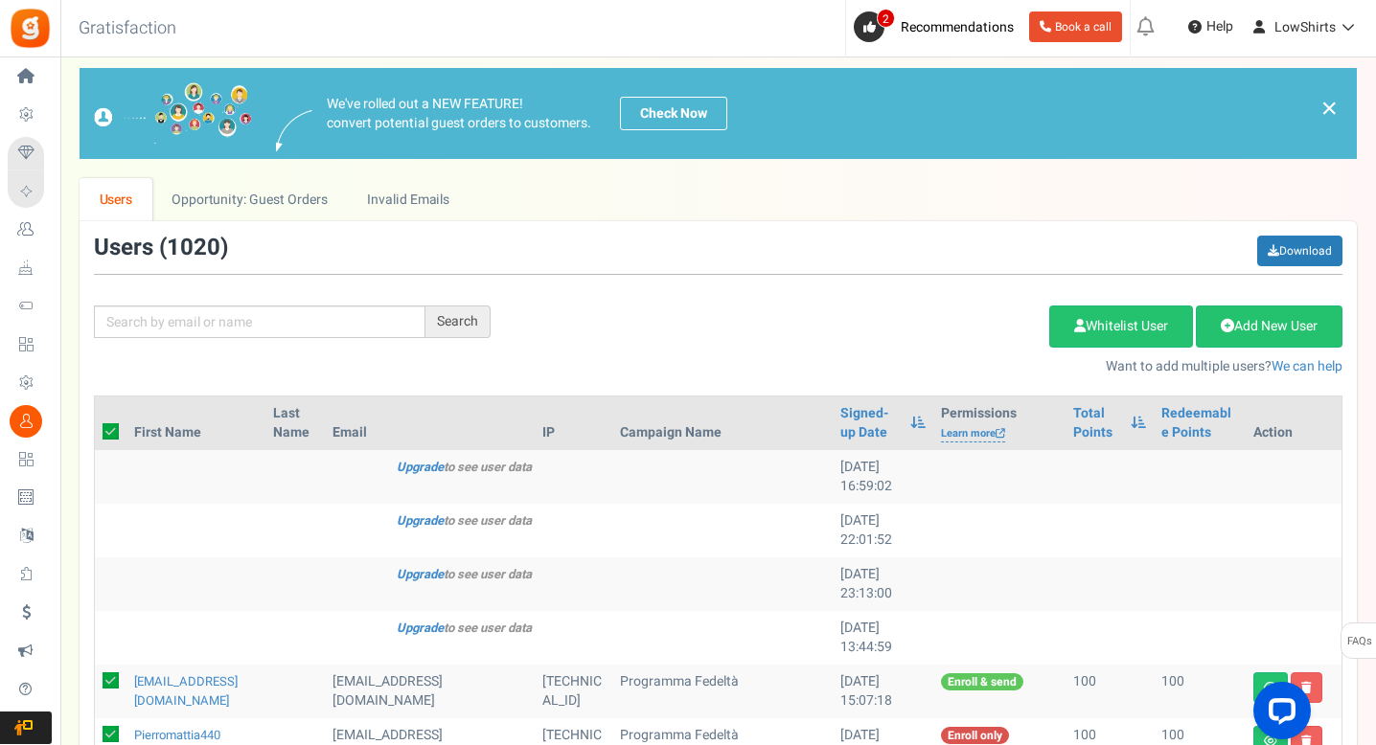
checkbox input "true"
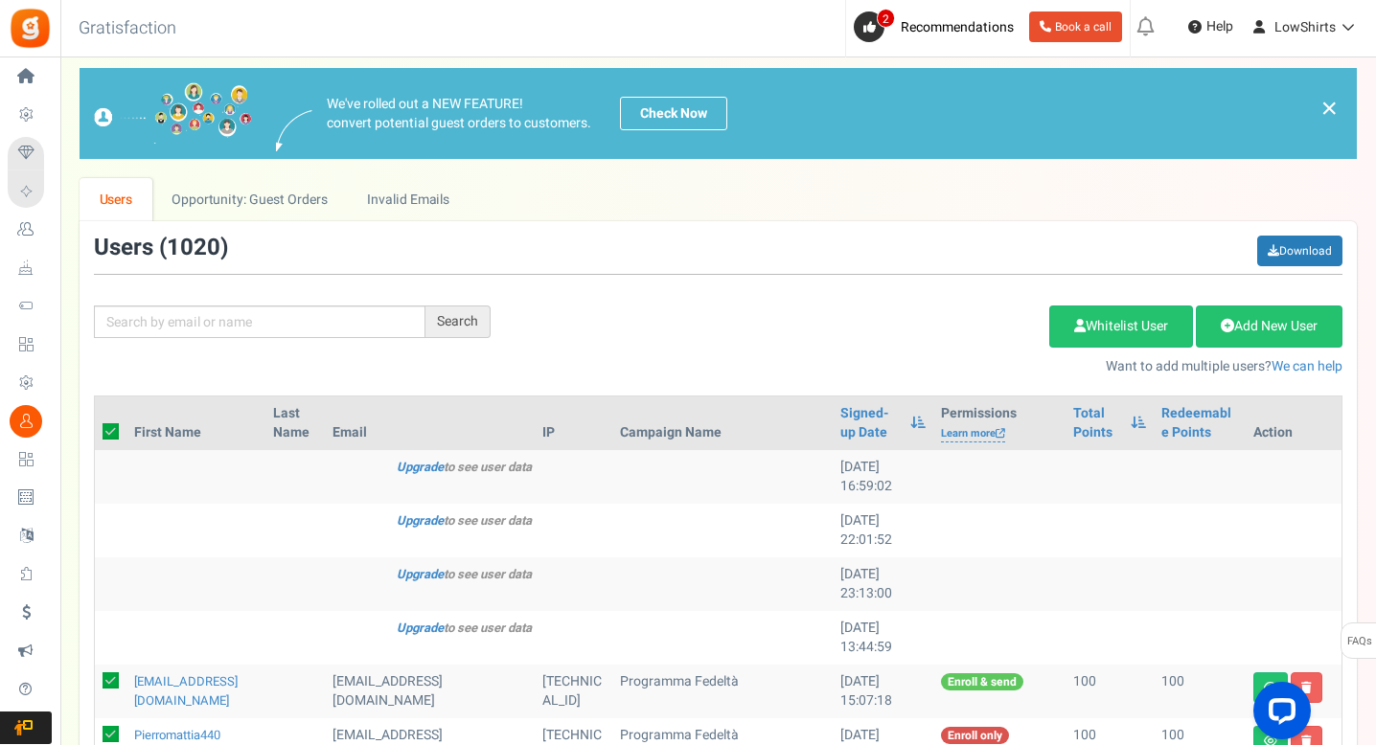
checkbox input "true"
click at [891, 345] on link "Delete Selected Users" at bounding box center [952, 327] width 187 height 42
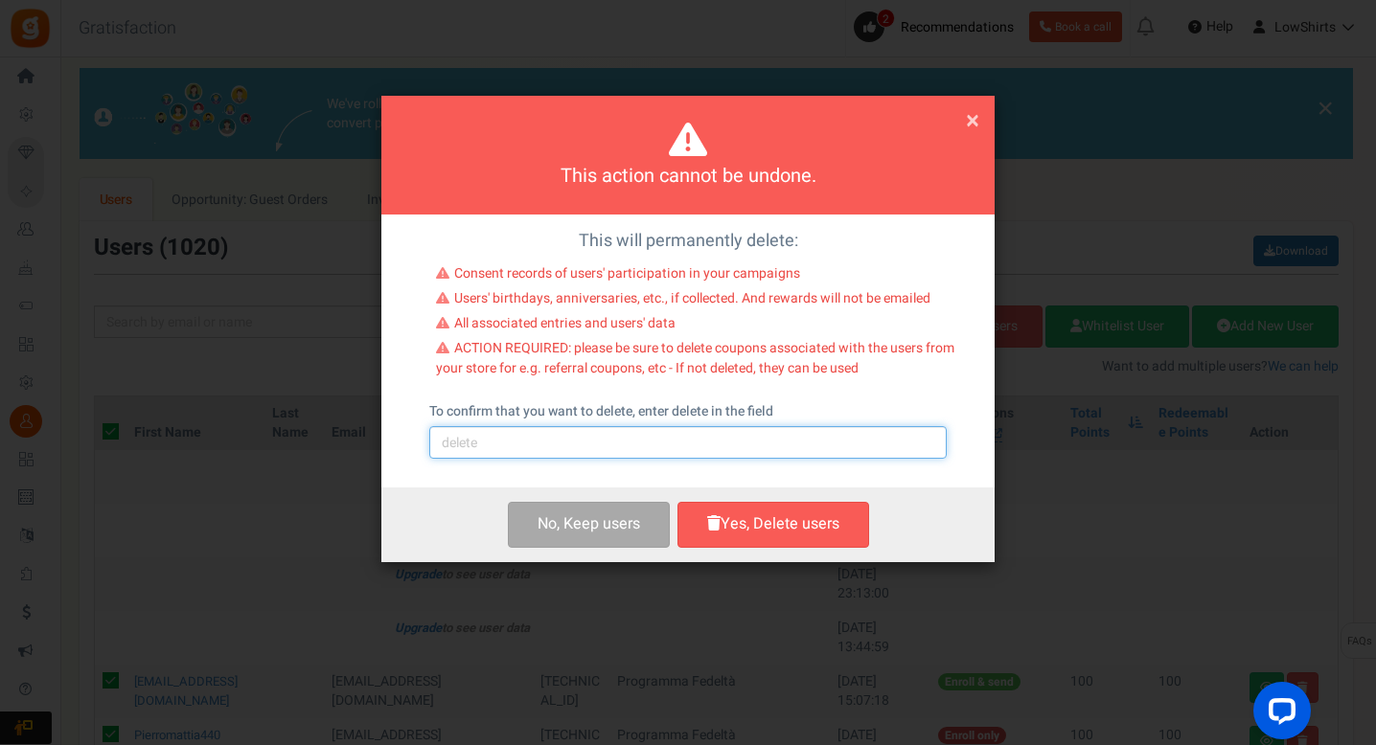
click at [662, 444] on input "text" at bounding box center [687, 442] width 517 height 33
type input "delete"
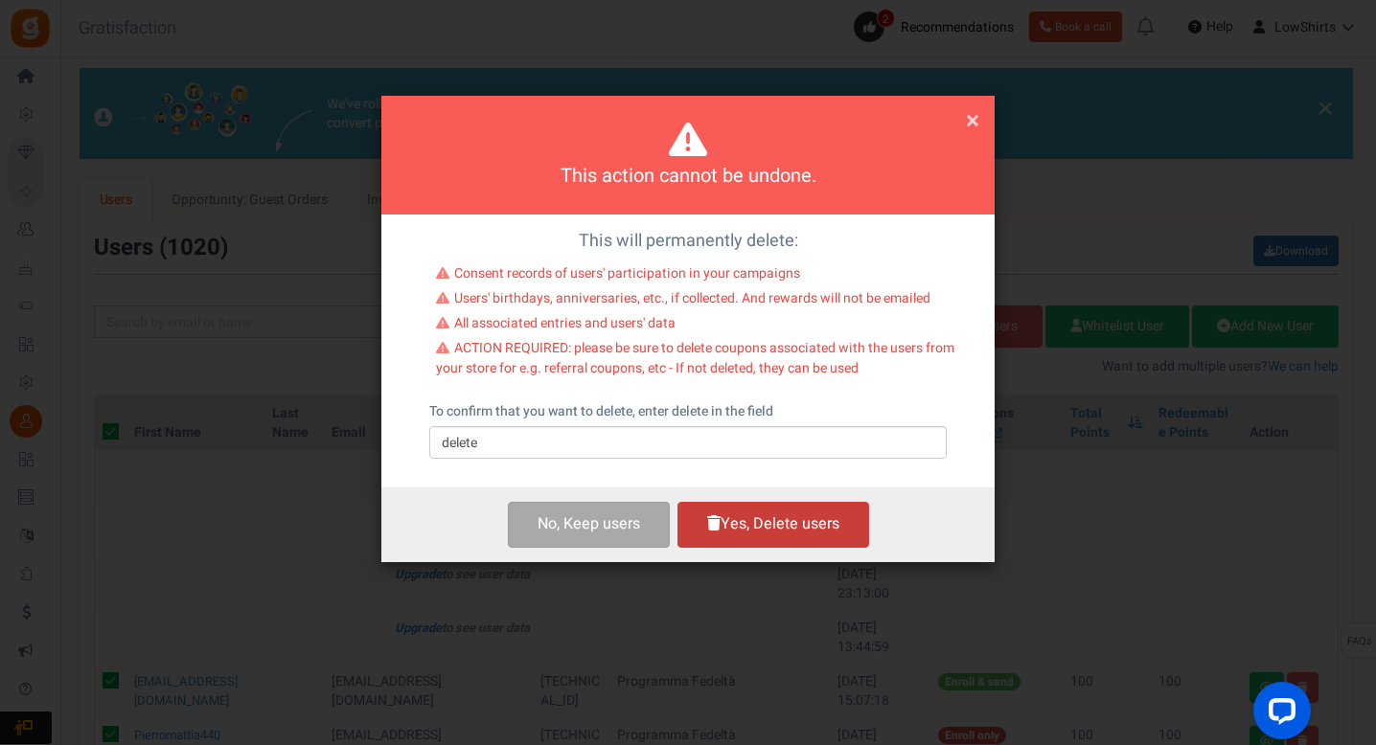
click at [715, 515] on icon "button" at bounding box center [713, 522] width 13 height 15
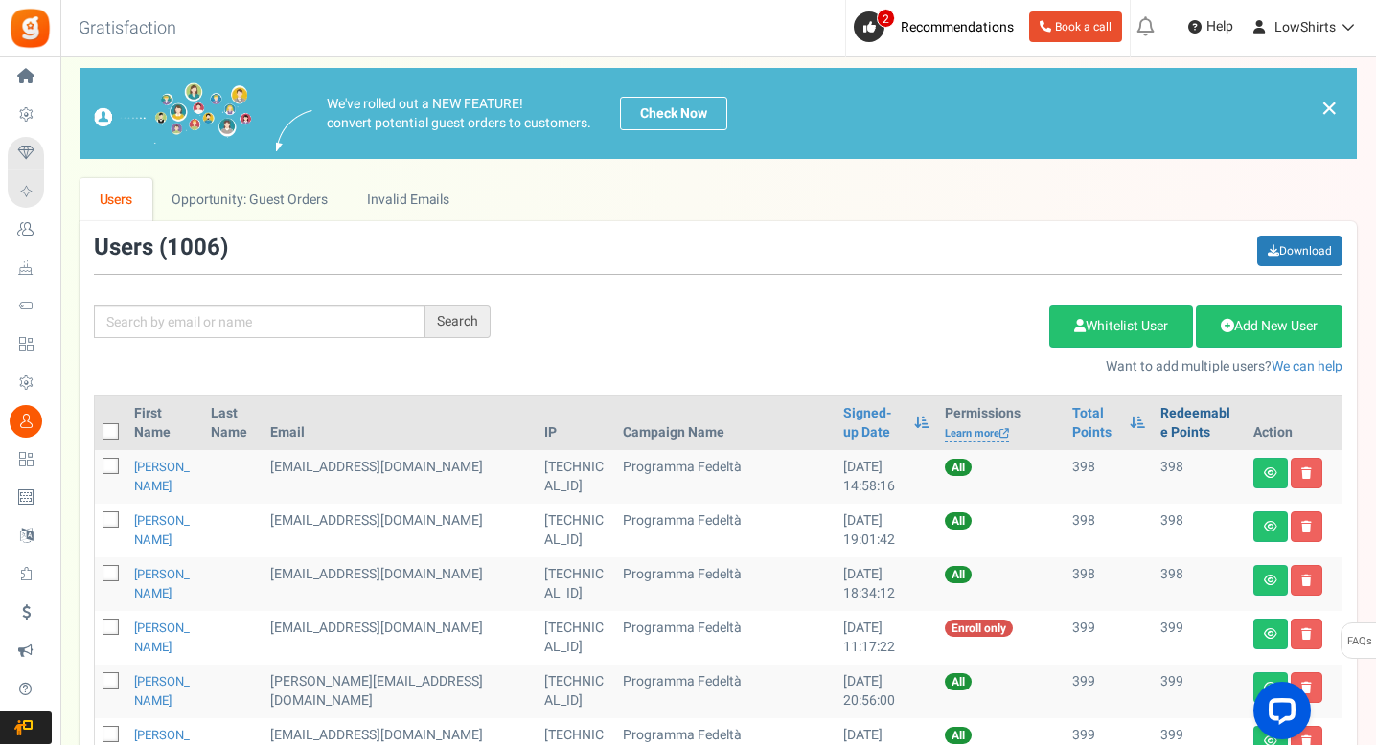
click at [1185, 425] on link "Redeemable Points" at bounding box center [1199, 423] width 78 height 38
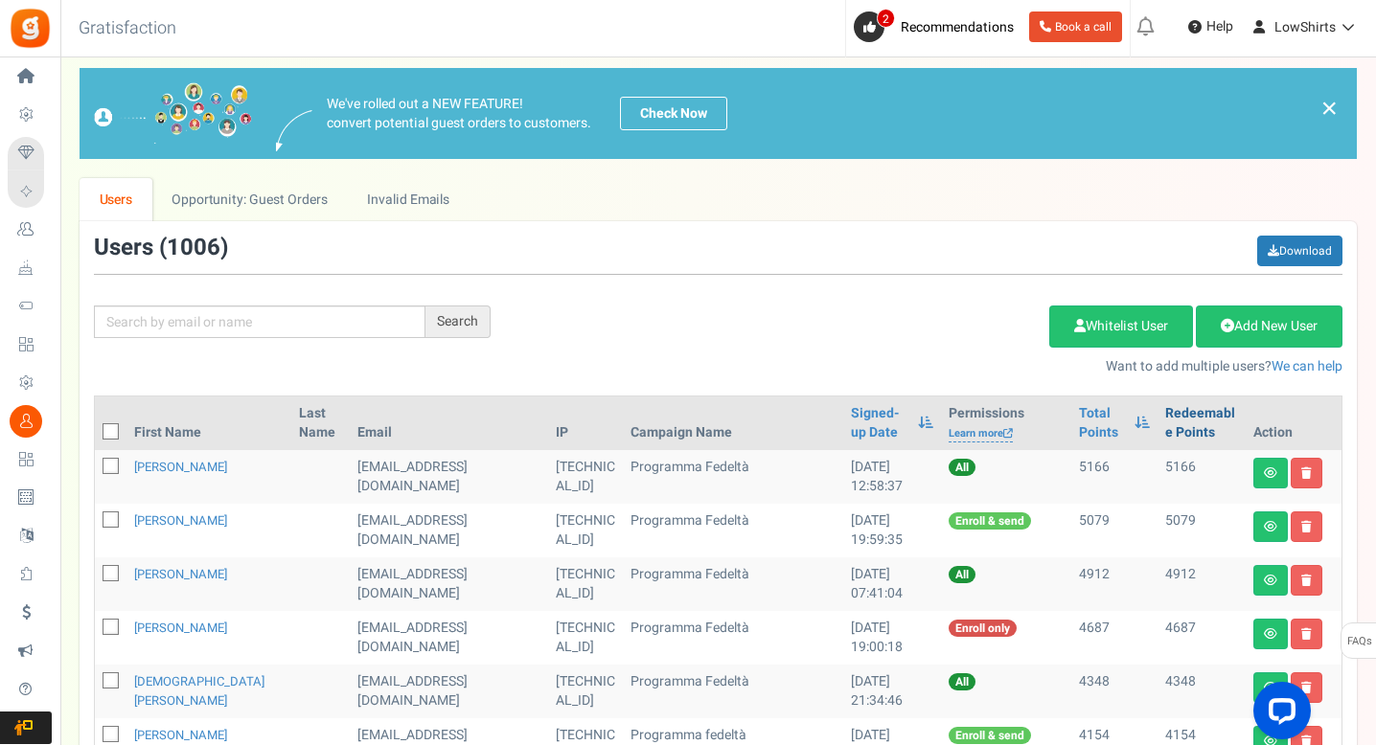
click at [1185, 425] on link "Redeemable Points" at bounding box center [1201, 423] width 73 height 38
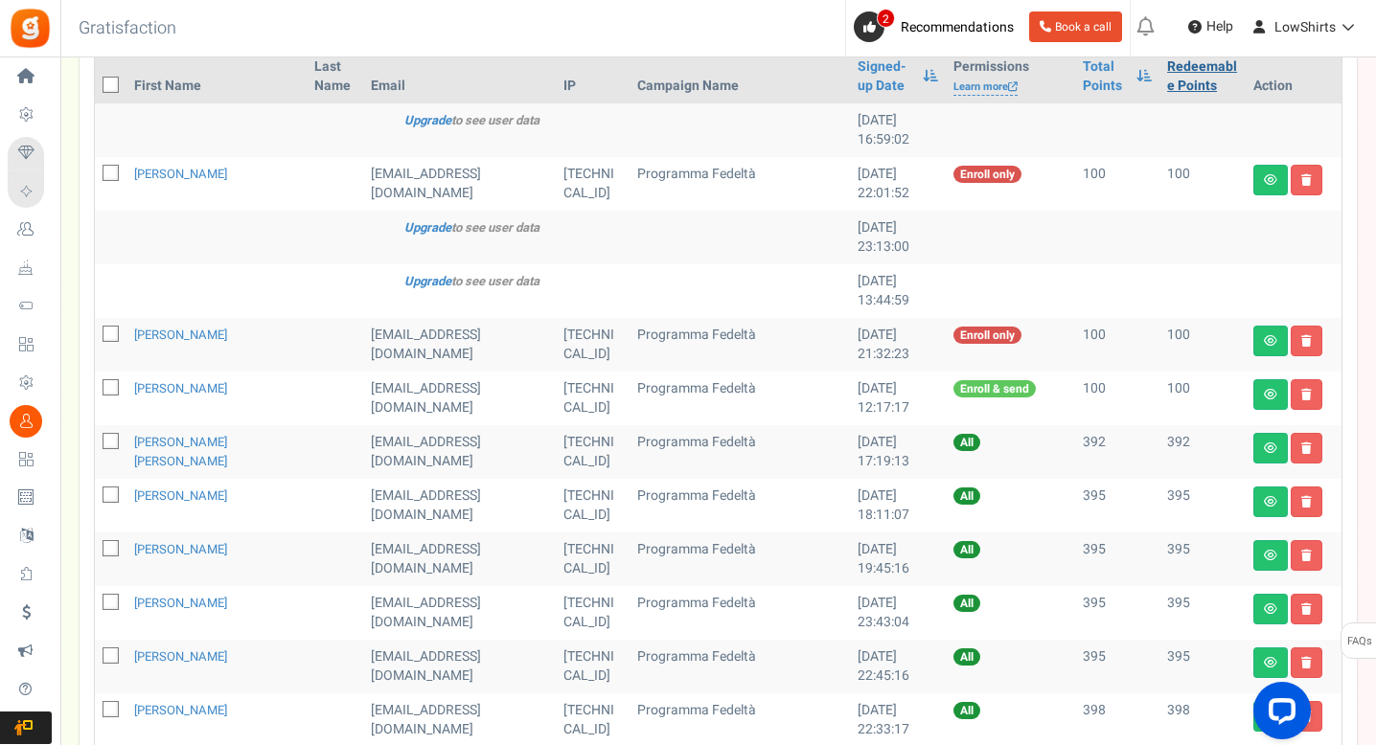
scroll to position [0, 0]
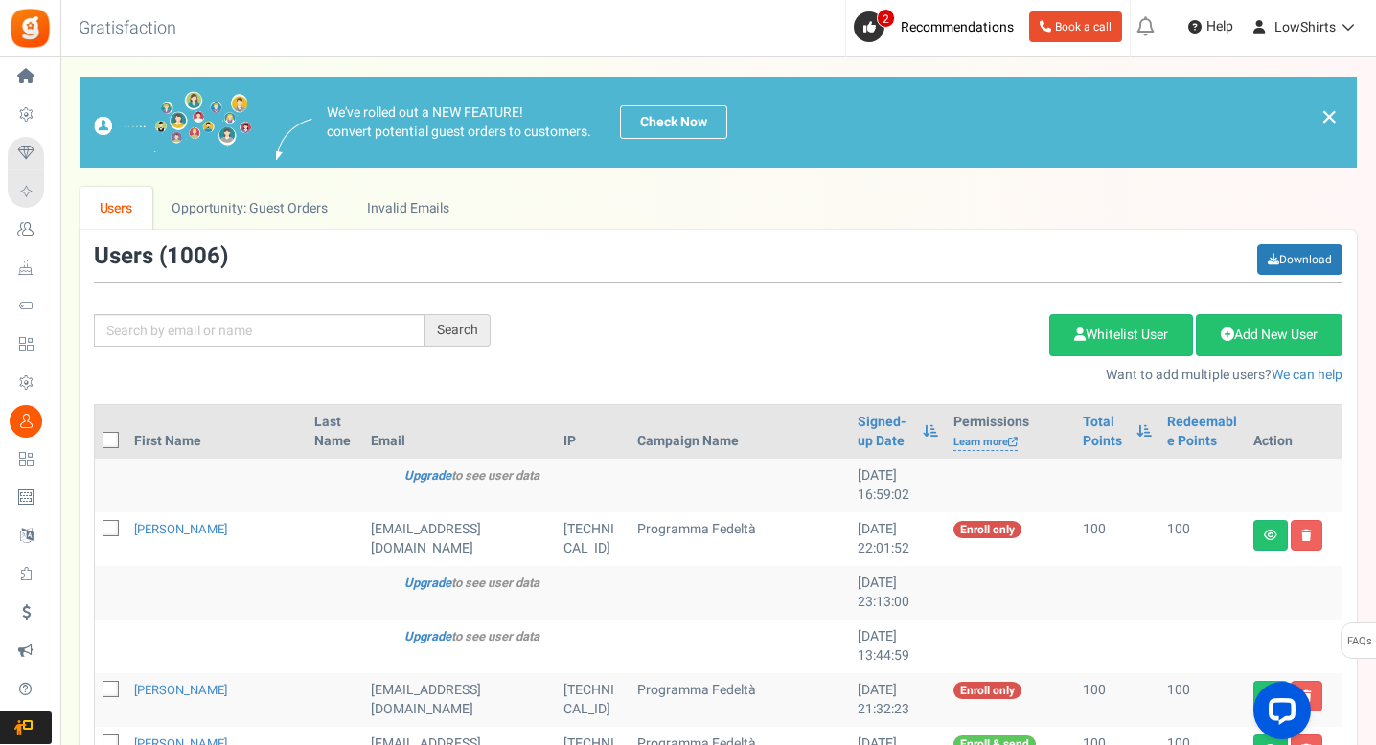
click at [105, 441] on icon at bounding box center [111, 441] width 12 height 12
click at [96, 441] on input "checkbox" at bounding box center [89, 442] width 12 height 12
checkbox input "true"
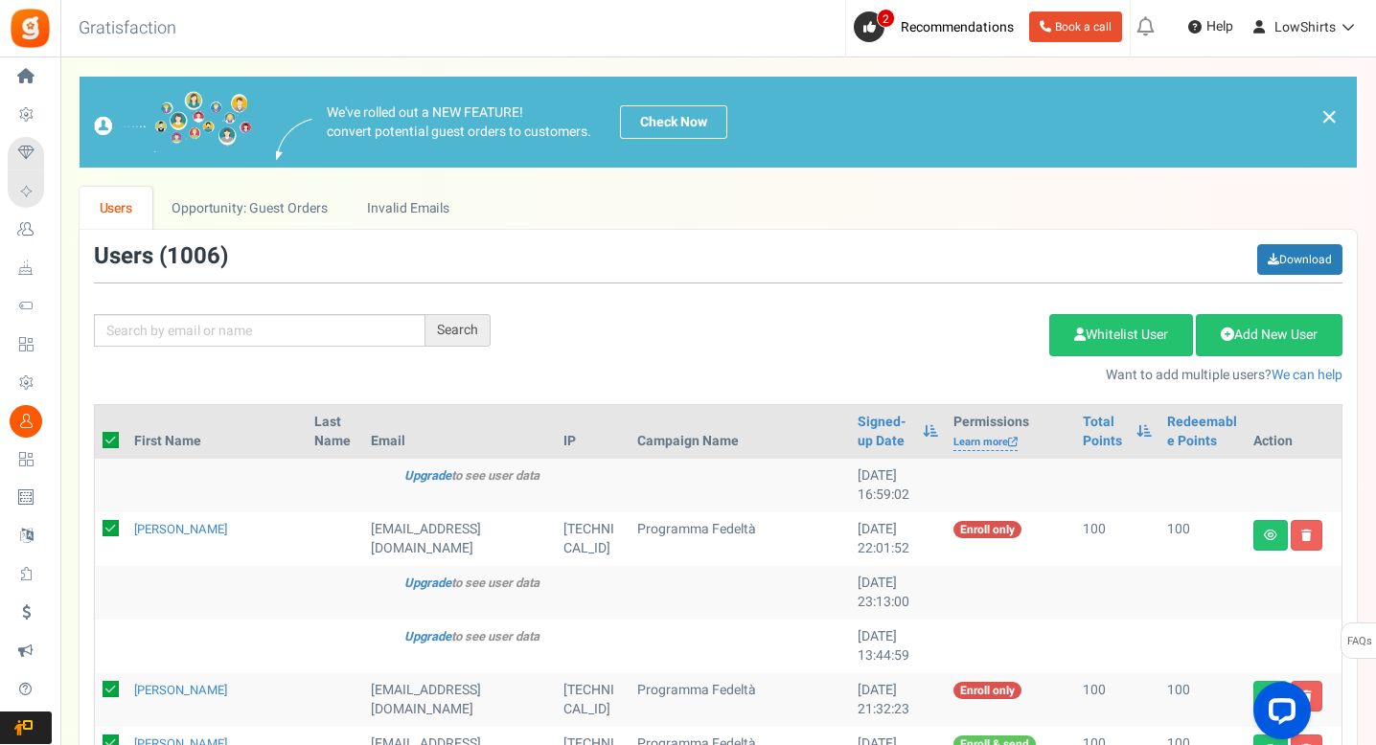
checkbox input "true"
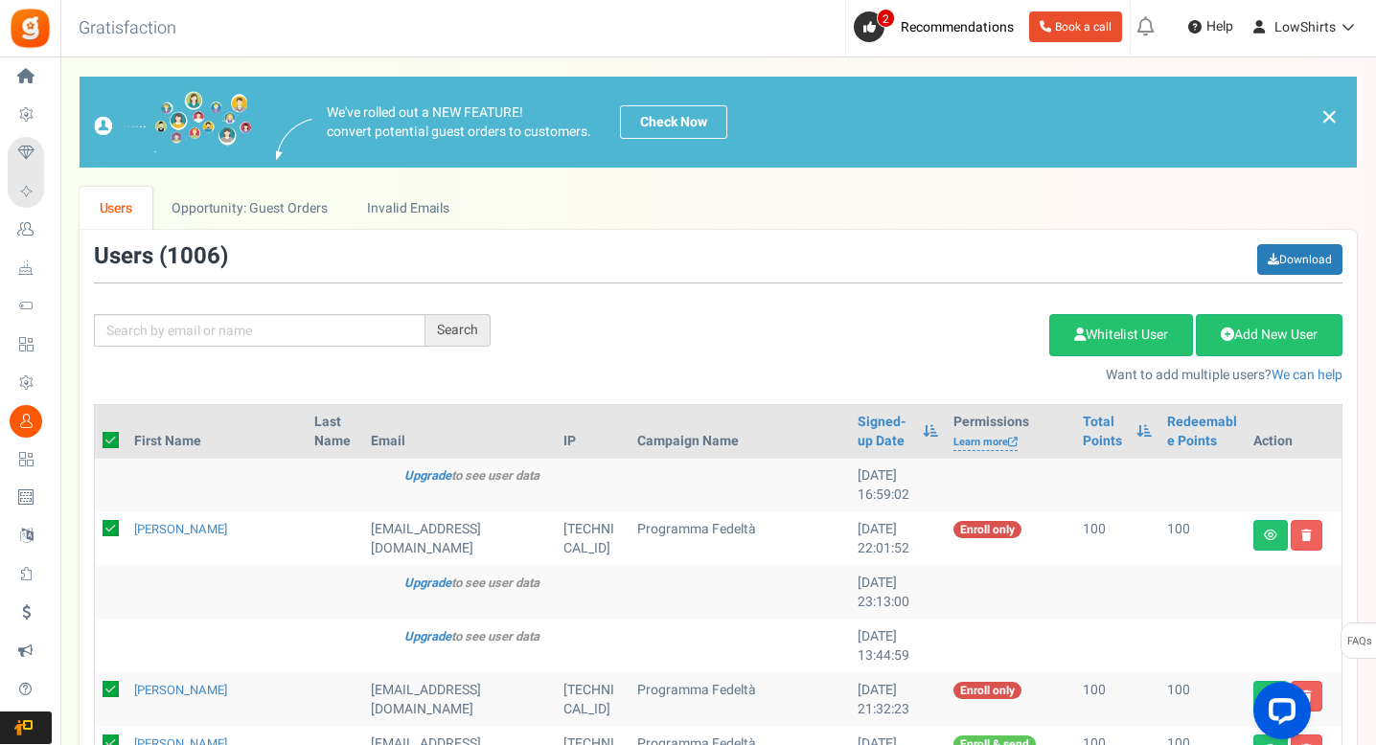
checkbox input "true"
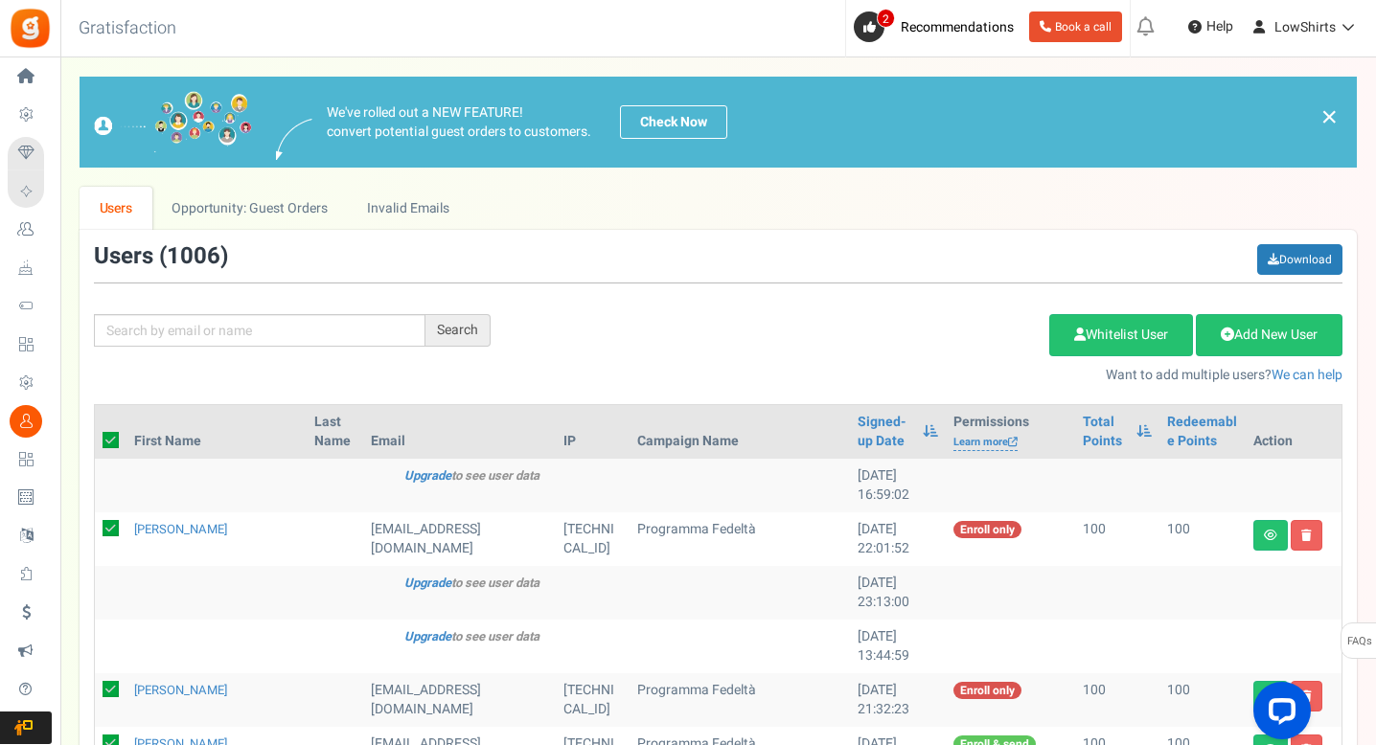
checkbox input "true"
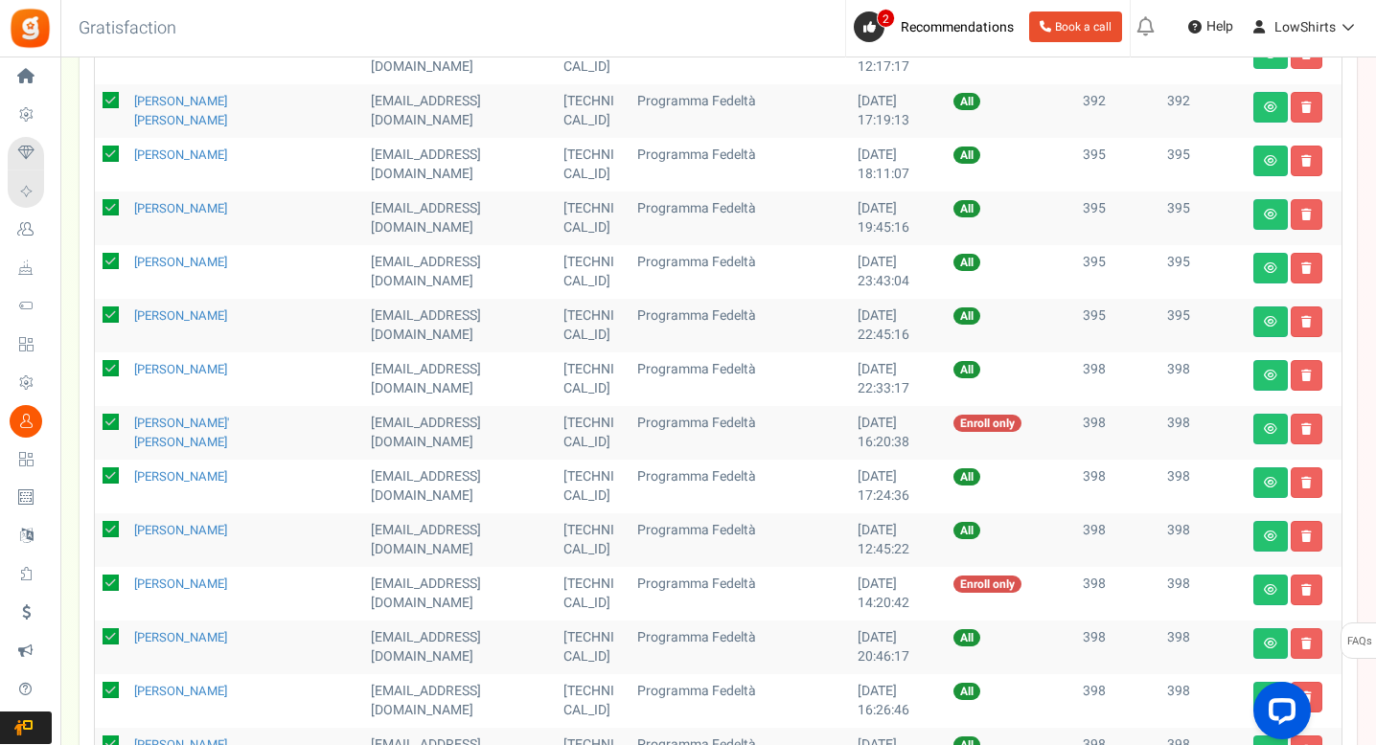
scroll to position [969, 0]
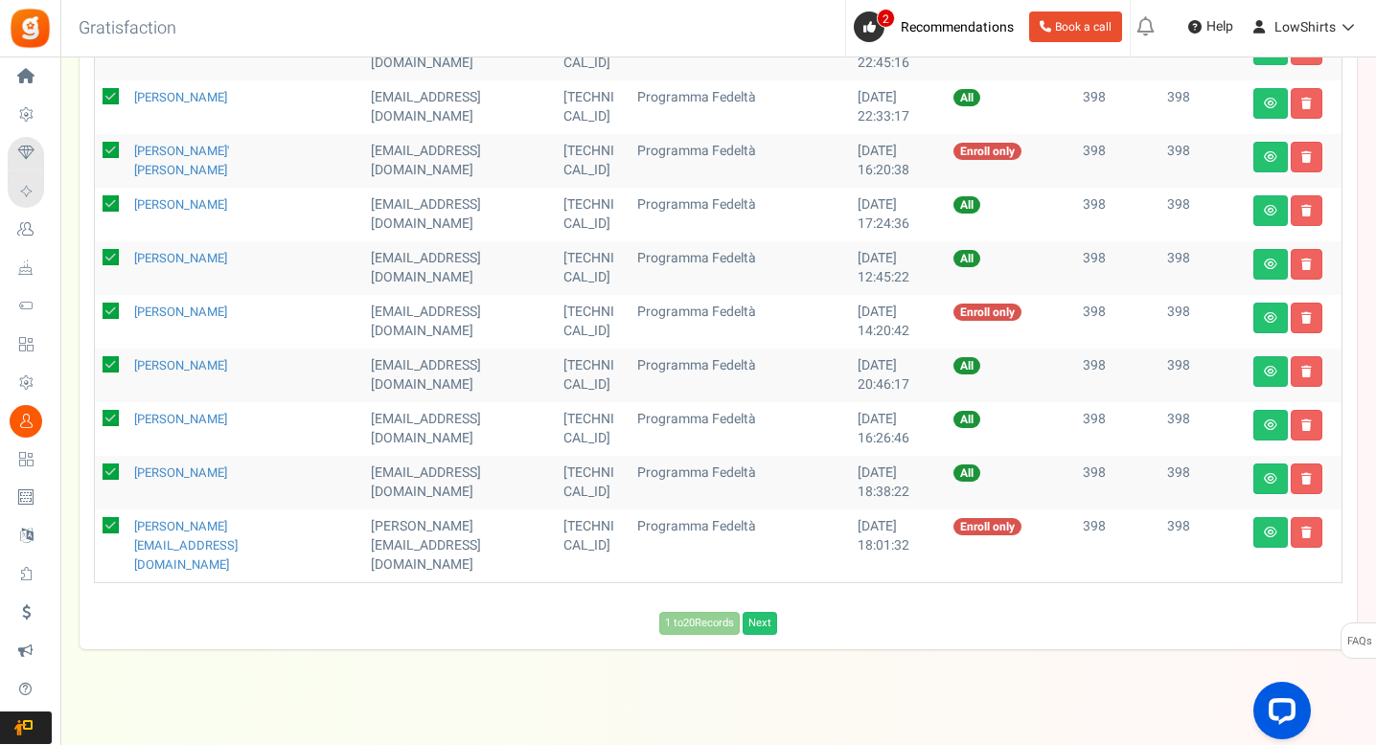
click at [113, 521] on icon at bounding box center [111, 525] width 16 height 16
click at [96, 521] on input "checkbox" at bounding box center [89, 527] width 12 height 12
click at [108, 468] on icon at bounding box center [111, 472] width 16 height 16
click at [96, 468] on input "checkbox" at bounding box center [89, 474] width 12 height 12
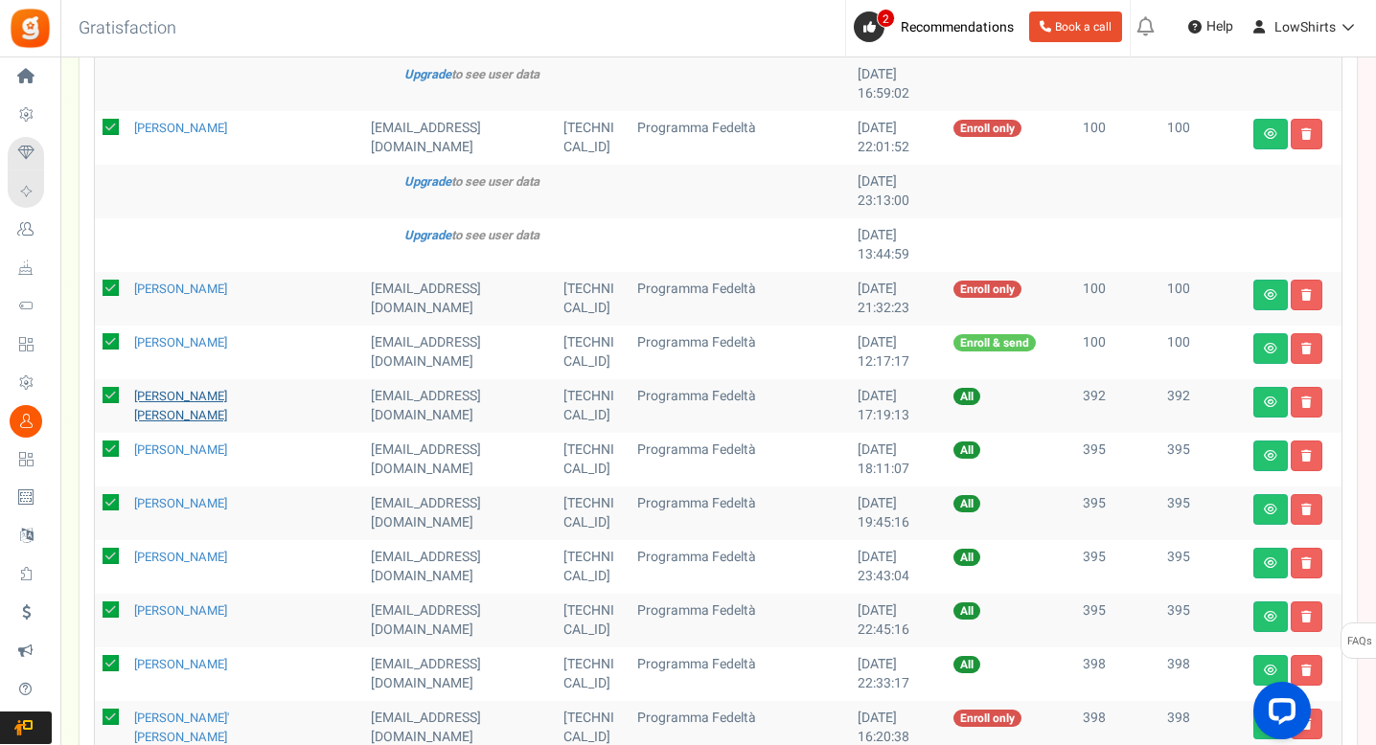
scroll to position [402, 0]
click at [150, 555] on link "[PERSON_NAME]" at bounding box center [180, 556] width 93 height 18
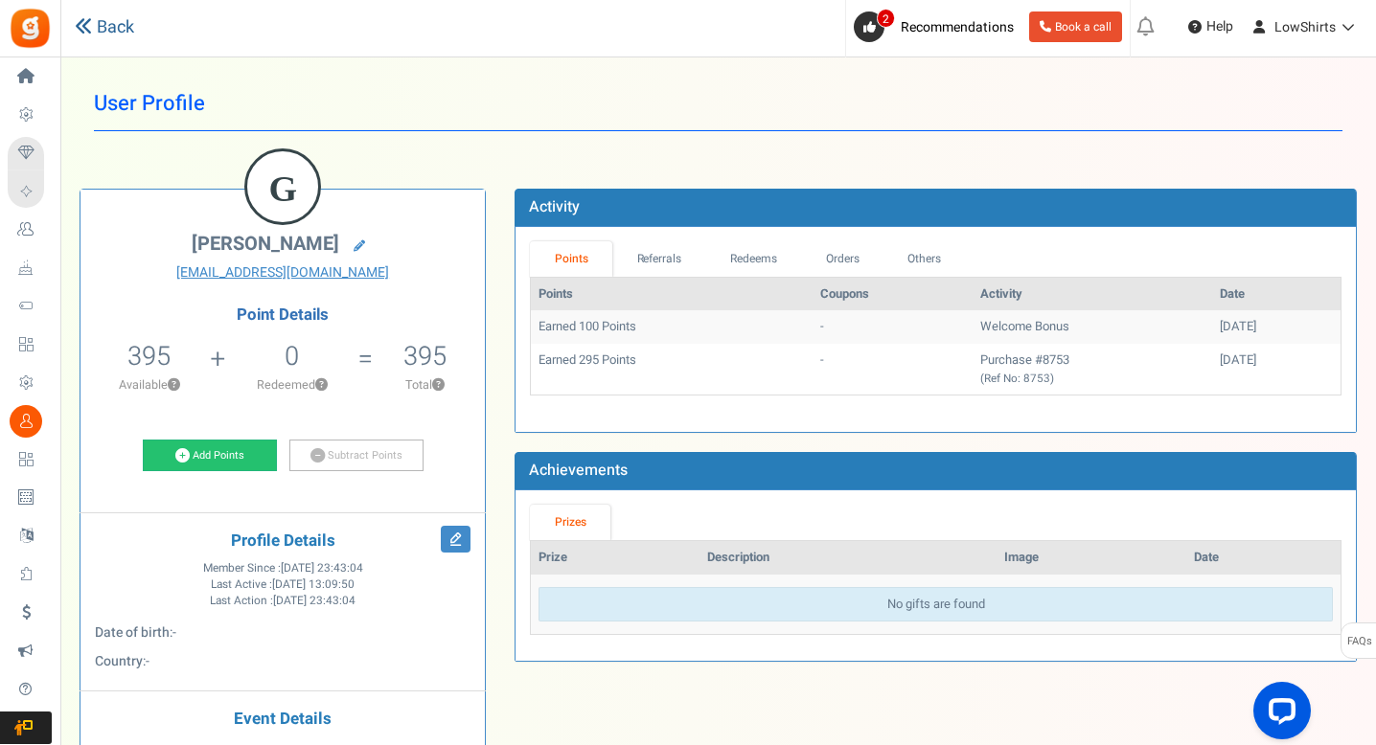
click at [94, 35] on link "Back" at bounding box center [104, 27] width 59 height 25
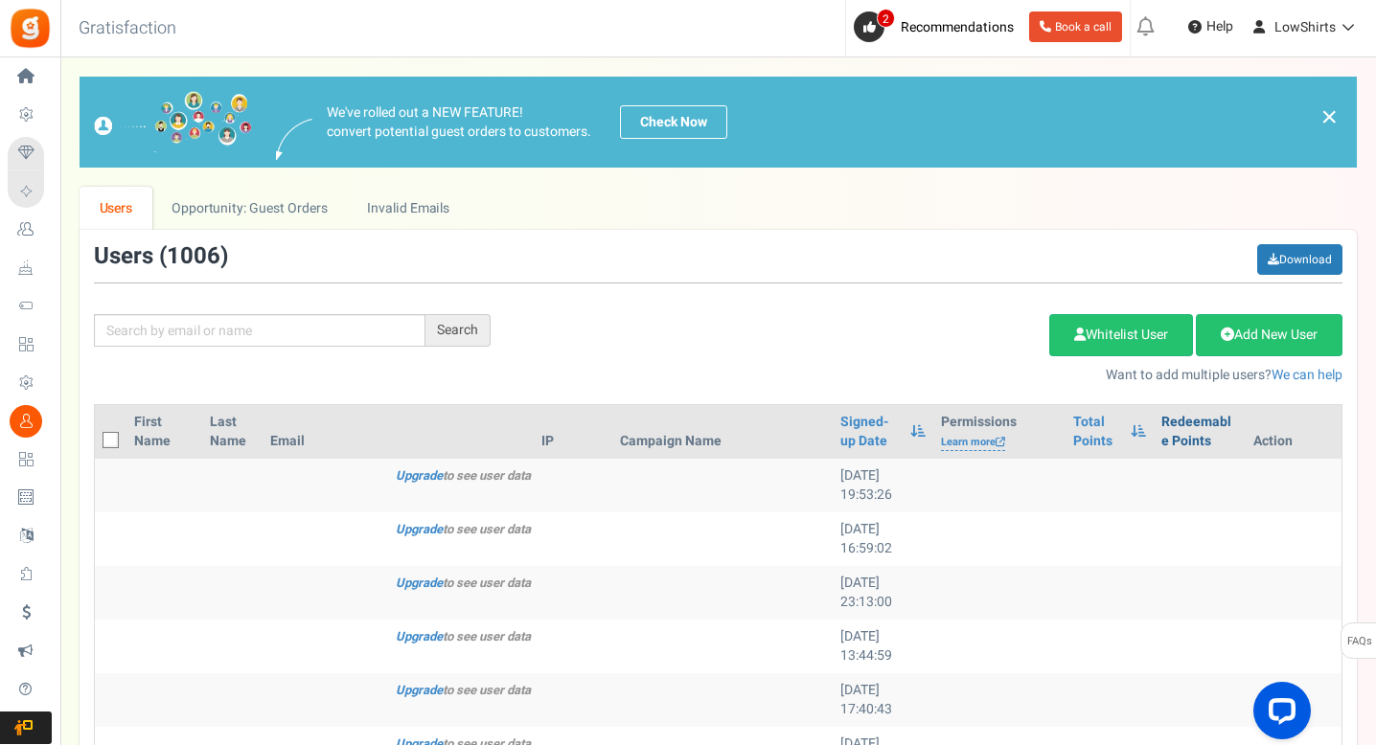
scroll to position [4, 0]
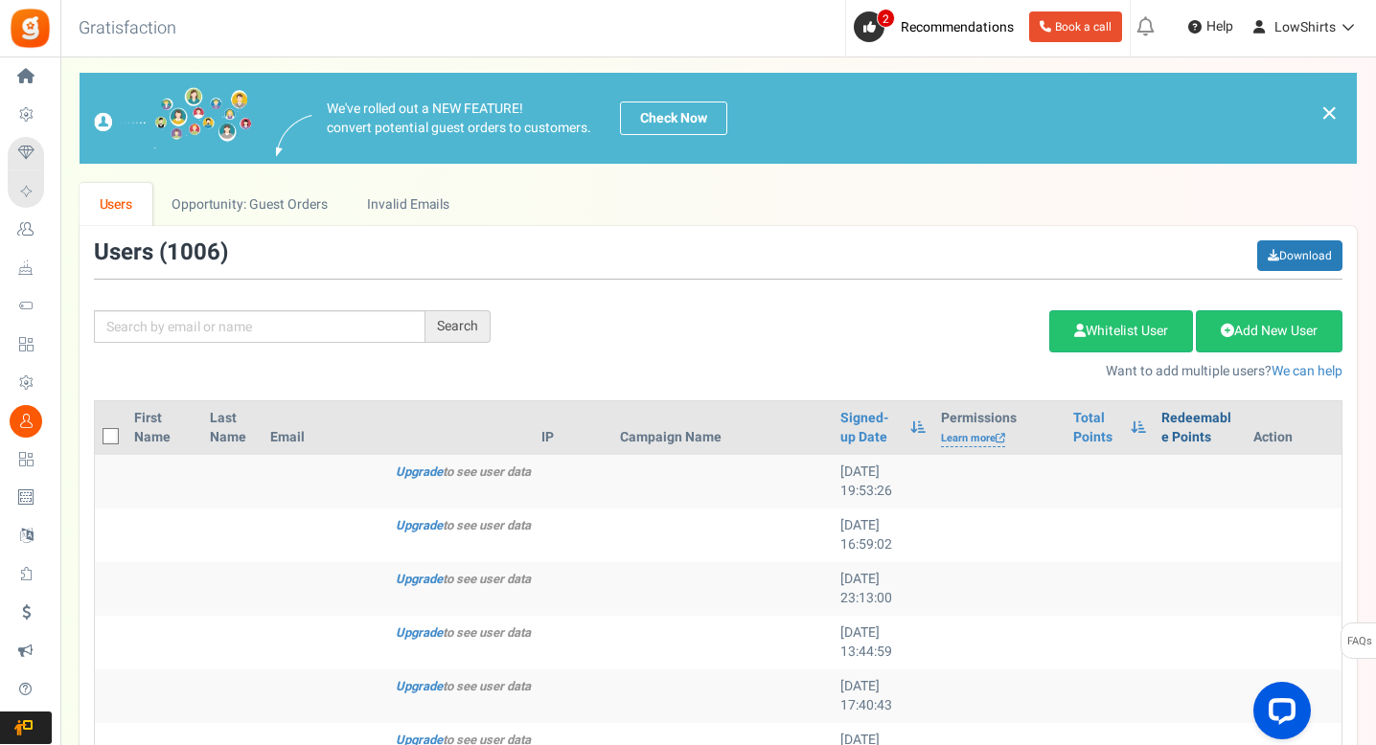
click at [1167, 429] on link "Redeemable Points" at bounding box center [1199, 428] width 77 height 38
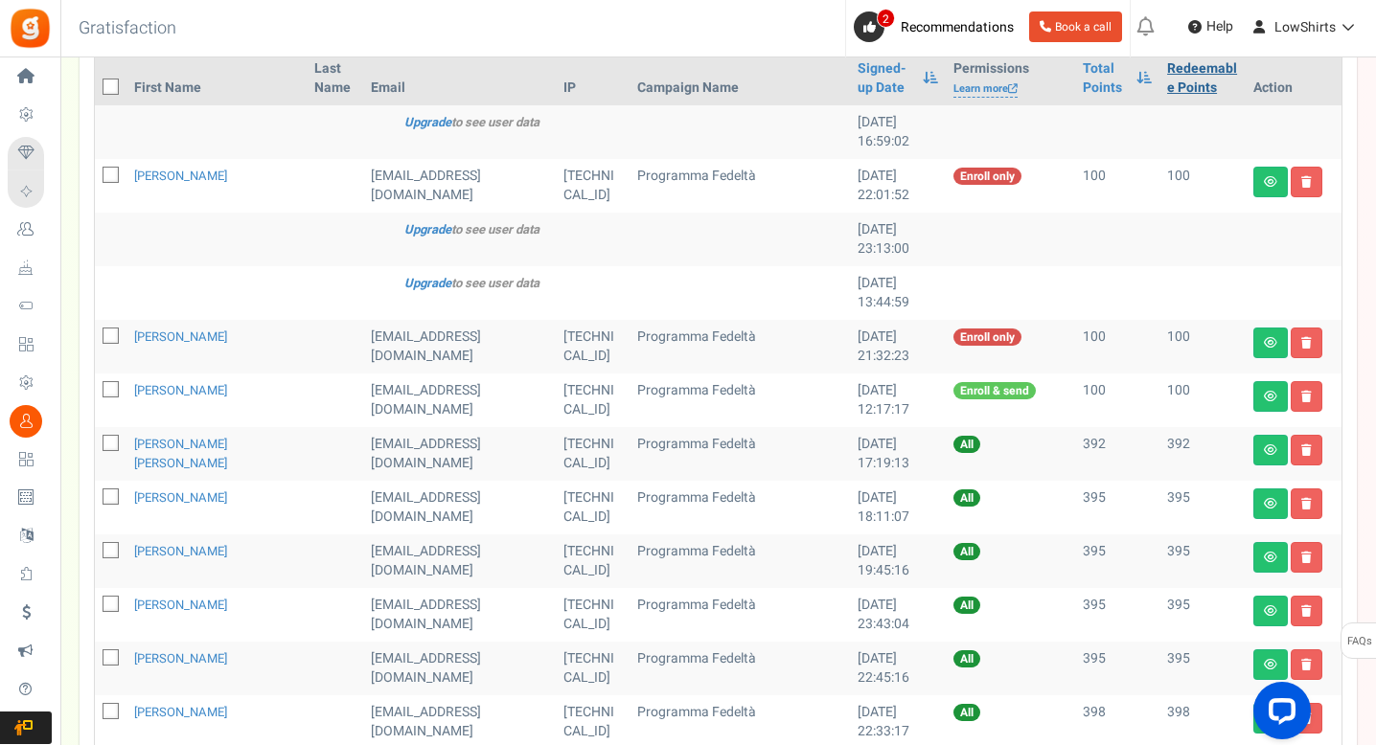
scroll to position [256, 0]
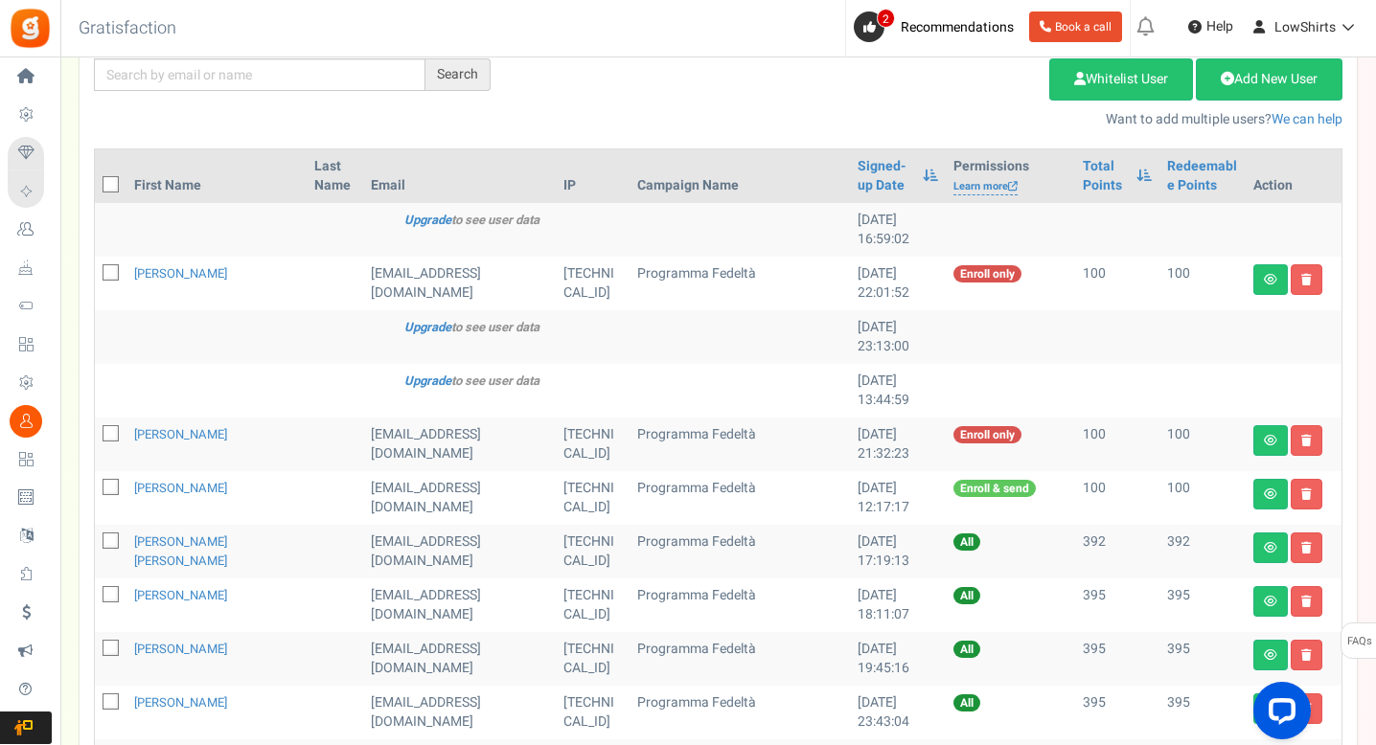
click at [110, 265] on span at bounding box center [111, 272] width 16 height 16
click at [96, 268] on input "checkbox" at bounding box center [89, 274] width 12 height 12
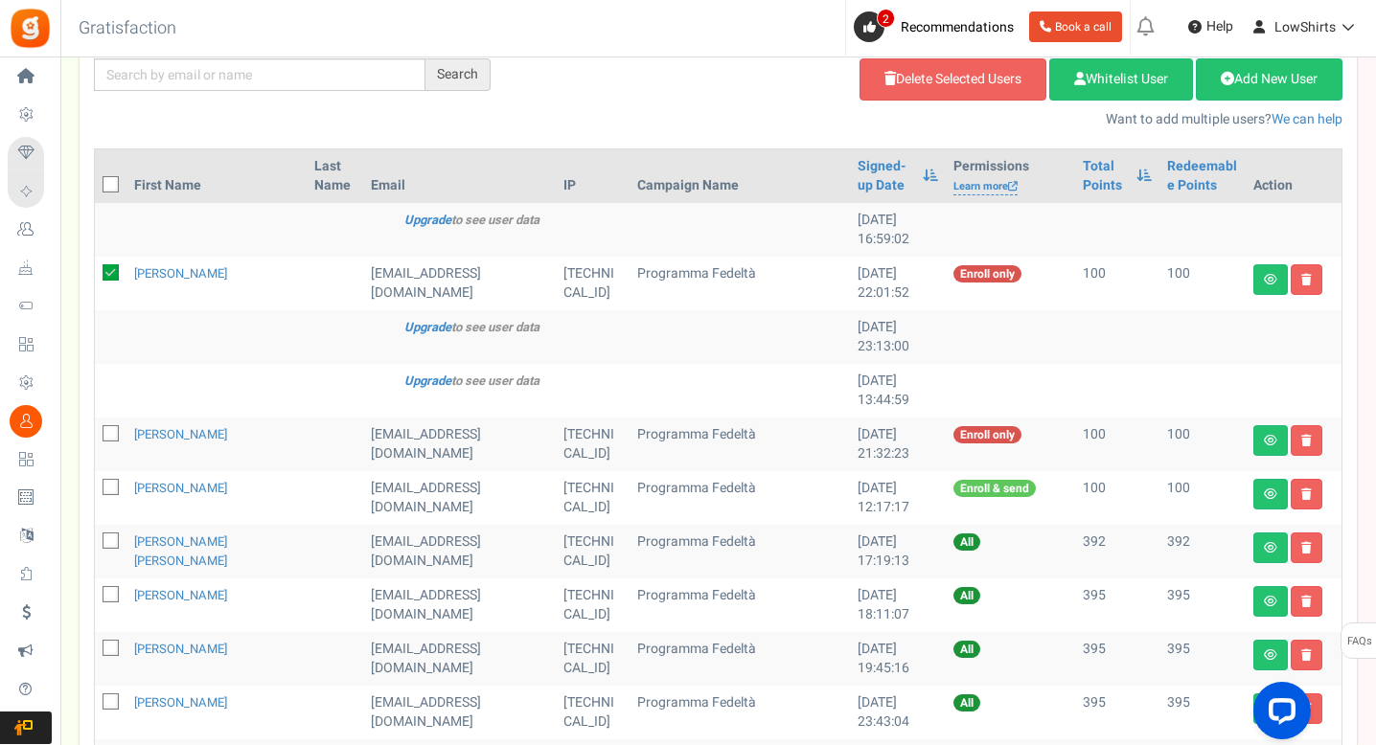
click at [110, 432] on icon at bounding box center [111, 434] width 12 height 12
click at [96, 432] on input "checkbox" at bounding box center [89, 435] width 12 height 12
click at [109, 488] on icon at bounding box center [111, 488] width 12 height 12
click at [96, 488] on input "checkbox" at bounding box center [89, 489] width 12 height 12
click at [893, 81] on link "Delete Selected Users" at bounding box center [952, 79] width 187 height 42
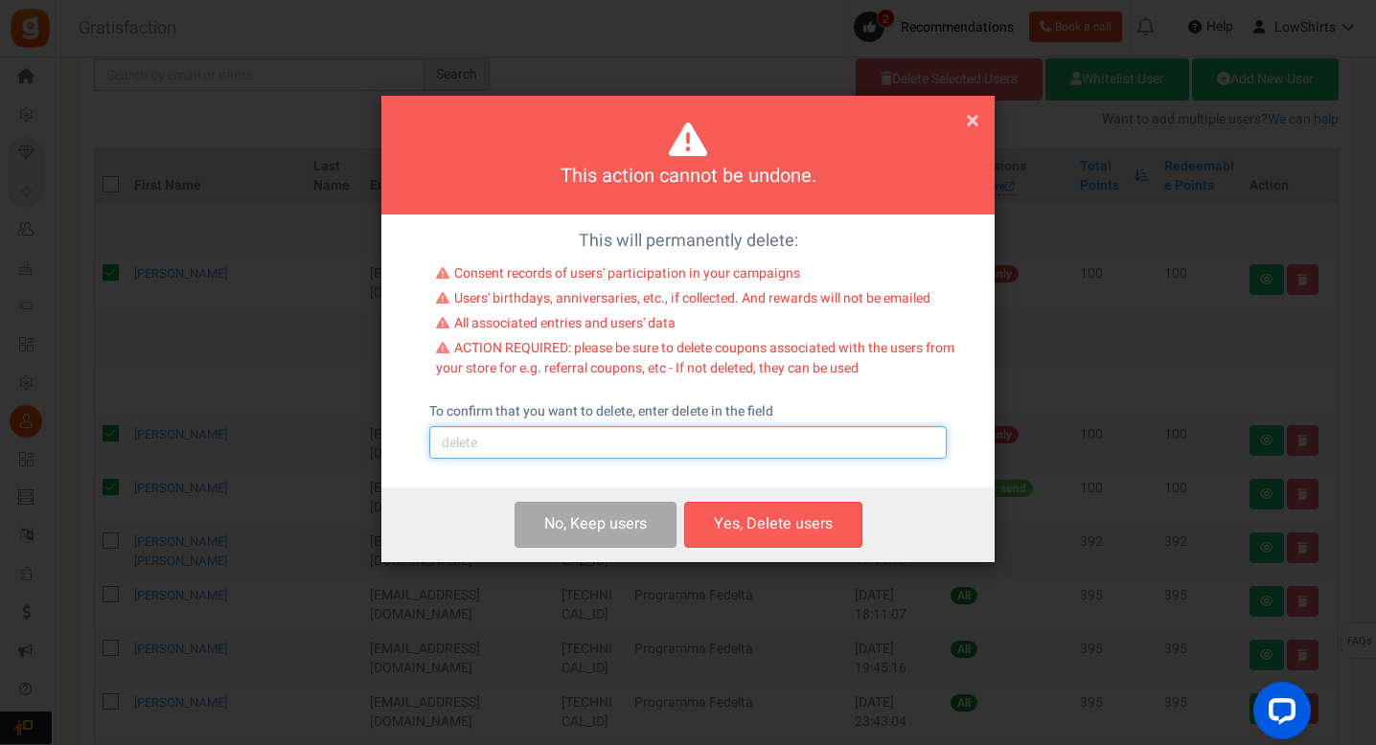
click at [570, 437] on input "text" at bounding box center [687, 442] width 517 height 33
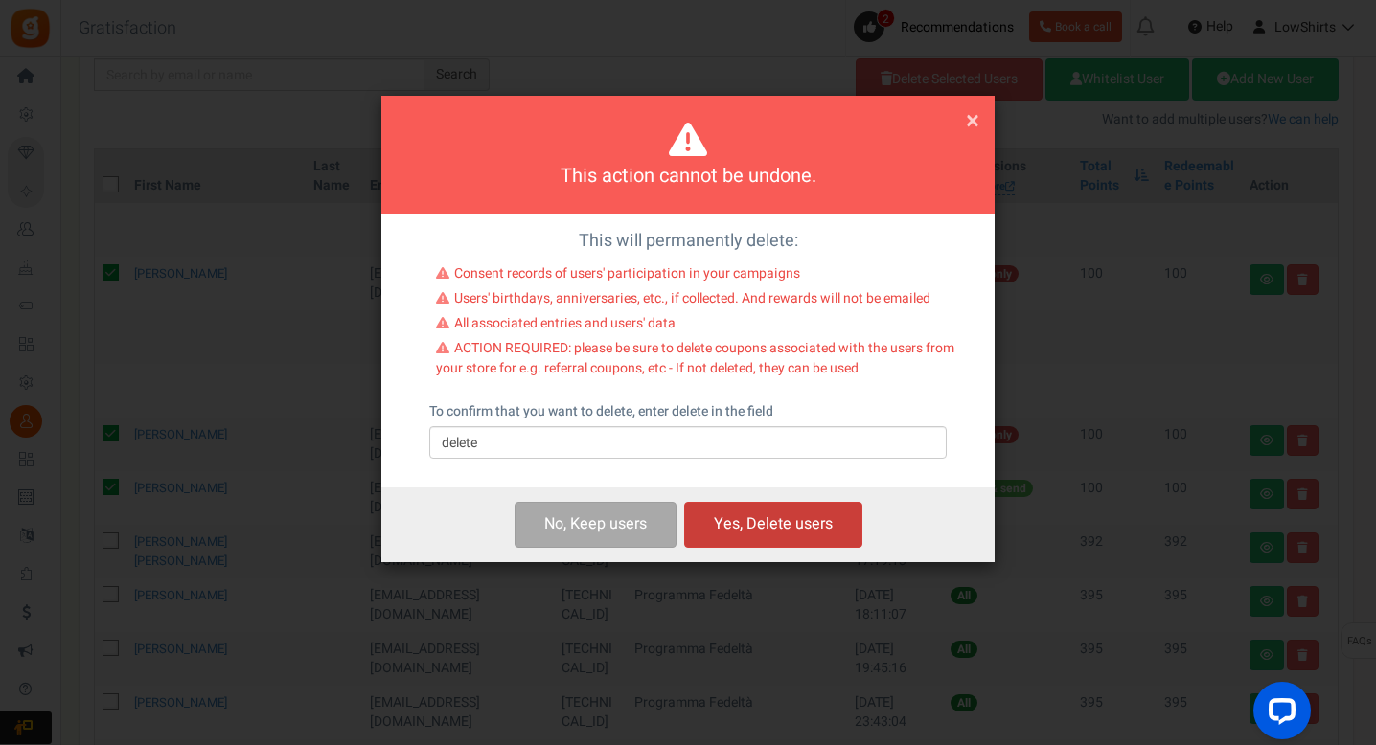
click at [777, 510] on button "Yes, Delete users" at bounding box center [773, 524] width 178 height 45
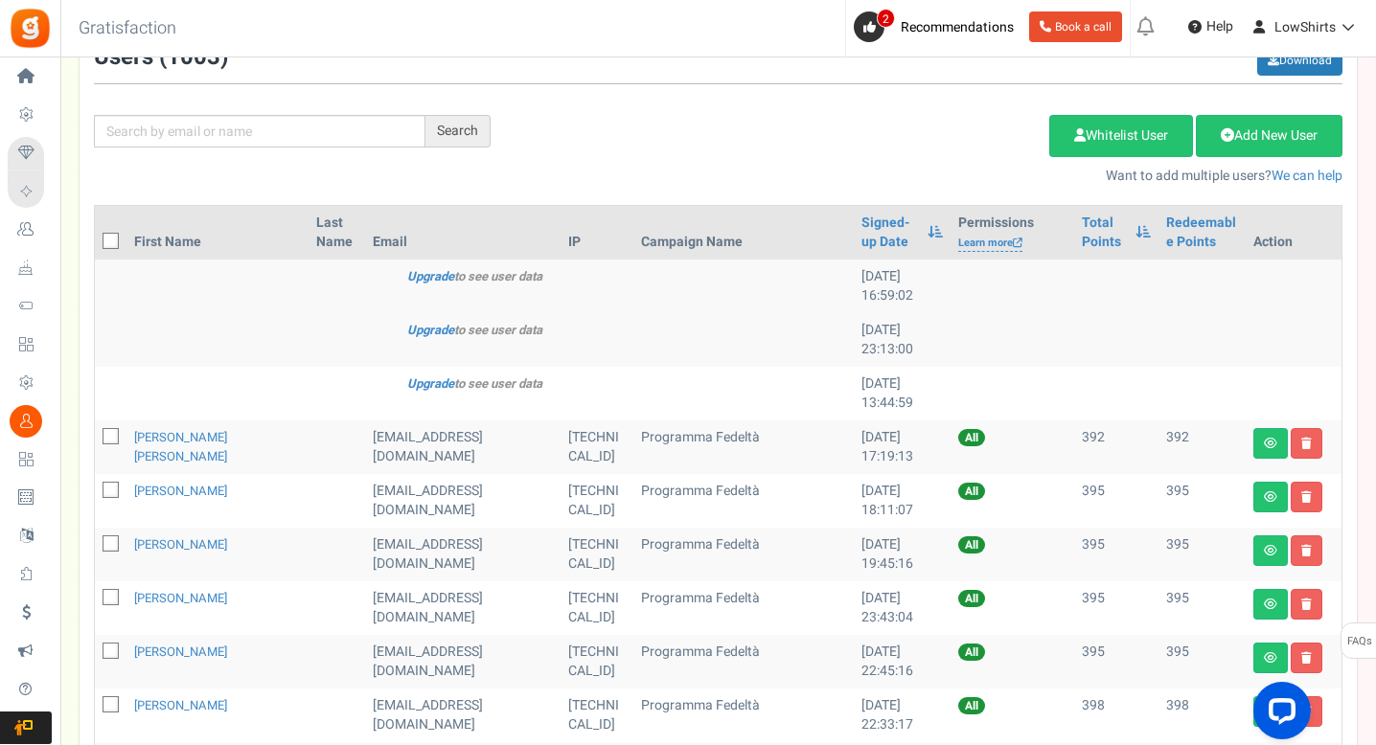
scroll to position [180, 0]
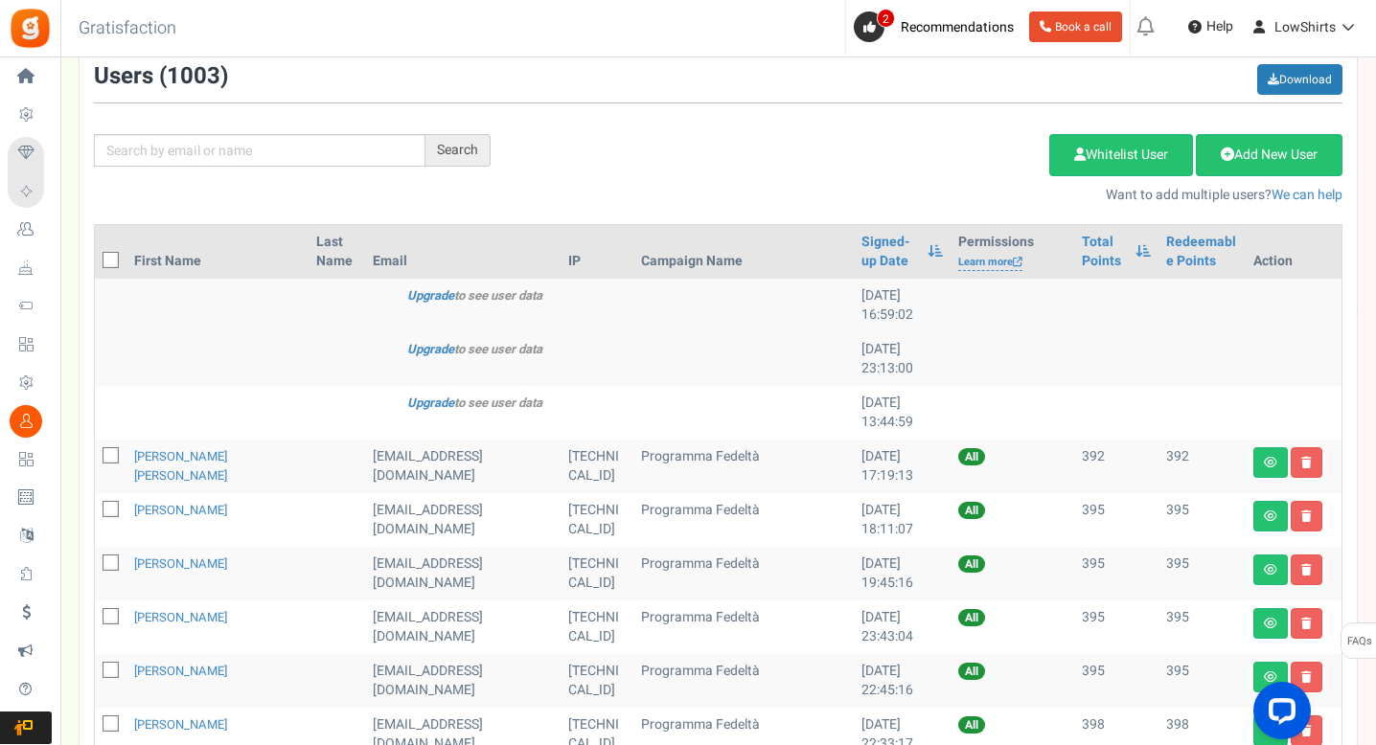
click at [110, 453] on icon at bounding box center [111, 456] width 12 height 12
click at [96, 453] on input "checkbox" at bounding box center [89, 457] width 12 height 12
click at [103, 510] on span at bounding box center [111, 509] width 16 height 16
click at [96, 510] on input "checkbox" at bounding box center [89, 511] width 12 height 12
click at [885, 166] on link "Delete Selected Users" at bounding box center [952, 155] width 187 height 42
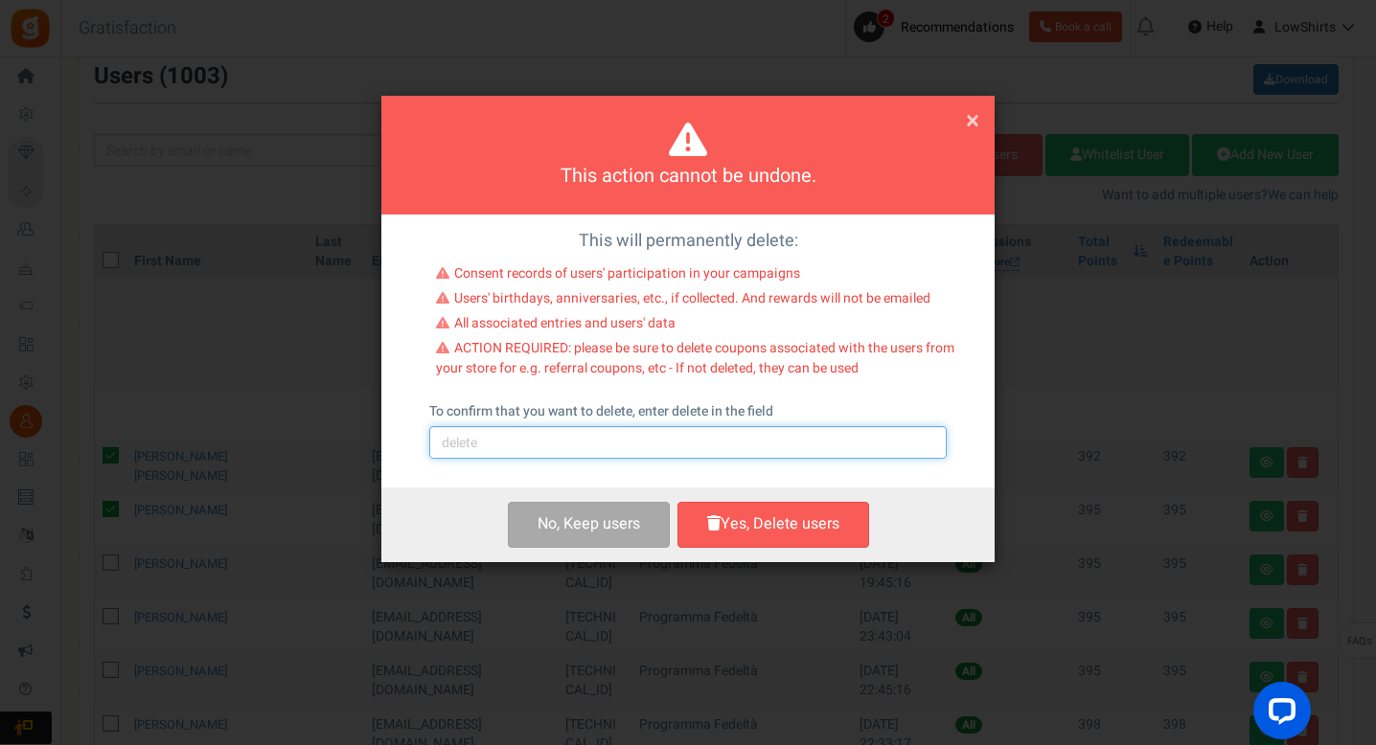
click at [678, 452] on input "text" at bounding box center [687, 442] width 517 height 33
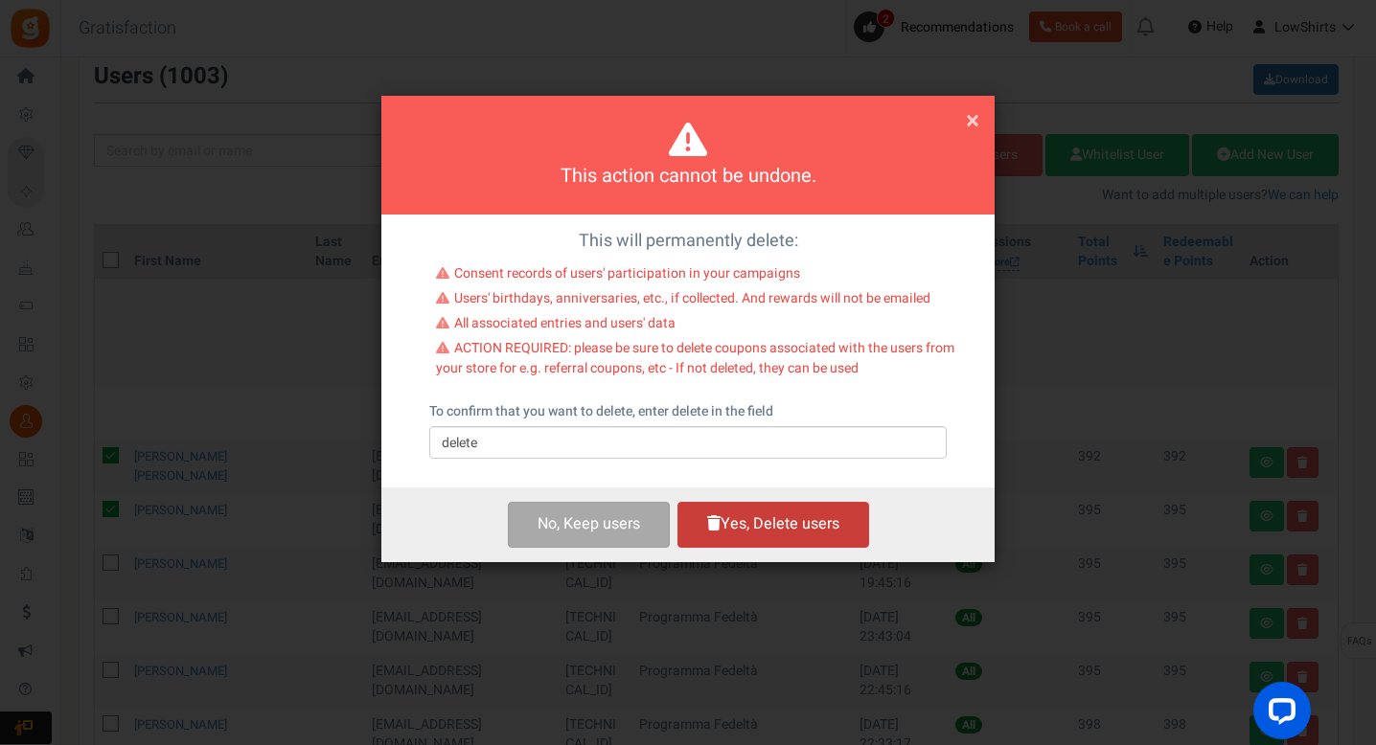
click at [738, 541] on button "Yes, Delete users" at bounding box center [773, 524] width 192 height 45
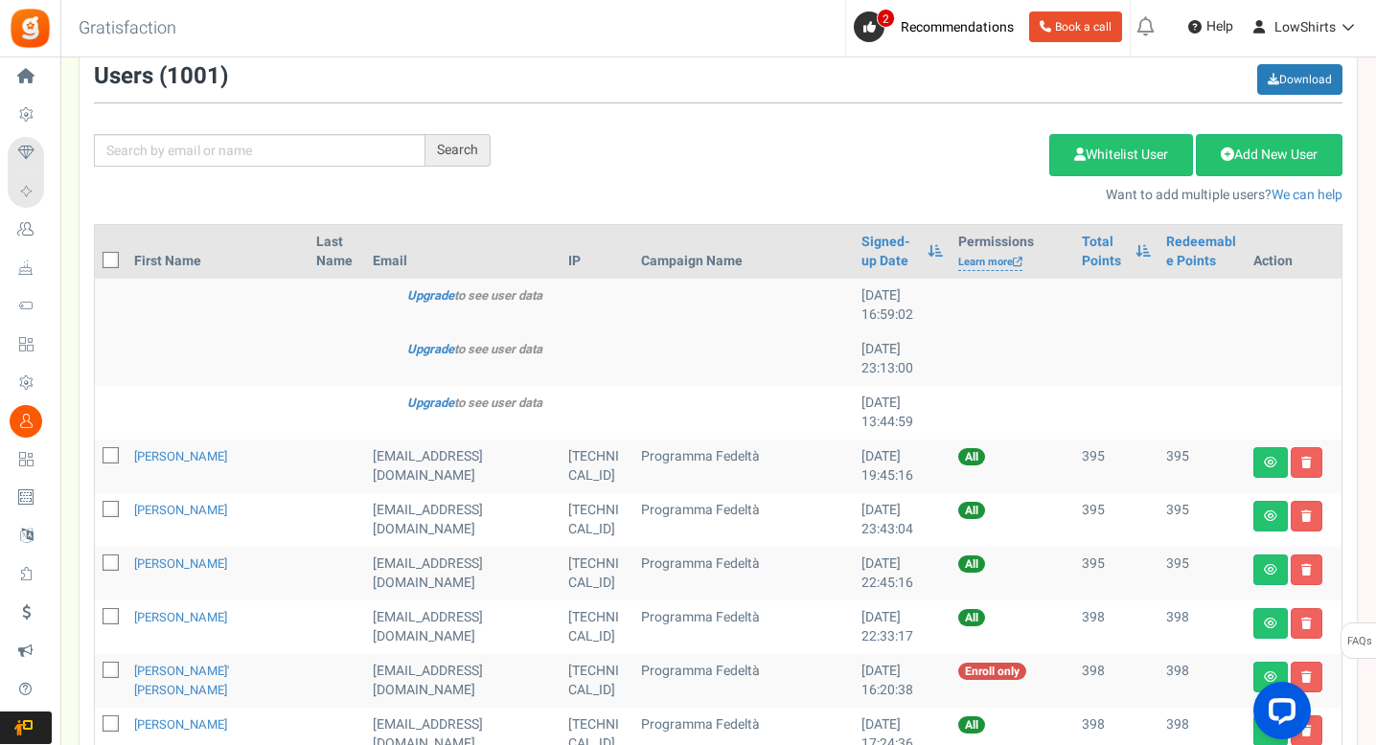
click at [103, 456] on span at bounding box center [111, 455] width 16 height 16
click at [96, 456] on input "checkbox" at bounding box center [89, 457] width 12 height 12
click at [105, 505] on icon at bounding box center [111, 510] width 12 height 12
click at [96, 505] on input "checkbox" at bounding box center [89, 511] width 12 height 12
click at [992, 176] on div "Add Etsy Order Delete Selected Users Import Users Spam Protection Subtract Poin…" at bounding box center [931, 164] width 852 height 82
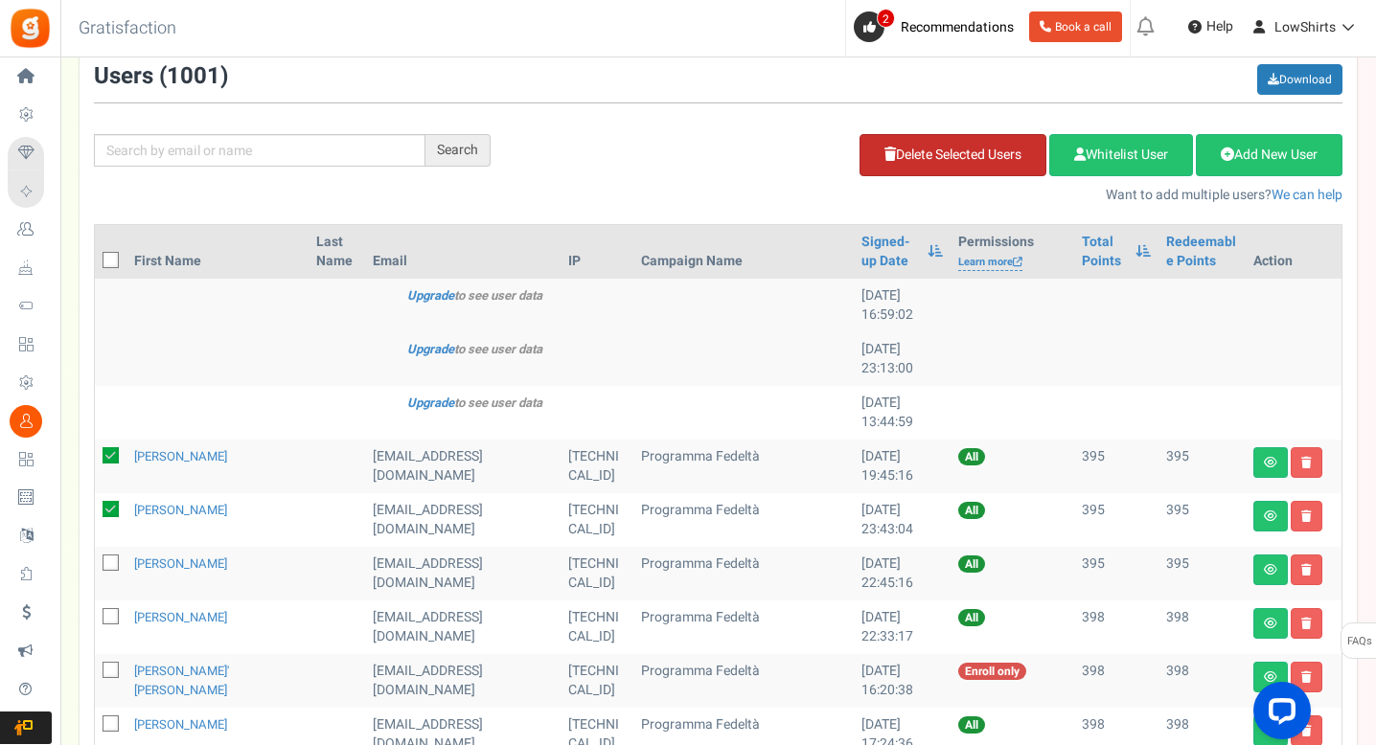
click at [988, 167] on link "Delete Selected Users" at bounding box center [952, 155] width 187 height 42
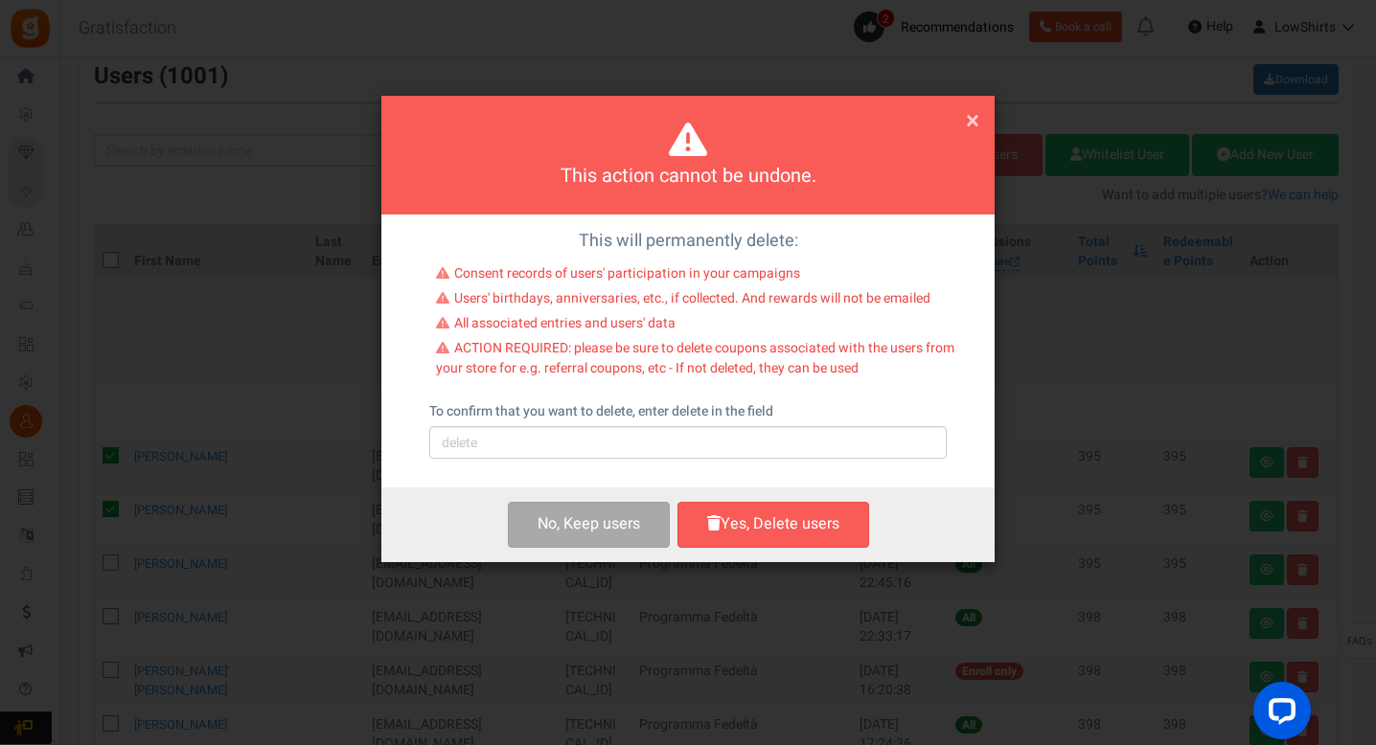
click at [605, 423] on div "To confirm that you want to delete, enter delete in the field Please type 'dele…" at bounding box center [687, 430] width 517 height 57
click at [963, 121] on icon at bounding box center [687, 139] width 565 height 38
click at [971, 121] on span "×" at bounding box center [972, 121] width 13 height 36
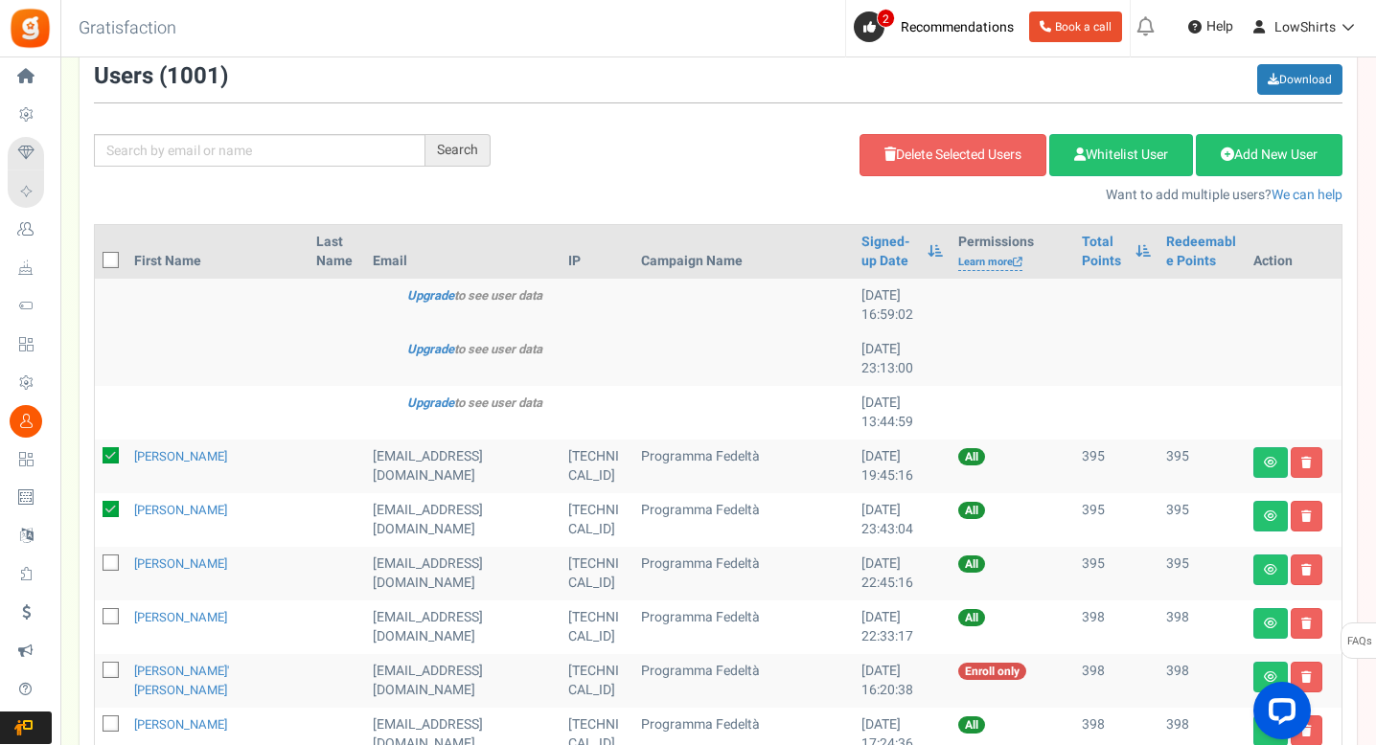
click at [114, 565] on icon at bounding box center [111, 564] width 12 height 12
click at [96, 565] on input "checkbox" at bounding box center [89, 565] width 12 height 12
click at [917, 134] on link "Delete Selected Users" at bounding box center [952, 155] width 187 height 42
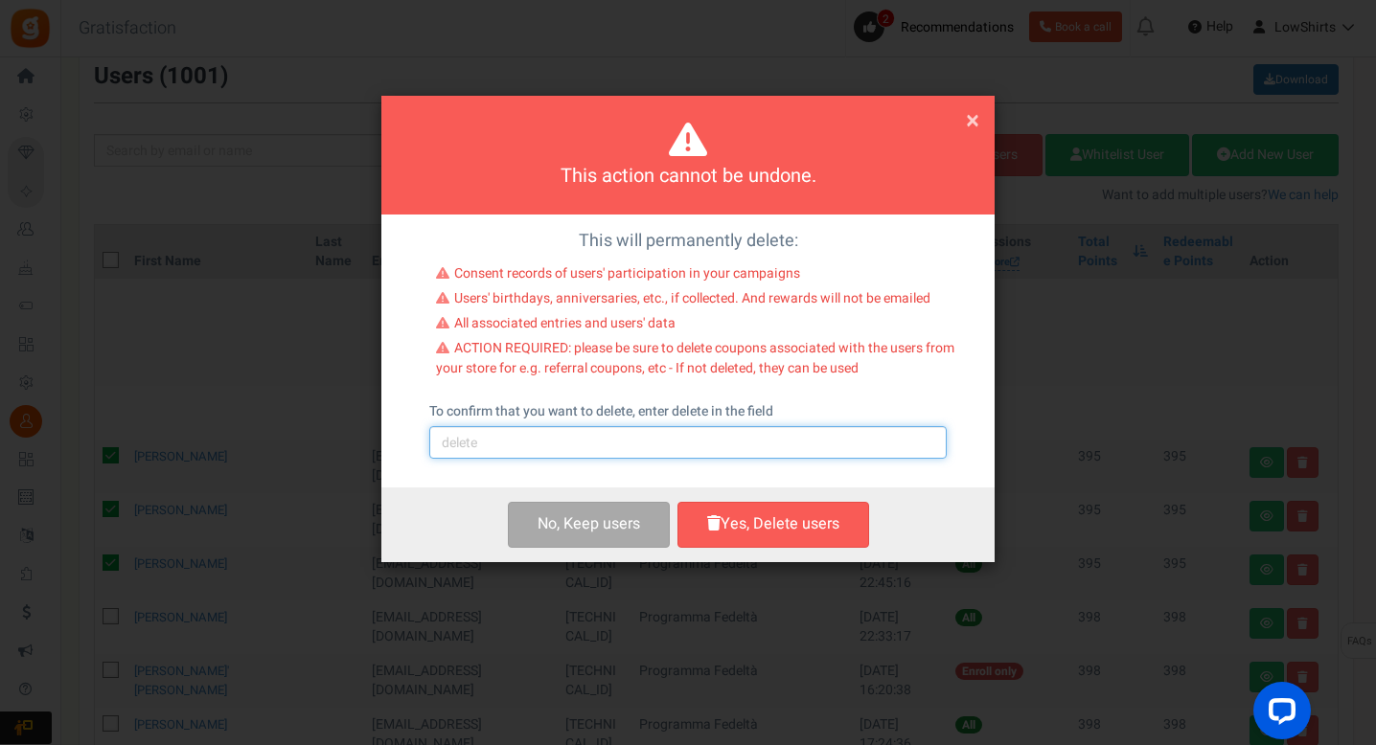
click at [650, 426] on input "text" at bounding box center [687, 442] width 517 height 33
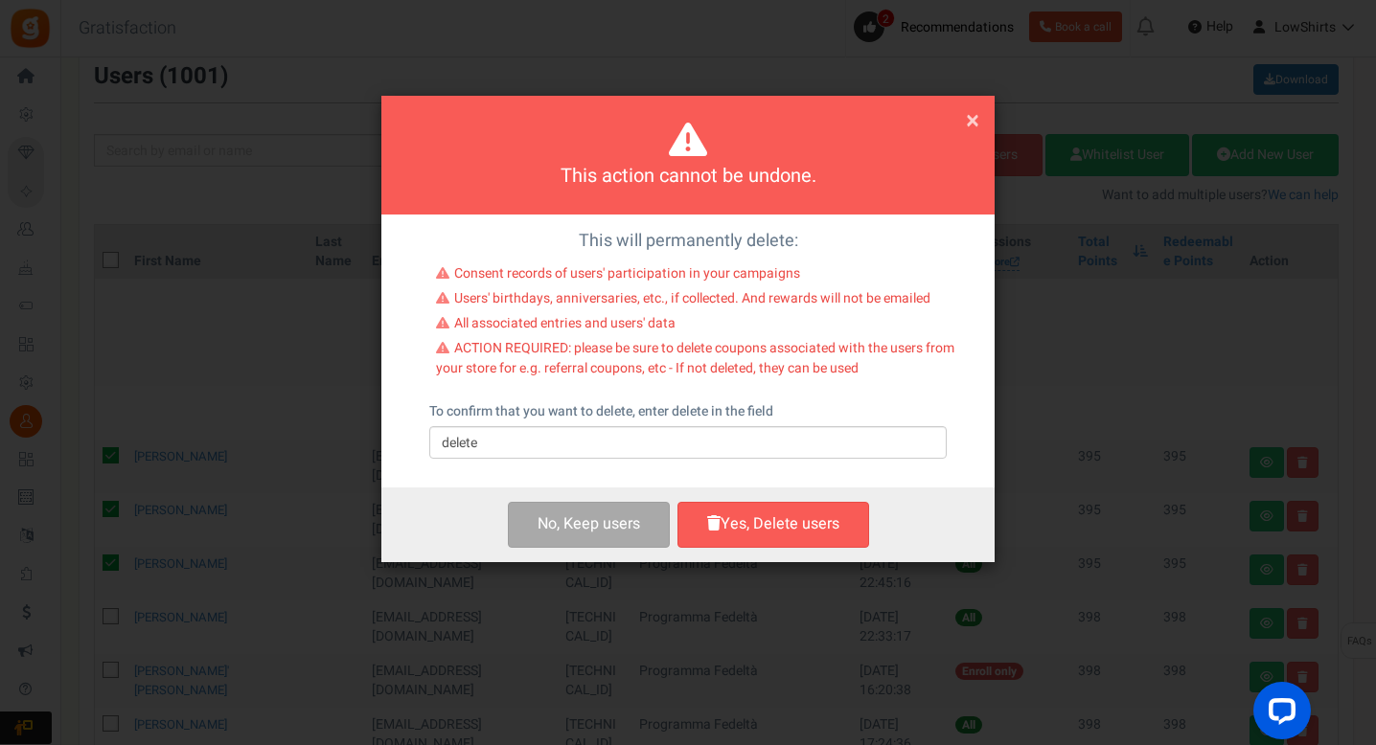
click at [719, 496] on div "No, Keep user s Yes, Delete user Yes, Delete users" at bounding box center [687, 525] width 613 height 74
click at [737, 523] on button "Yes, Delete users" at bounding box center [773, 524] width 192 height 45
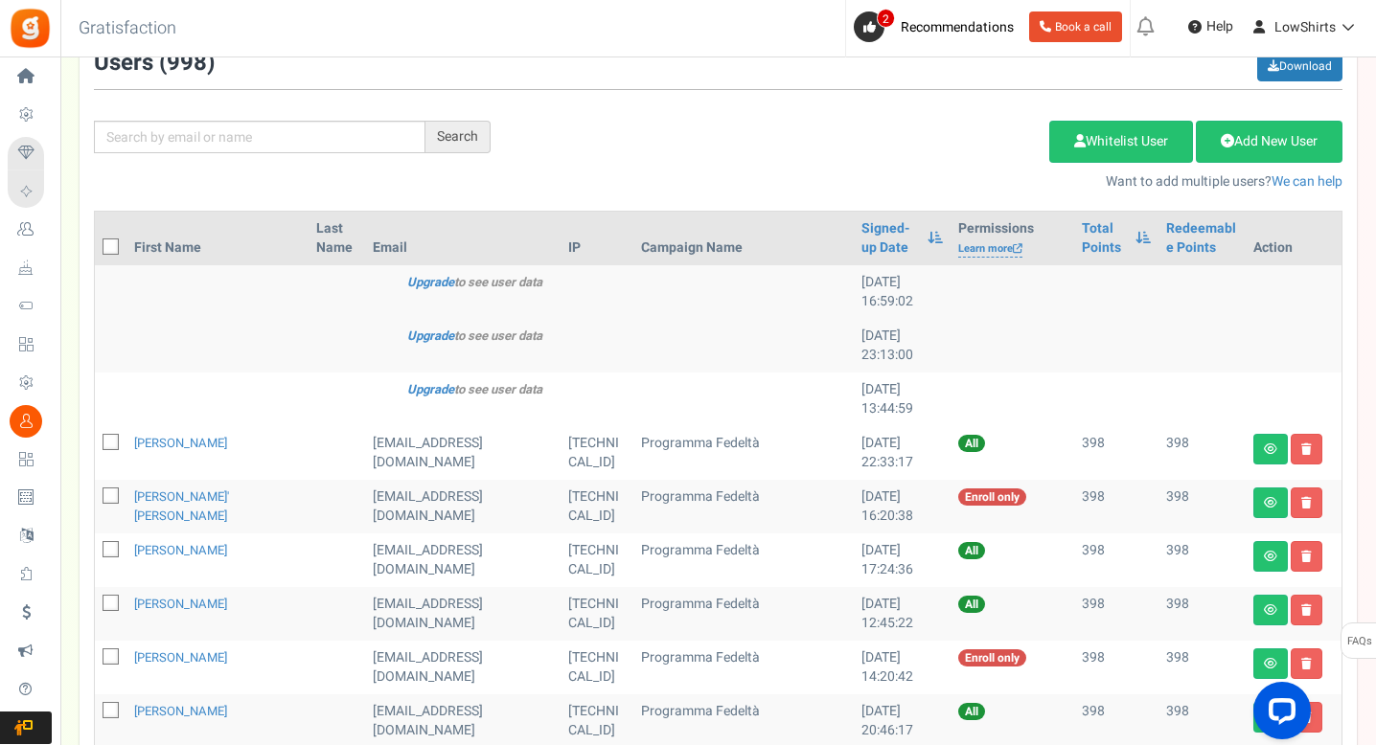
scroll to position [214, 0]
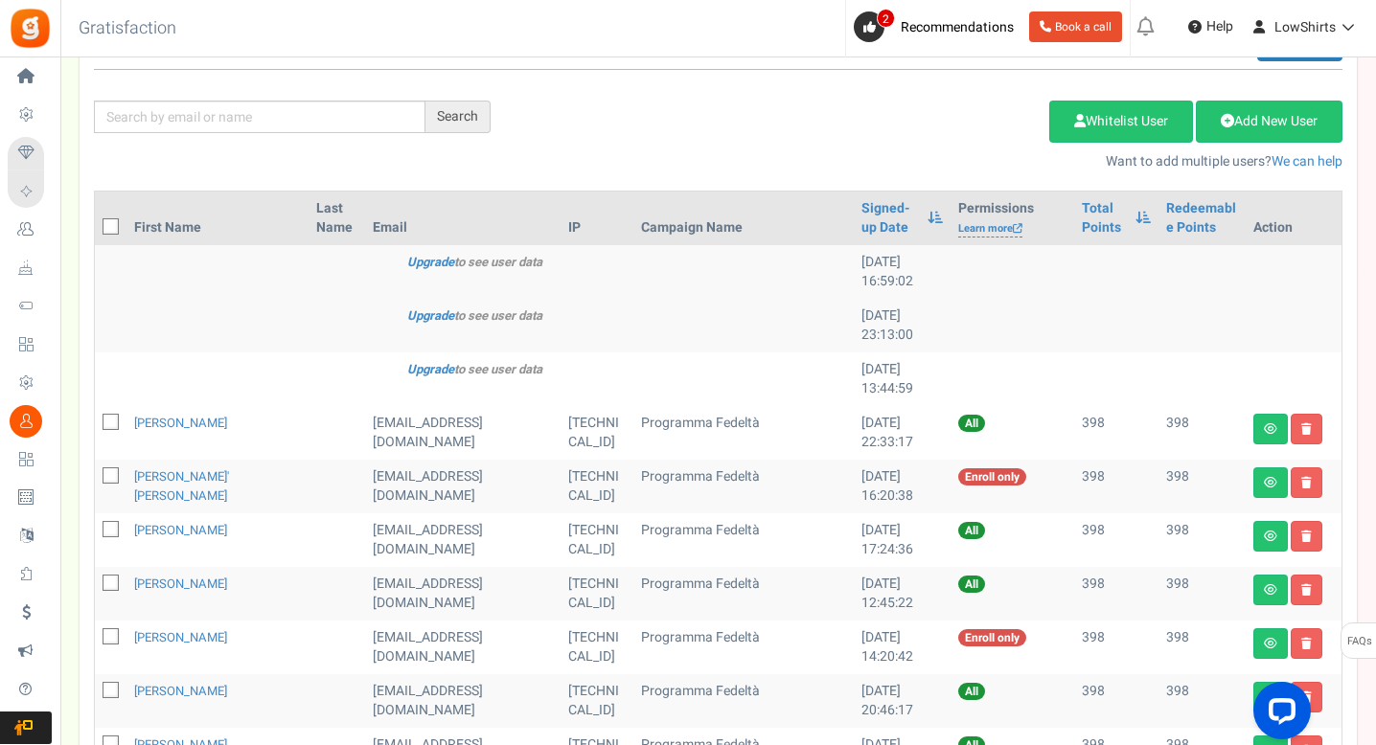
click at [111, 425] on icon at bounding box center [111, 423] width 12 height 12
click at [96, 425] on input "checkbox" at bounding box center [89, 424] width 12 height 12
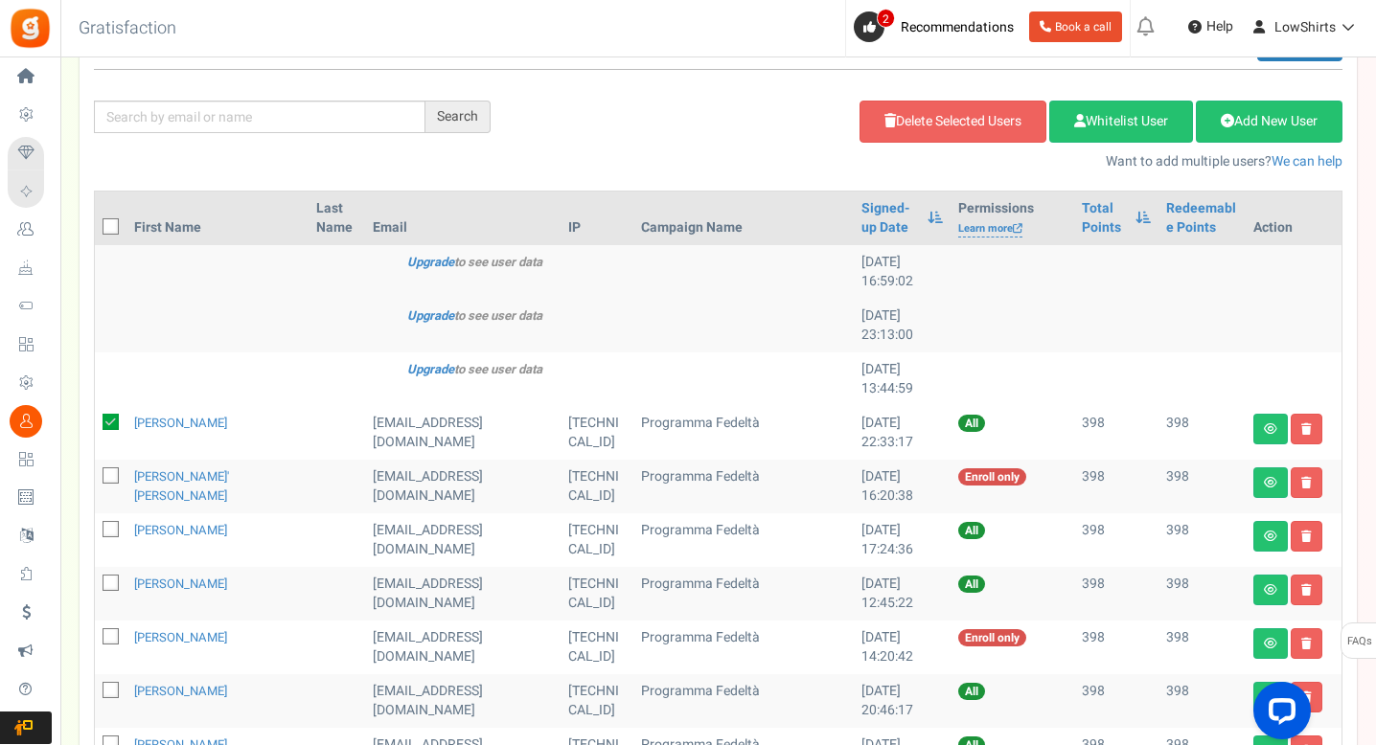
click at [113, 478] on icon at bounding box center [111, 476] width 12 height 12
click at [96, 478] on input "checkbox" at bounding box center [89, 477] width 12 height 12
click at [115, 521] on span at bounding box center [111, 529] width 16 height 16
click at [96, 525] on input "checkbox" at bounding box center [89, 531] width 12 height 12
click at [114, 581] on icon at bounding box center [111, 584] width 12 height 12
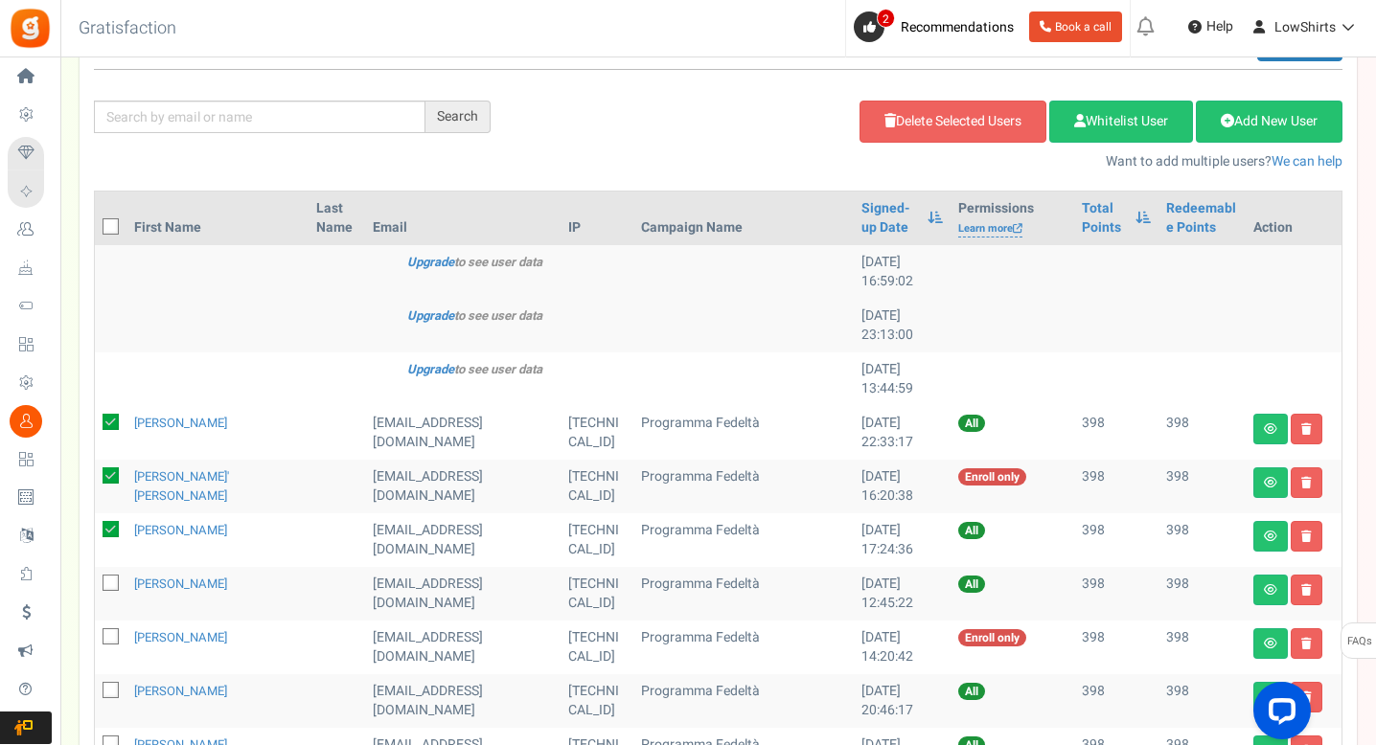
click at [96, 581] on input "checkbox" at bounding box center [89, 585] width 12 height 12
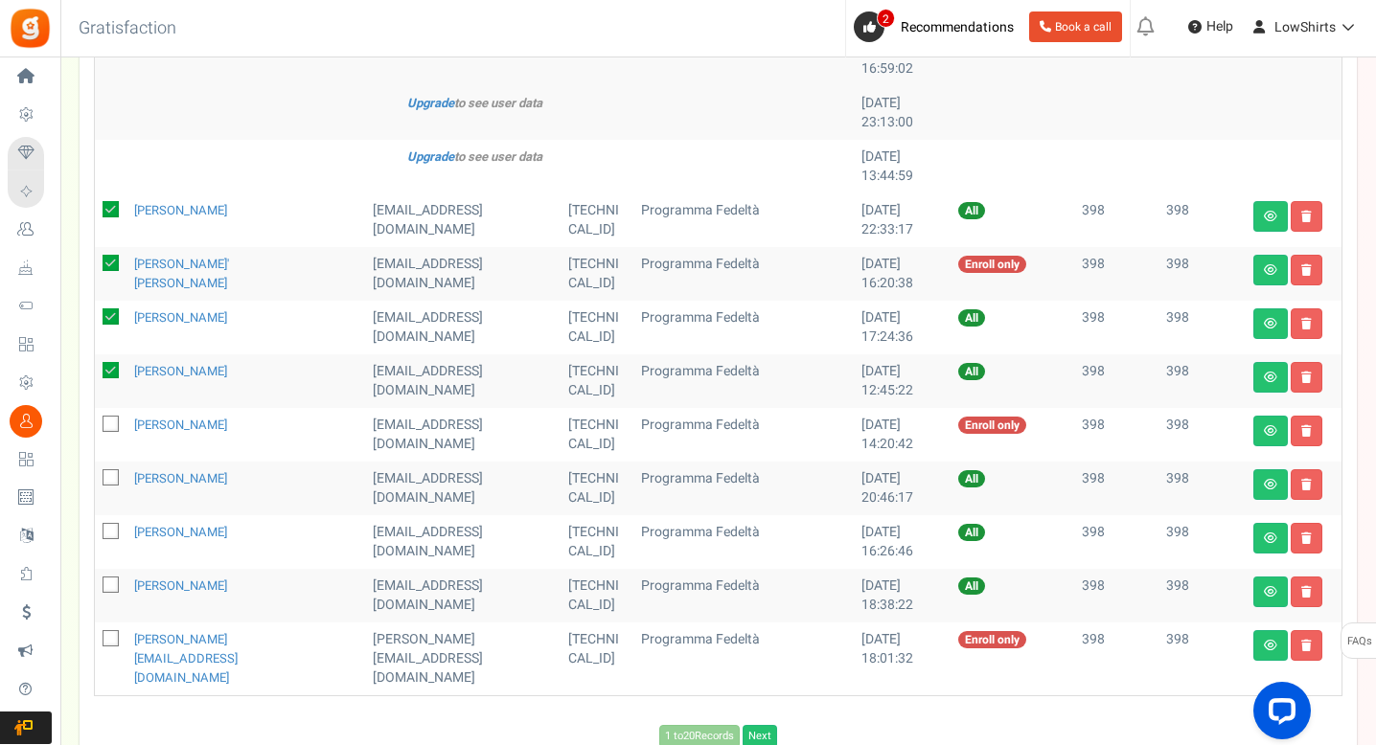
scroll to position [331, 0]
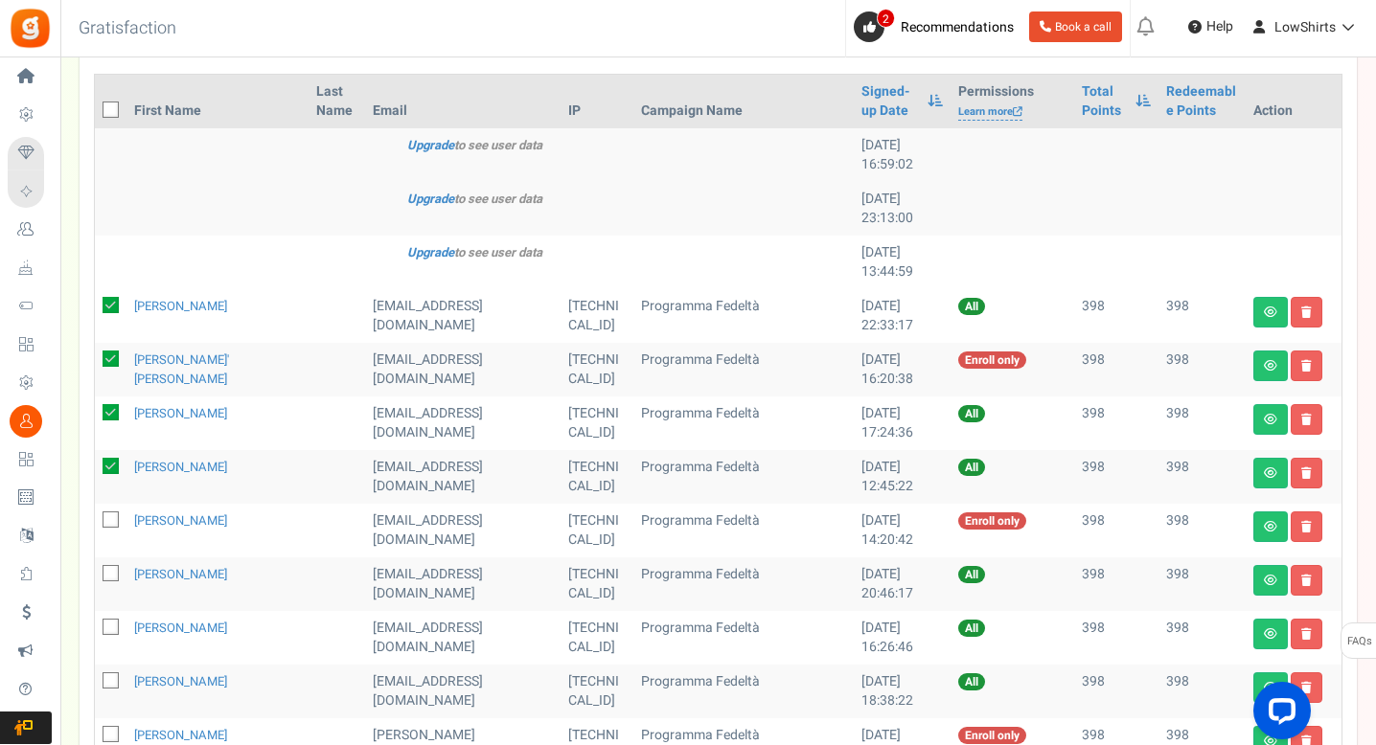
click at [112, 110] on icon at bounding box center [111, 110] width 12 height 12
click at [96, 110] on input "checkbox" at bounding box center [89, 111] width 12 height 12
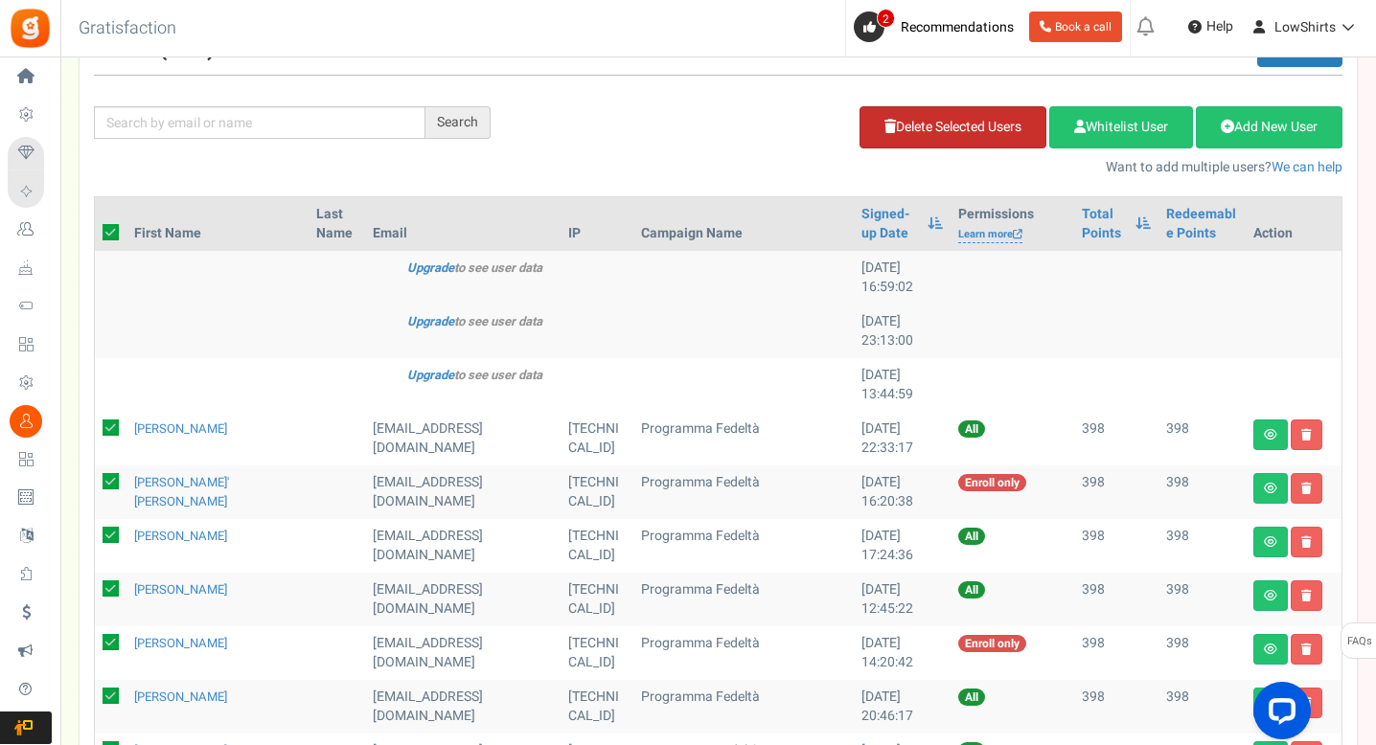
scroll to position [0, 0]
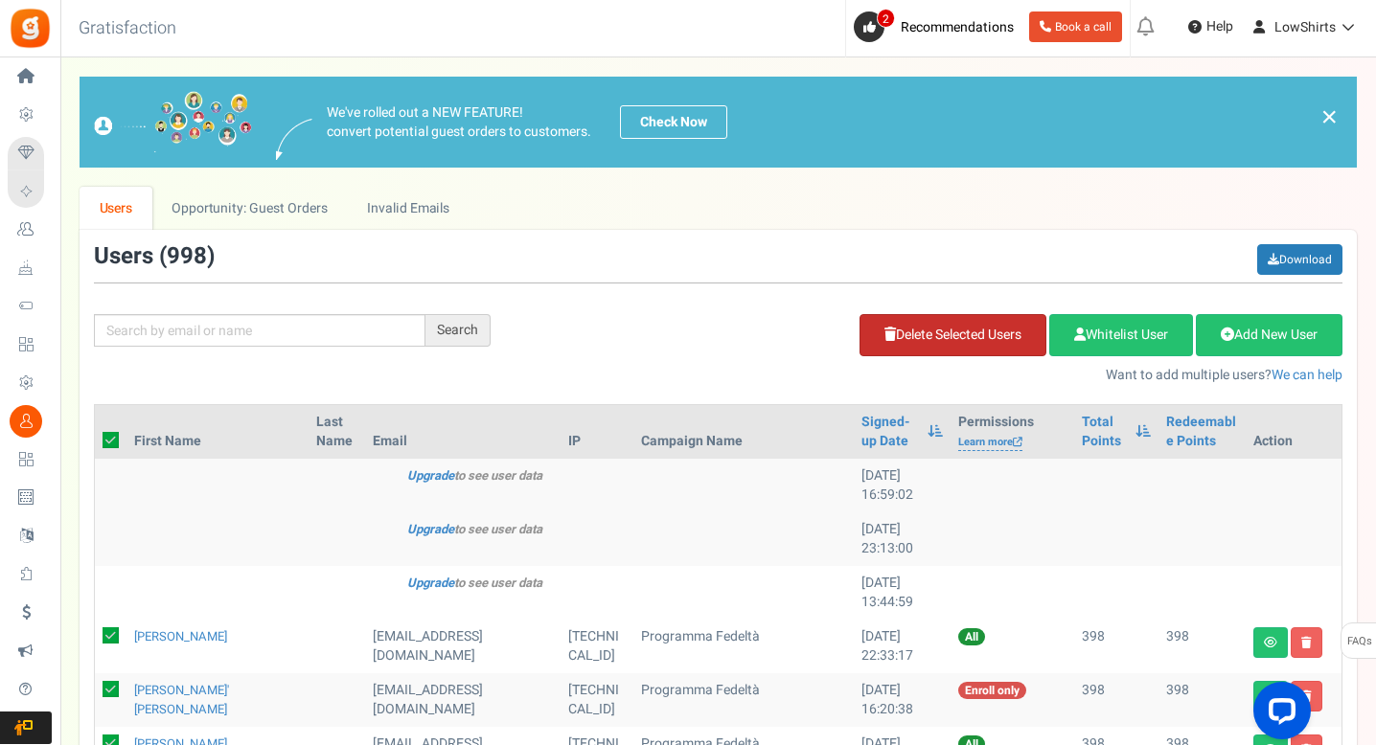
click at [998, 332] on link "Delete Selected Users" at bounding box center [952, 335] width 187 height 42
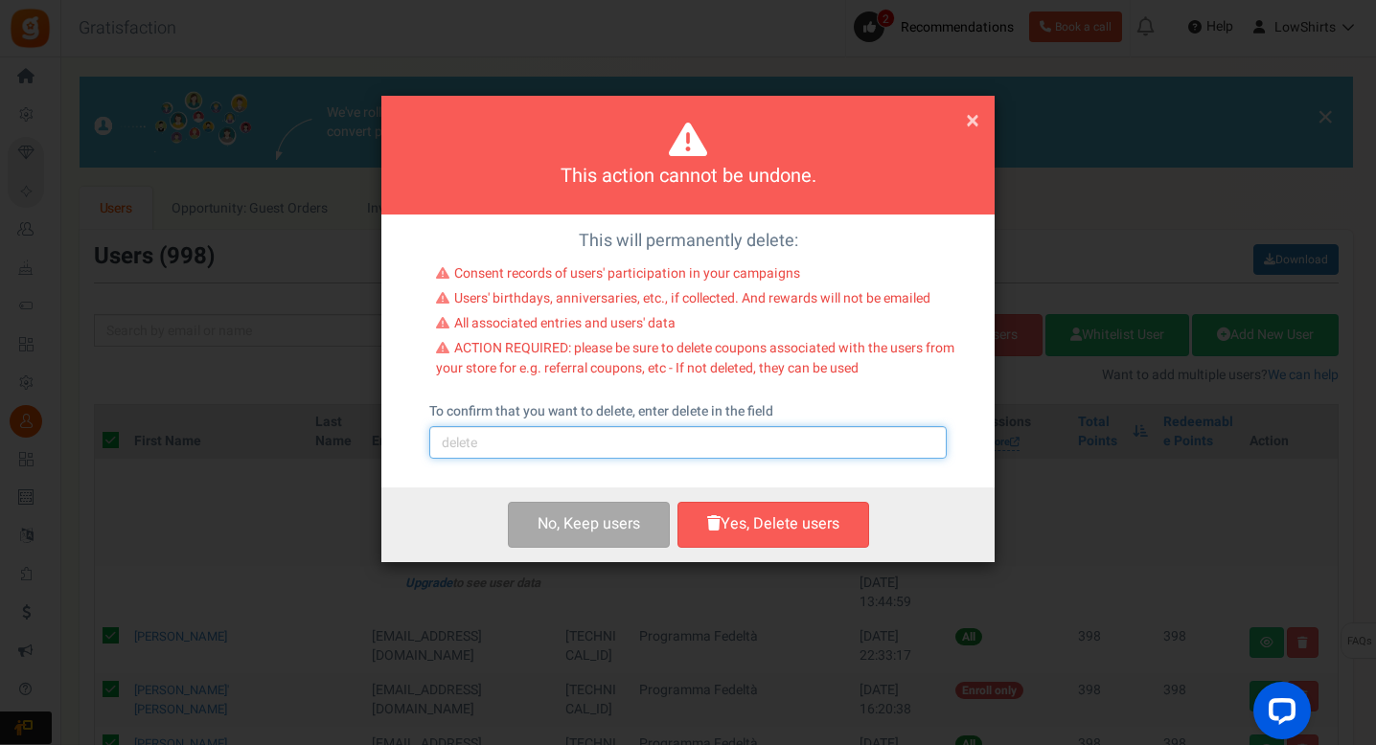
click at [687, 432] on input "text" at bounding box center [687, 442] width 517 height 33
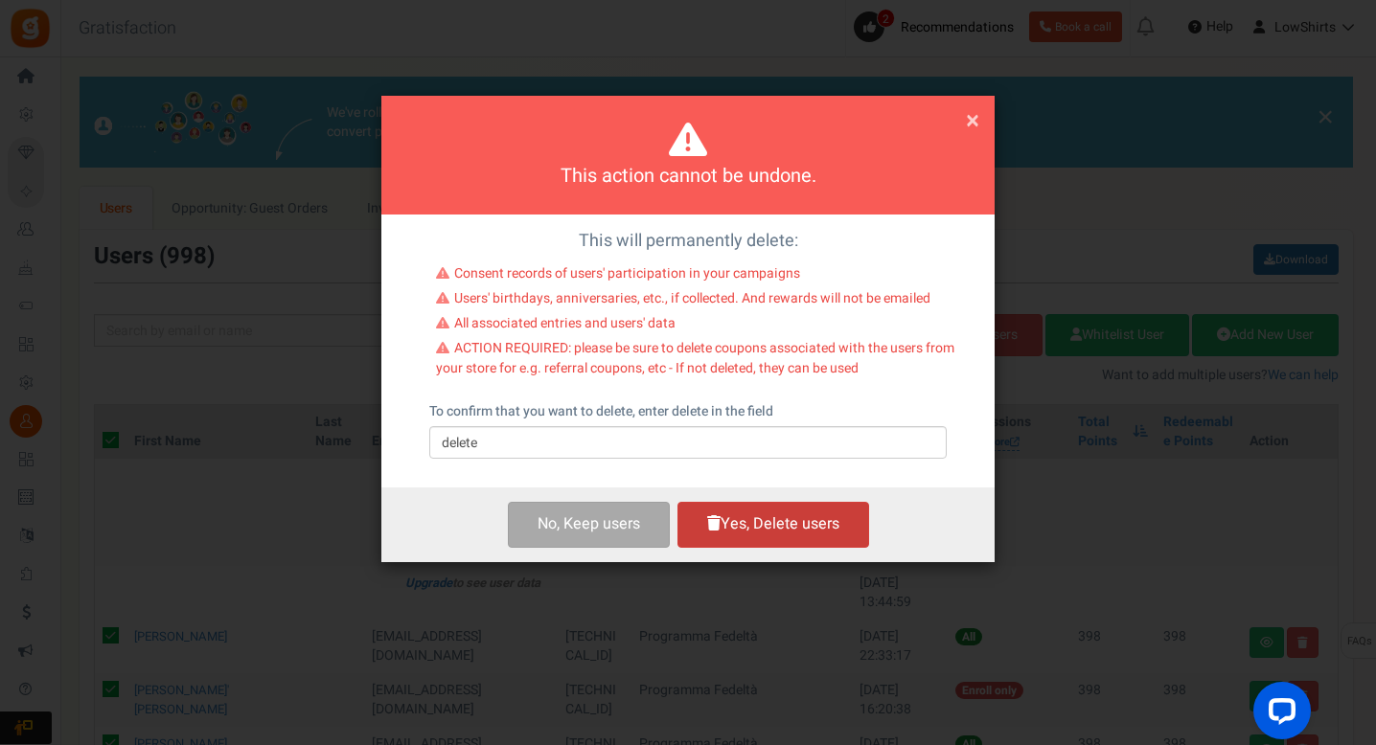
click at [822, 525] on button "Yes, Delete users" at bounding box center [773, 524] width 192 height 45
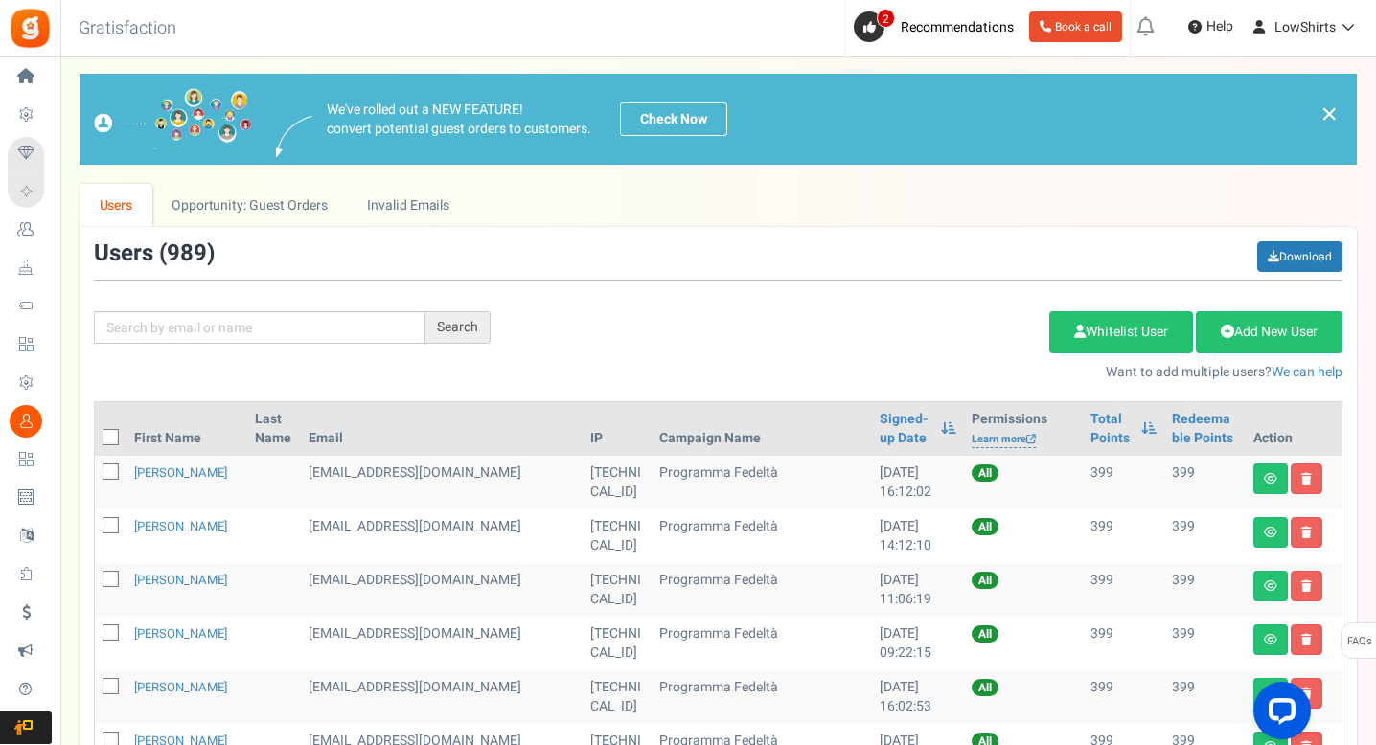
scroll to position [4, 0]
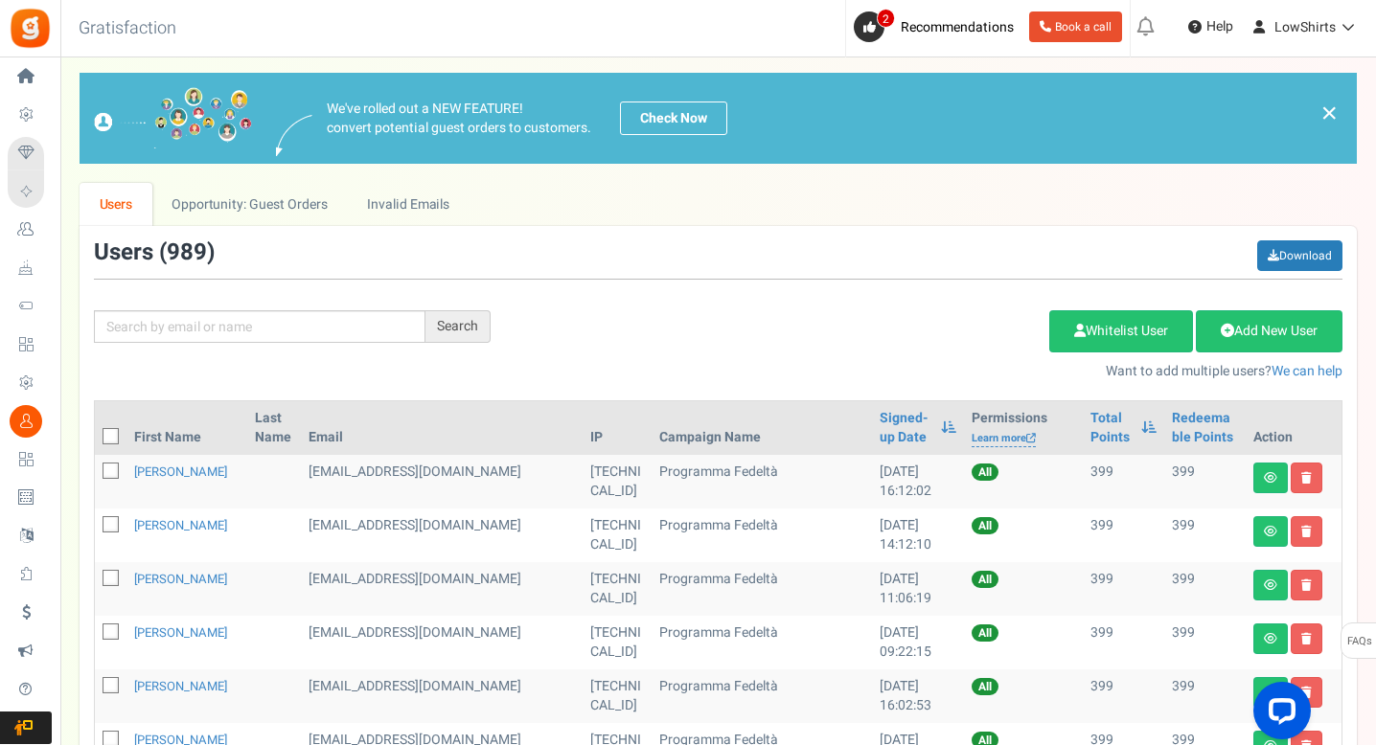
click at [1164, 456] on td "399" at bounding box center [1204, 482] width 81 height 54
click at [1172, 430] on link "Redeemable Points" at bounding box center [1205, 428] width 66 height 38
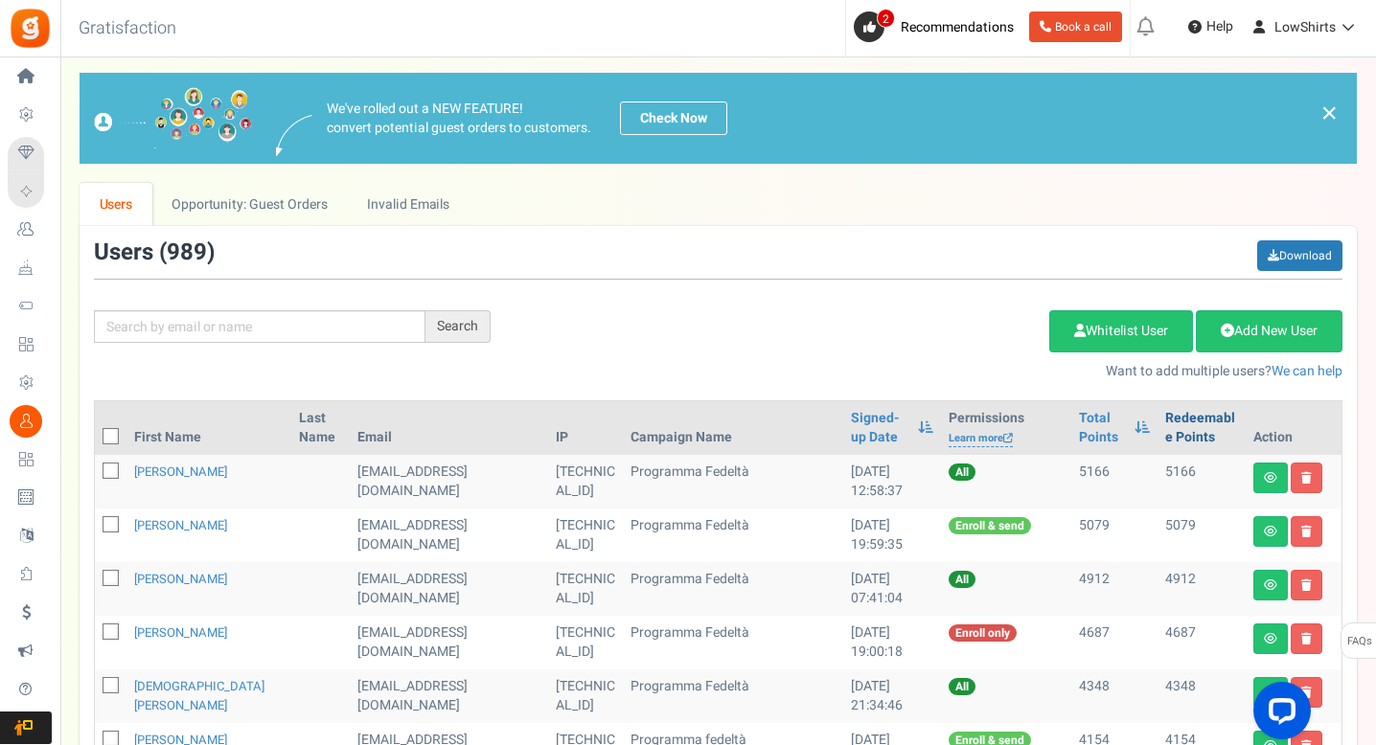
click at [1165, 430] on link "Redeemable Points" at bounding box center [1201, 428] width 73 height 38
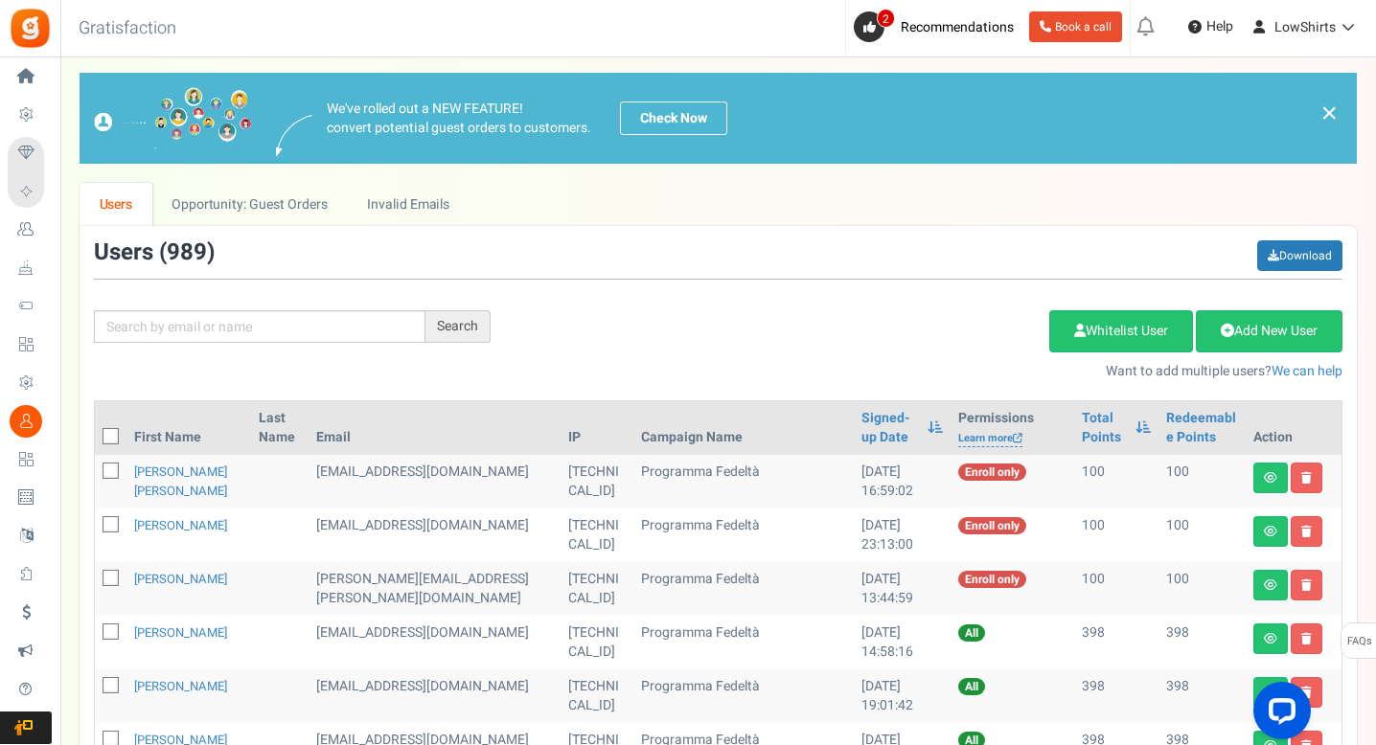
click at [110, 471] on icon at bounding box center [111, 472] width 12 height 12
click at [96, 471] on input "checkbox" at bounding box center [89, 473] width 12 height 12
click at [112, 520] on icon at bounding box center [111, 525] width 12 height 12
click at [96, 520] on input "checkbox" at bounding box center [89, 526] width 12 height 12
click at [106, 582] on icon at bounding box center [111, 579] width 12 height 12
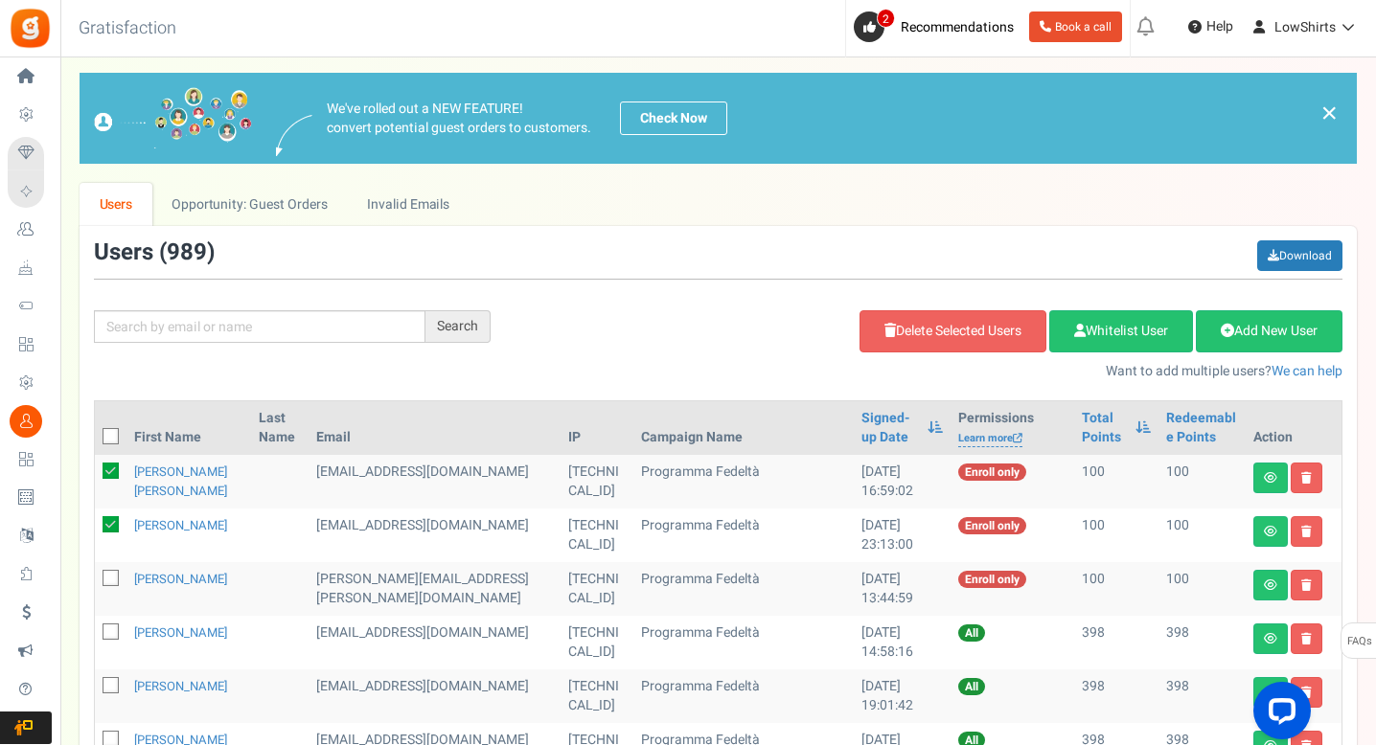
click at [96, 582] on input "checkbox" at bounding box center [89, 580] width 12 height 12
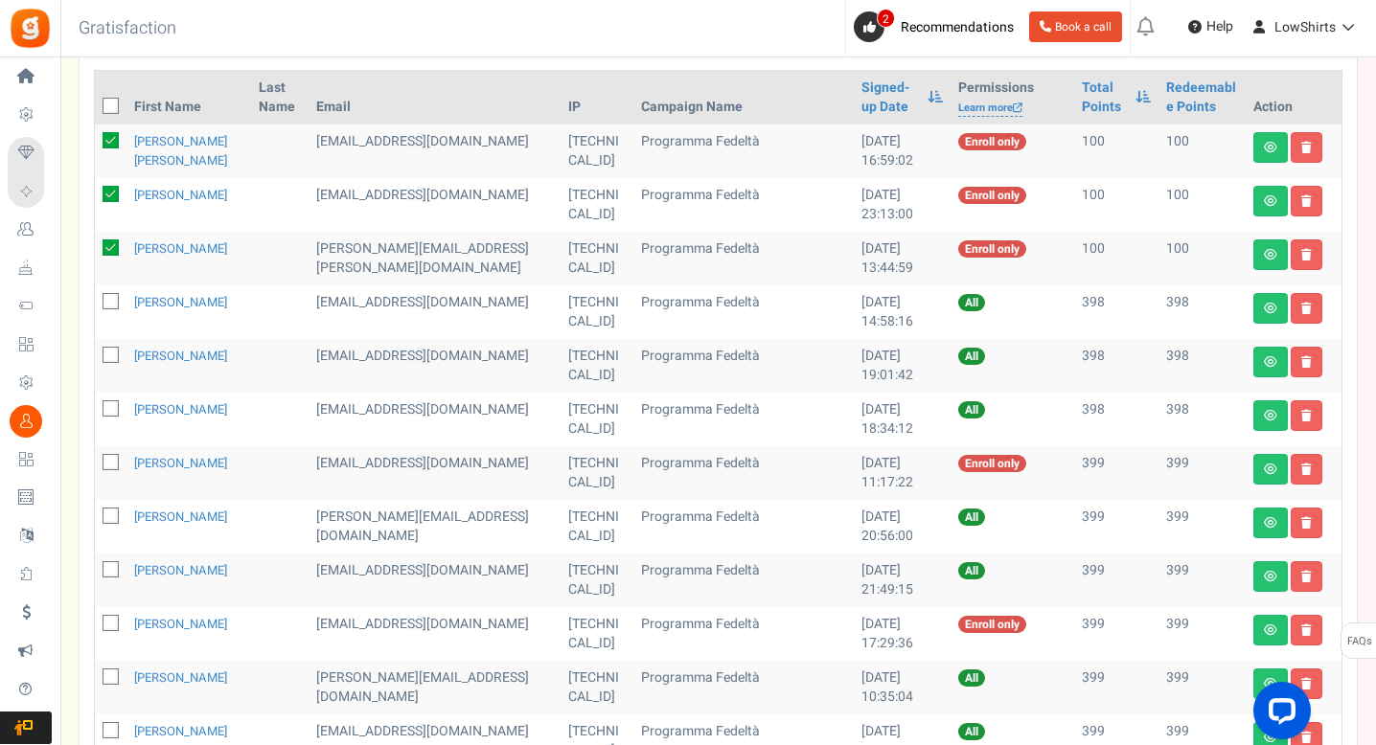
scroll to position [122, 0]
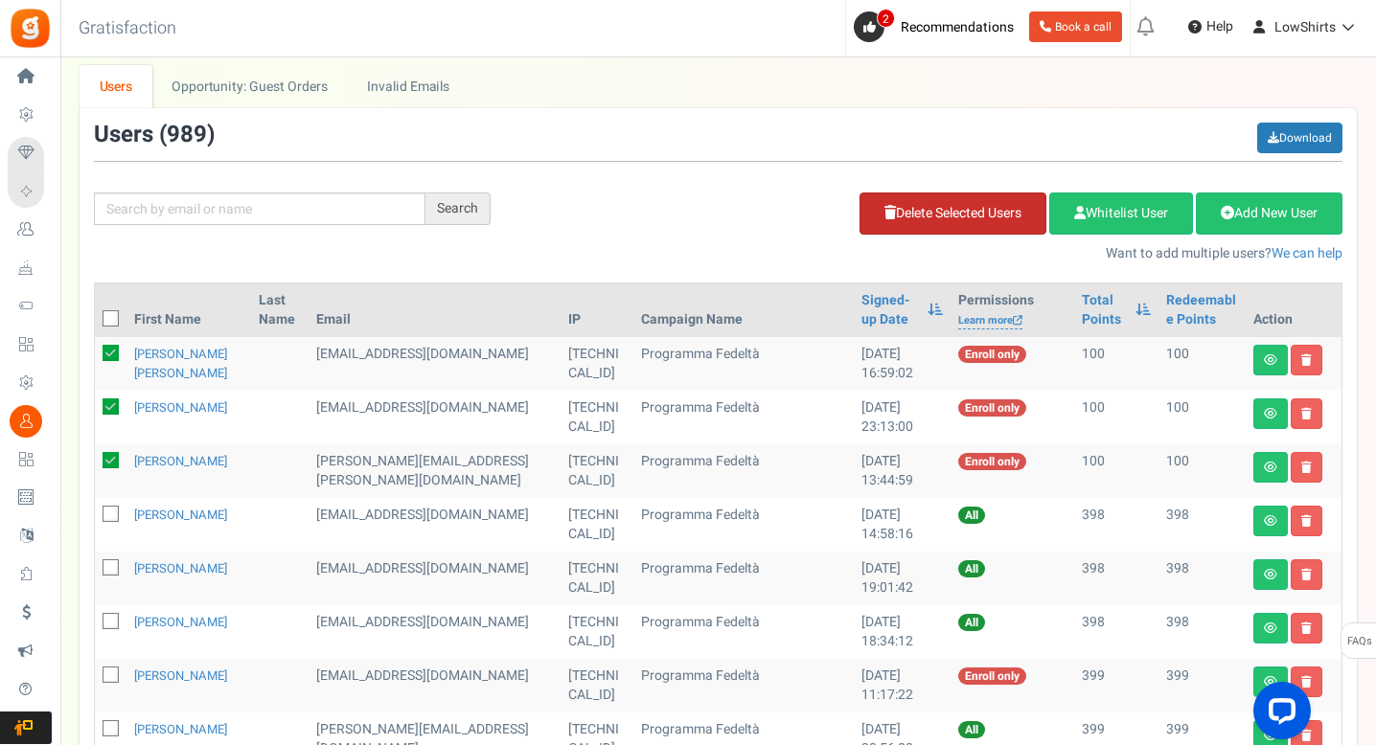
click at [1006, 215] on link "Delete Selected Users" at bounding box center [952, 214] width 187 height 42
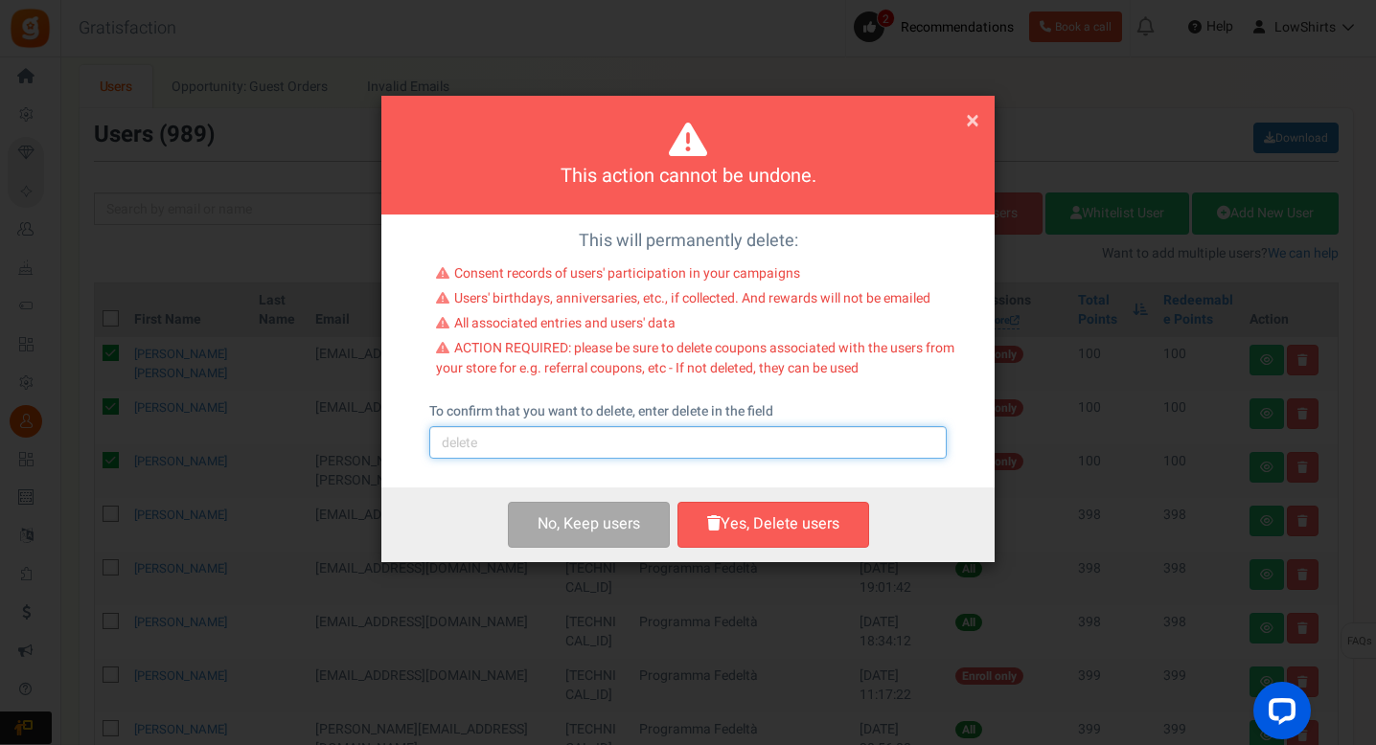
click at [635, 450] on input "text" at bounding box center [687, 442] width 517 height 33
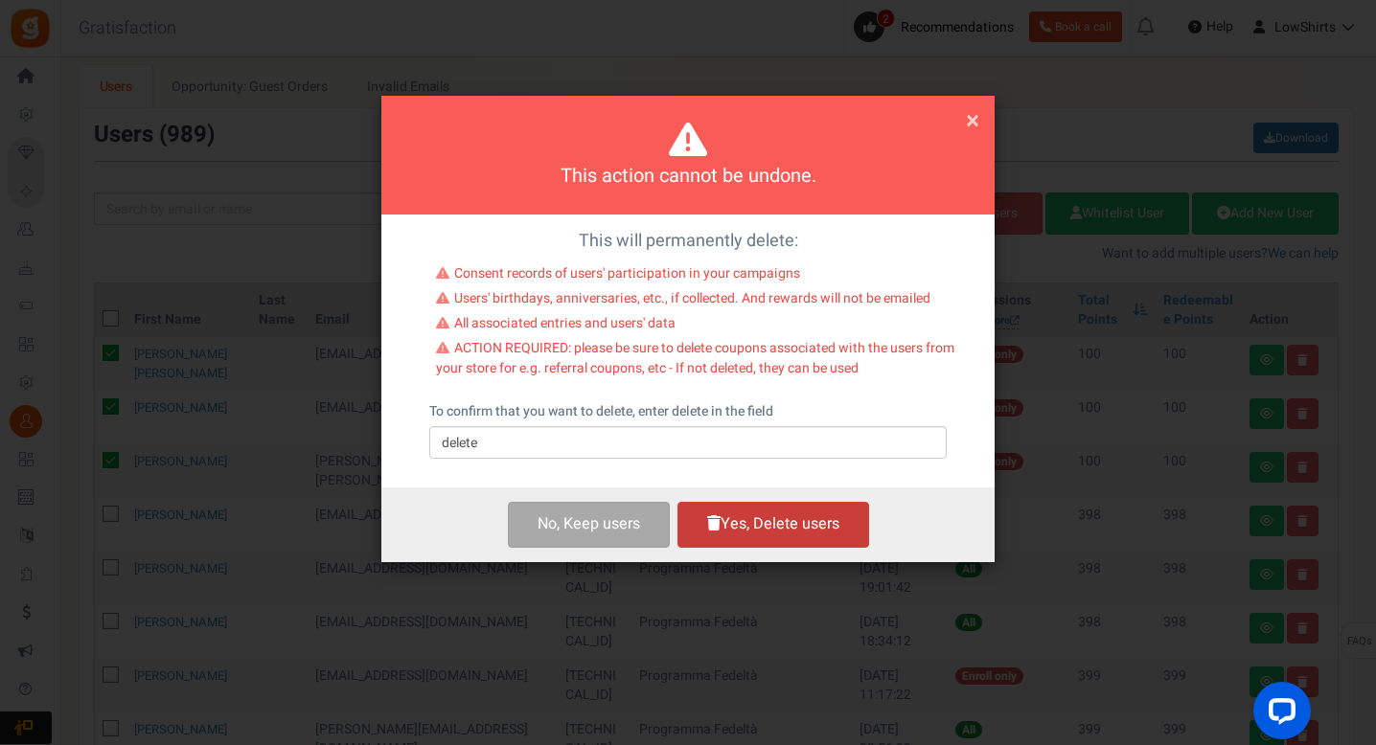
click at [815, 516] on button "Yes, Delete users" at bounding box center [773, 524] width 192 height 45
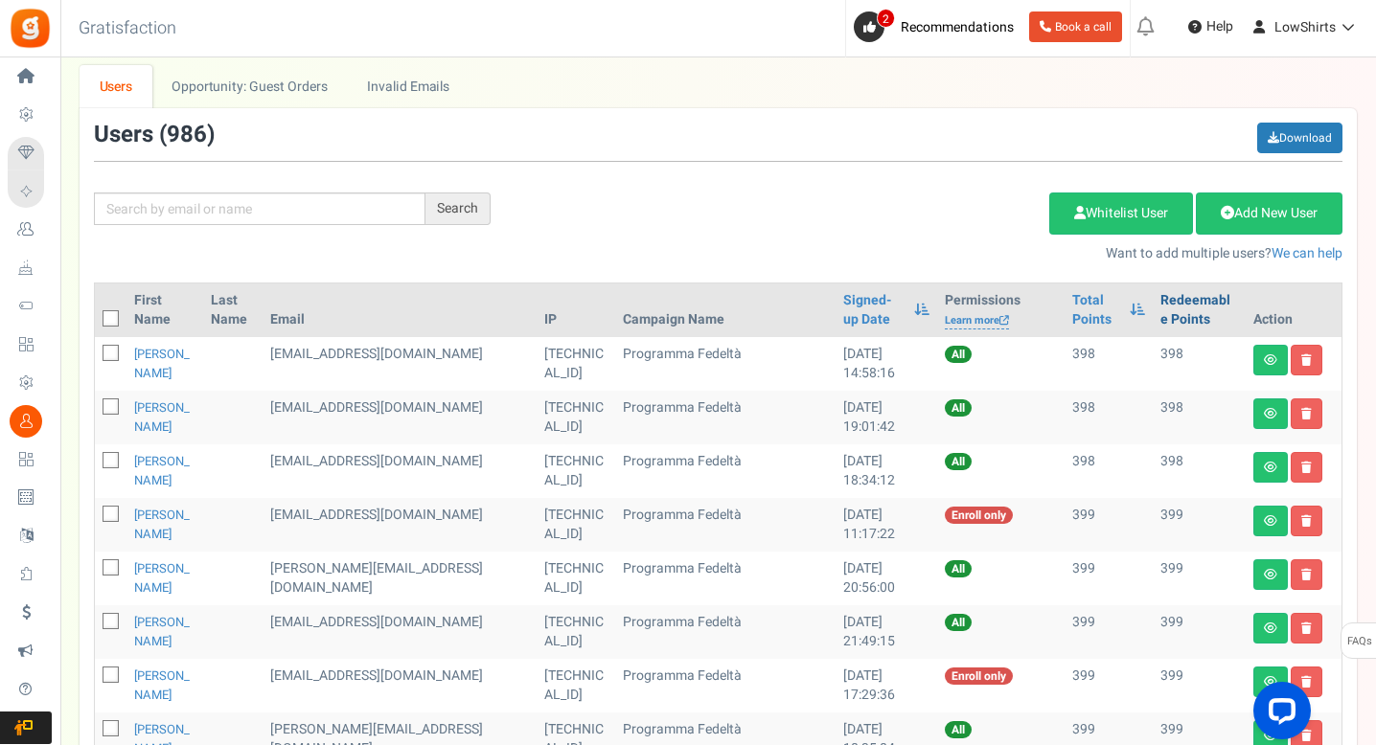
click at [1160, 308] on link "Redeemable Points" at bounding box center [1199, 310] width 78 height 38
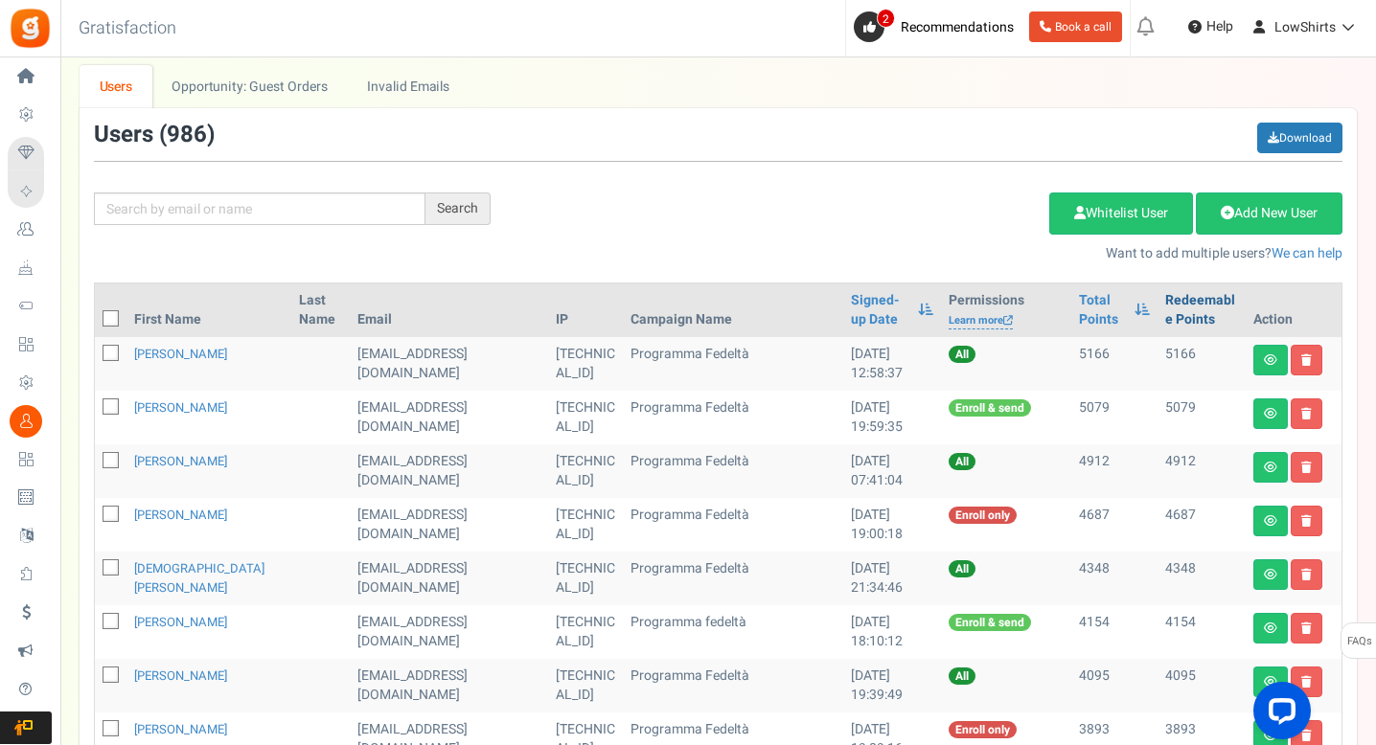
click at [1165, 303] on link "Redeemable Points" at bounding box center [1201, 310] width 73 height 38
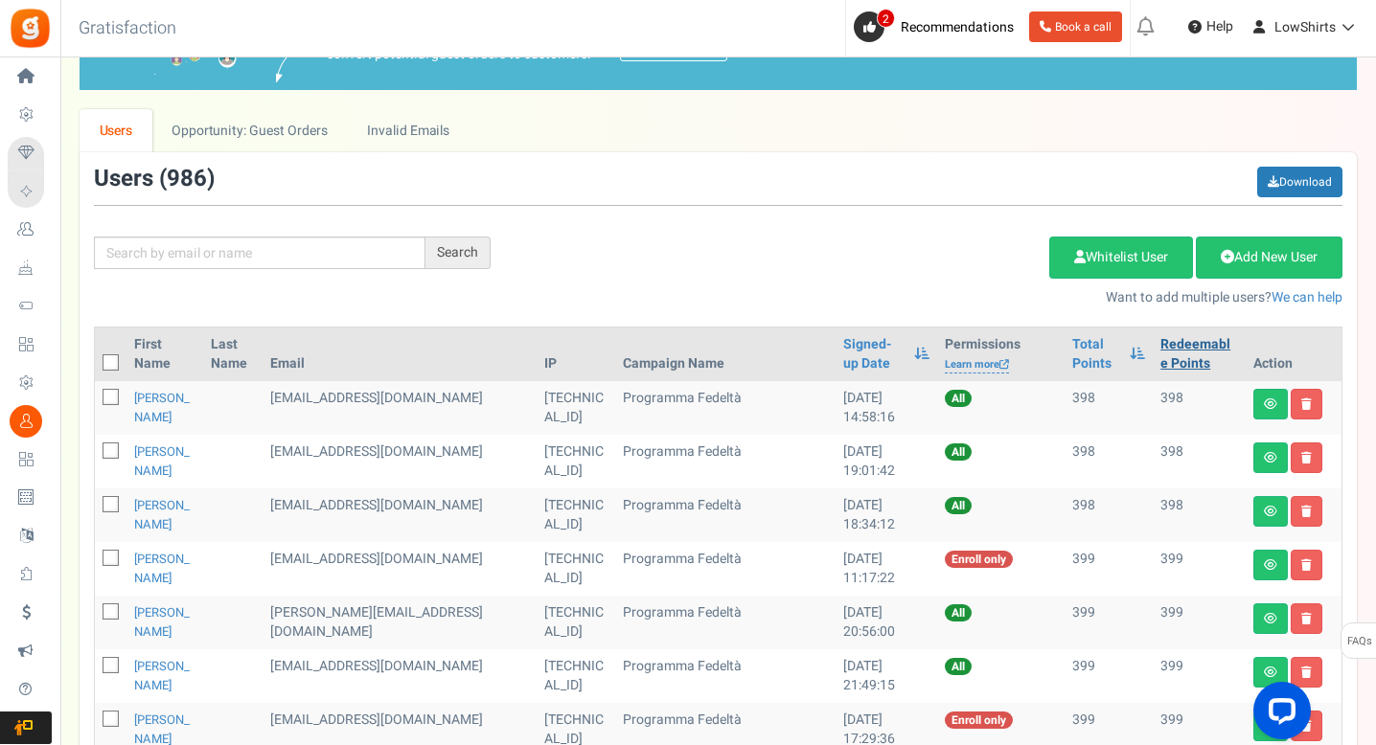
scroll to position [0, 0]
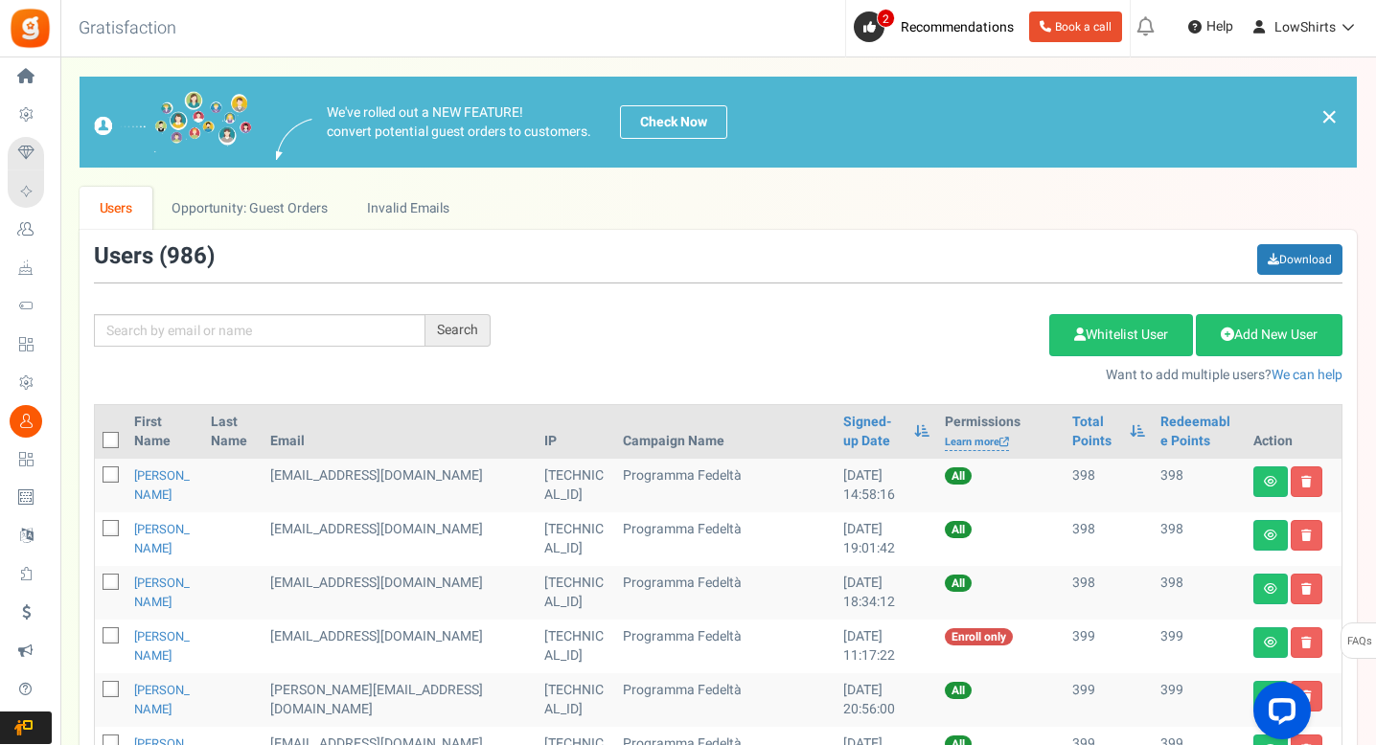
click at [1302, 275] on div "Users ( 986 ) Download" at bounding box center [718, 263] width 1248 height 39
click at [1301, 261] on link "Download" at bounding box center [1299, 259] width 85 height 31
click at [1164, 432] on link "Redeemable Points" at bounding box center [1199, 432] width 78 height 38
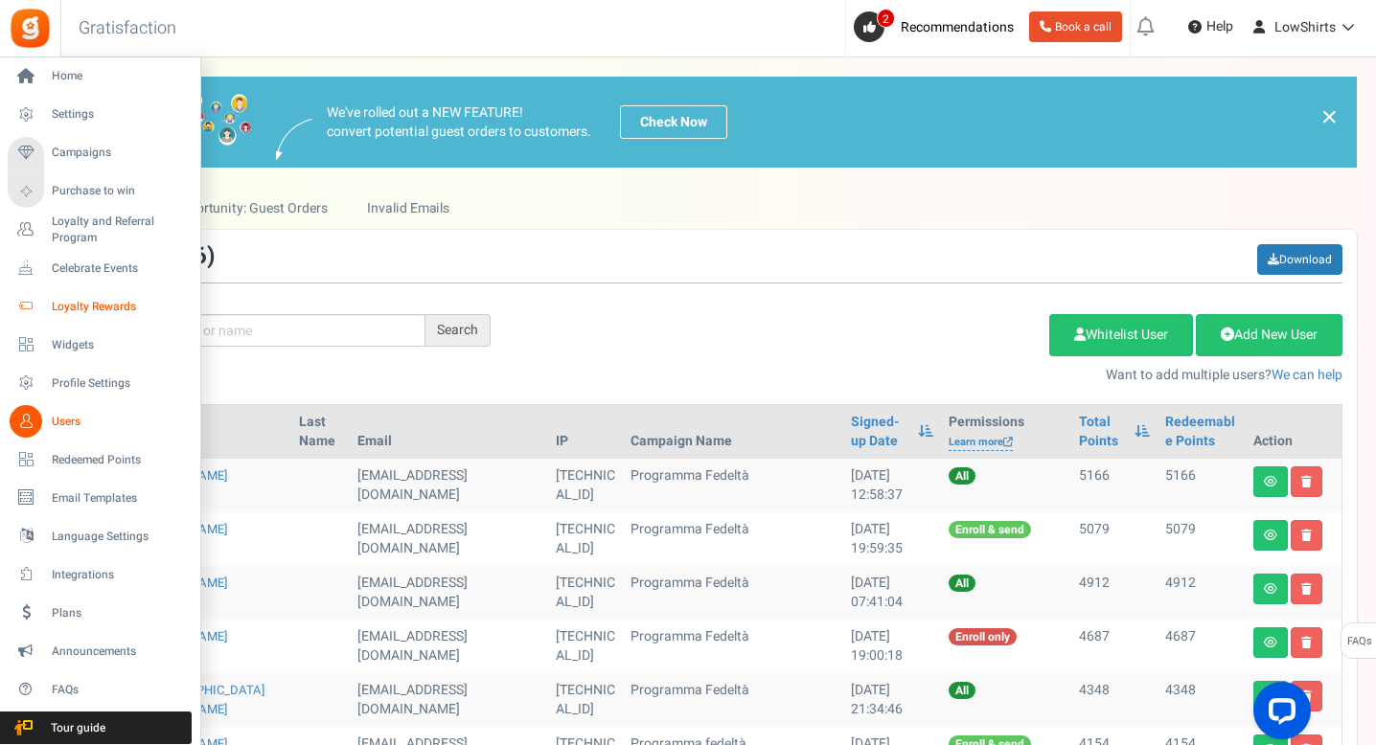
click at [88, 302] on span "Loyalty Rewards" at bounding box center [119, 307] width 134 height 16
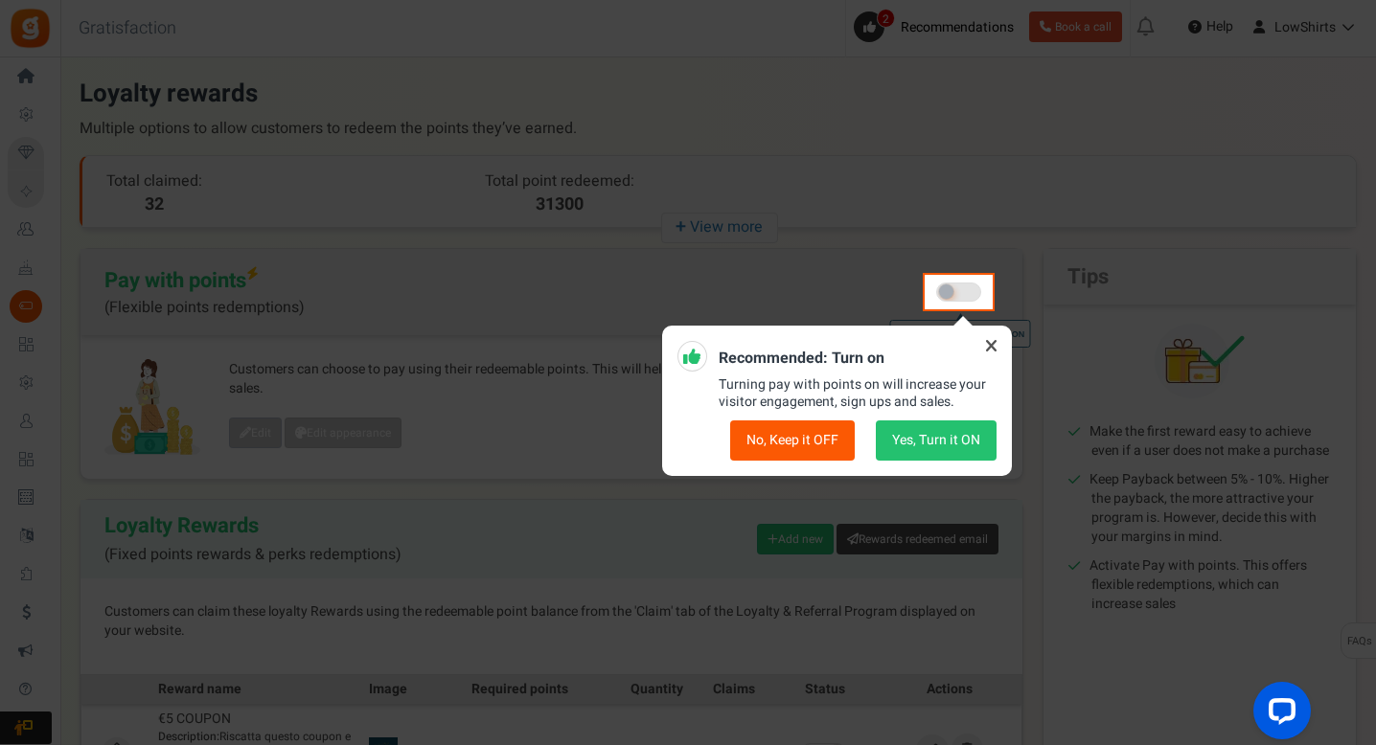
click at [992, 354] on icon at bounding box center [991, 346] width 31 height 31
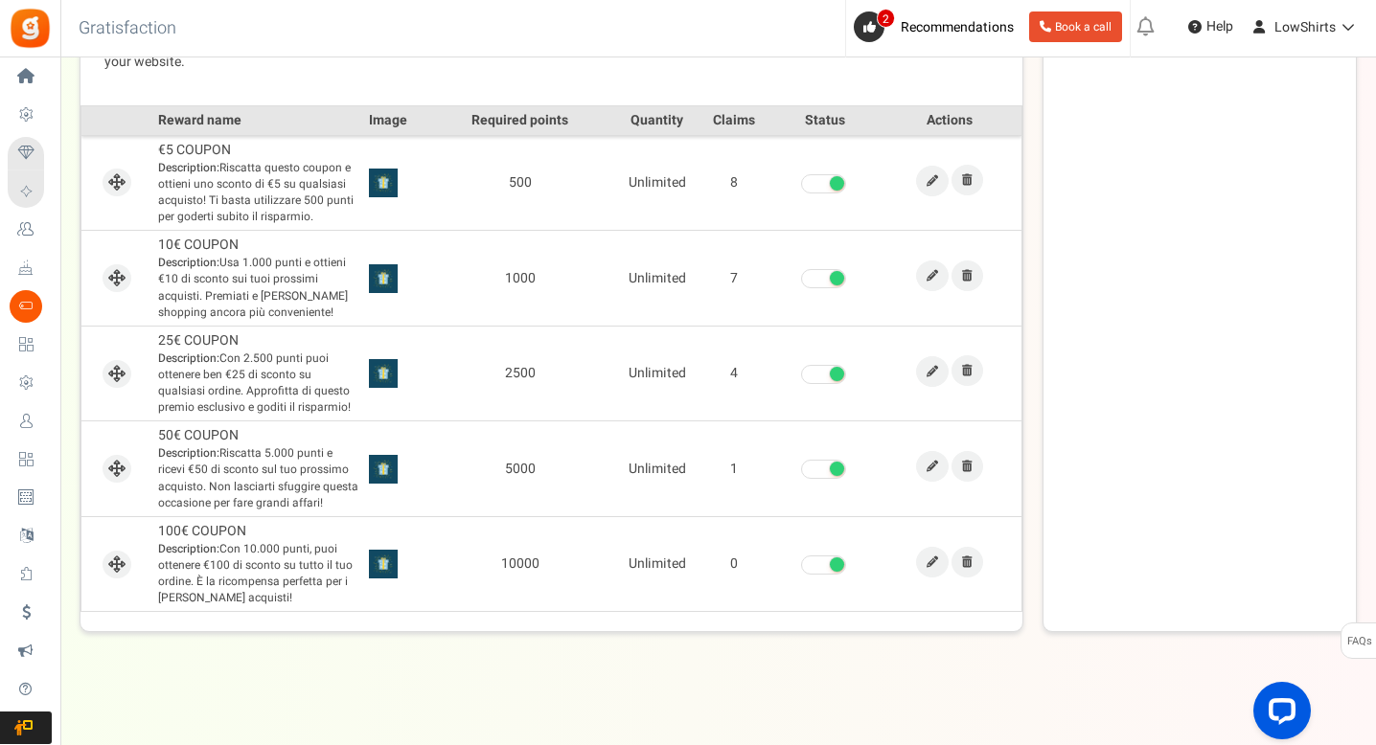
scroll to position [571, 0]
click at [526, 377] on td "2500" at bounding box center [520, 372] width 197 height 96
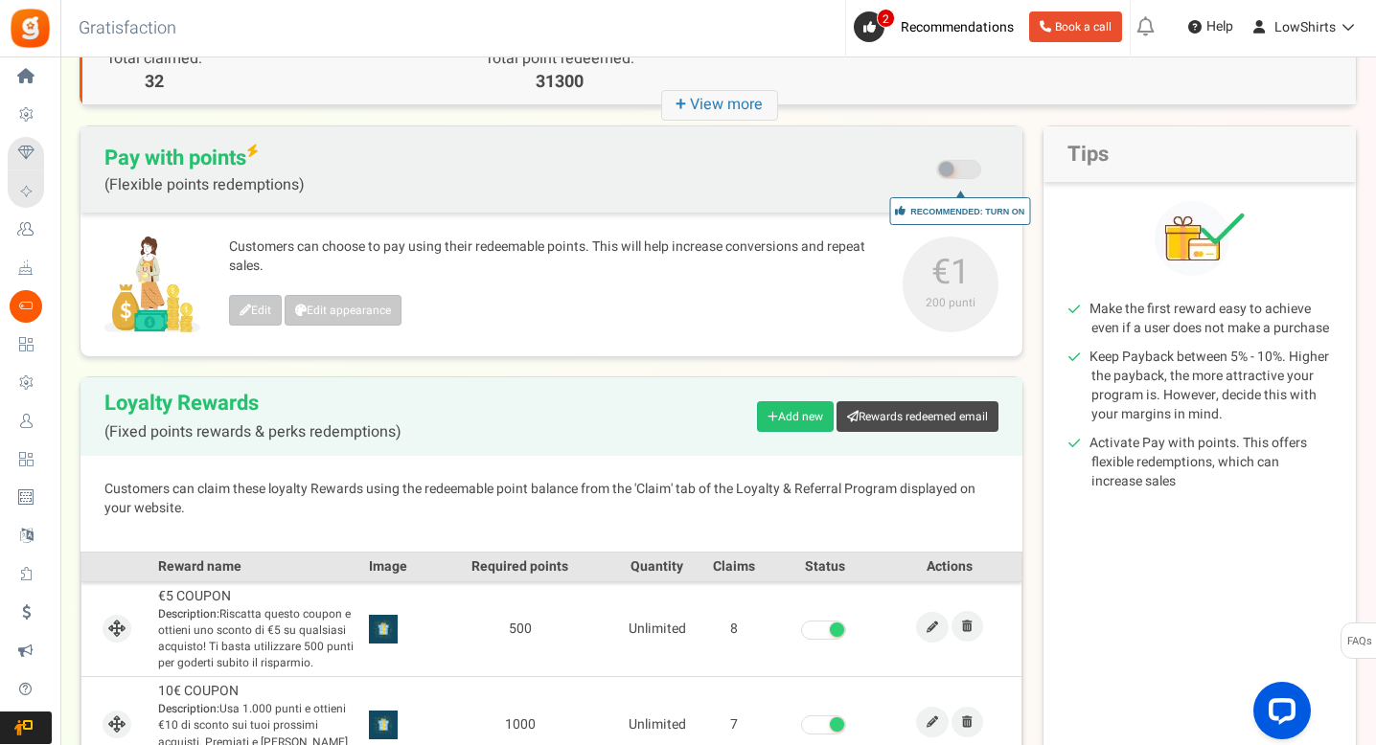
scroll to position [0, 0]
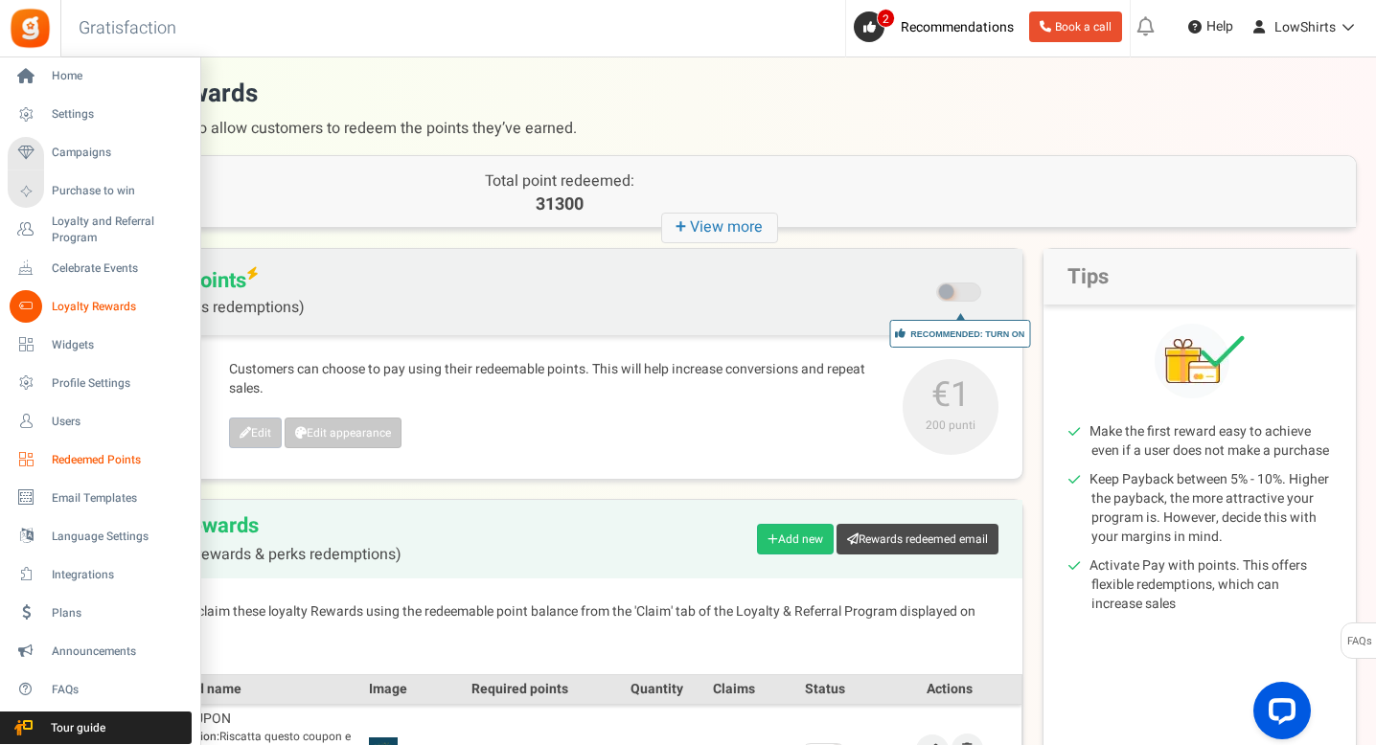
click at [99, 459] on span "Redeemed Points" at bounding box center [119, 460] width 134 height 16
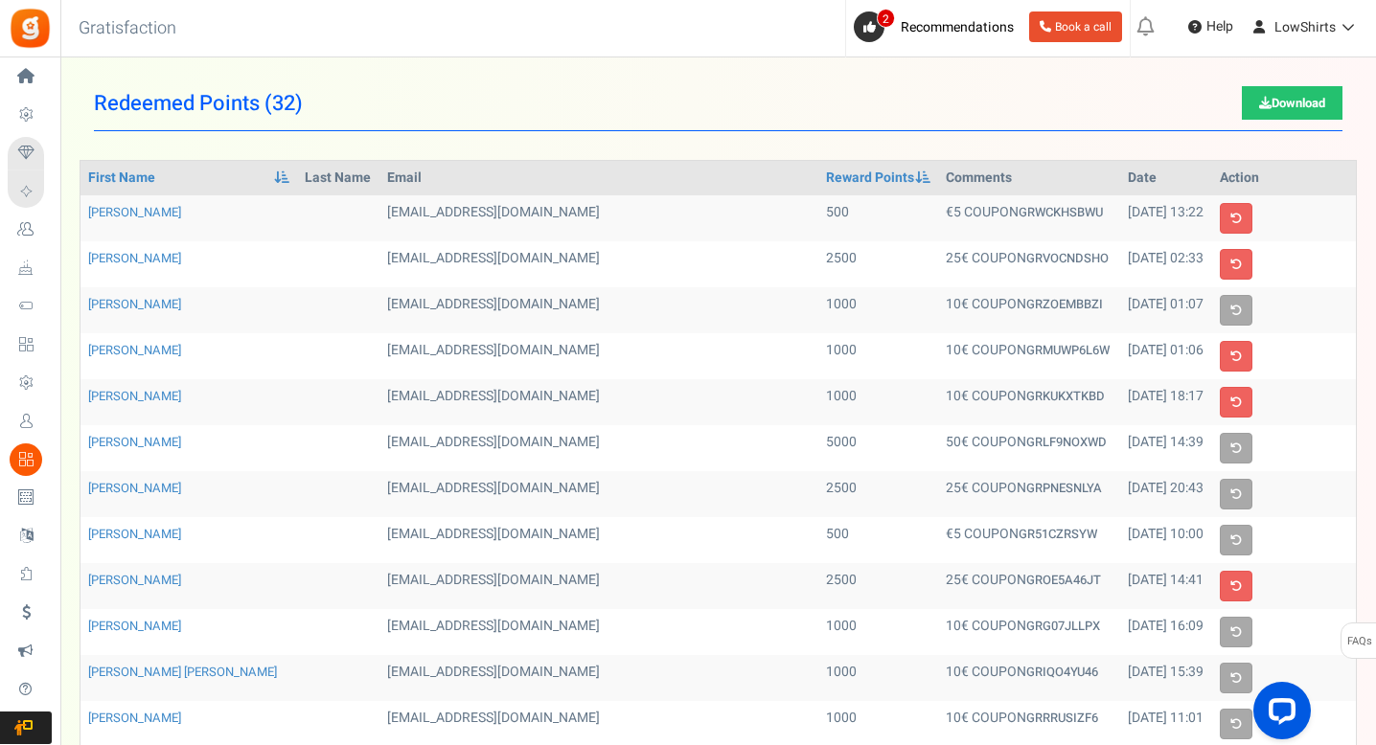
click at [938, 207] on td "€5 COUPON GRWCKHSBWU" at bounding box center [1028, 218] width 181 height 46
click at [1120, 179] on th "Date" at bounding box center [1166, 178] width 92 height 34
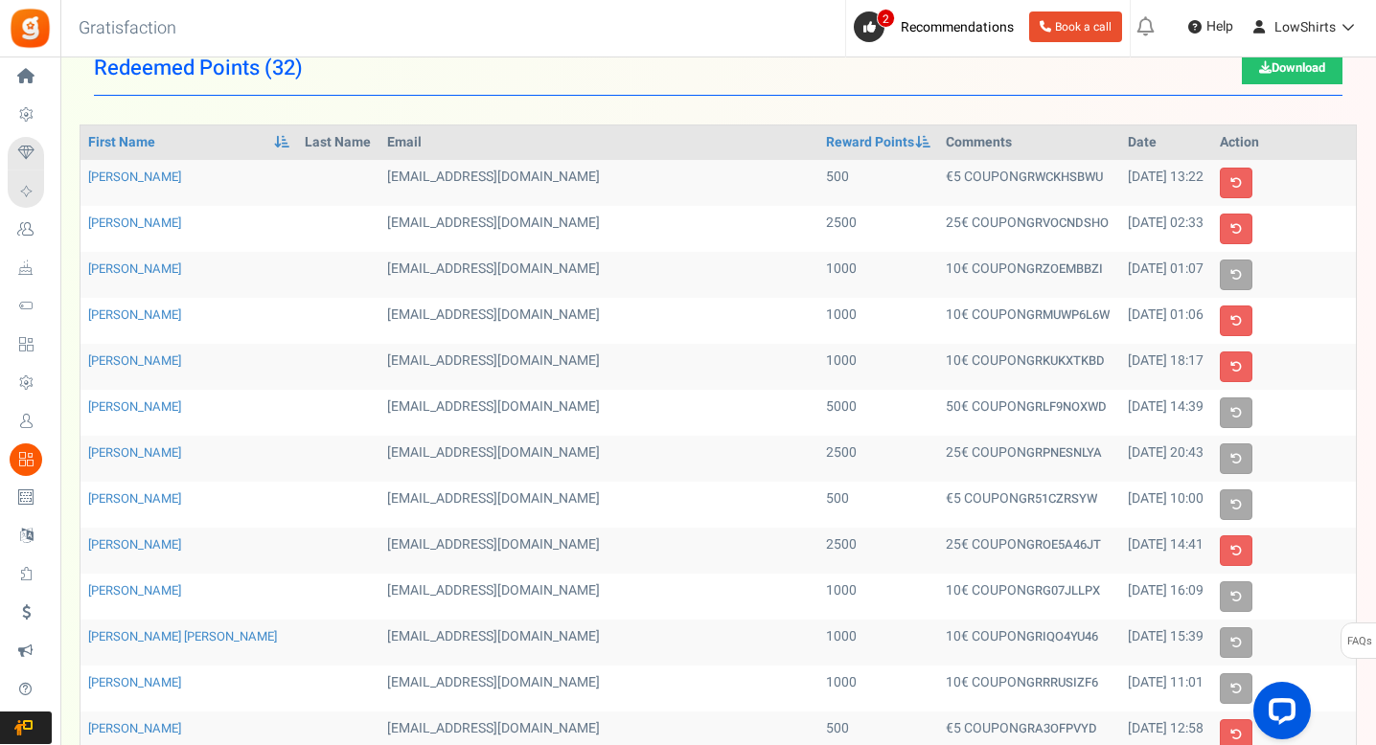
scroll to position [48, 0]
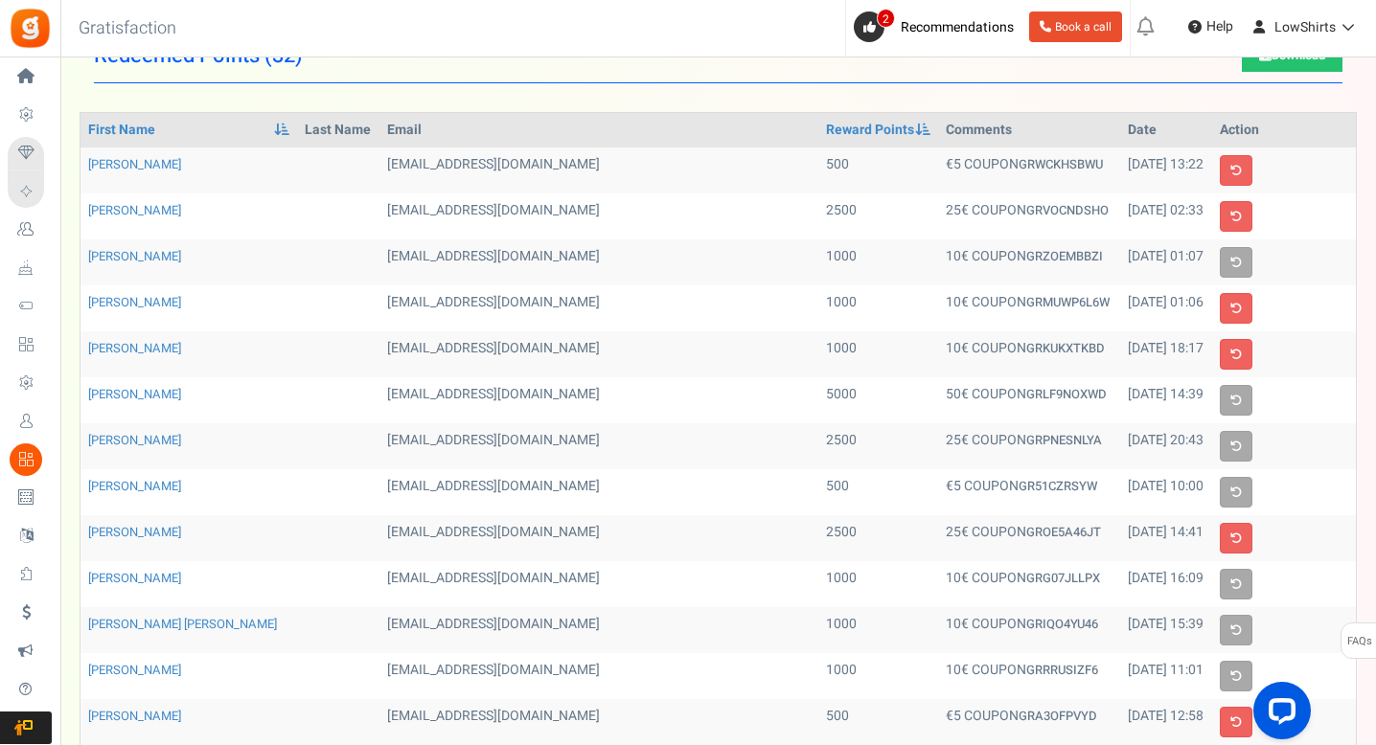
click at [1120, 126] on th "Date" at bounding box center [1166, 130] width 92 height 34
click at [818, 126] on th "Reward Points" at bounding box center [878, 130] width 121 height 34
click at [915, 128] on span at bounding box center [922, 129] width 15 height 13
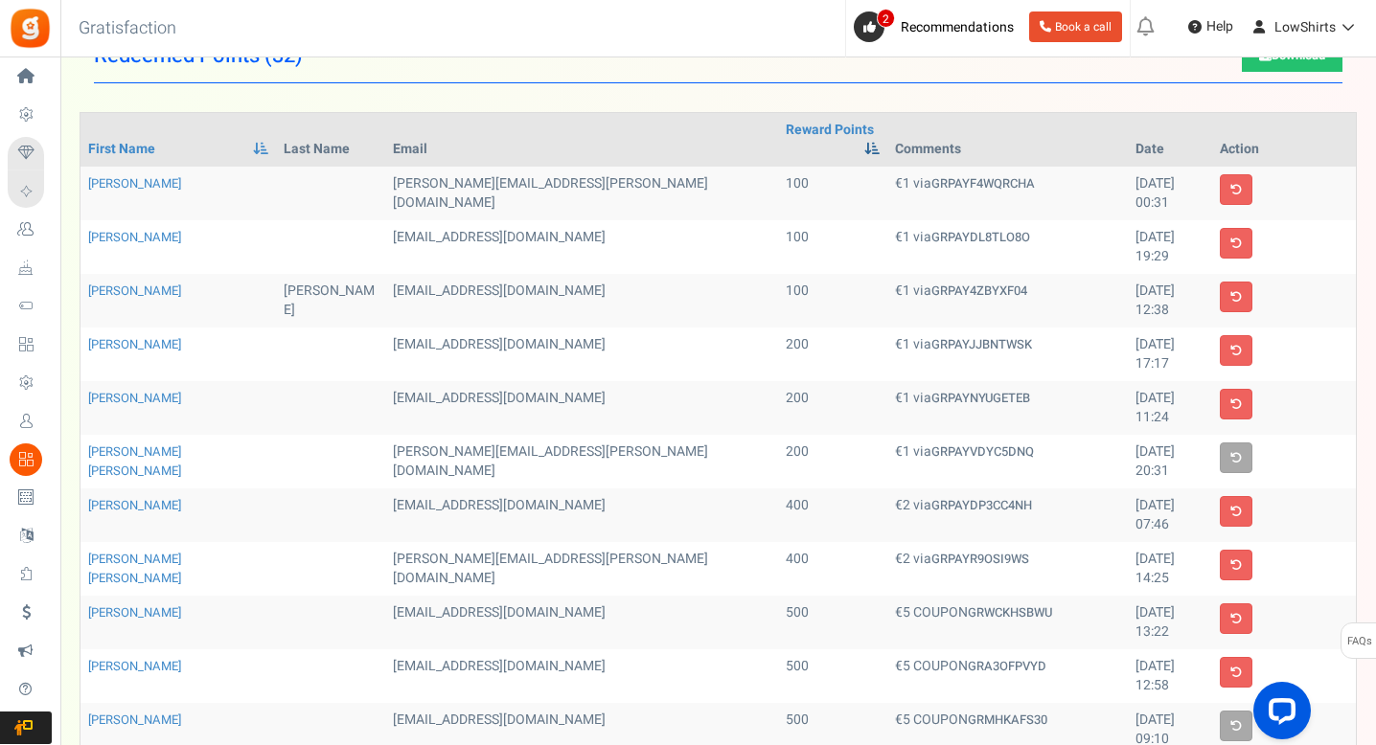
click at [864, 142] on span at bounding box center [871, 148] width 15 height 13
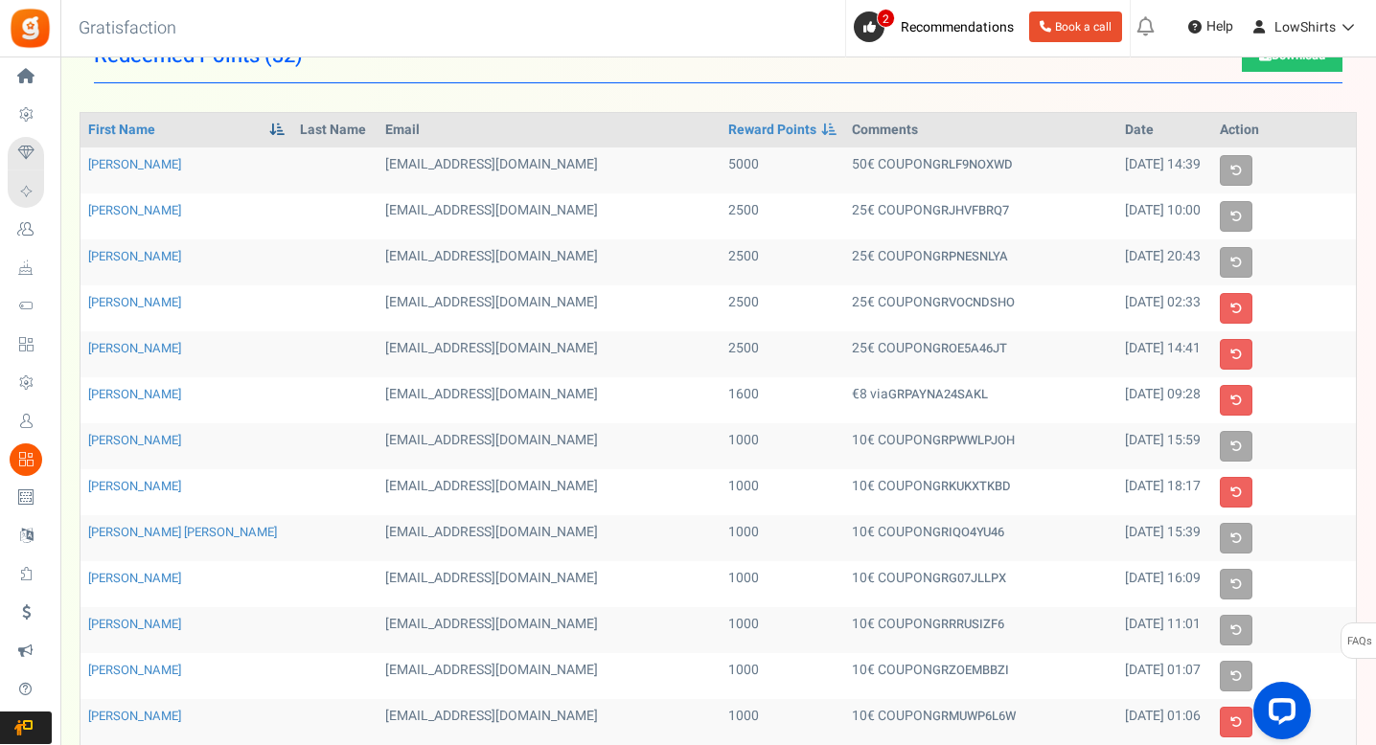
click at [269, 127] on span at bounding box center [276, 129] width 15 height 13
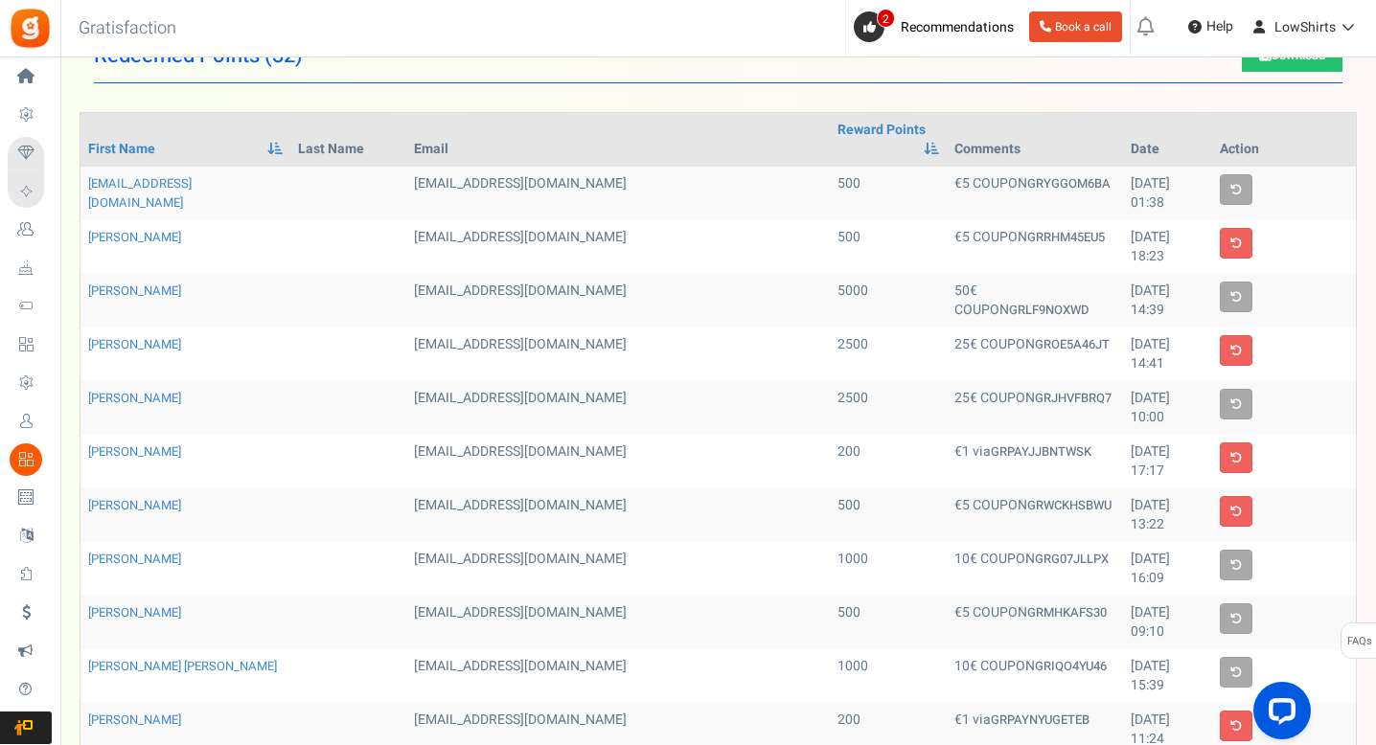
click at [1123, 146] on th "Date" at bounding box center [1167, 140] width 89 height 54
click at [1123, 116] on th "Date" at bounding box center [1167, 140] width 89 height 54
click at [1123, 132] on th "Date" at bounding box center [1167, 140] width 89 height 54
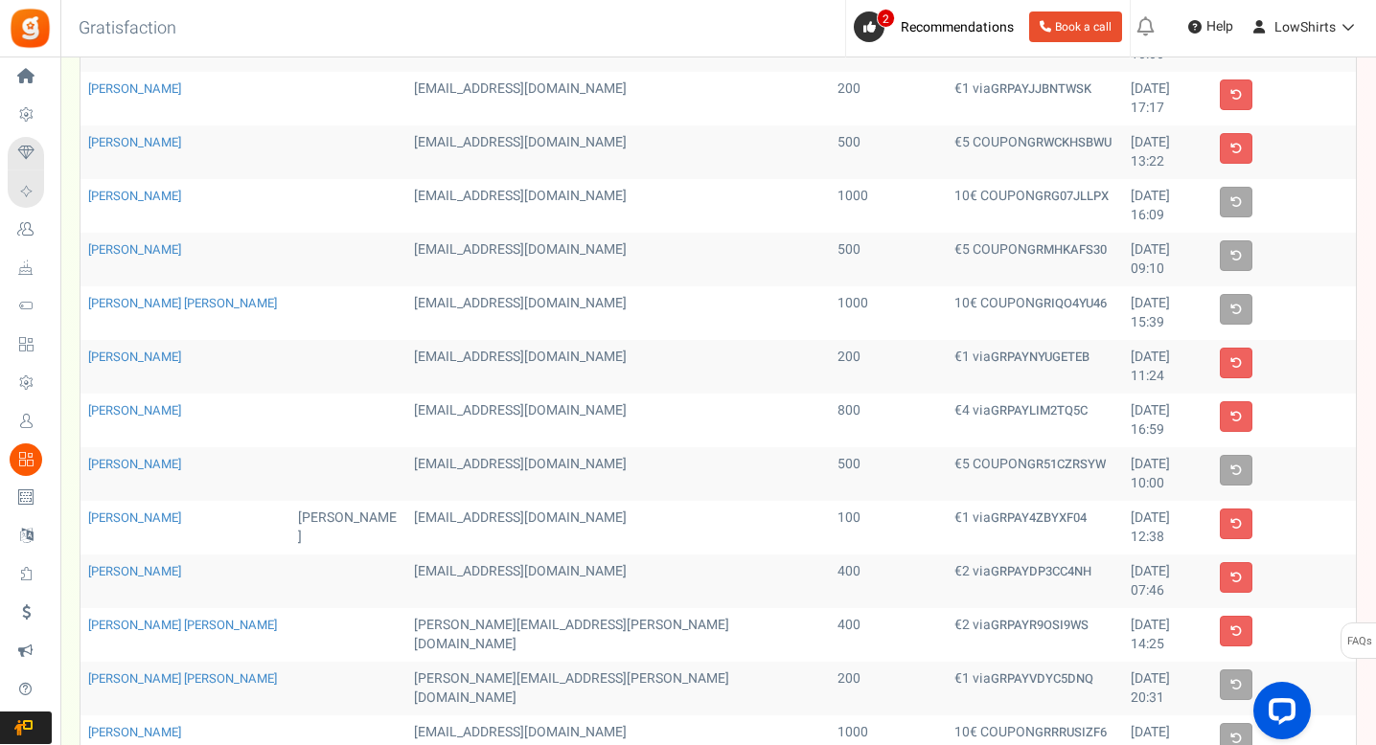
scroll to position [547, 0]
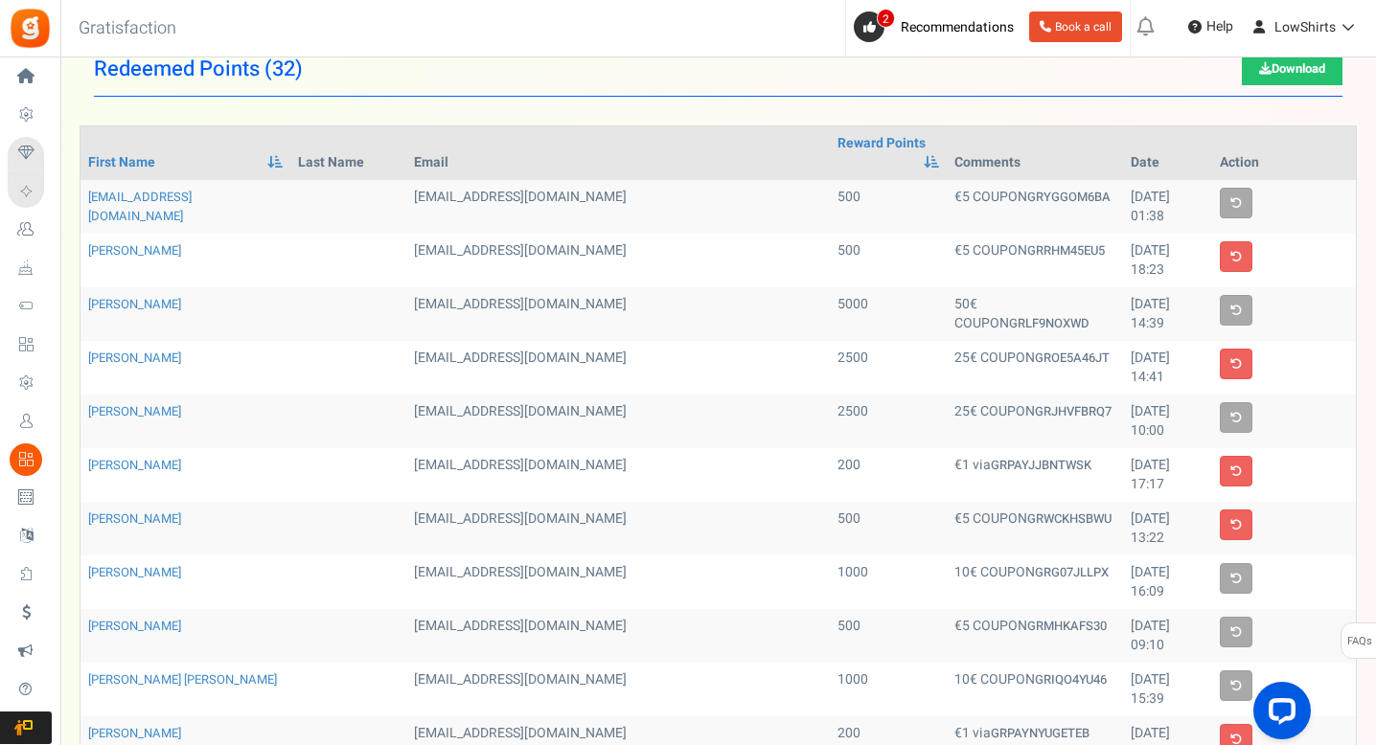
scroll to position [0, 0]
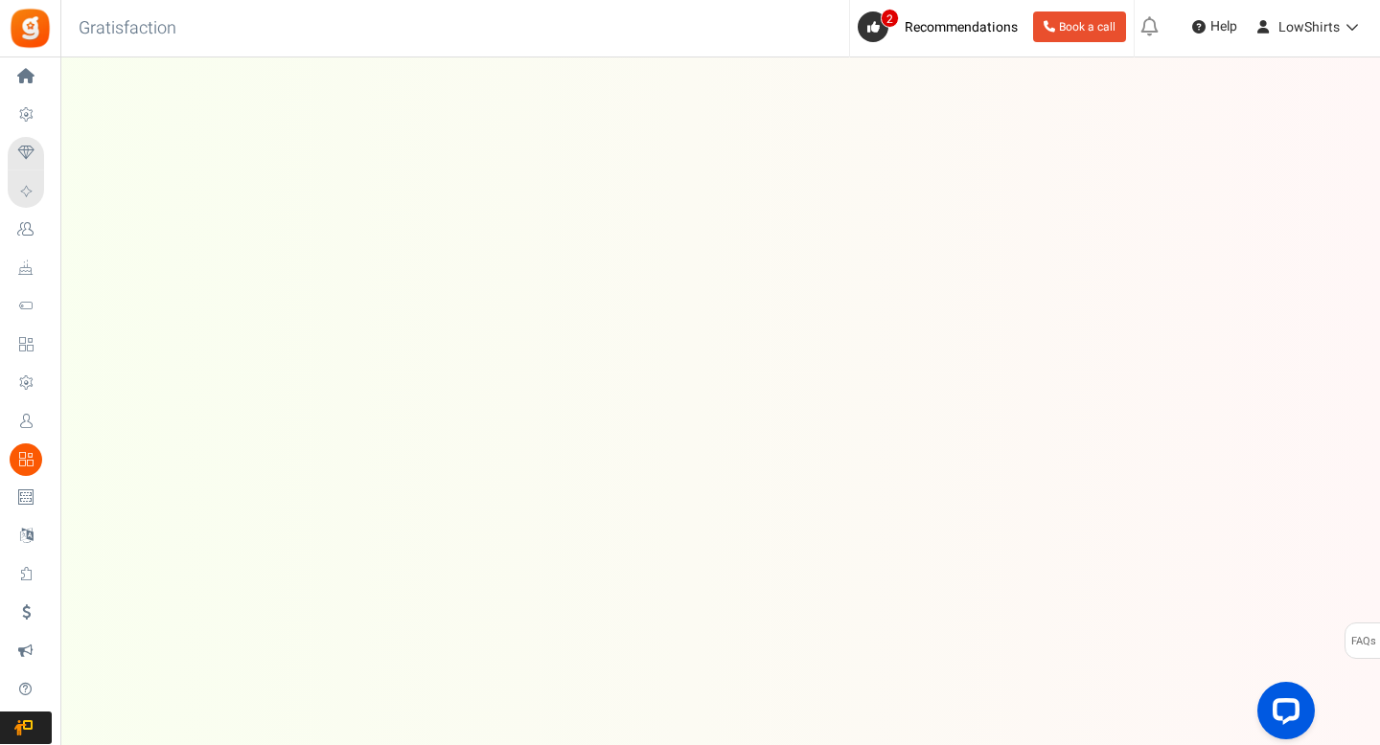
click at [44, 470] on link "Redeemed Points" at bounding box center [30, 460] width 44 height 33
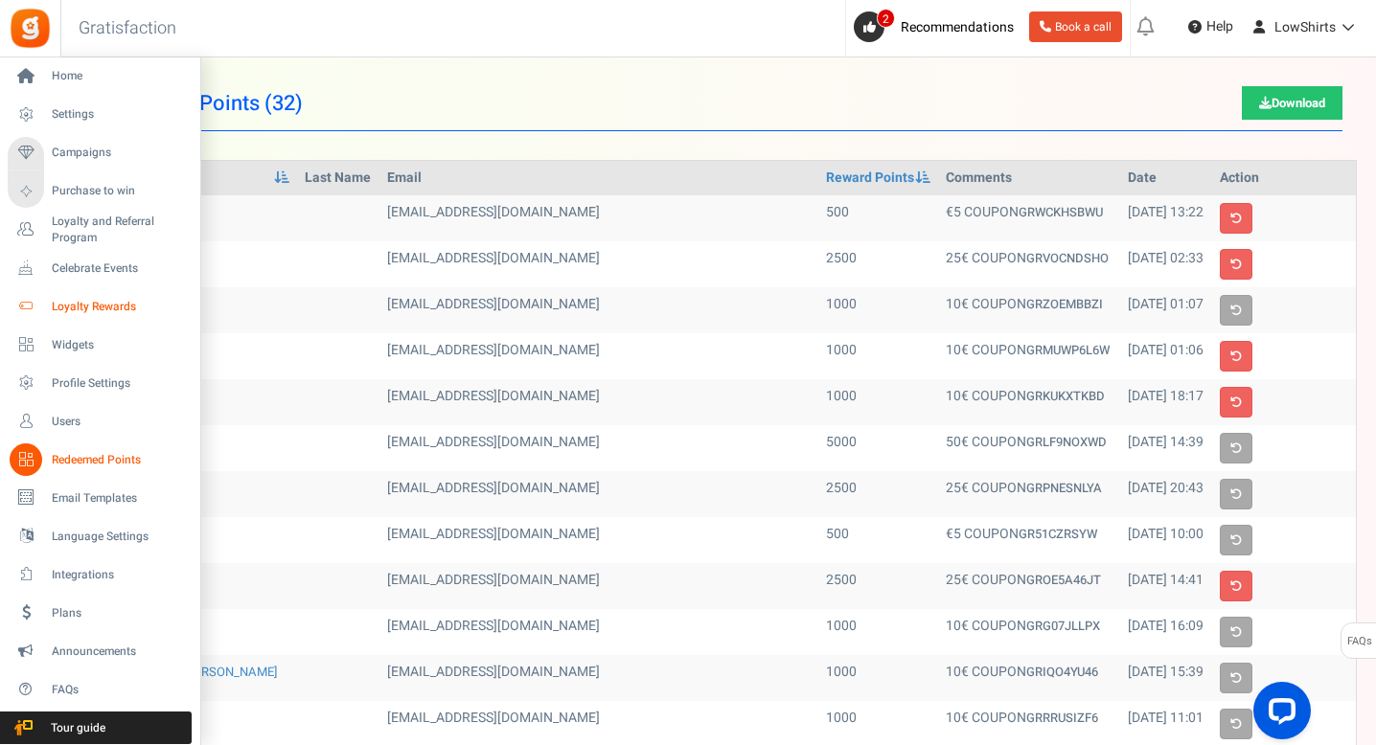
click at [86, 312] on span "Loyalty Rewards" at bounding box center [119, 307] width 134 height 16
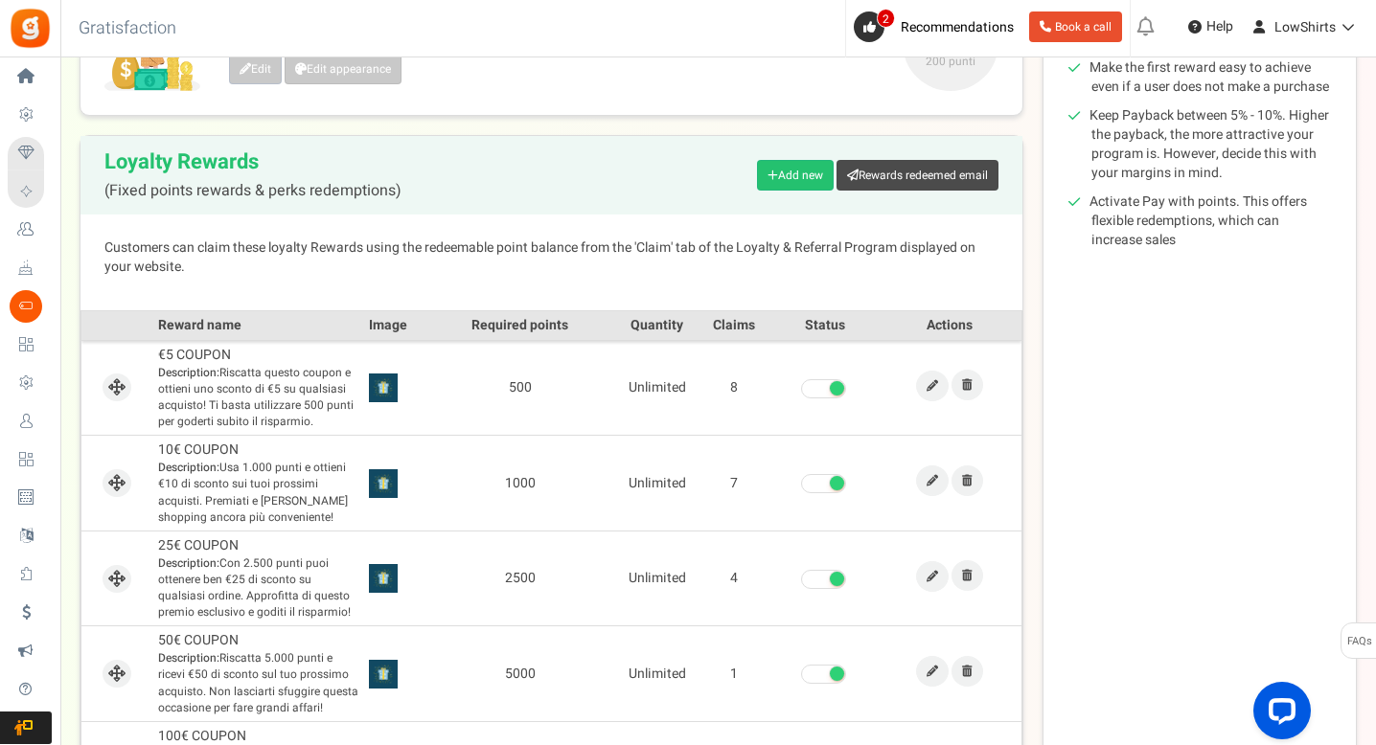
scroll to position [324, 0]
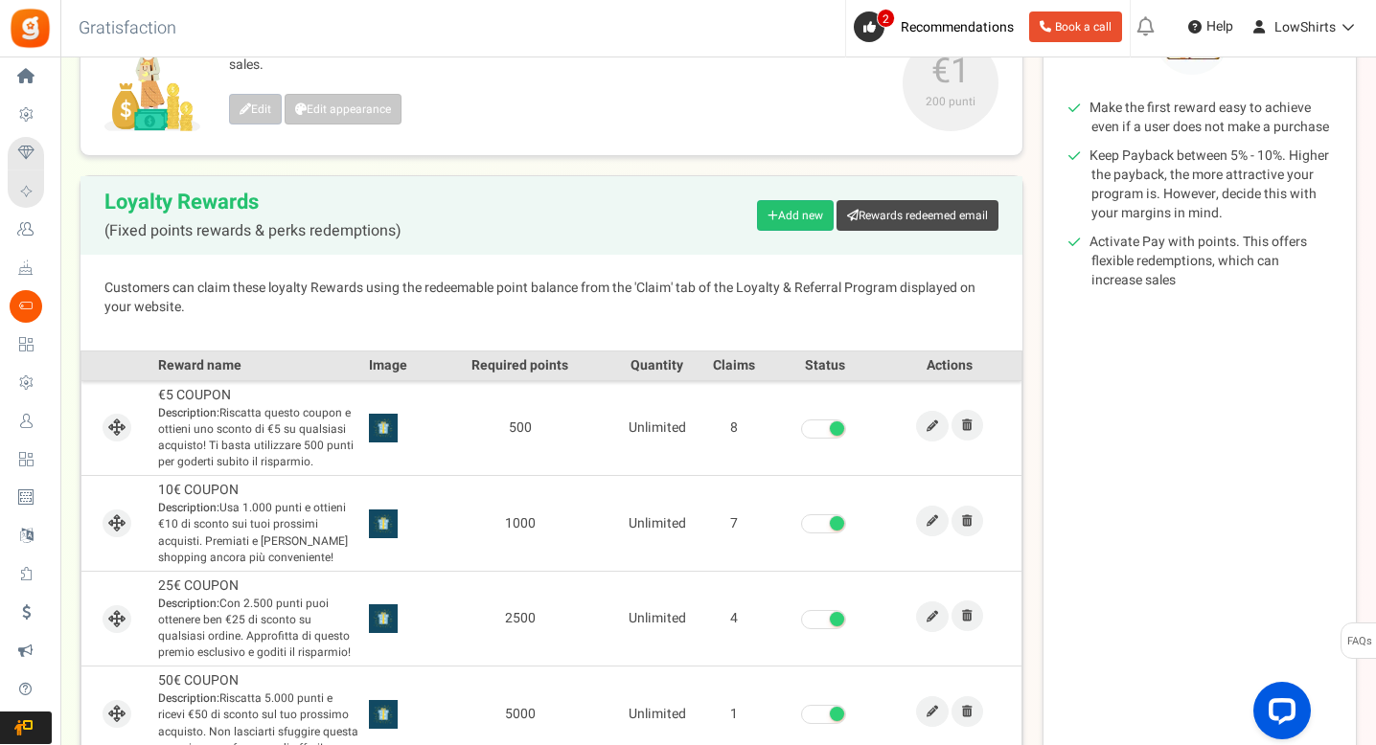
click at [732, 366] on th "Claims" at bounding box center [734, 366] width 77 height 30
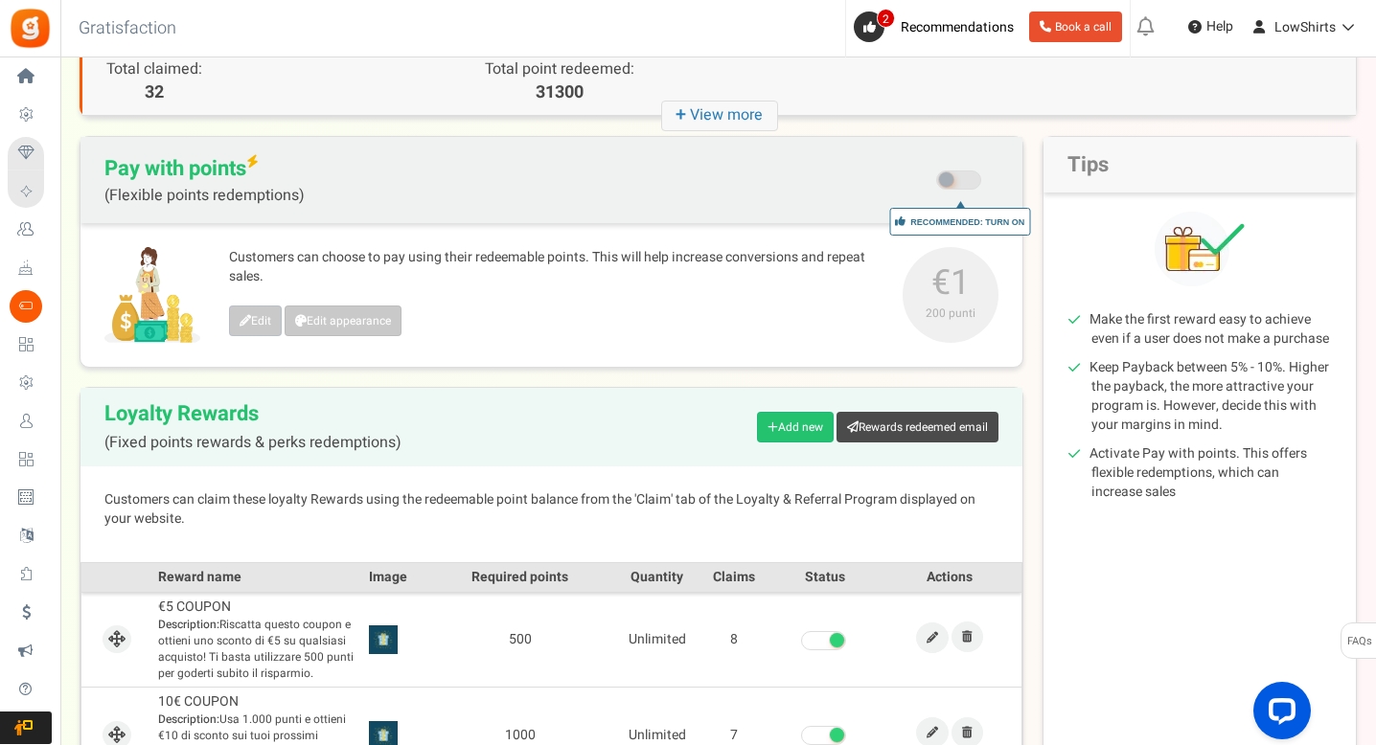
scroll to position [0, 0]
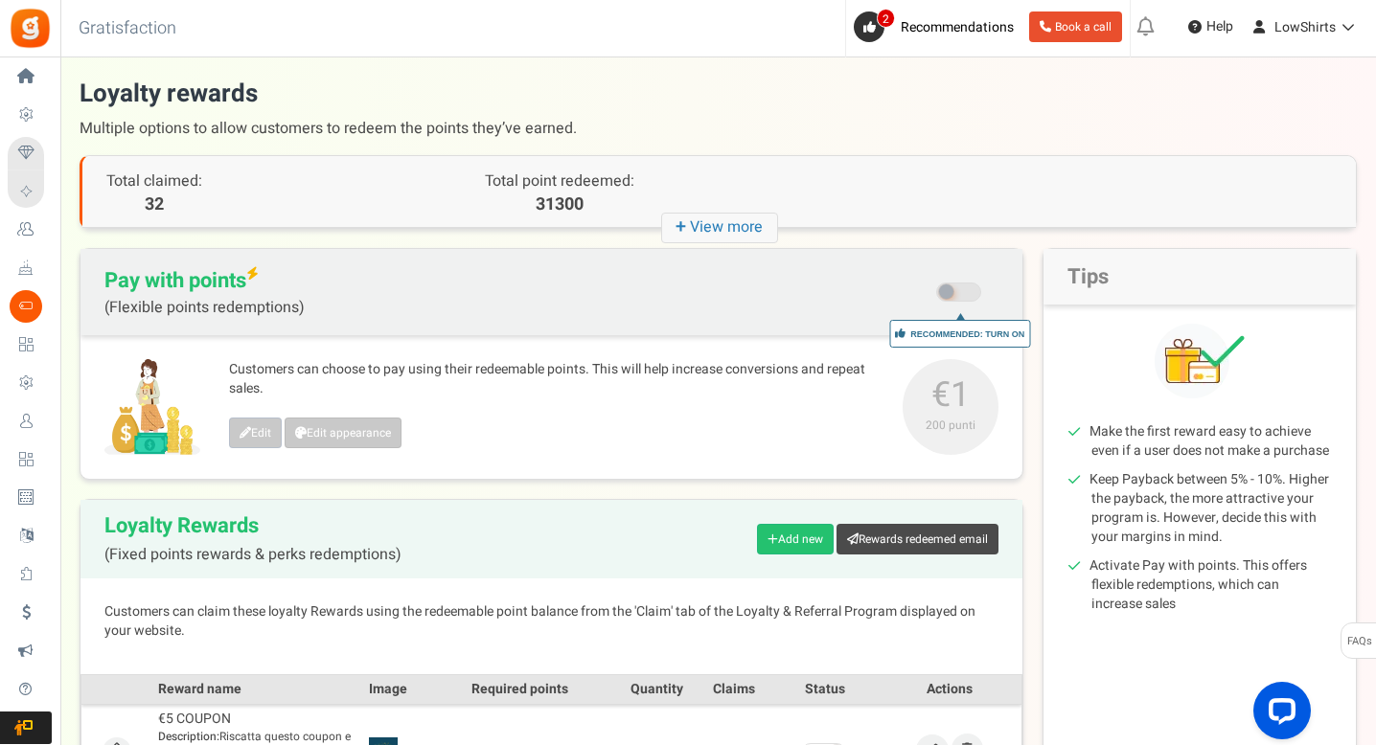
click at [702, 231] on icon "+ View more" at bounding box center [719, 228] width 117 height 31
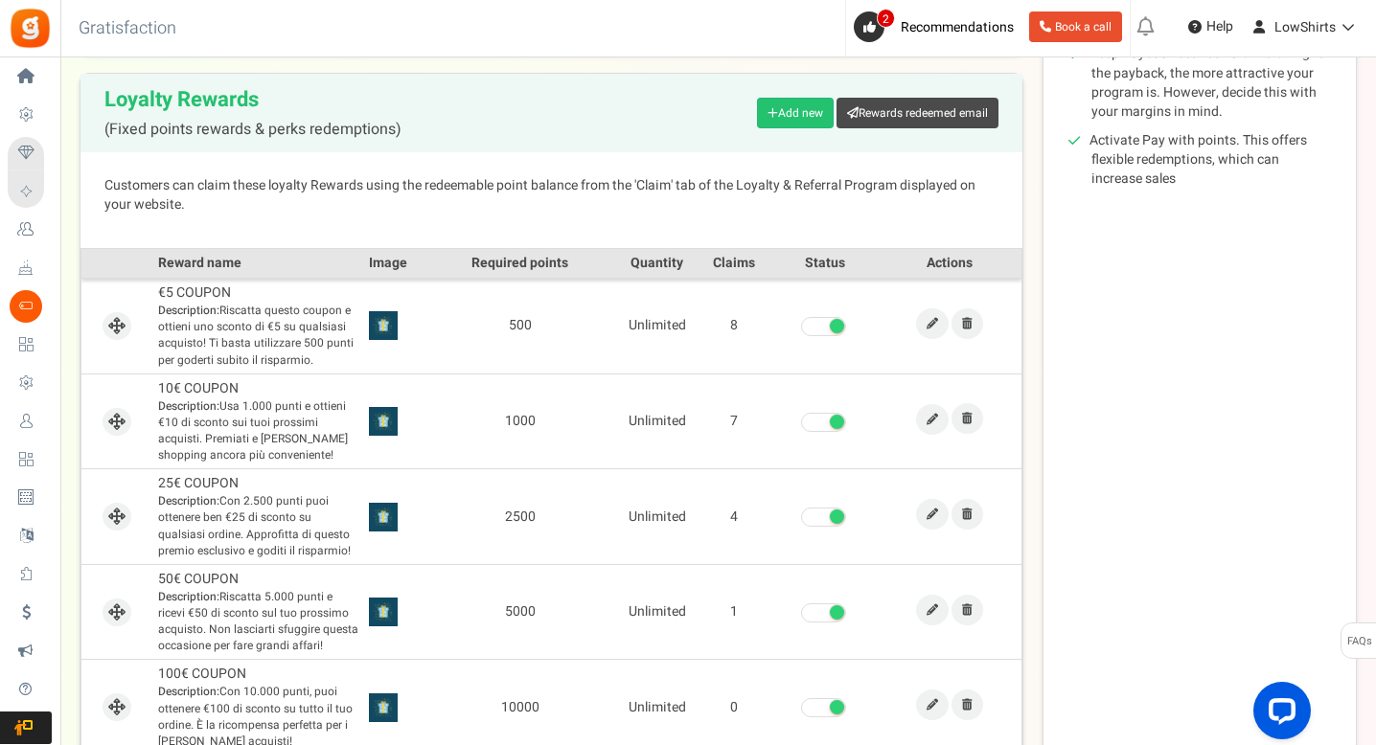
scroll to position [689, 0]
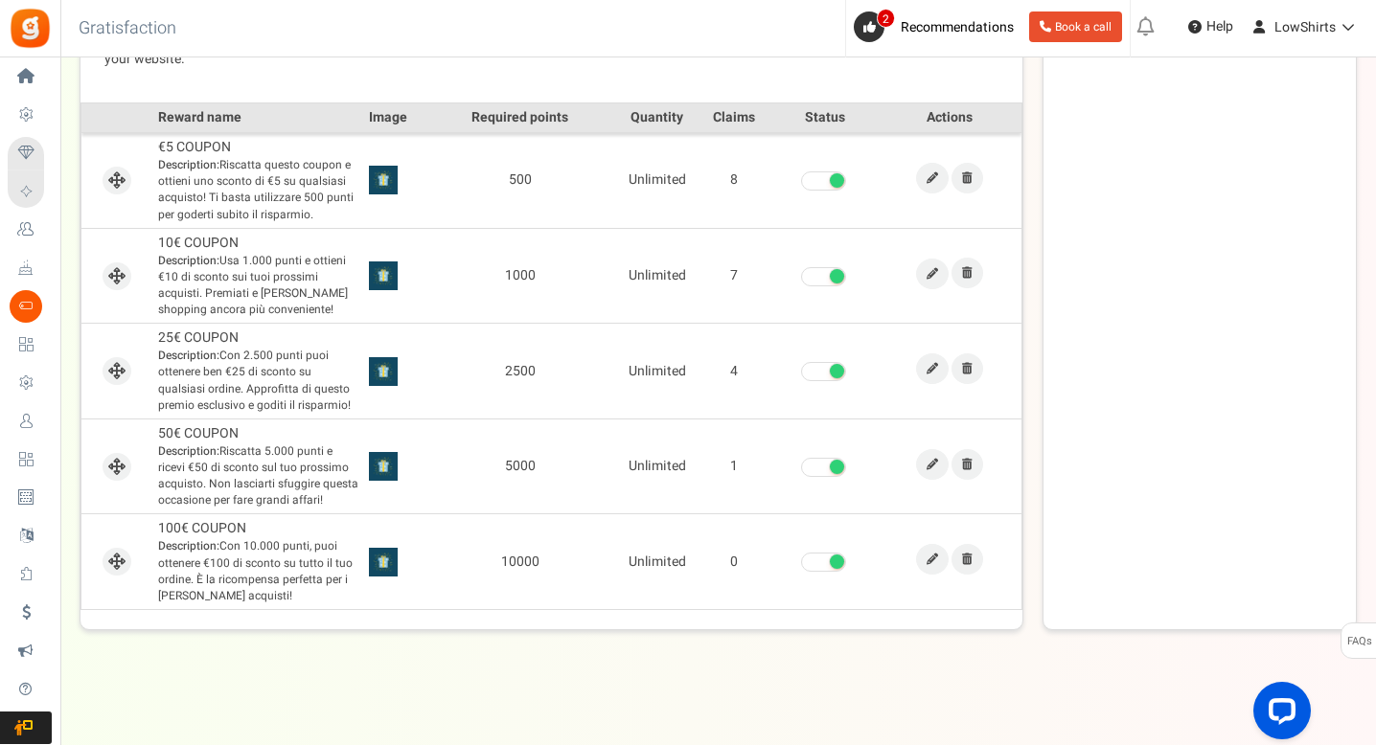
drag, startPoint x: 742, startPoint y: 371, endPoint x: 709, endPoint y: 365, distance: 33.1
click at [709, 365] on td "4" at bounding box center [734, 372] width 77 height 96
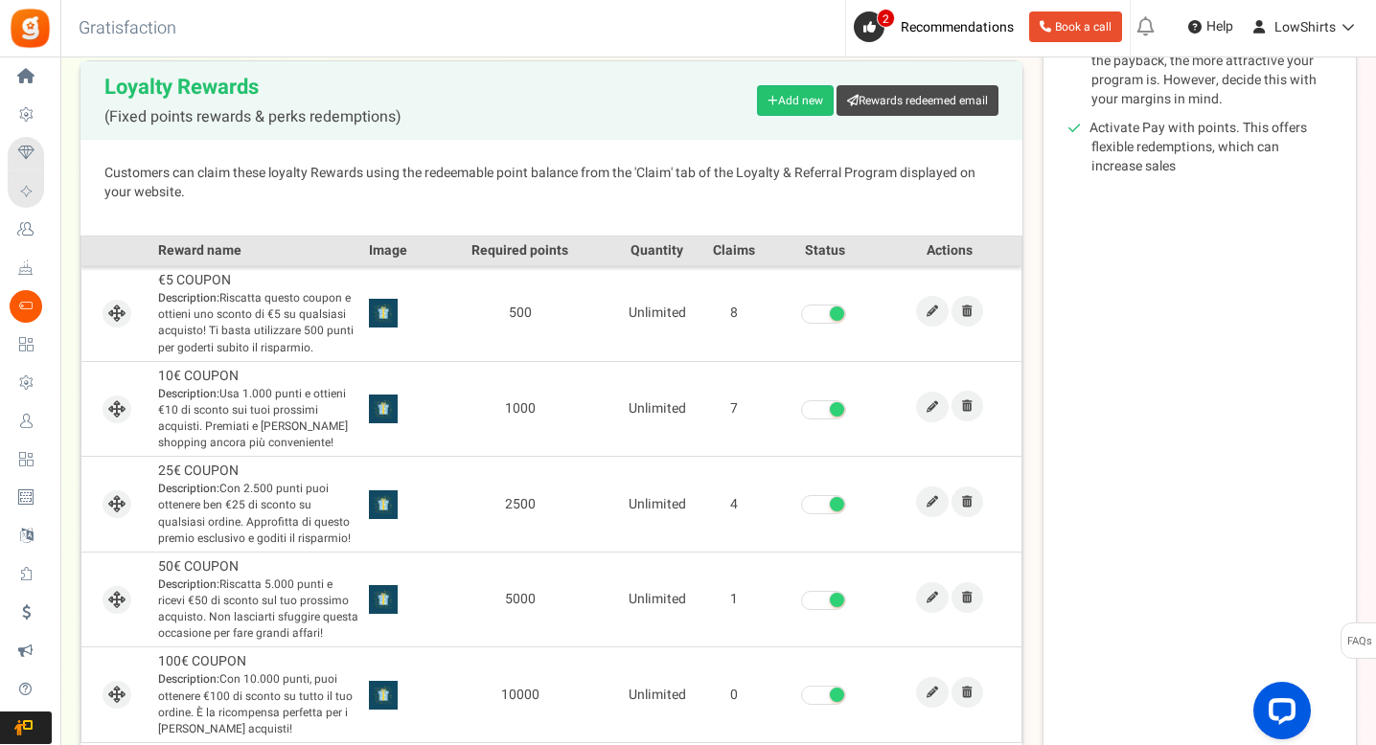
scroll to position [569, 0]
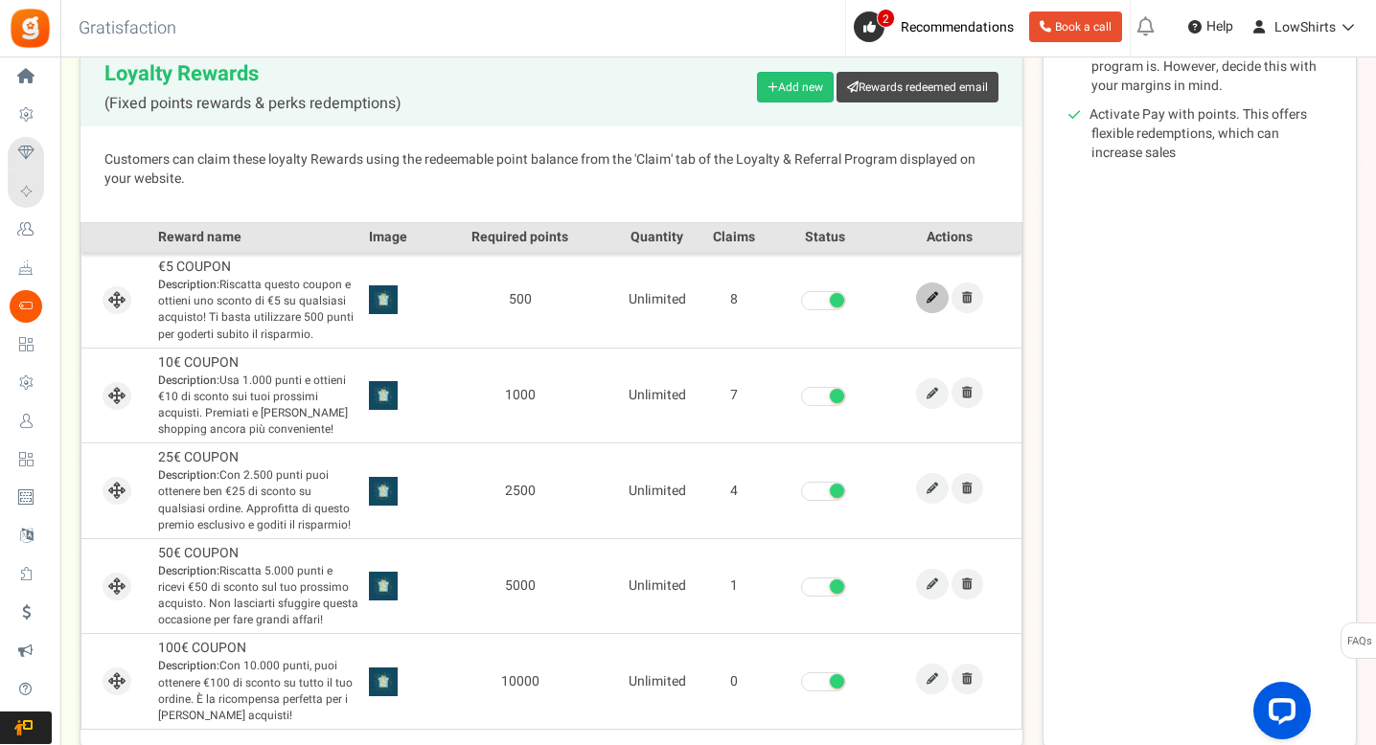
click at [937, 308] on link at bounding box center [932, 298] width 33 height 31
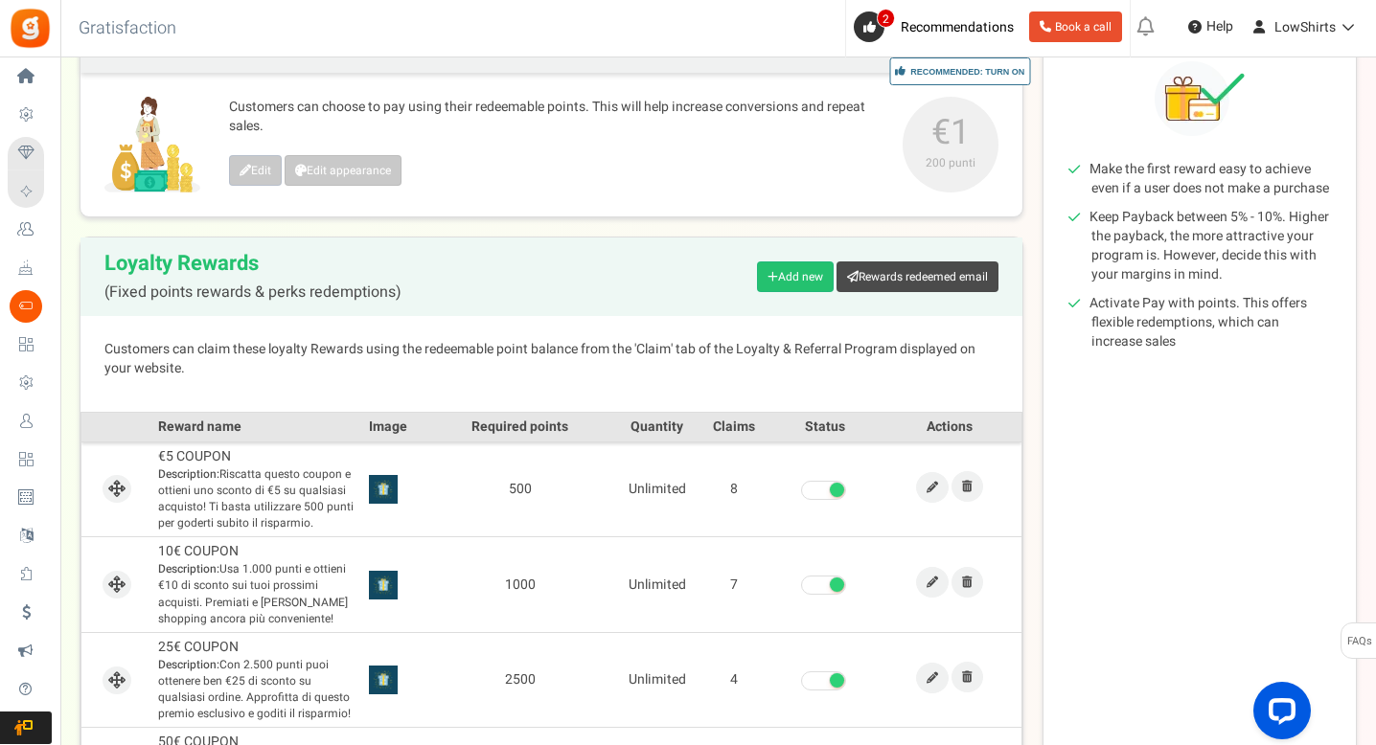
scroll to position [404, 0]
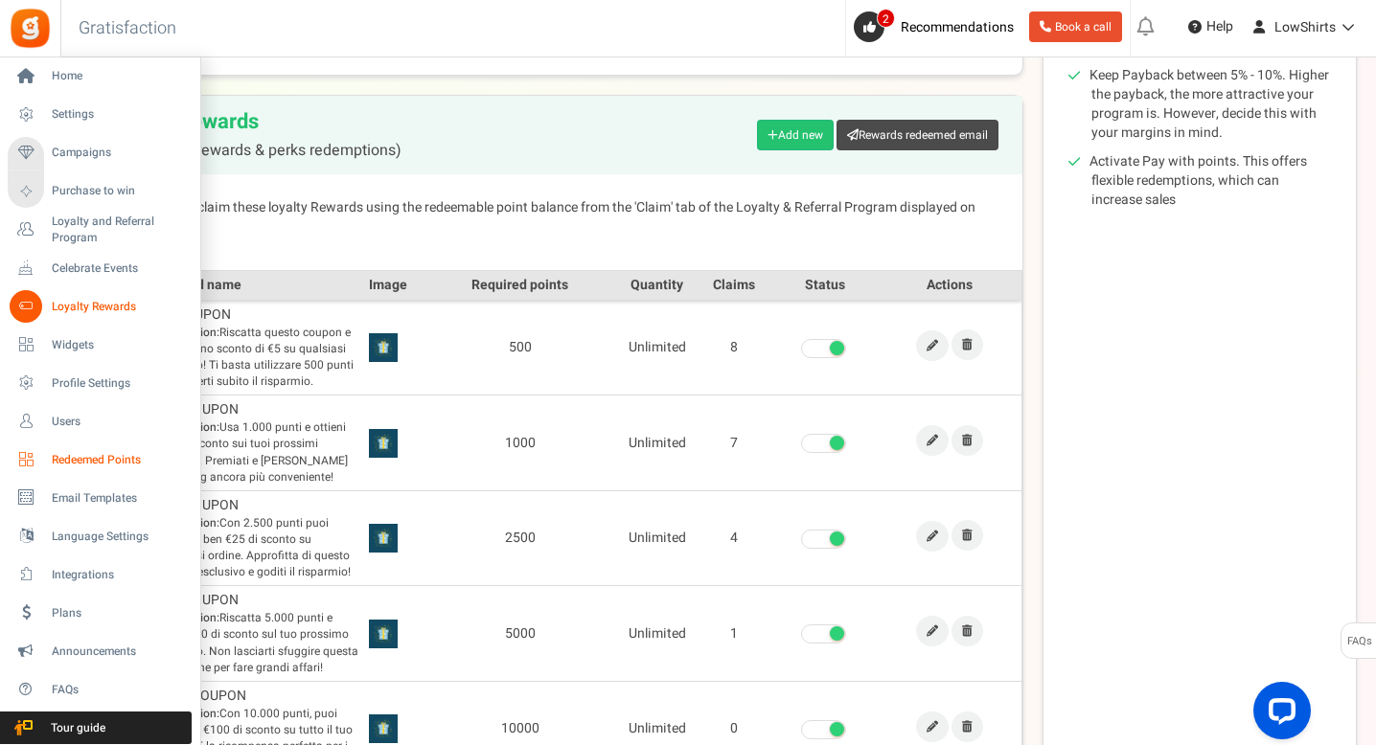
click at [79, 449] on link "Redeemed Points" at bounding box center [100, 460] width 184 height 33
